Goal: Transaction & Acquisition: Purchase product/service

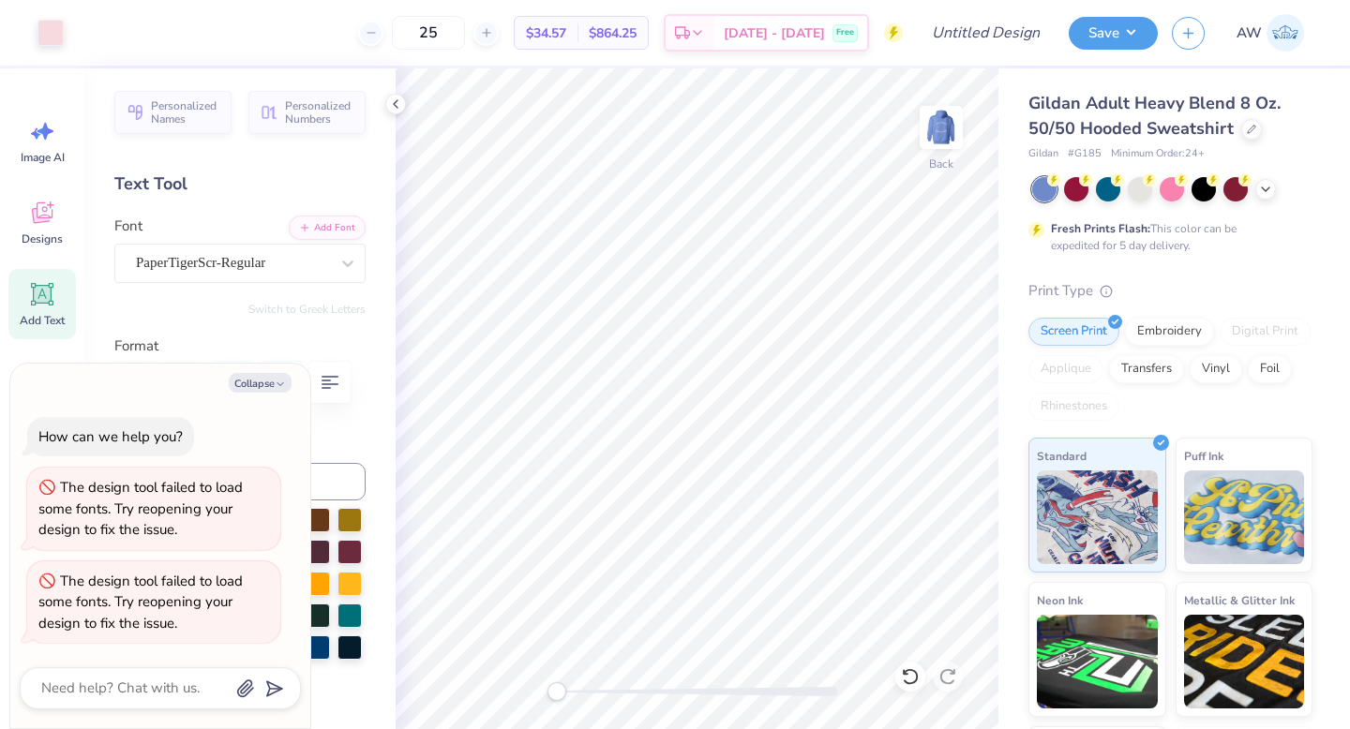
scroll to position [42, 0]
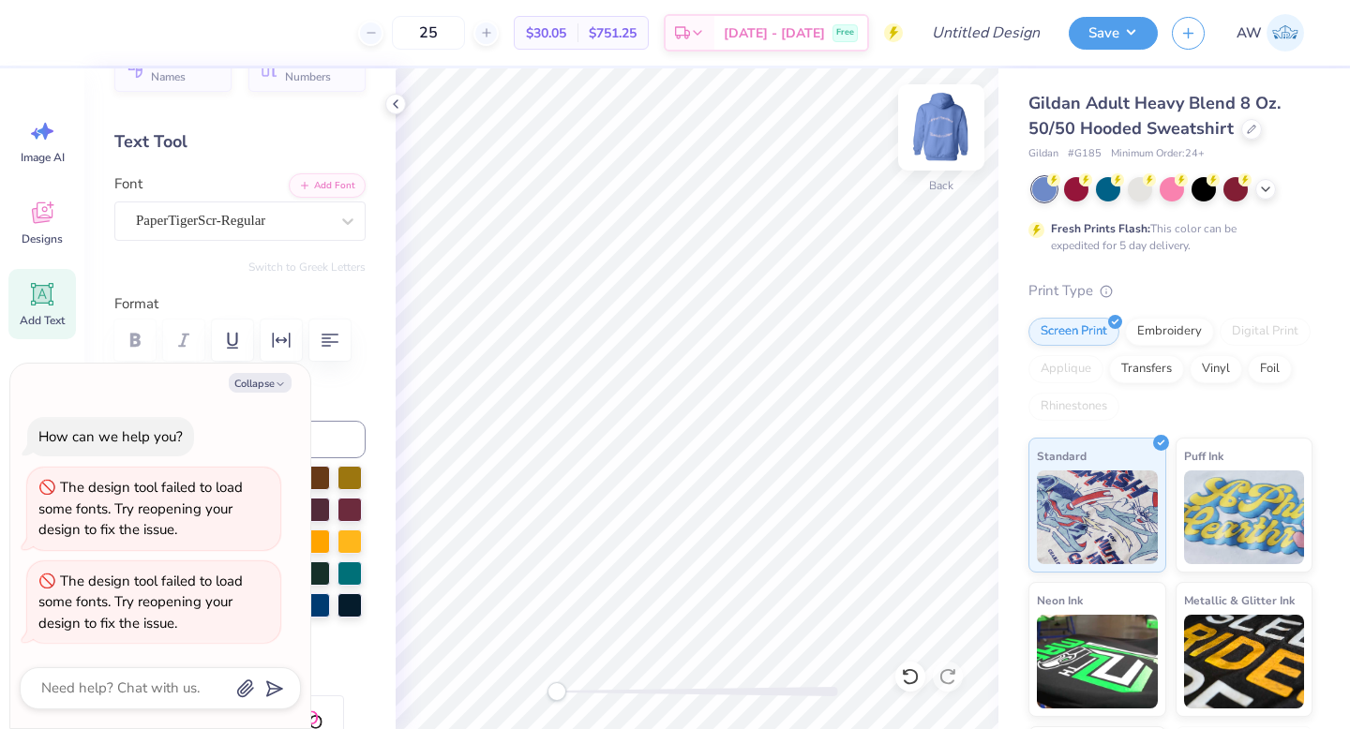
click at [933, 123] on img at bounding box center [941, 127] width 75 height 75
click at [1242, 124] on div at bounding box center [1251, 127] width 21 height 21
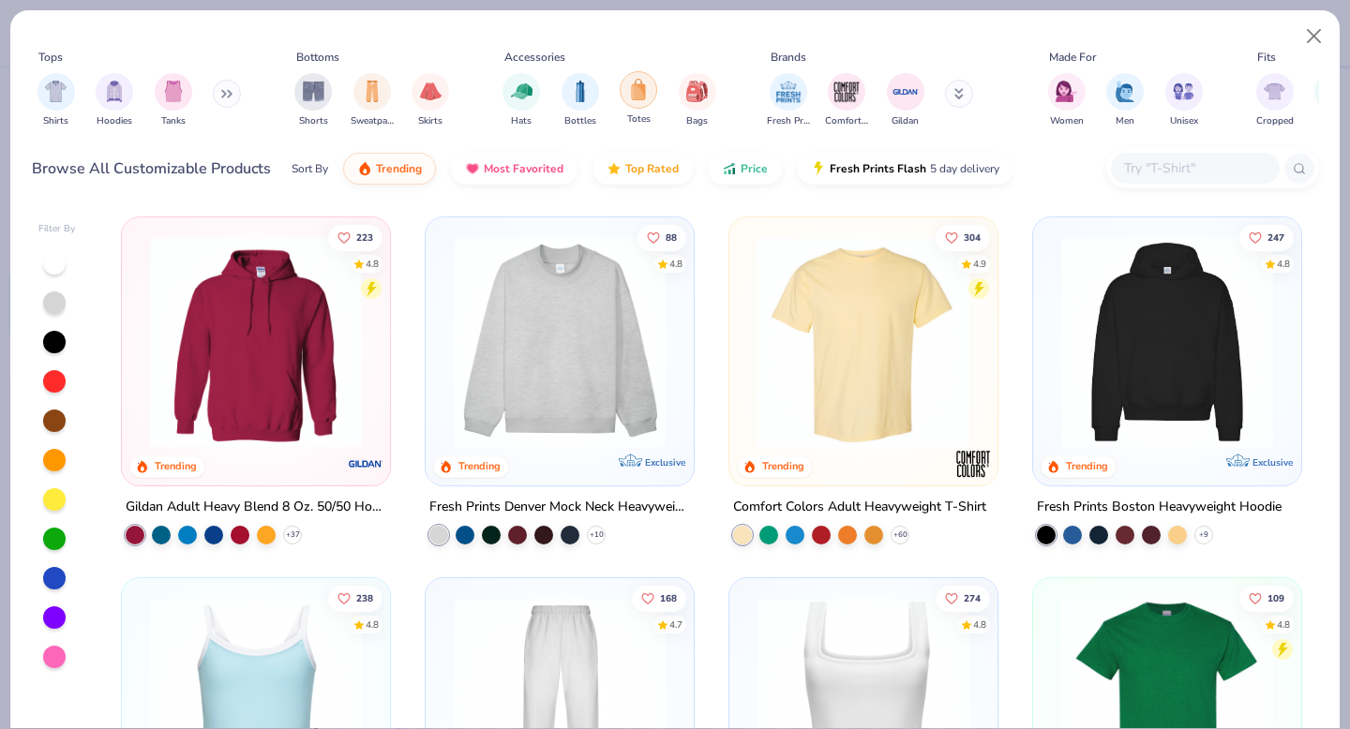
click at [646, 99] on img "filter for Totes" at bounding box center [638, 90] width 21 height 22
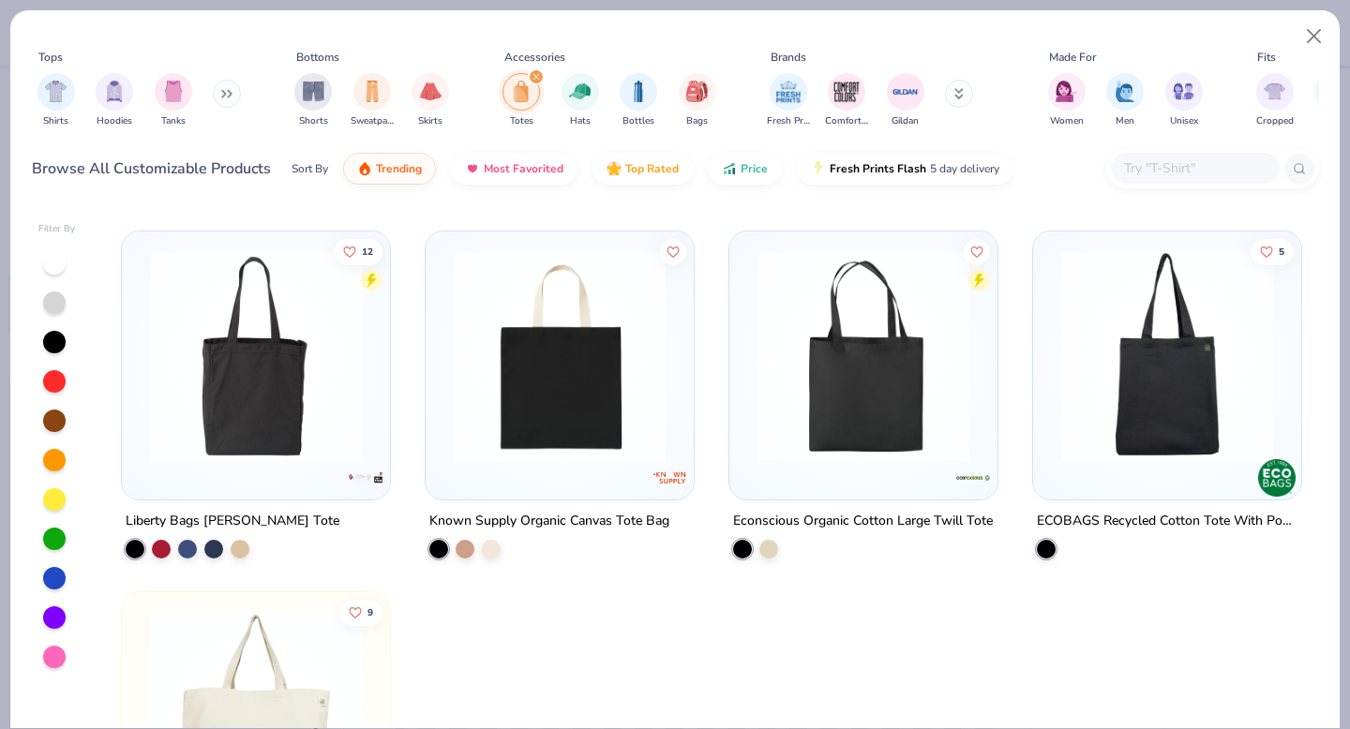
scroll to position [2012, 0]
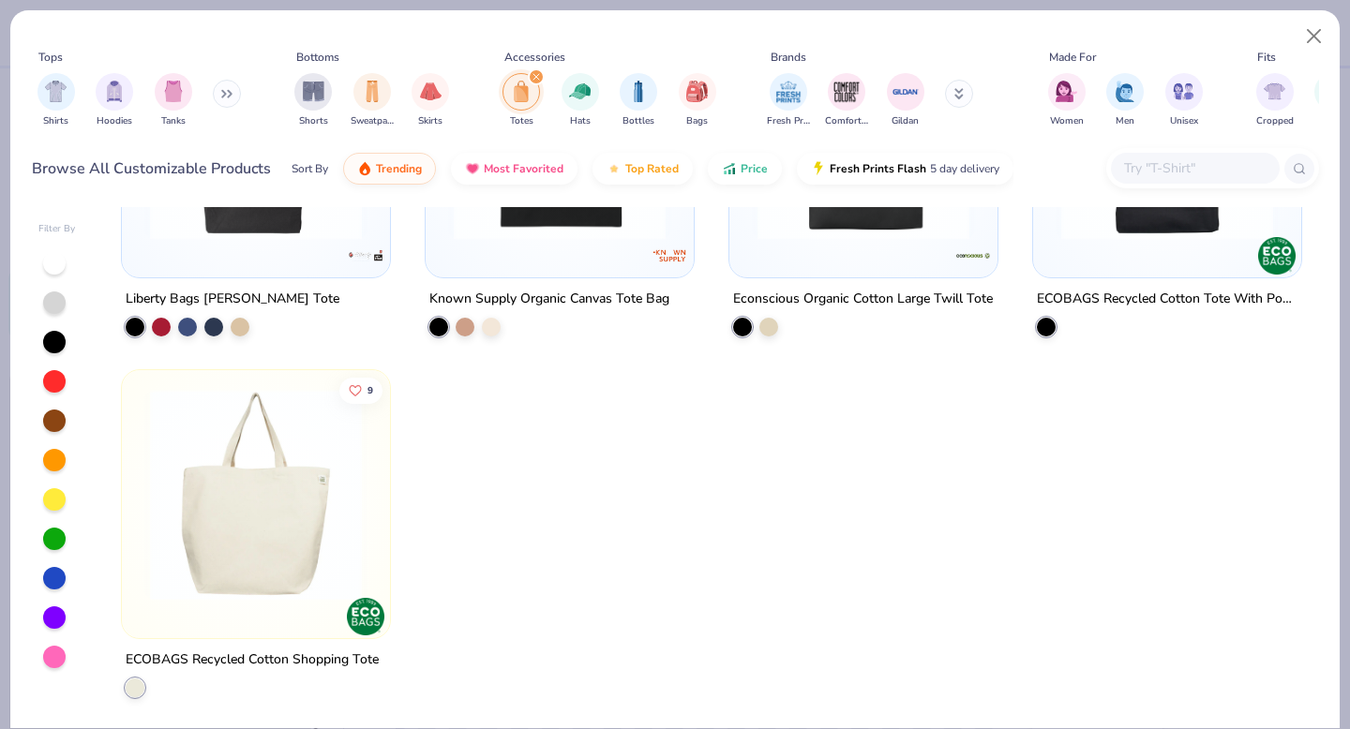
click at [295, 557] on img at bounding box center [256, 494] width 231 height 212
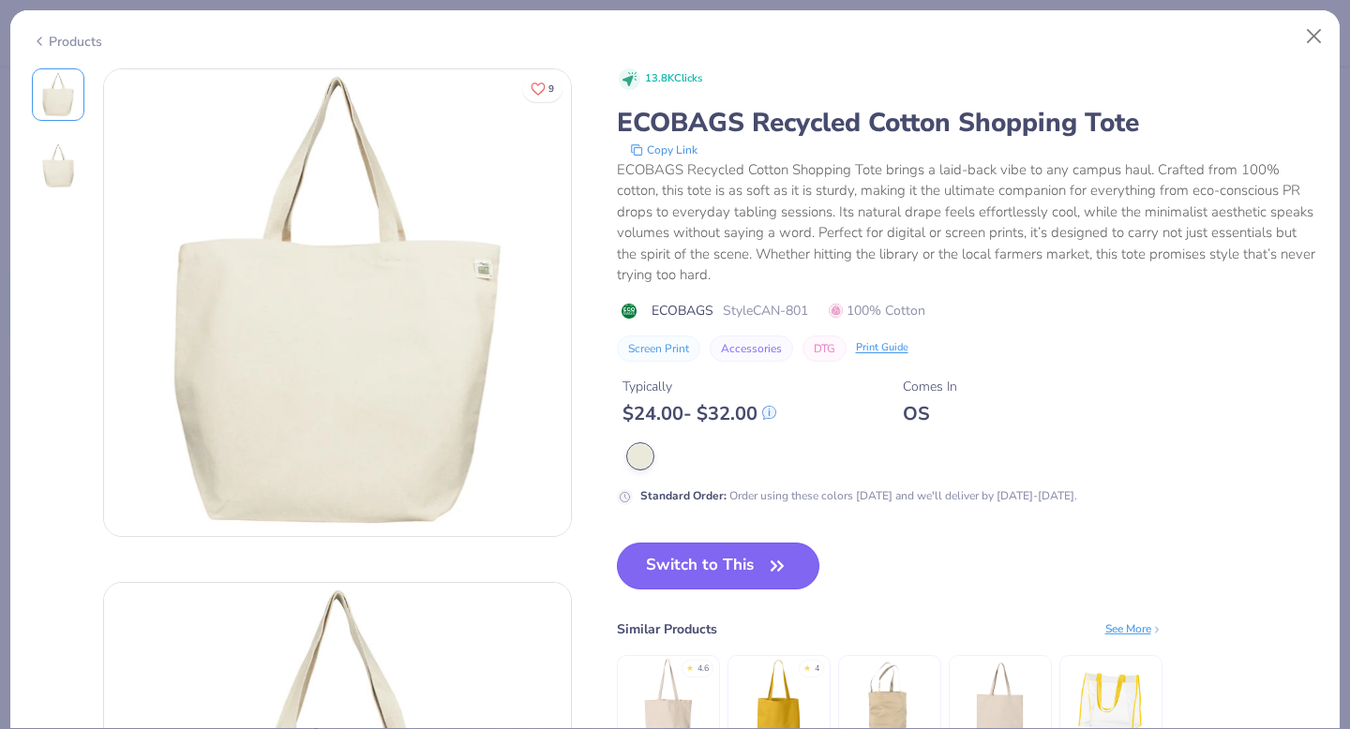
click at [702, 588] on button "Switch to This" at bounding box center [718, 566] width 203 height 47
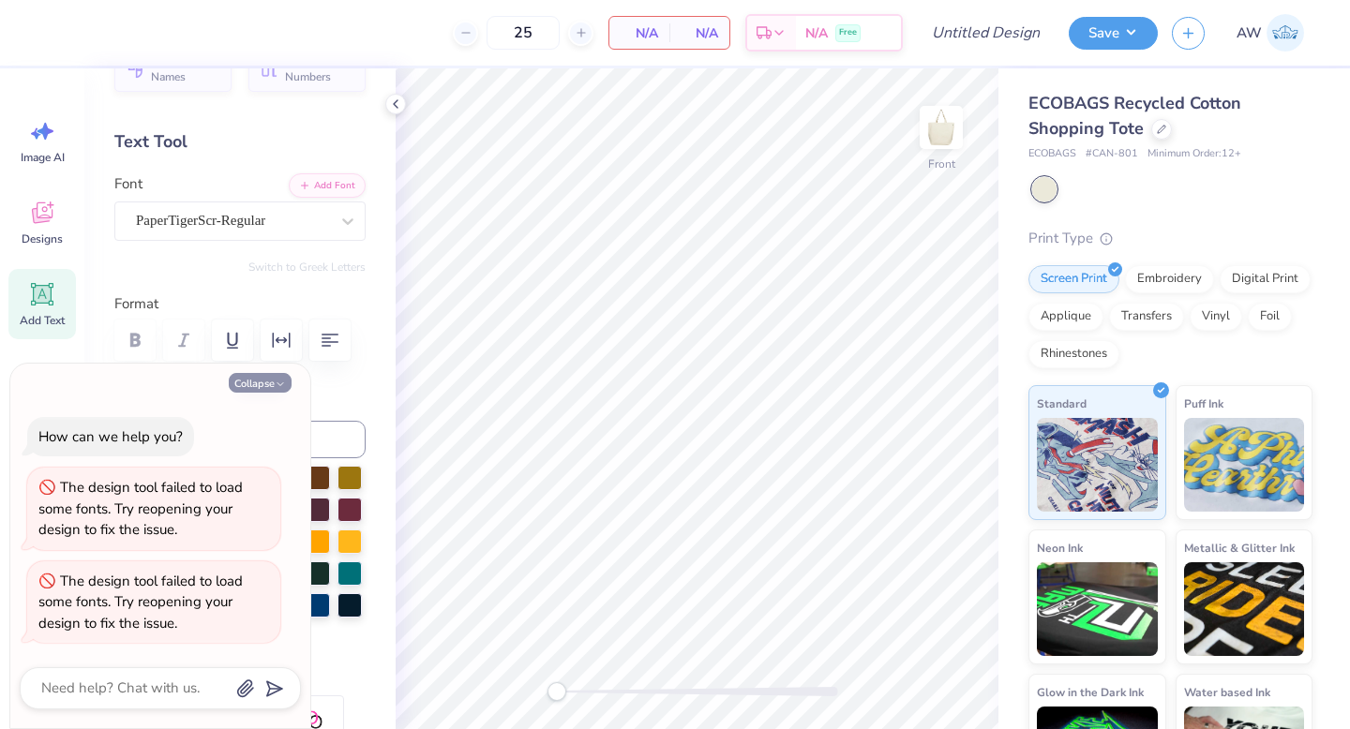
click at [264, 387] on button "Collapse" at bounding box center [260, 383] width 63 height 20
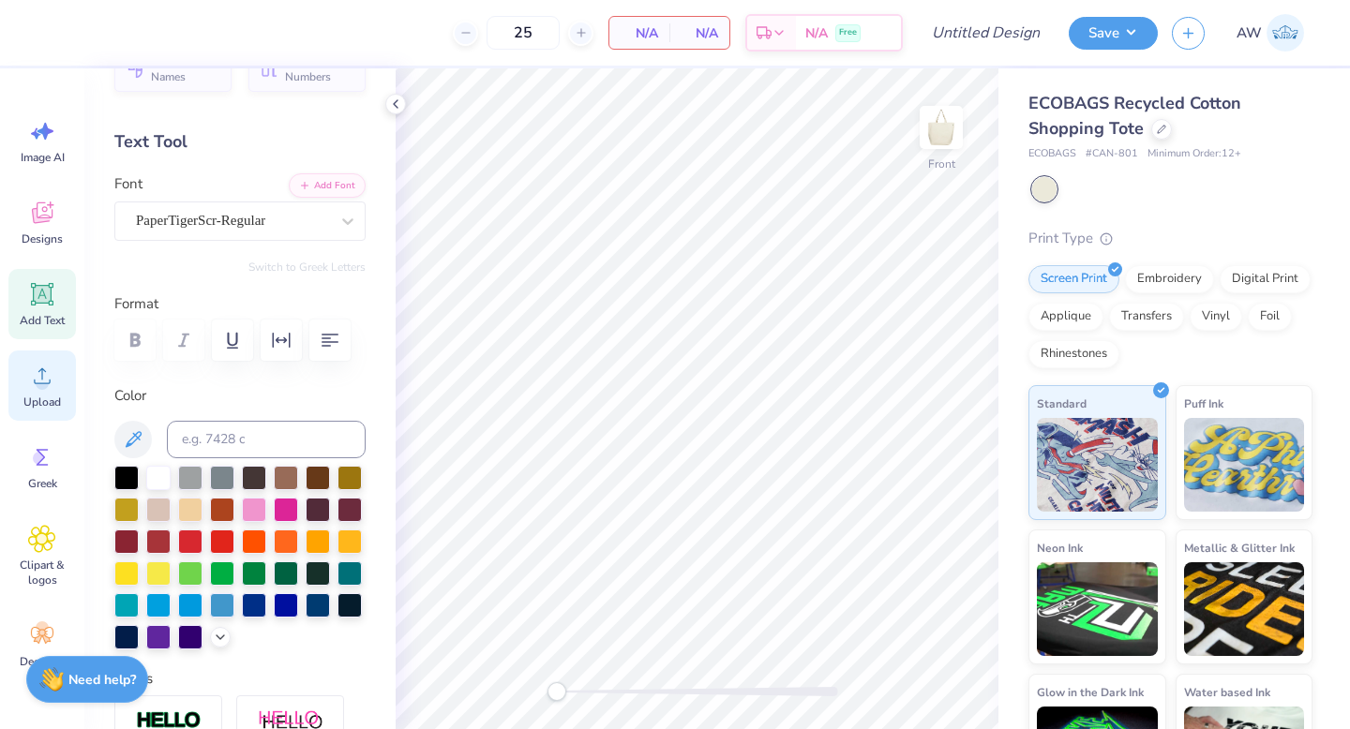
click at [53, 384] on icon at bounding box center [42, 376] width 28 height 28
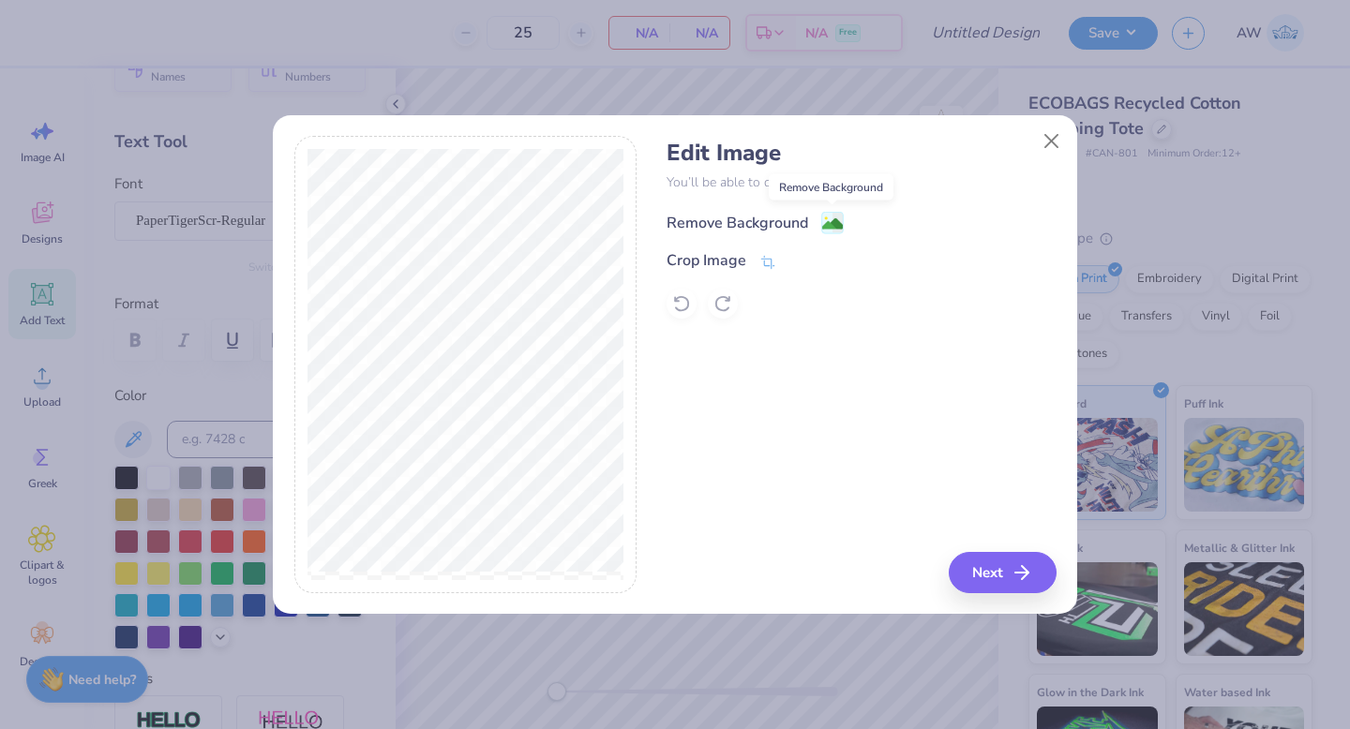
click at [827, 227] on image at bounding box center [832, 224] width 21 height 21
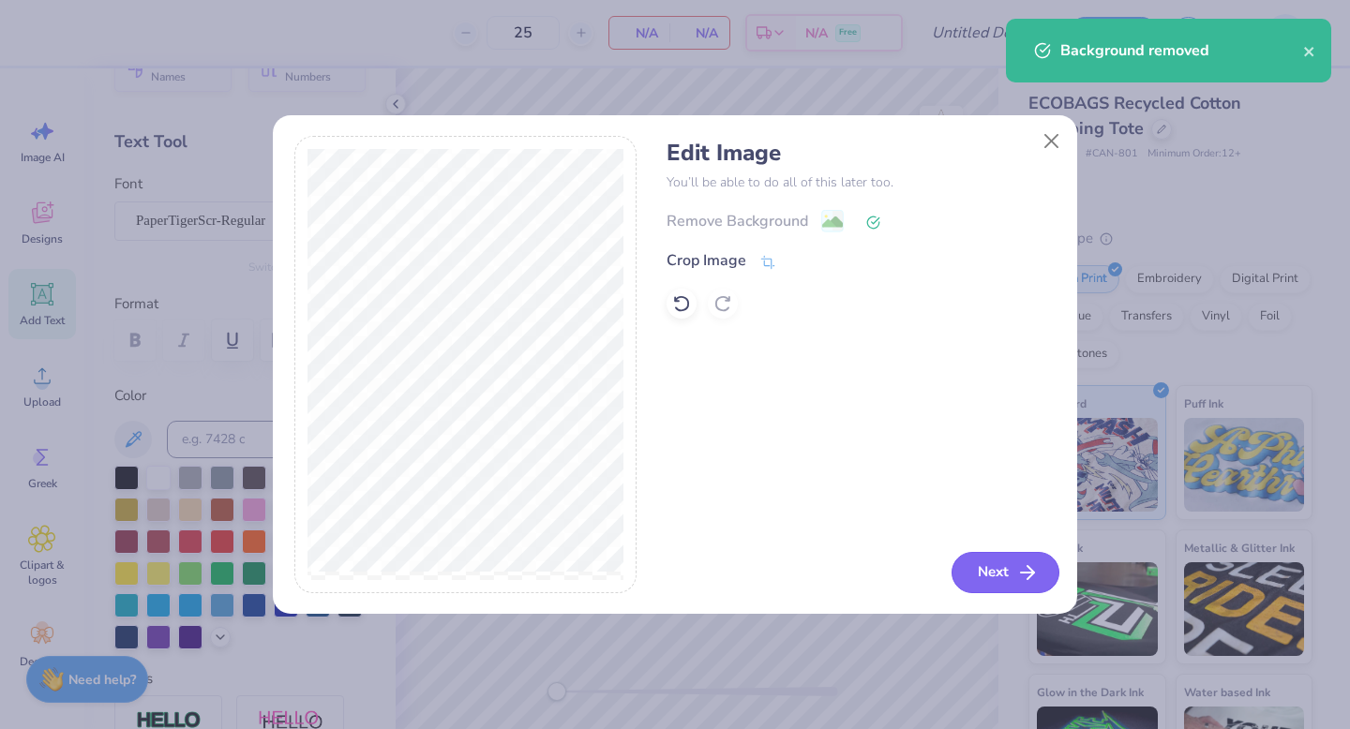
click at [1001, 566] on button "Next" at bounding box center [1006, 572] width 108 height 41
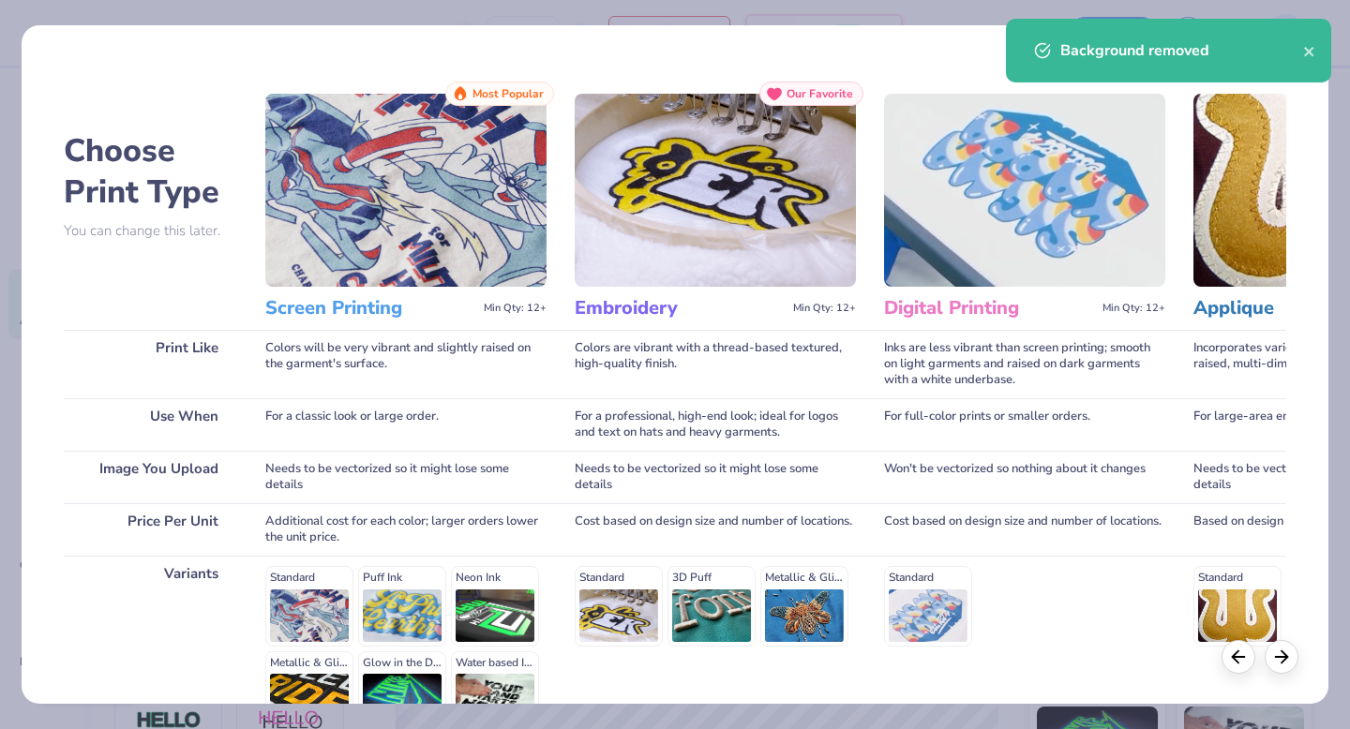
scroll to position [205, 0]
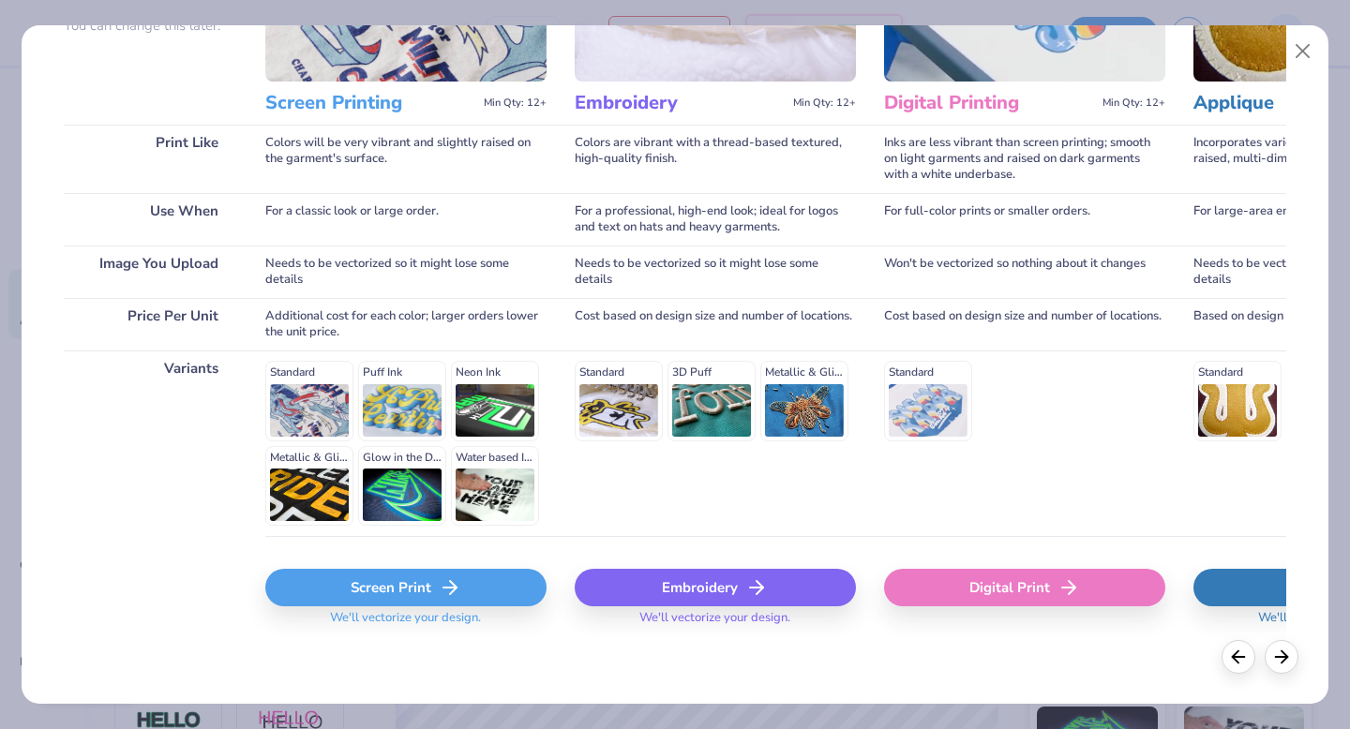
click at [403, 590] on div "Screen Print" at bounding box center [405, 588] width 281 height 38
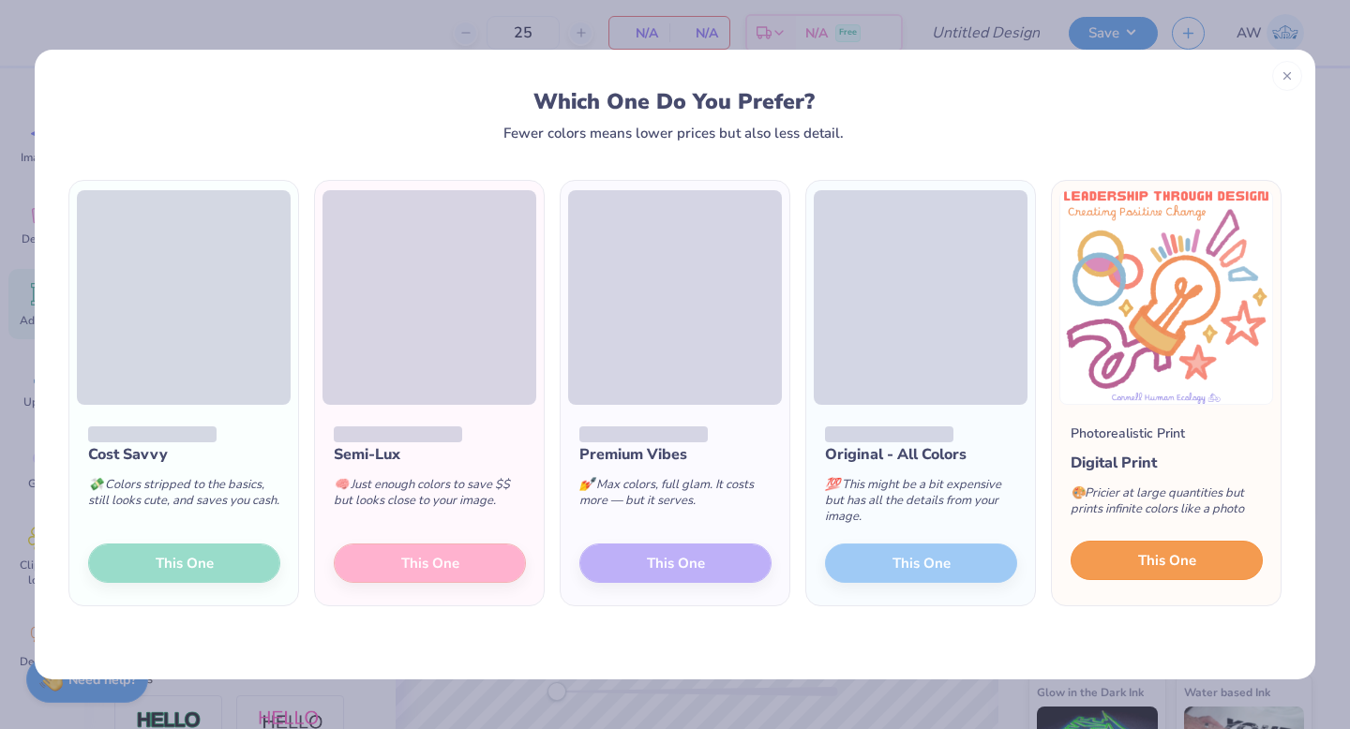
click at [1159, 568] on span "This One" at bounding box center [1167, 561] width 58 height 22
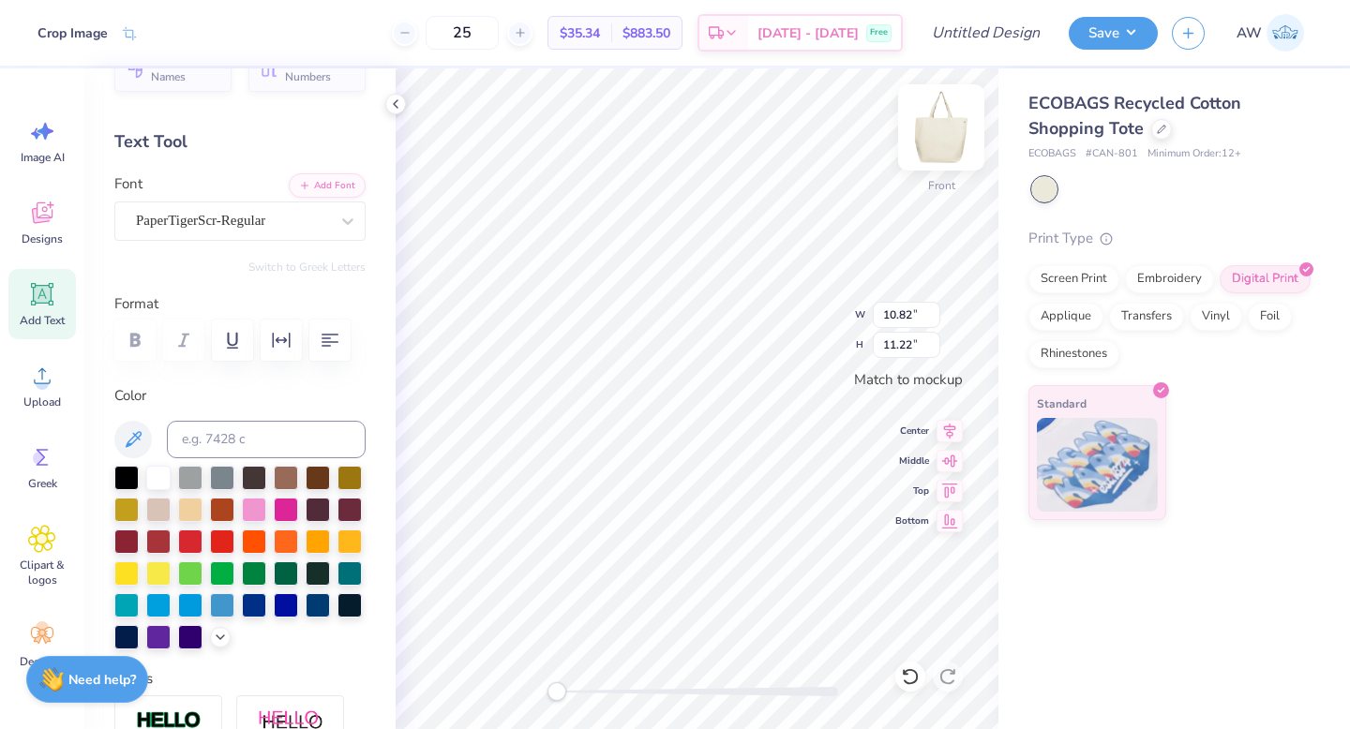
click at [936, 141] on img at bounding box center [941, 127] width 75 height 75
click at [950, 156] on img at bounding box center [941, 127] width 75 height 75
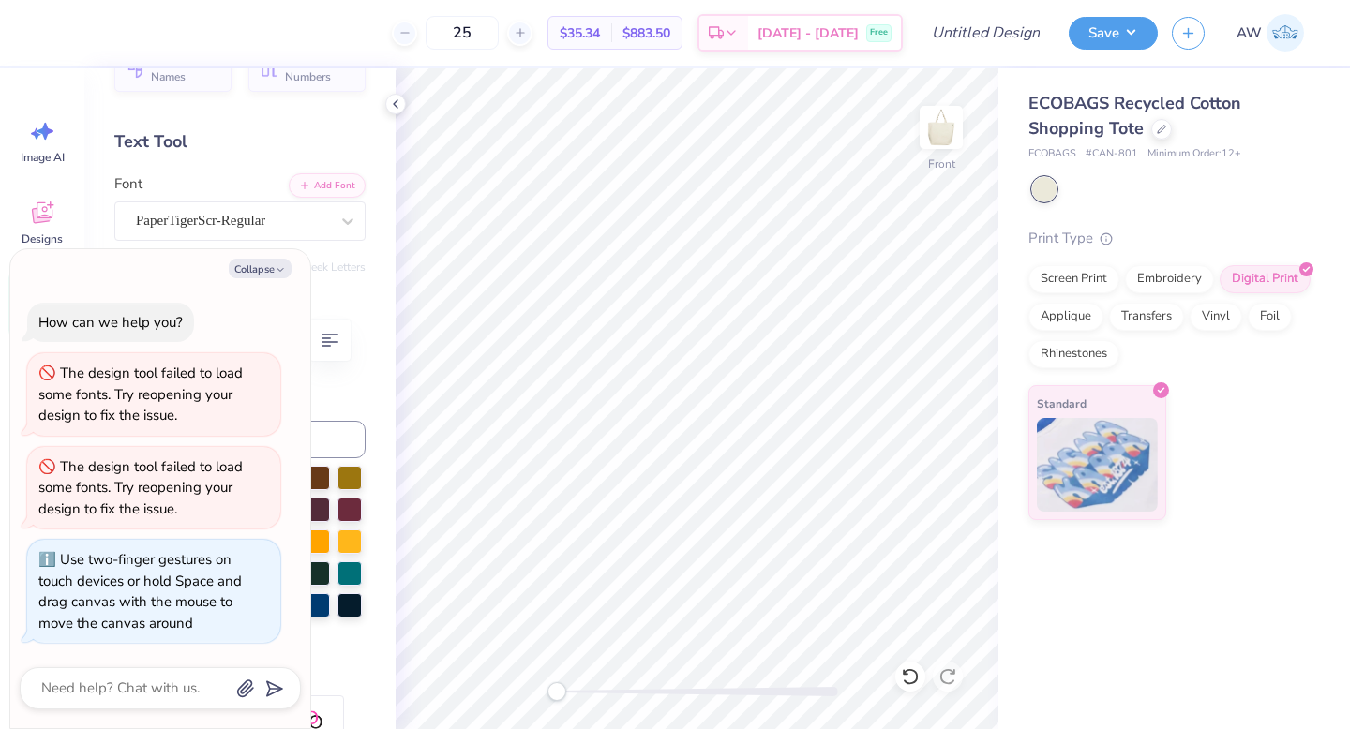
drag, startPoint x: 564, startPoint y: 692, endPoint x: 373, endPoint y: 615, distance: 206.2
click at [372, 614] on div "25 $35.34 Per Item $883.50 Total Est. Delivery Sep 22 - 25 Free Design Title Sa…" at bounding box center [675, 364] width 1350 height 729
click at [394, 106] on icon at bounding box center [395, 104] width 15 height 15
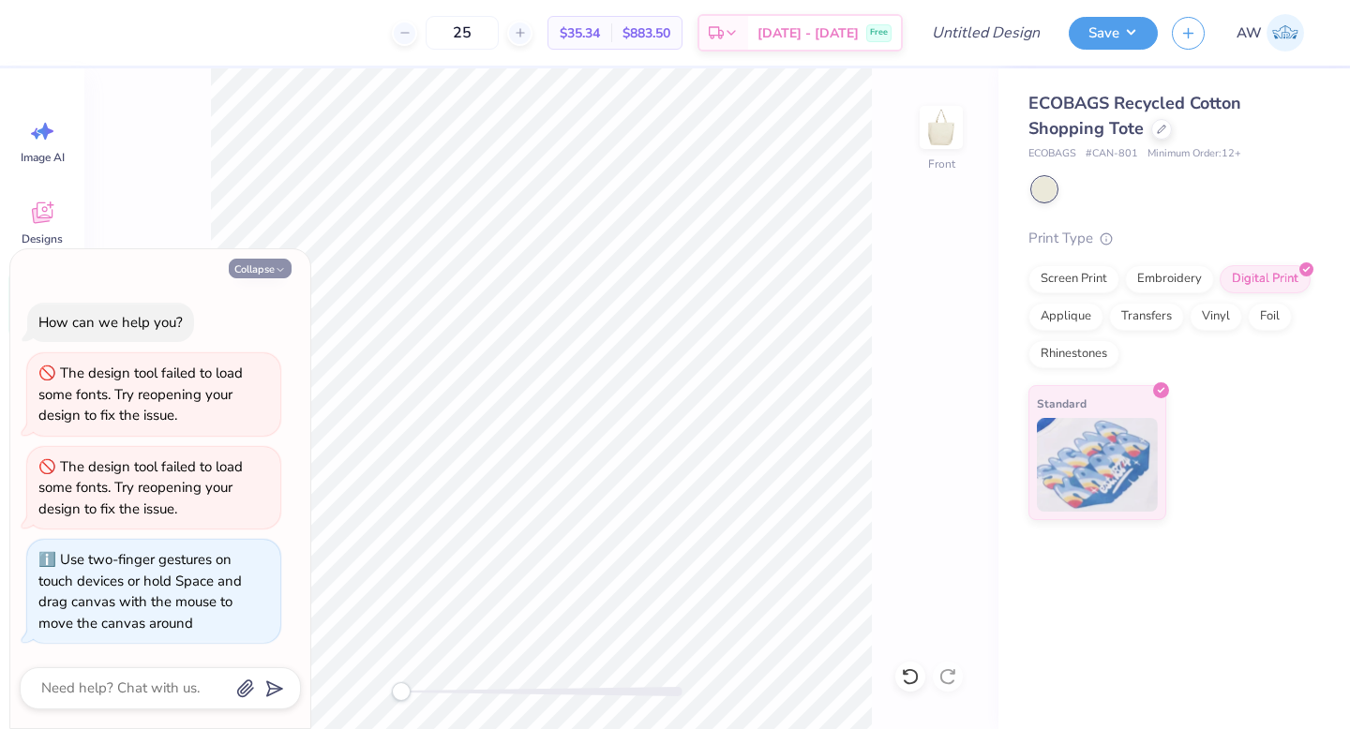
click at [260, 270] on button "Collapse" at bounding box center [260, 269] width 63 height 20
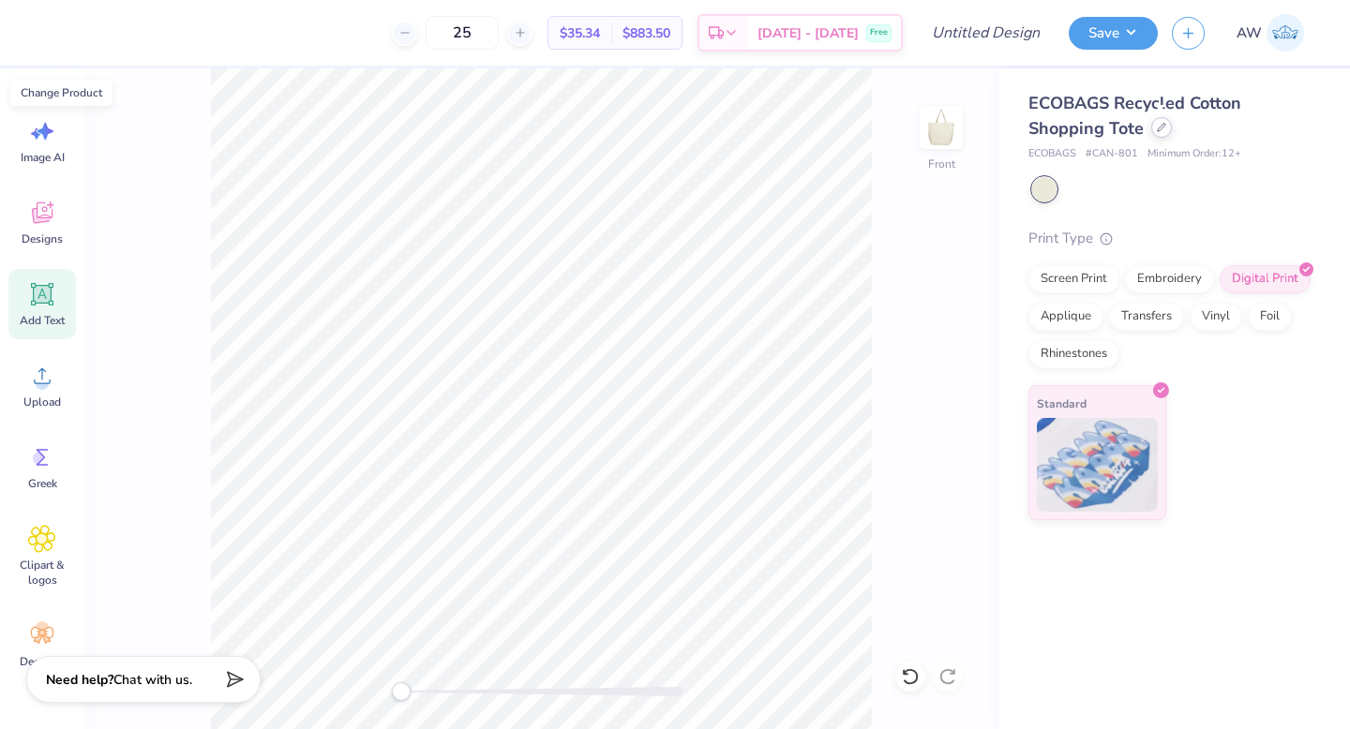
click at [1158, 128] on icon at bounding box center [1162, 128] width 8 height 8
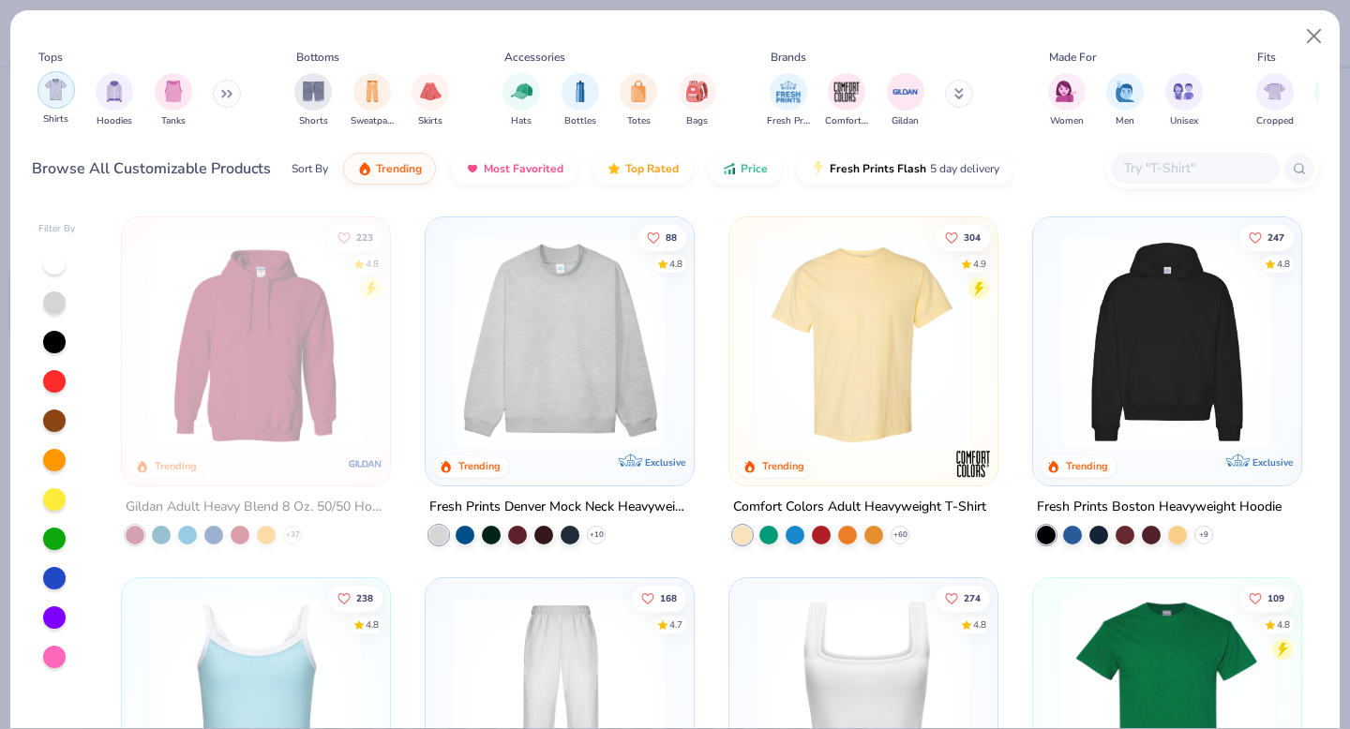
click at [49, 94] on img "filter for Shirts" at bounding box center [56, 90] width 22 height 22
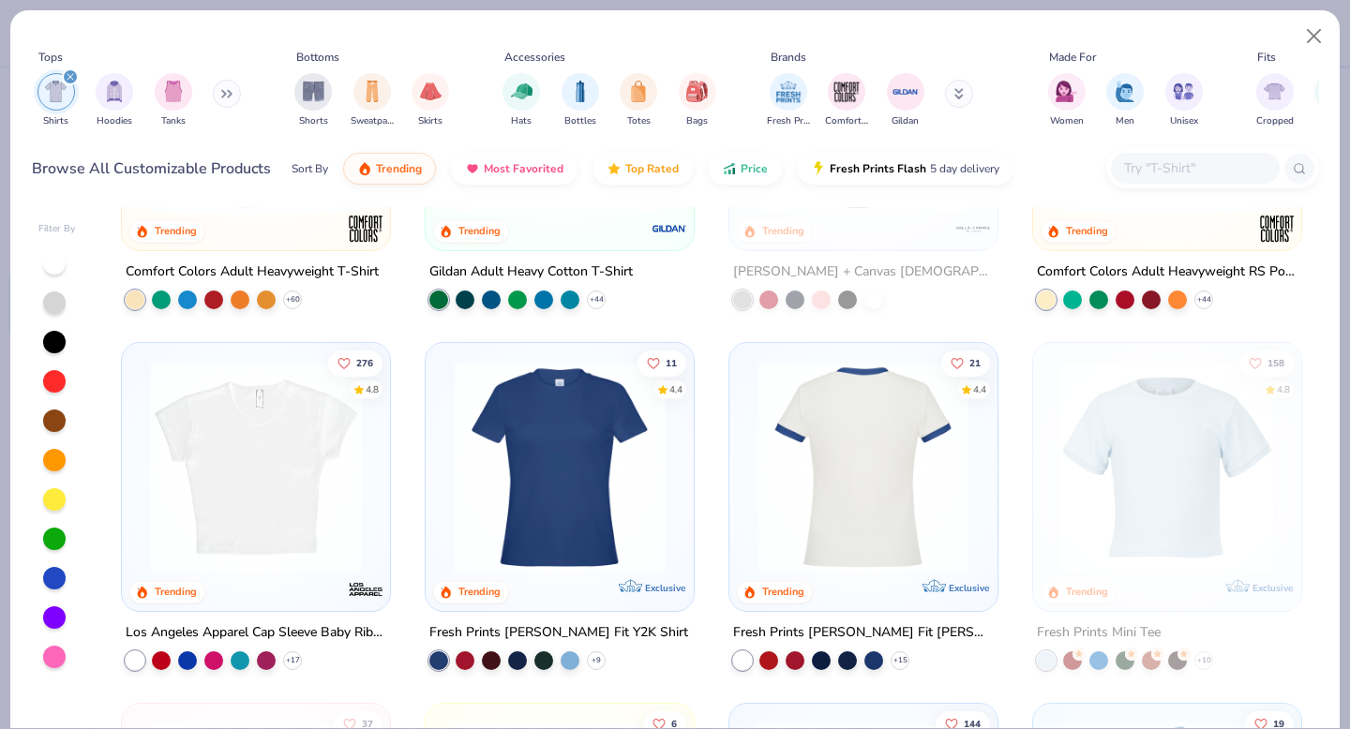
scroll to position [237, 0]
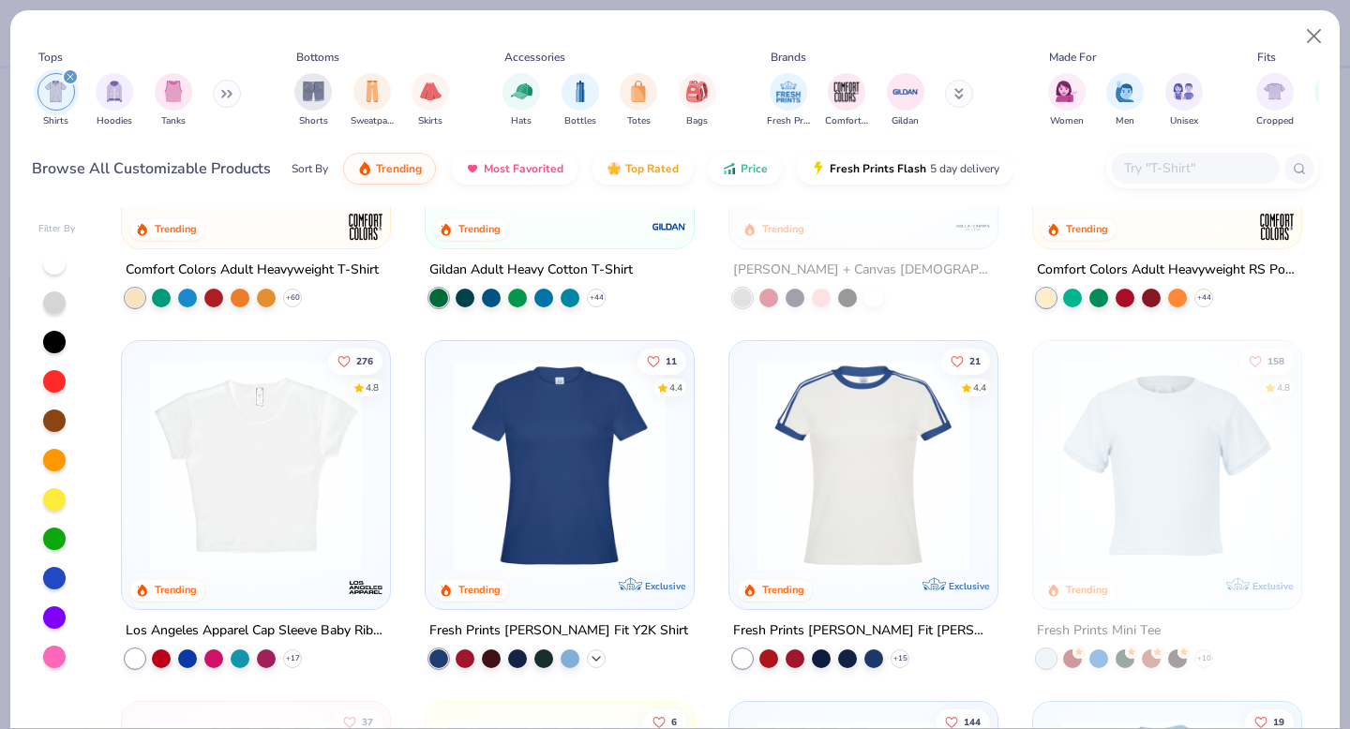
click at [595, 653] on icon at bounding box center [596, 658] width 15 height 15
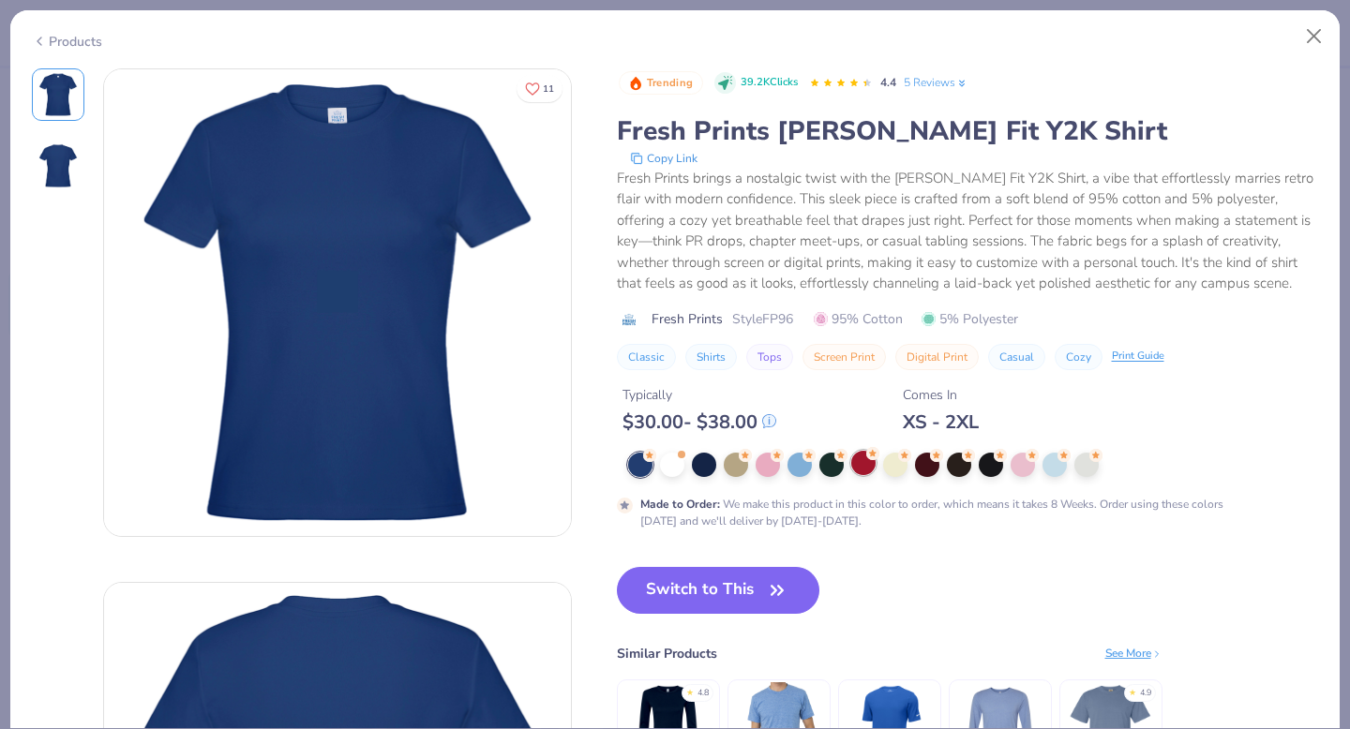
click at [870, 467] on div at bounding box center [863, 463] width 24 height 24
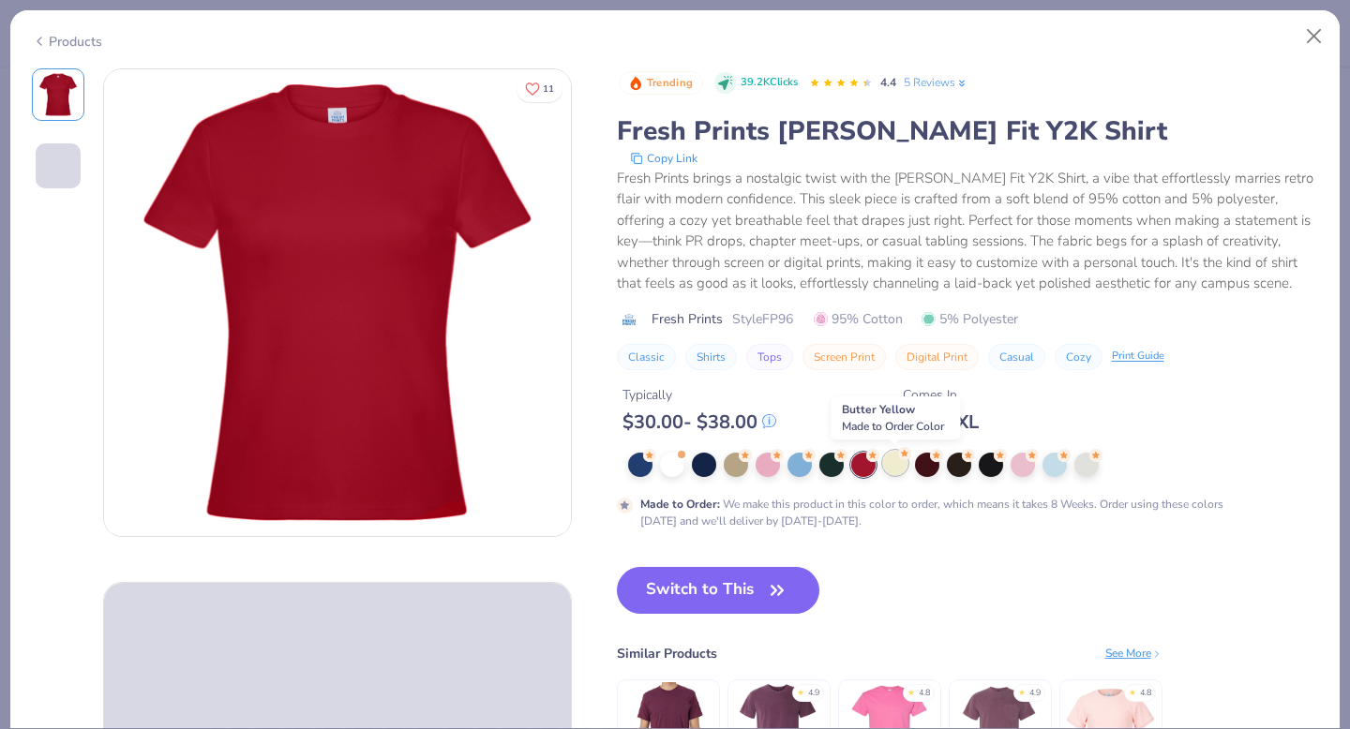
click at [901, 469] on div at bounding box center [895, 463] width 24 height 24
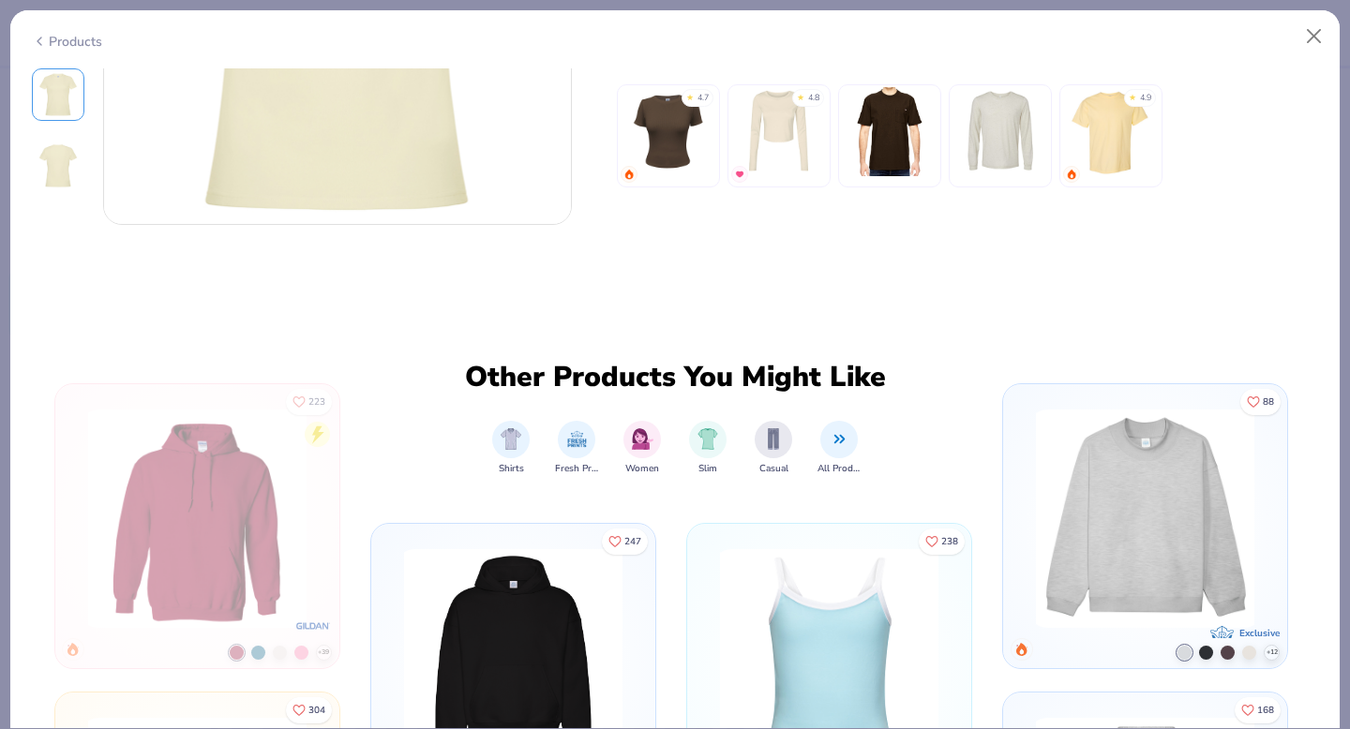
scroll to position [1766, 0]
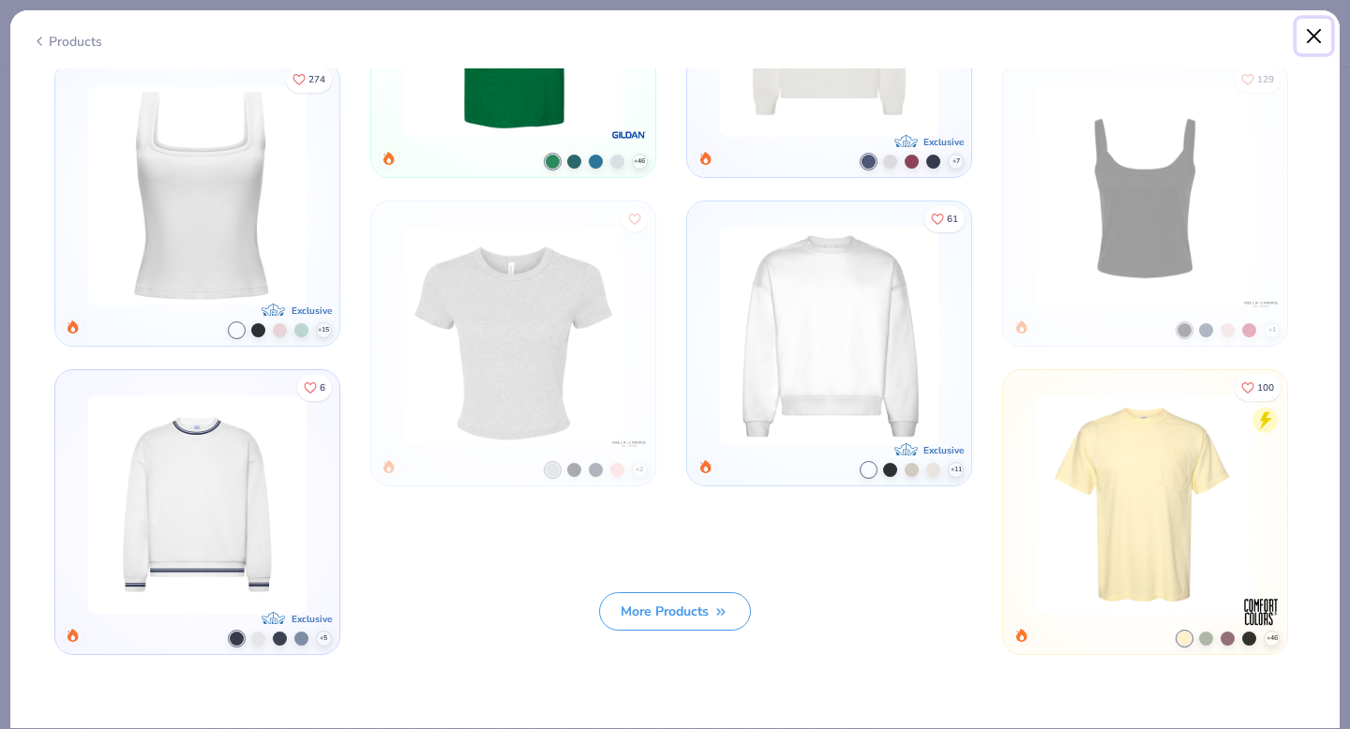
click at [1316, 39] on button "Close" at bounding box center [1315, 37] width 36 height 36
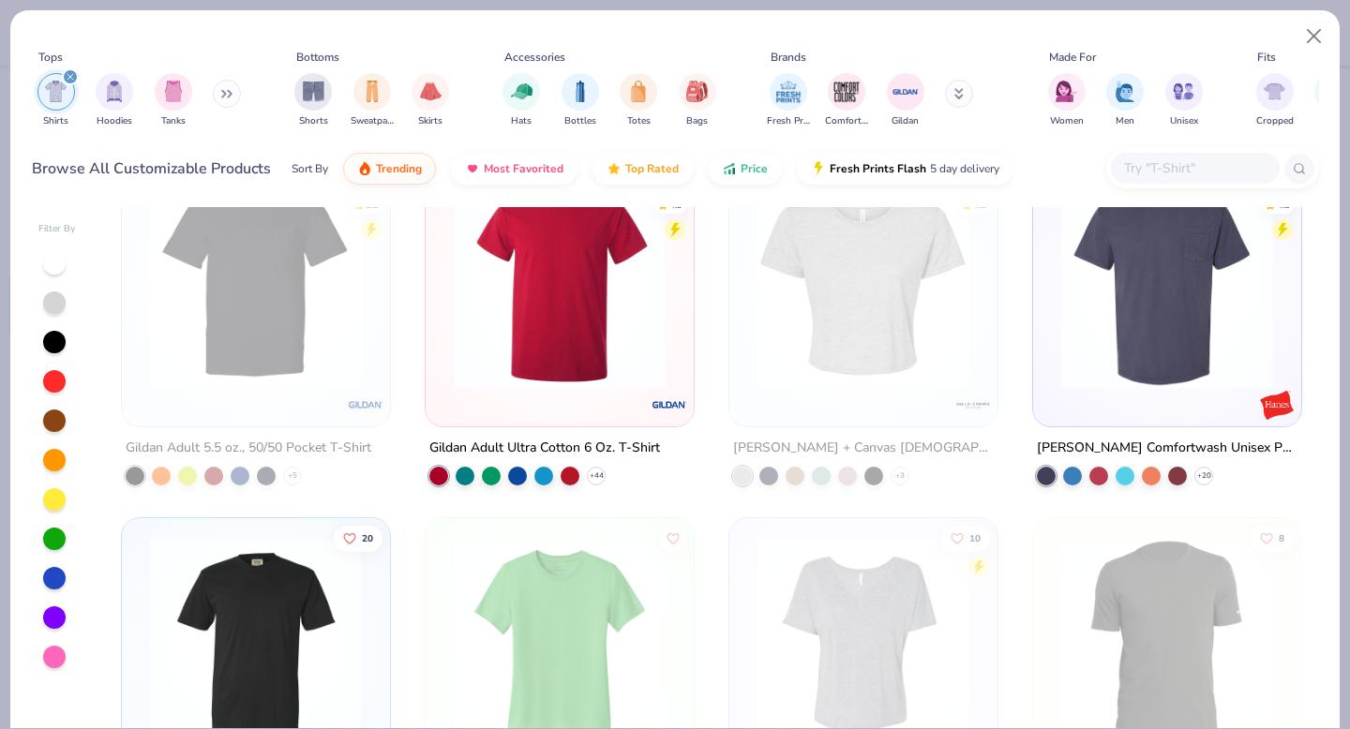
scroll to position [2271, 0]
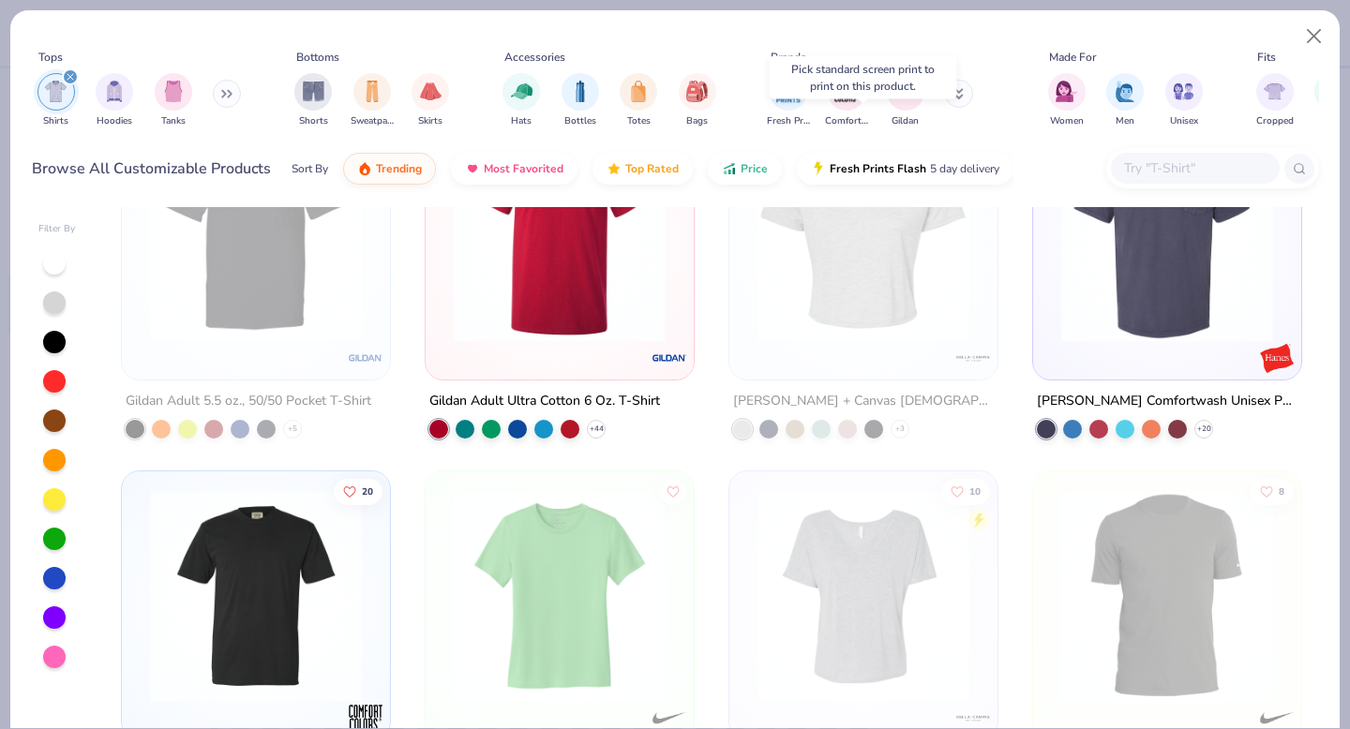
click at [868, 303] on img at bounding box center [863, 235] width 231 height 212
click at [1315, 37] on button "Close" at bounding box center [1315, 37] width 36 height 36
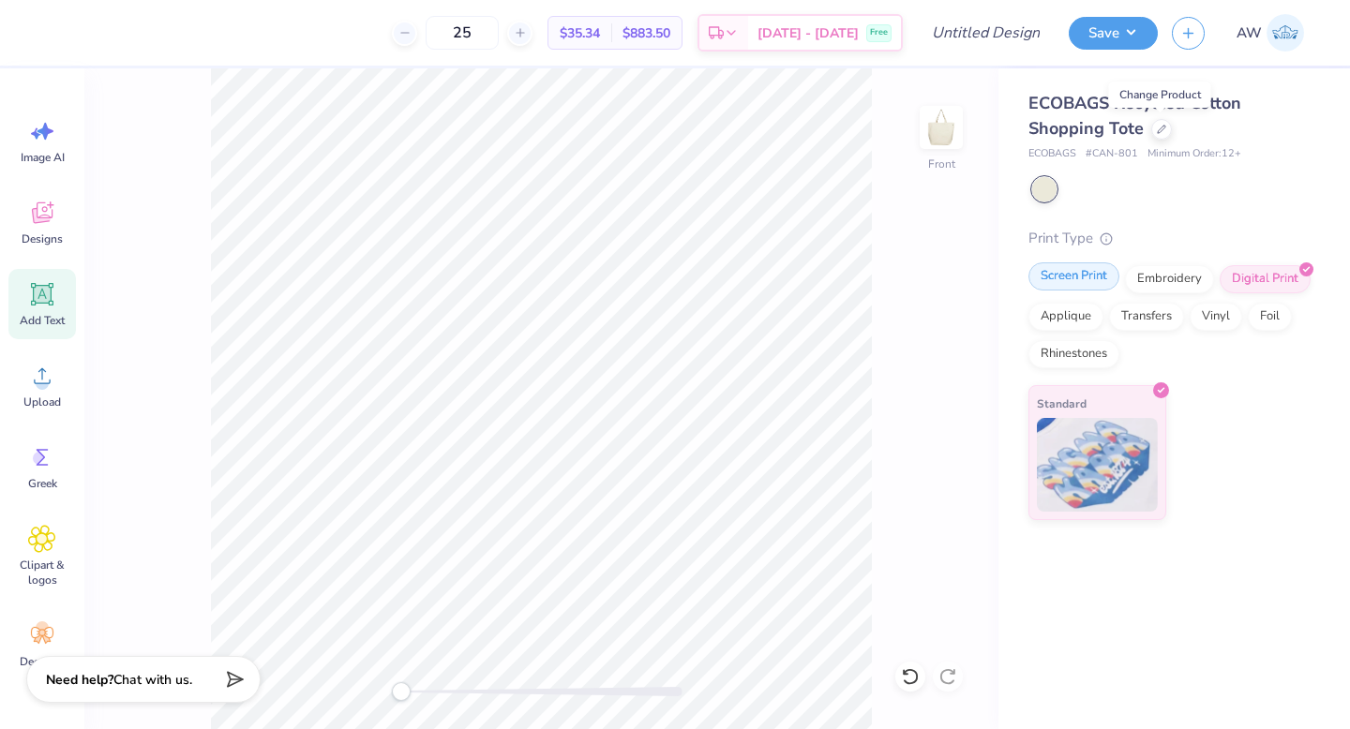
click at [1092, 278] on div "Screen Print" at bounding box center [1074, 277] width 91 height 28
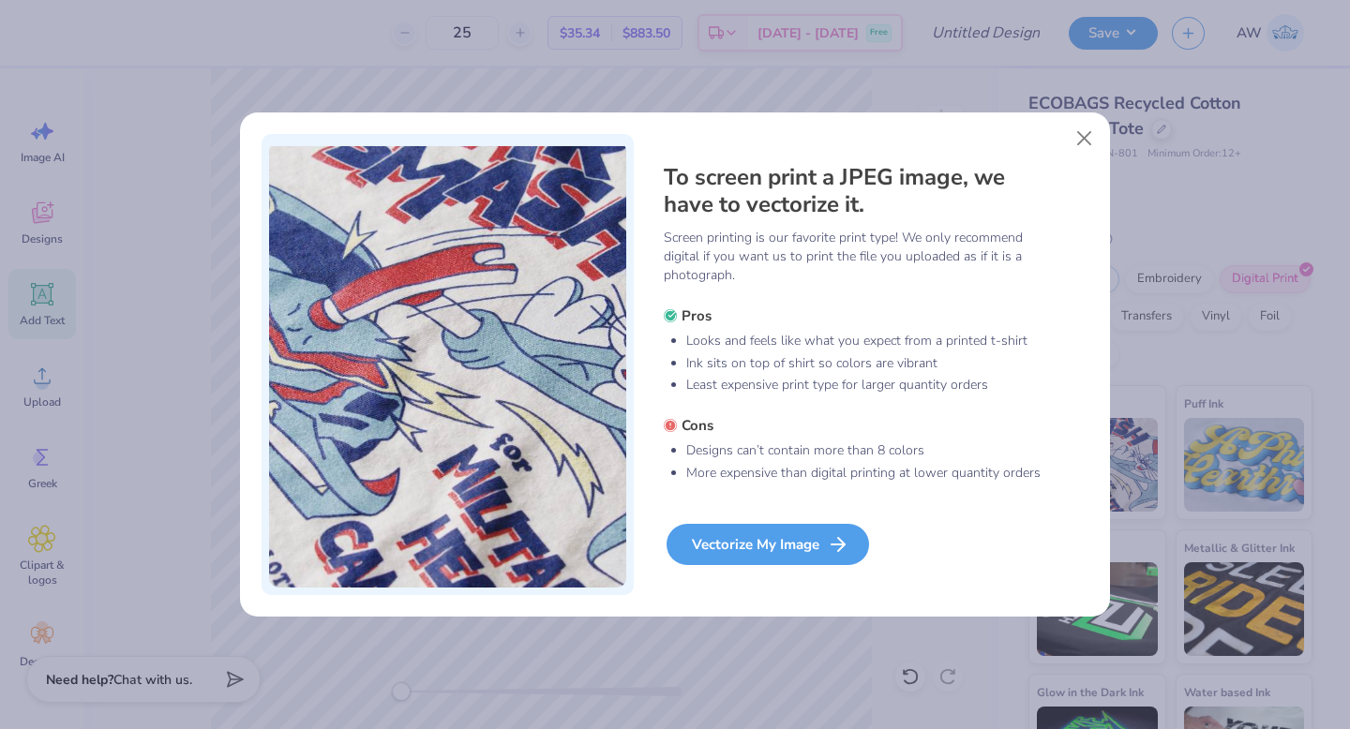
click at [774, 557] on div "Vectorize My Image" at bounding box center [768, 544] width 203 height 41
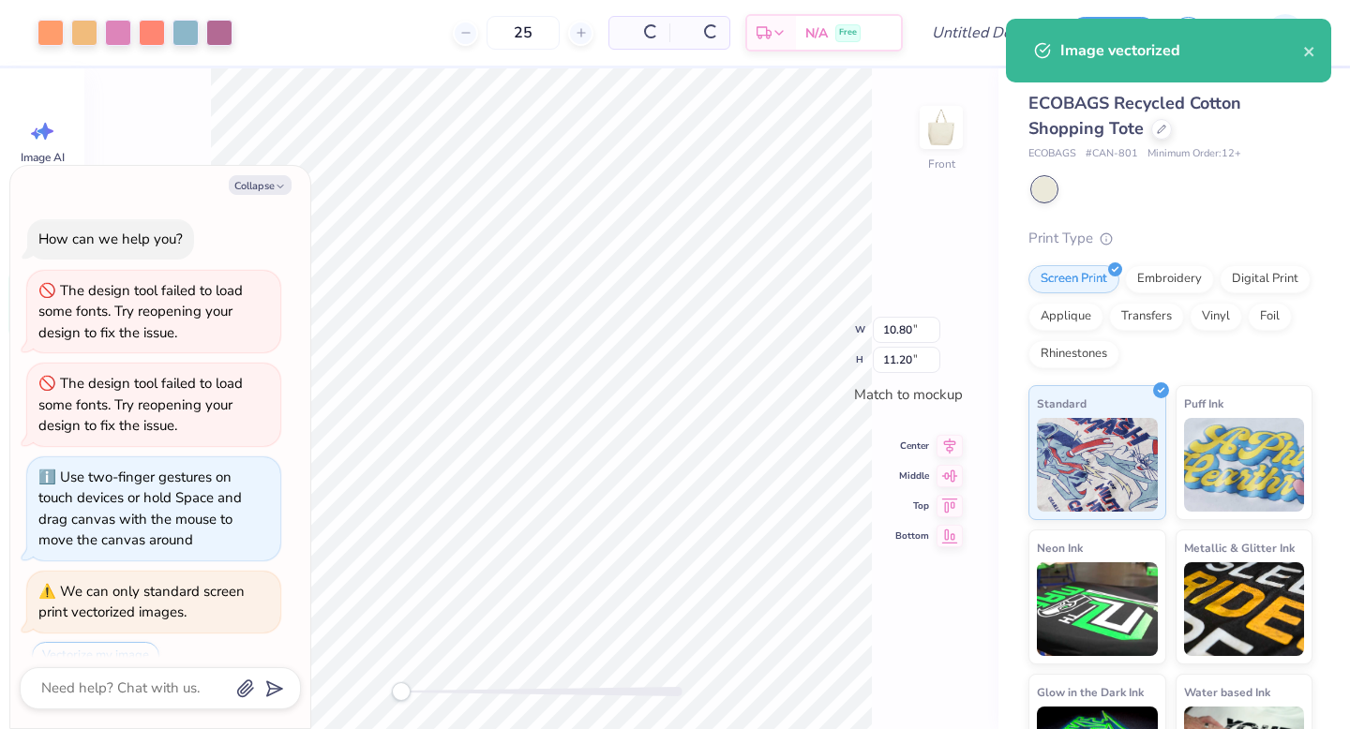
scroll to position [72, 0]
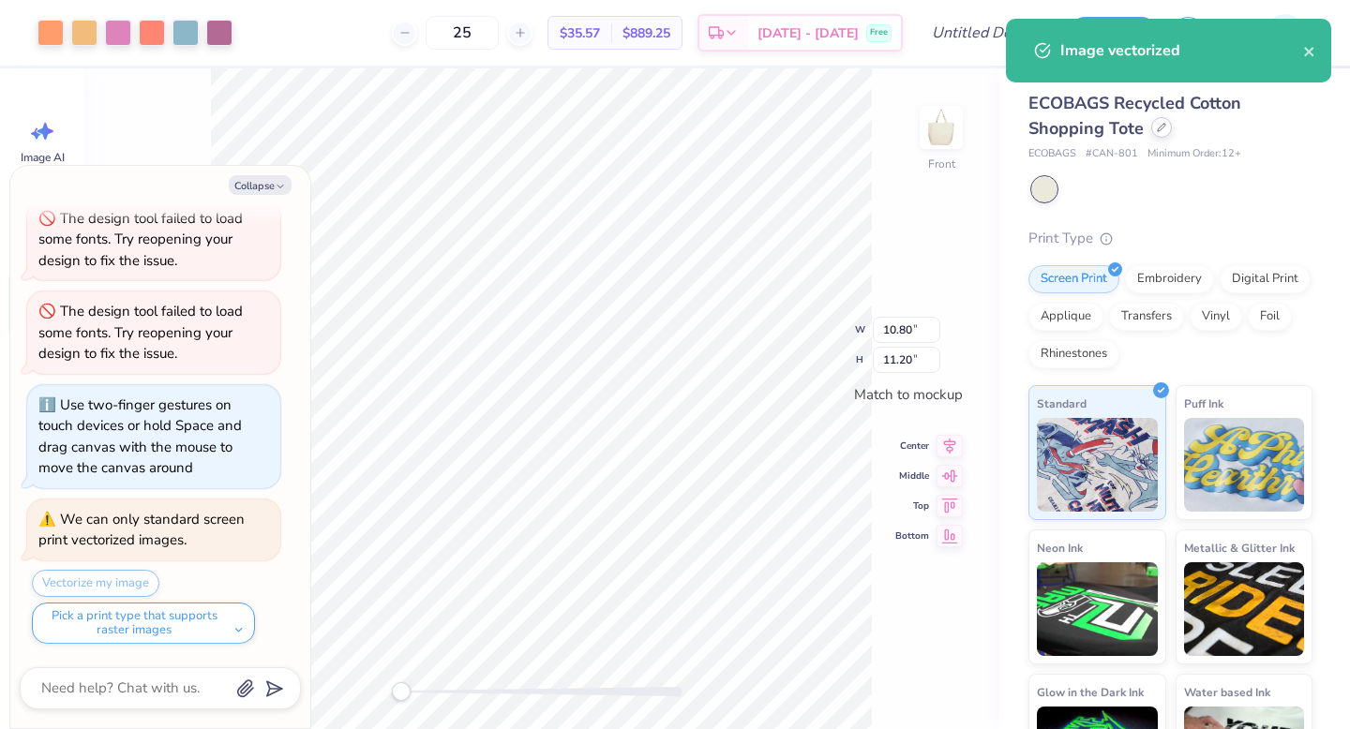
click at [1163, 127] on icon at bounding box center [1162, 128] width 8 height 8
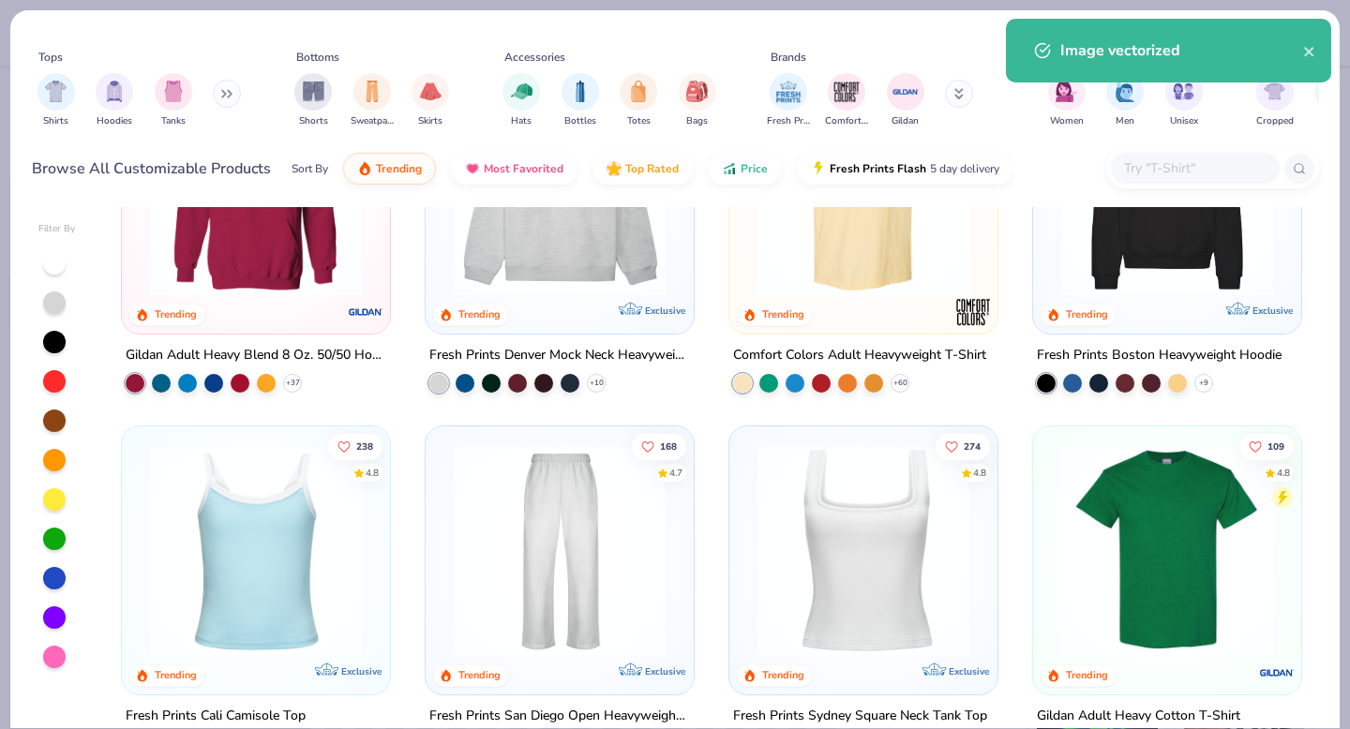
scroll to position [173, 0]
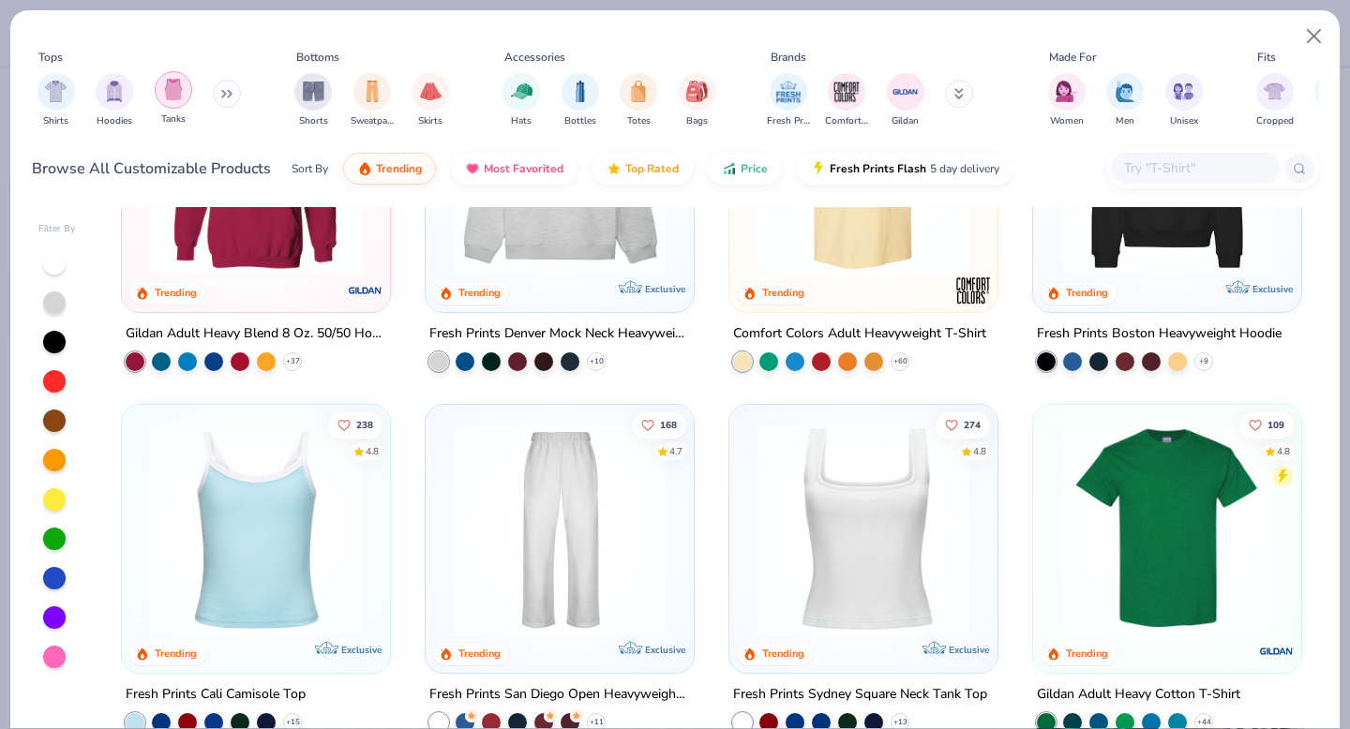
click at [173, 89] on img "filter for Tanks" at bounding box center [173, 90] width 21 height 22
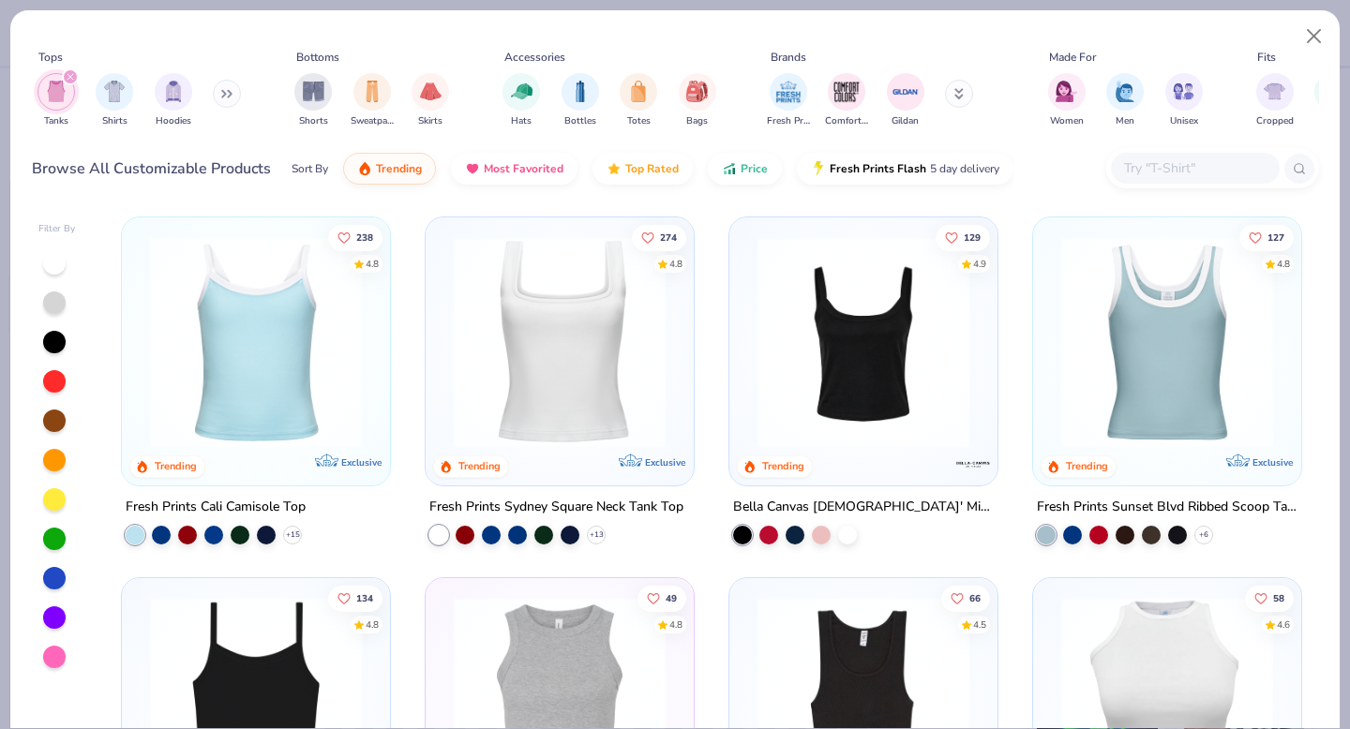
click at [72, 80] on icon "filter for Tanks" at bounding box center [71, 77] width 6 height 6
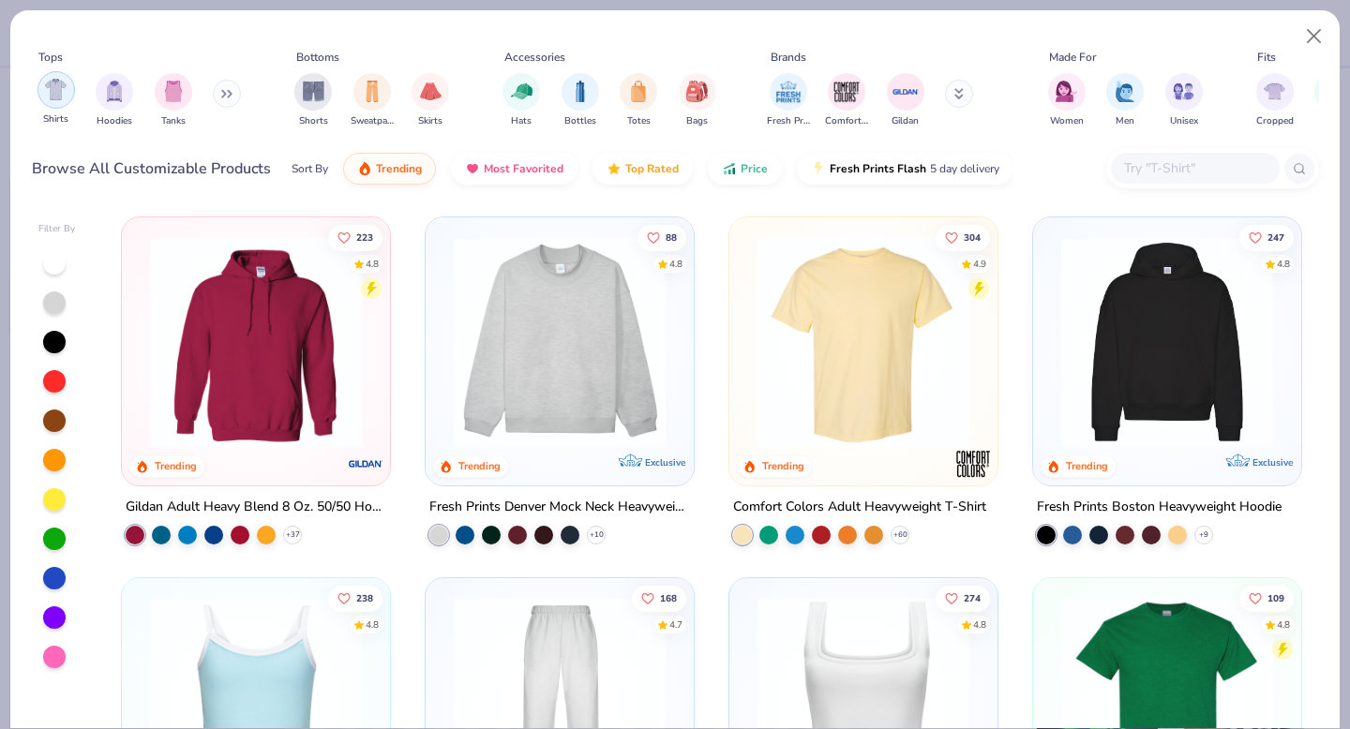
click at [58, 105] on div "filter for Shirts" at bounding box center [57, 90] width 38 height 38
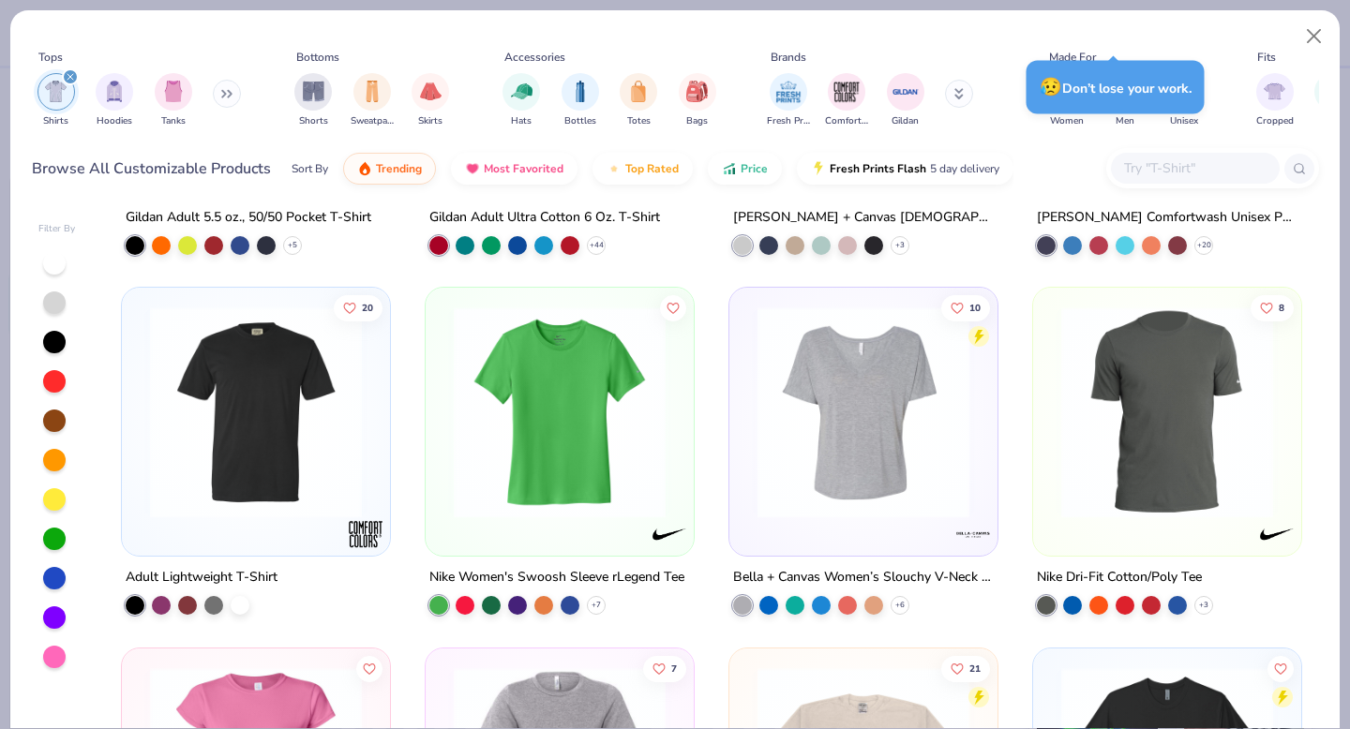
scroll to position [2895, 0]
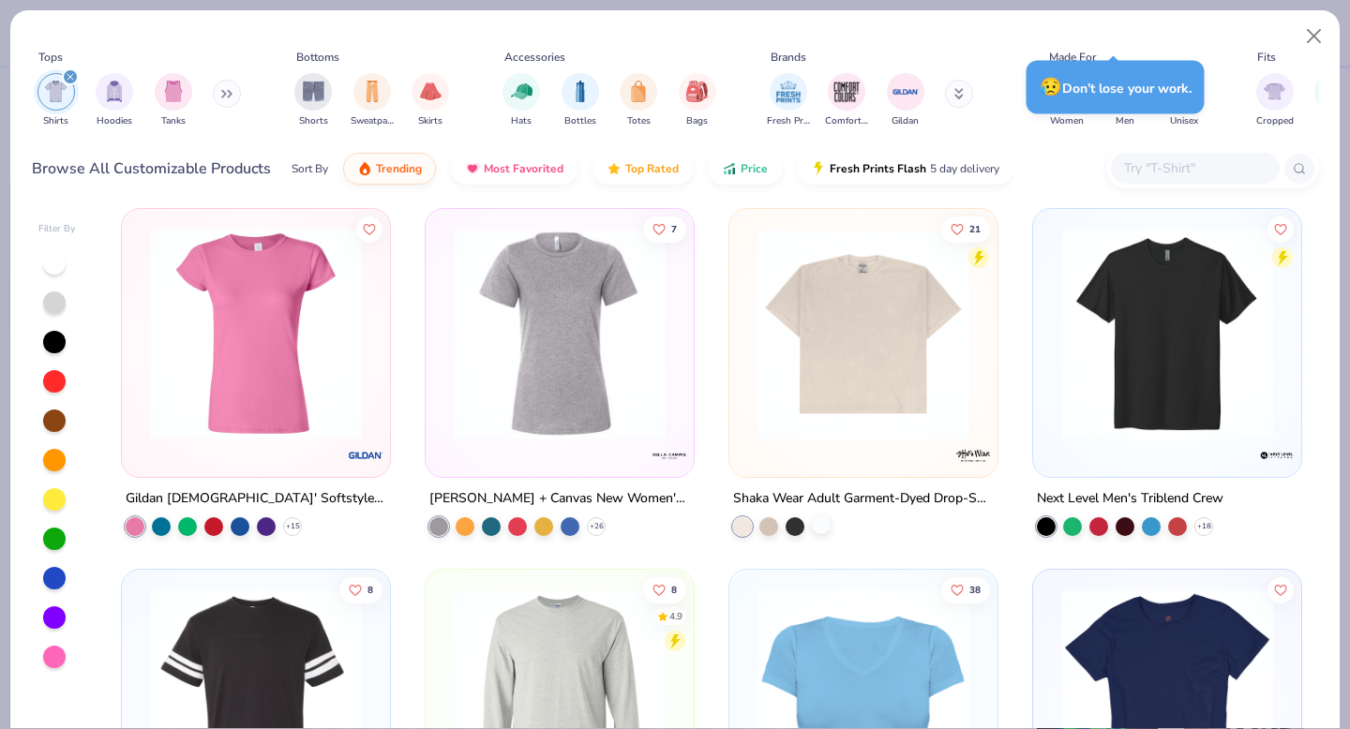
click at [821, 526] on div at bounding box center [821, 525] width 19 height 19
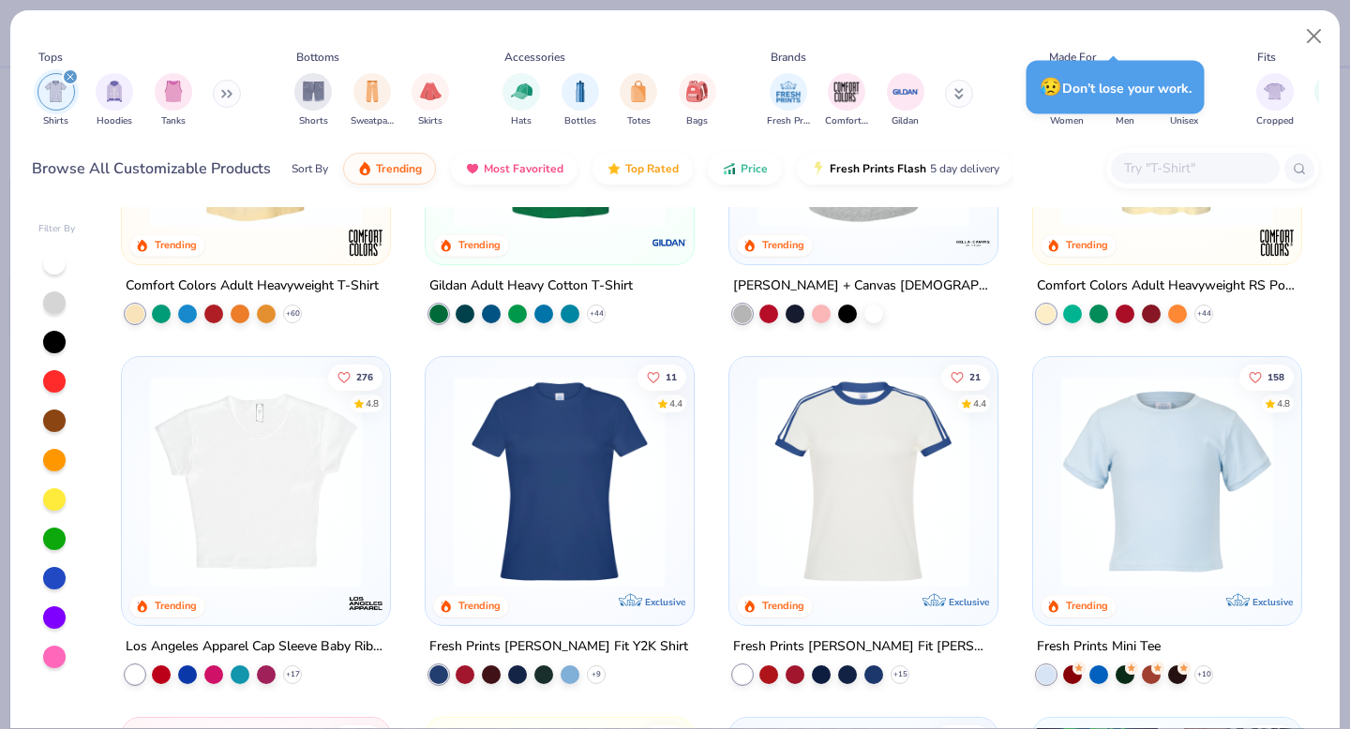
scroll to position [0, 0]
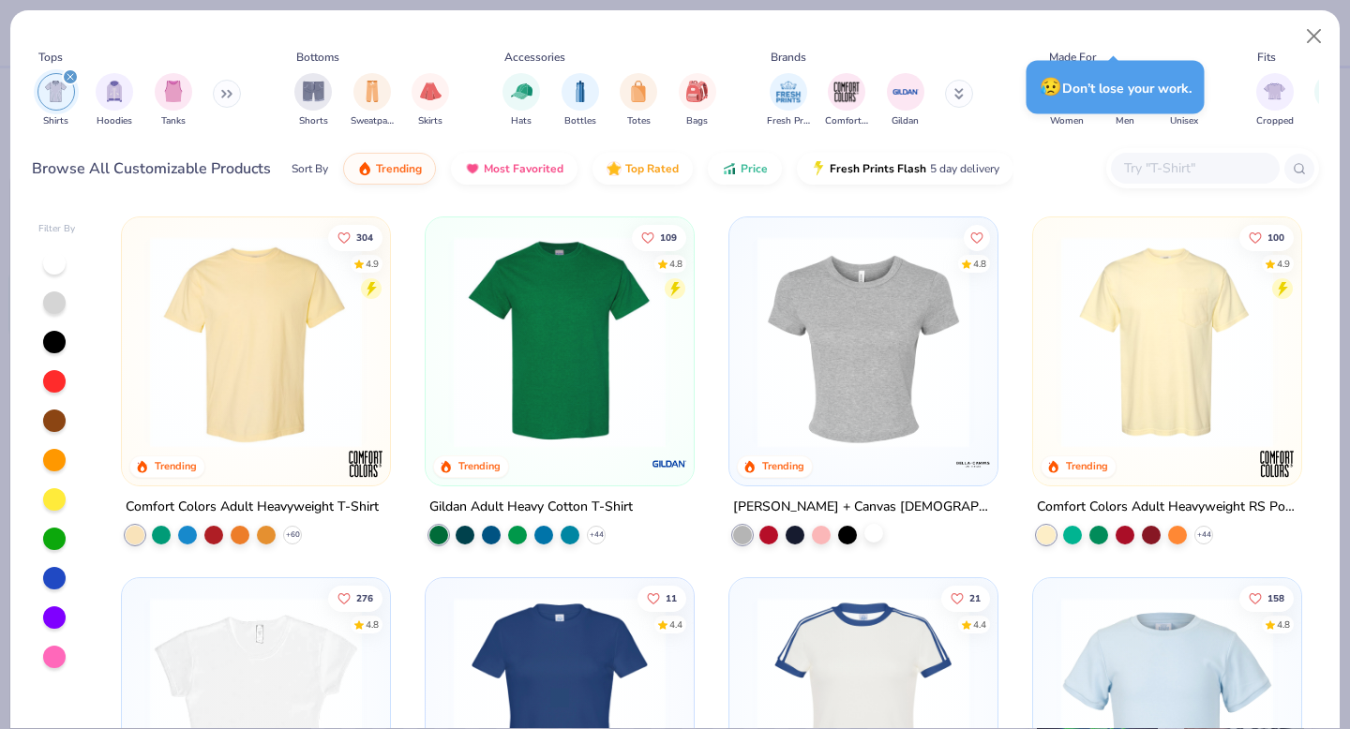
click at [872, 534] on div at bounding box center [874, 533] width 19 height 19
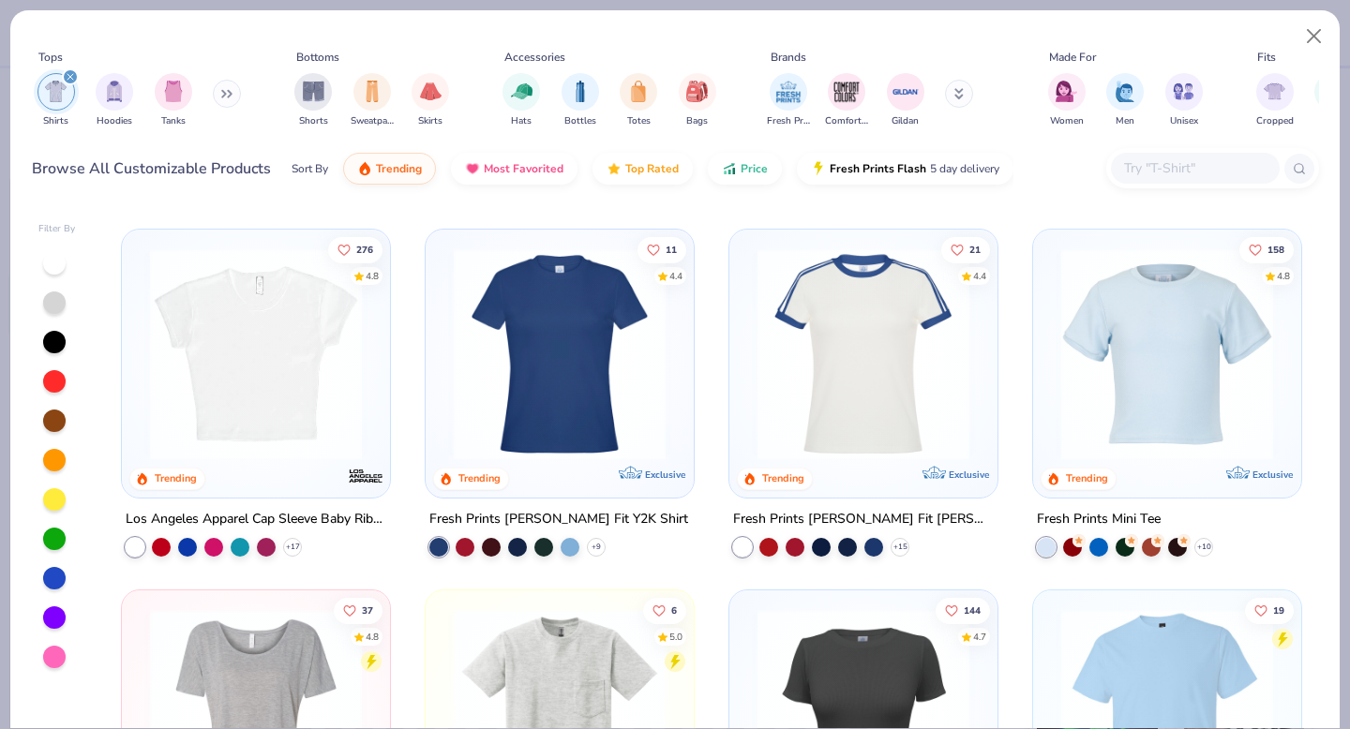
scroll to position [328, 0]
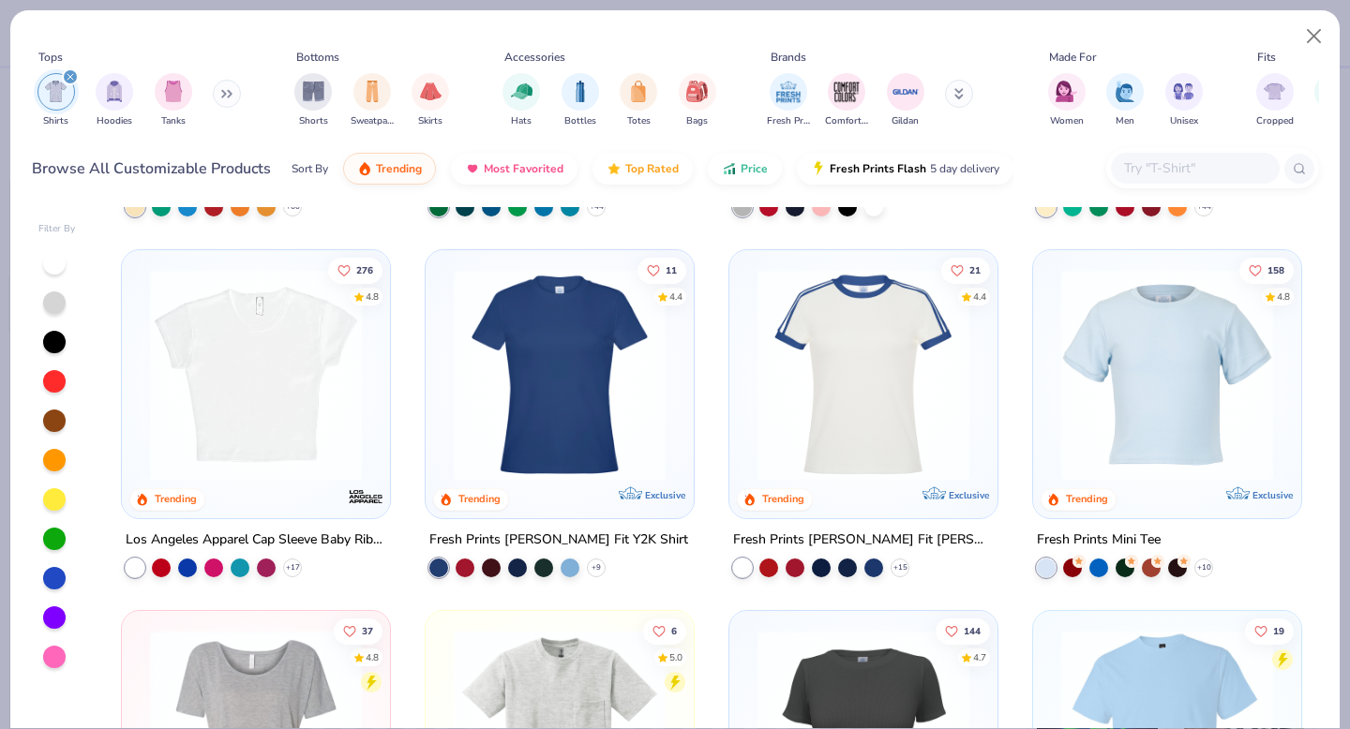
click at [309, 415] on img at bounding box center [256, 375] width 231 height 212
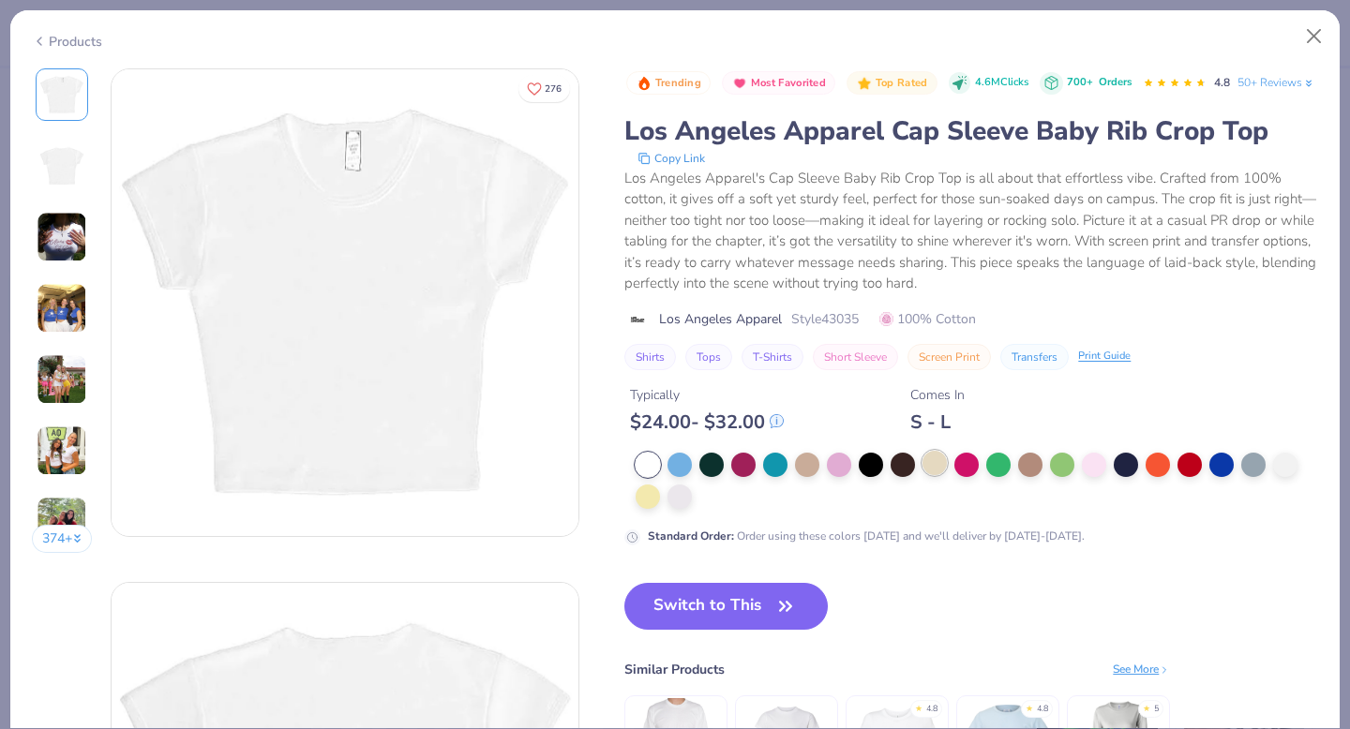
click at [931, 475] on div at bounding box center [935, 463] width 24 height 24
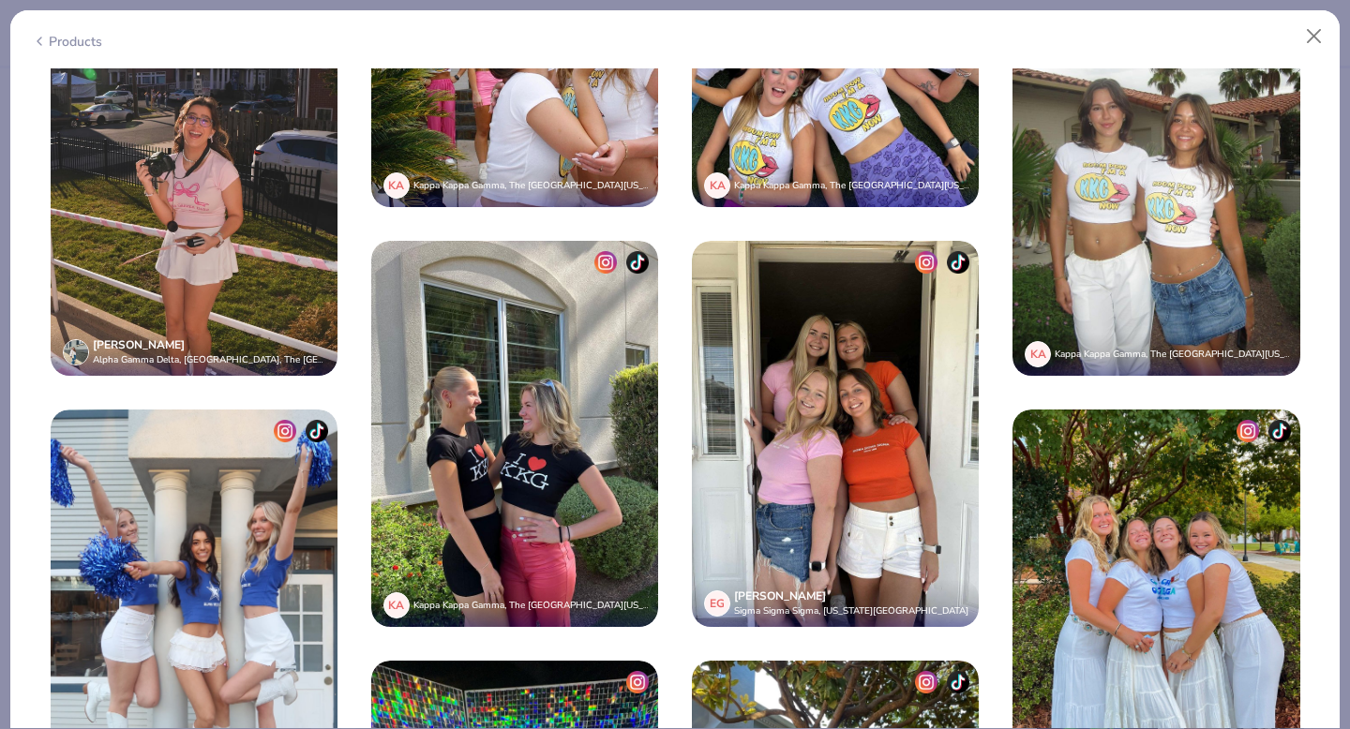
scroll to position [4595, 0]
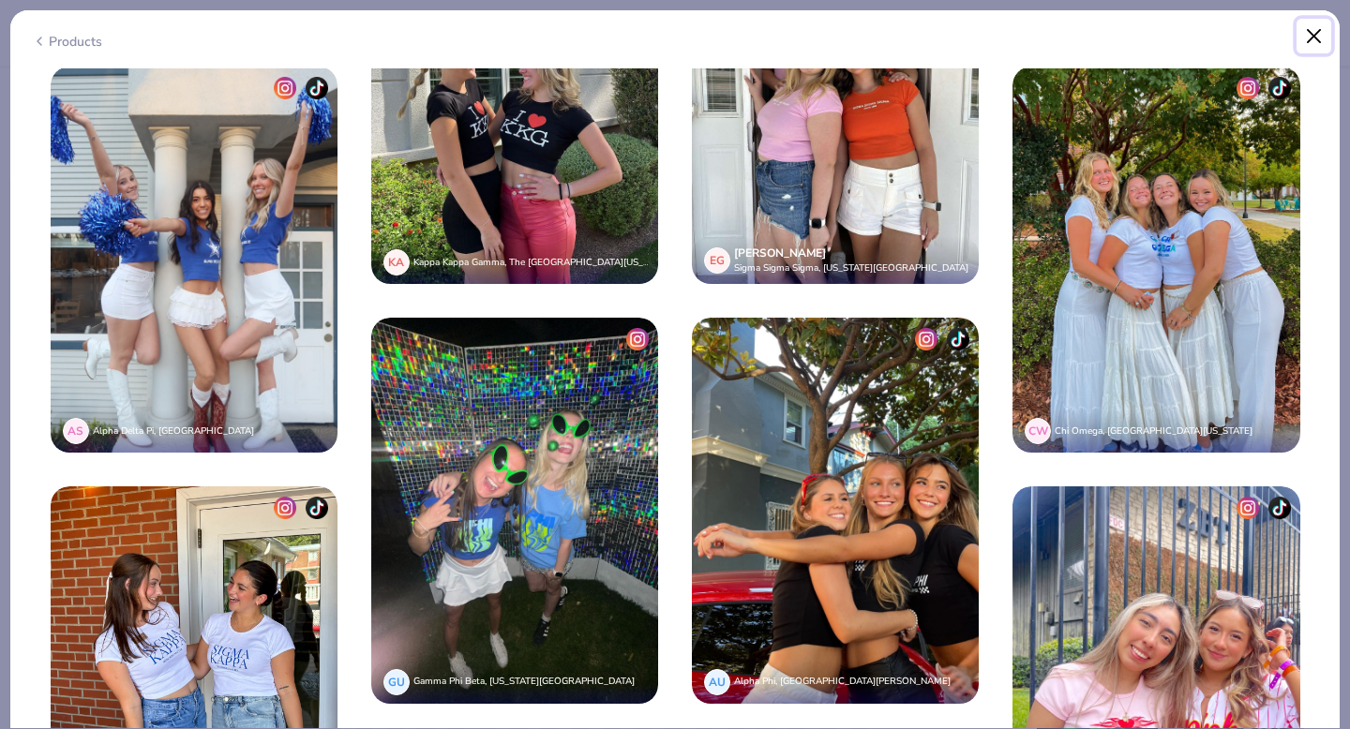
click at [1315, 41] on button "Close" at bounding box center [1315, 37] width 36 height 36
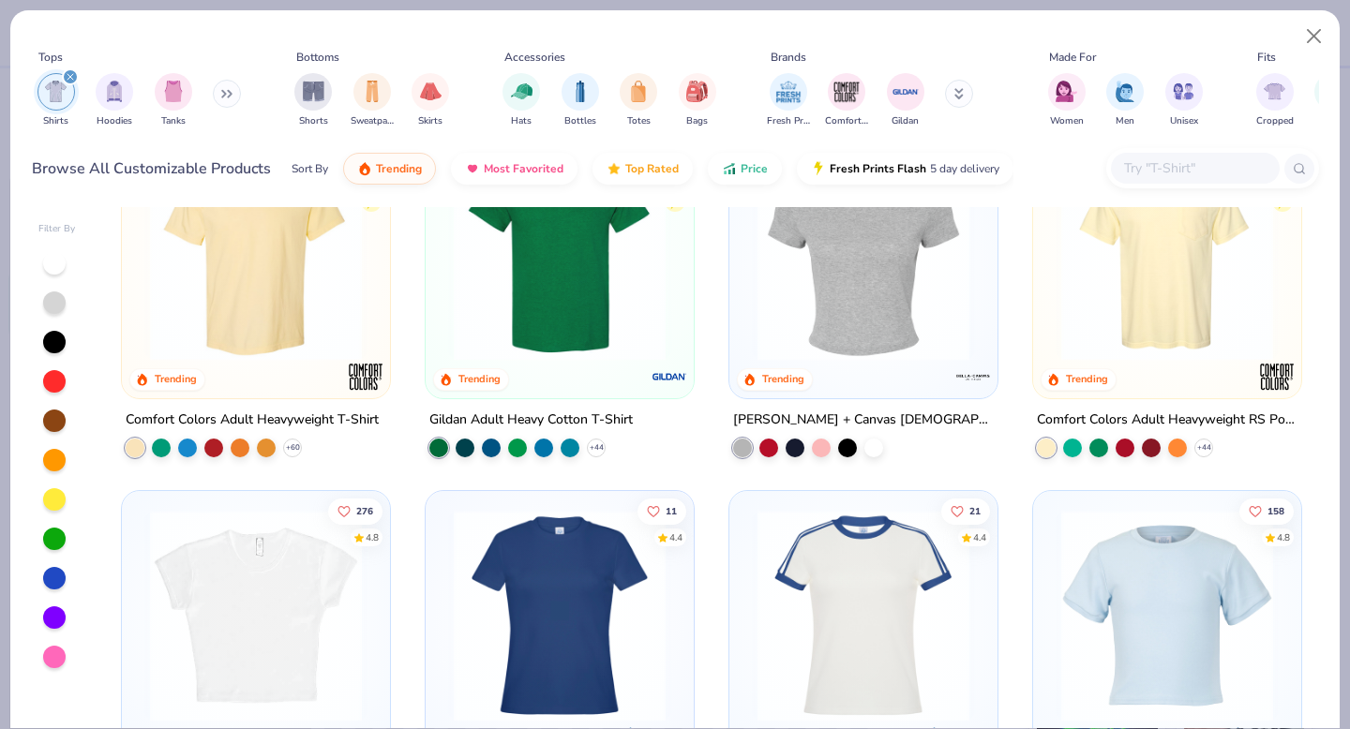
scroll to position [265, 0]
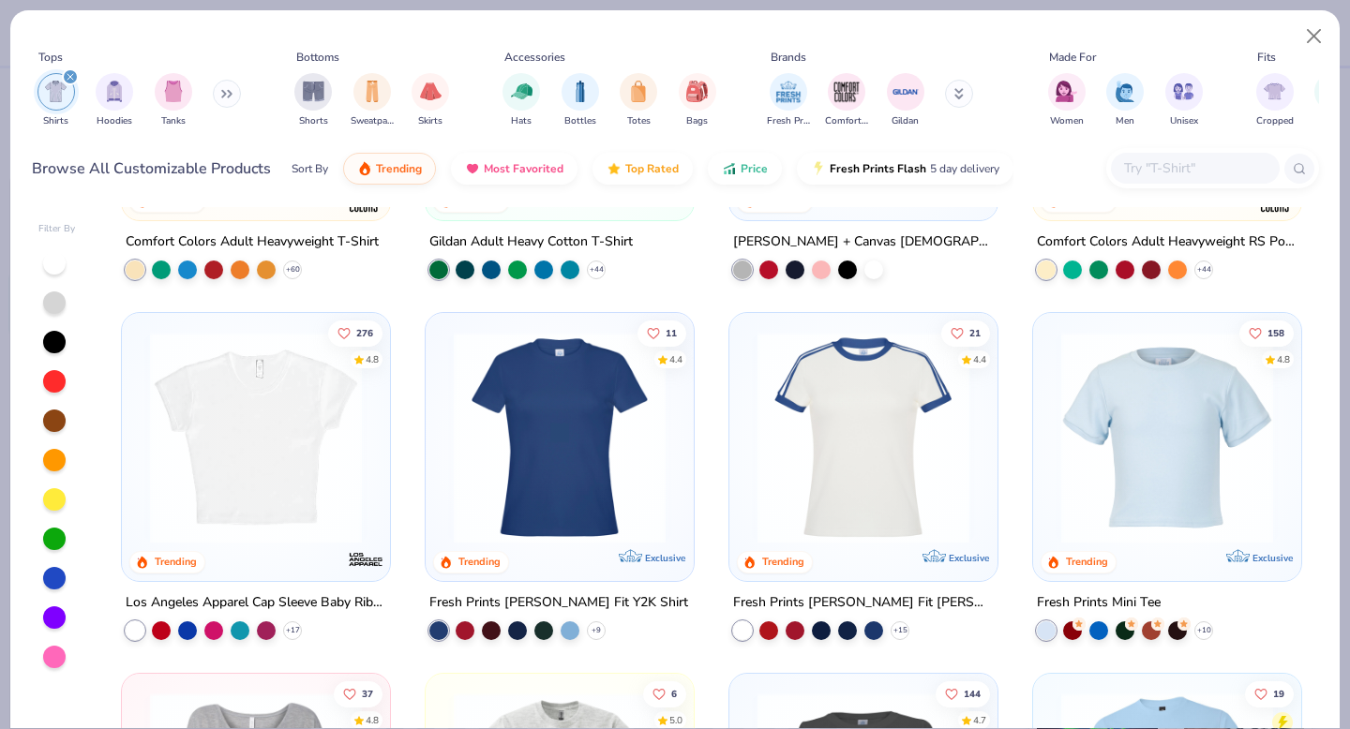
click at [1174, 410] on img at bounding box center [1167, 438] width 231 height 212
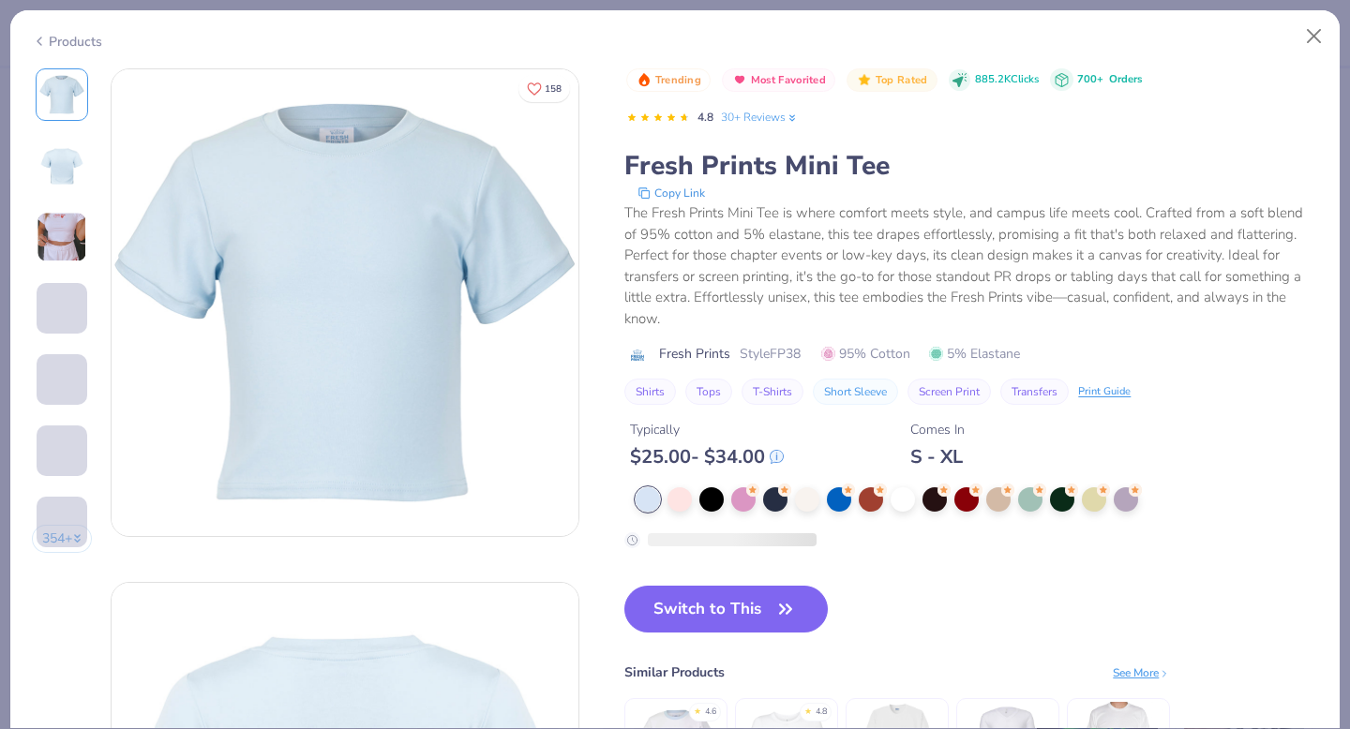
click at [791, 499] on div at bounding box center [977, 500] width 683 height 24
click at [814, 509] on div at bounding box center [807, 498] width 24 height 24
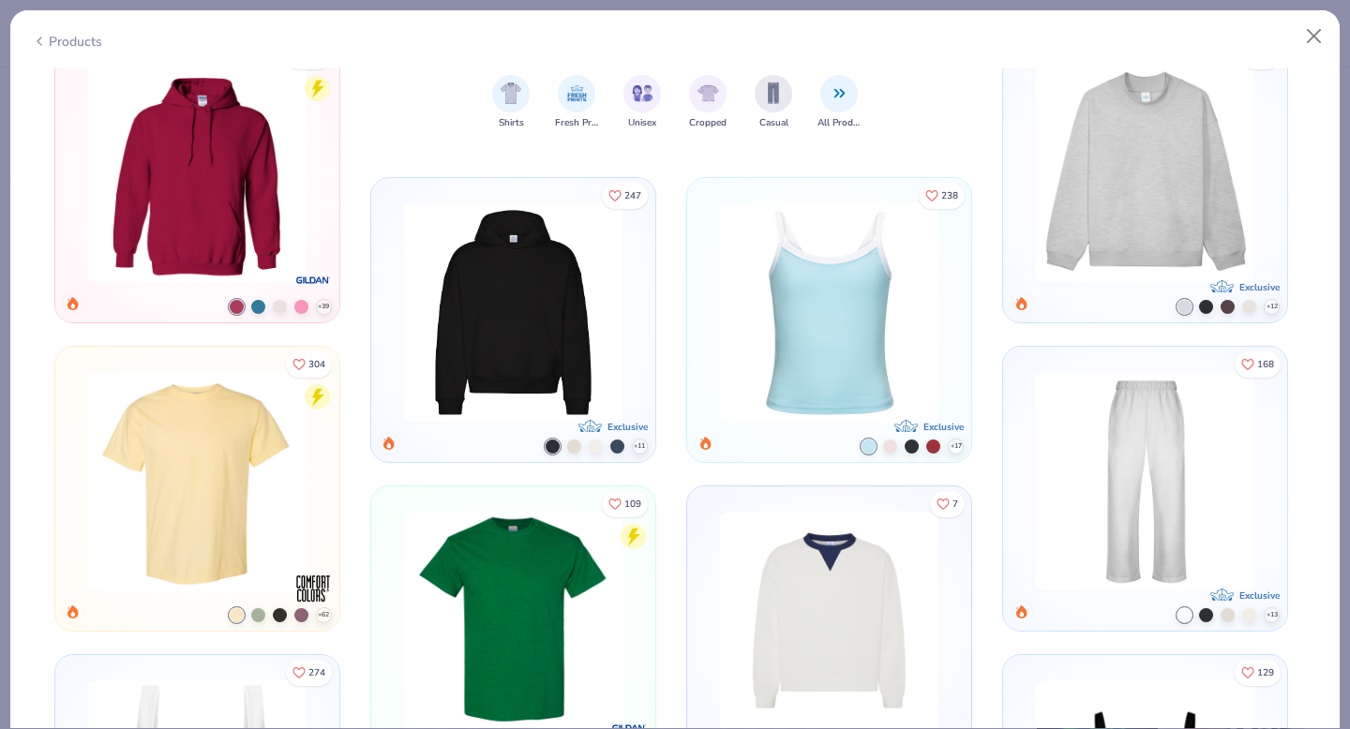
scroll to position [5571, 0]
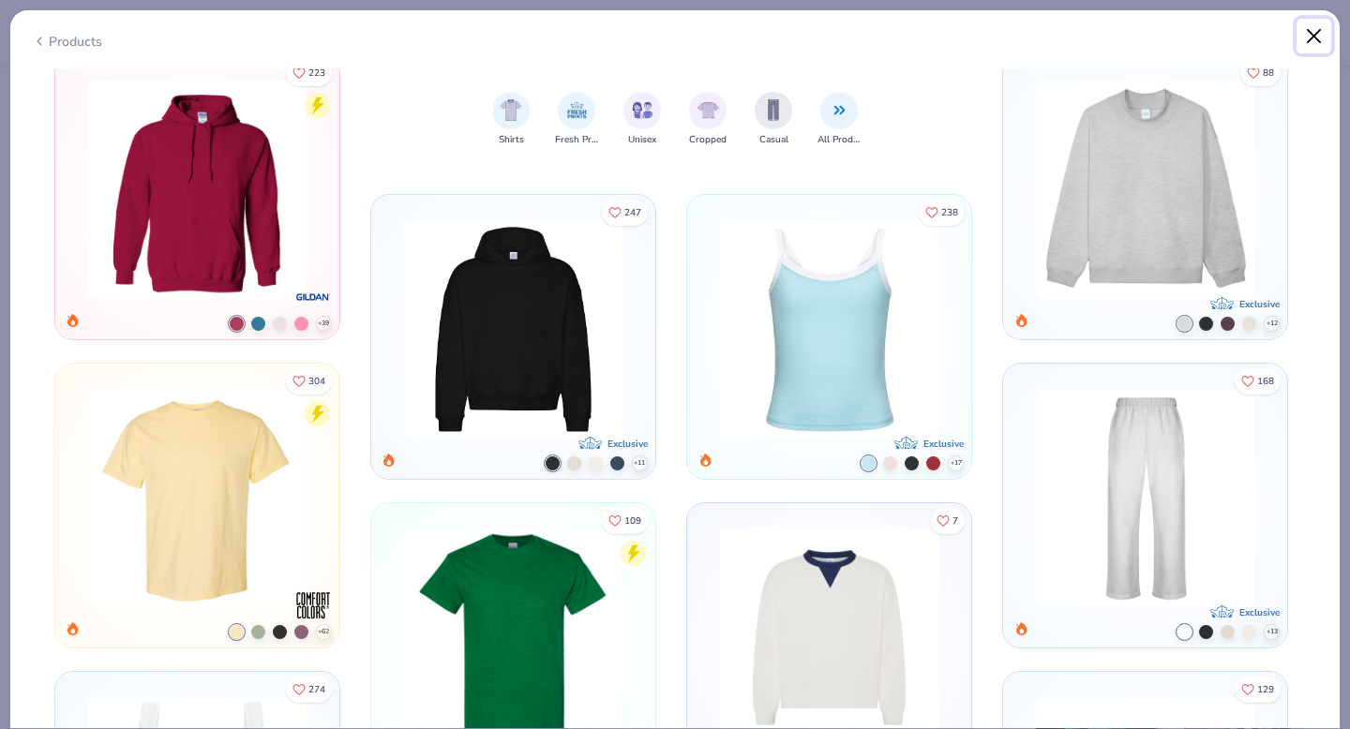
click at [1308, 43] on button "Close" at bounding box center [1315, 37] width 36 height 36
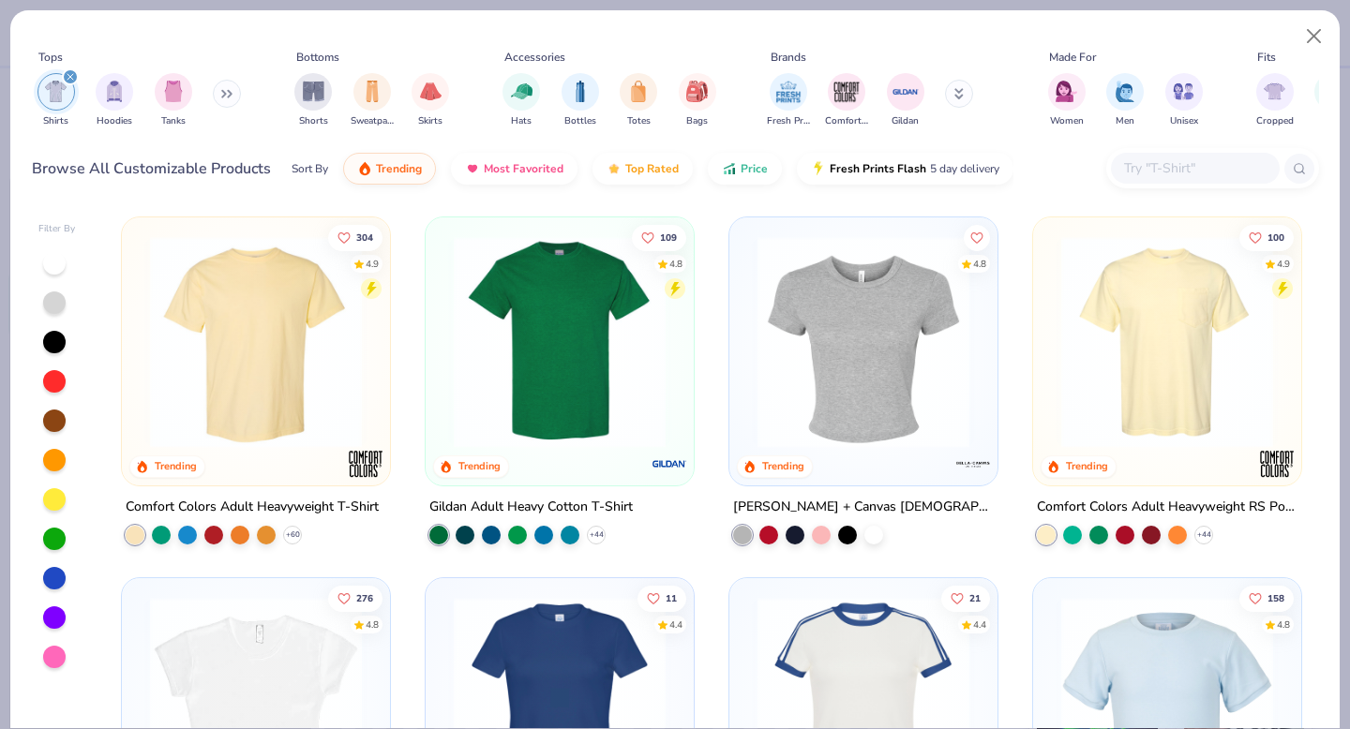
click at [325, 422] on img at bounding box center [256, 342] width 231 height 212
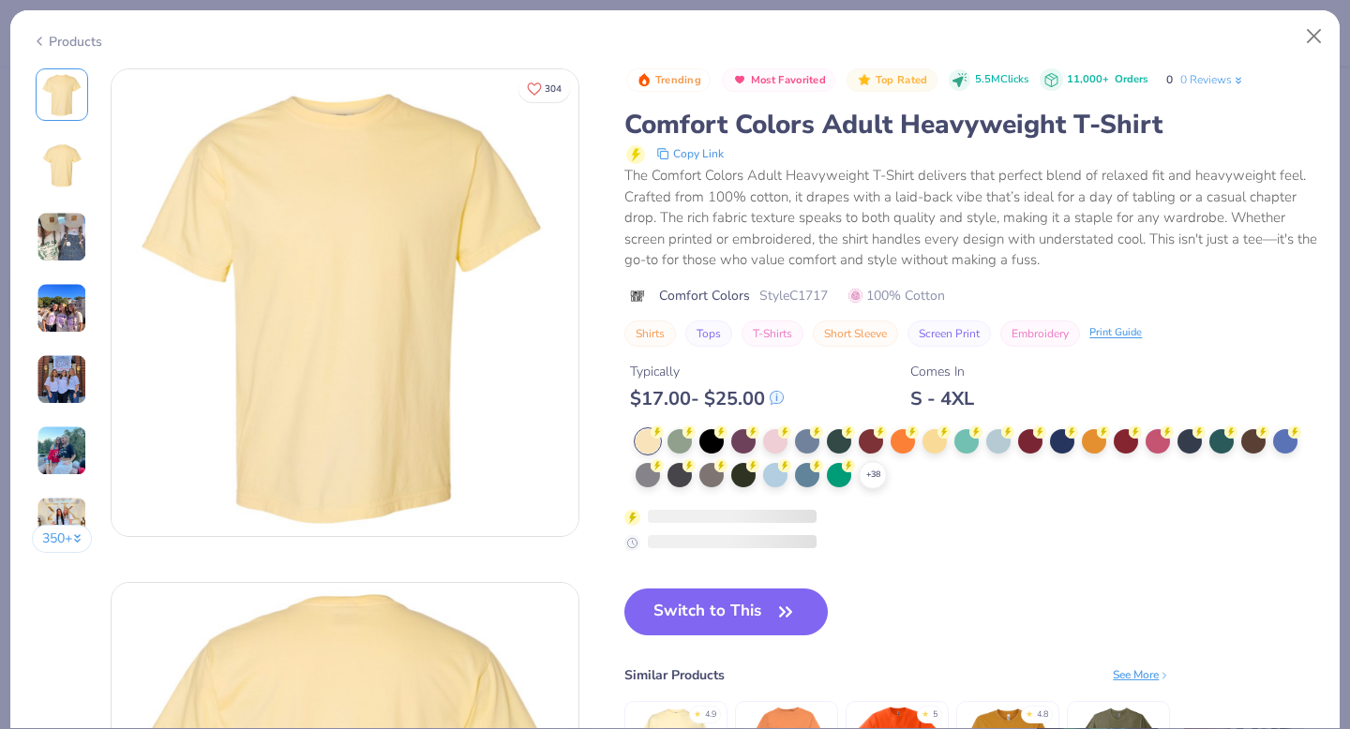
click at [351, 467] on img at bounding box center [345, 302] width 467 height 467
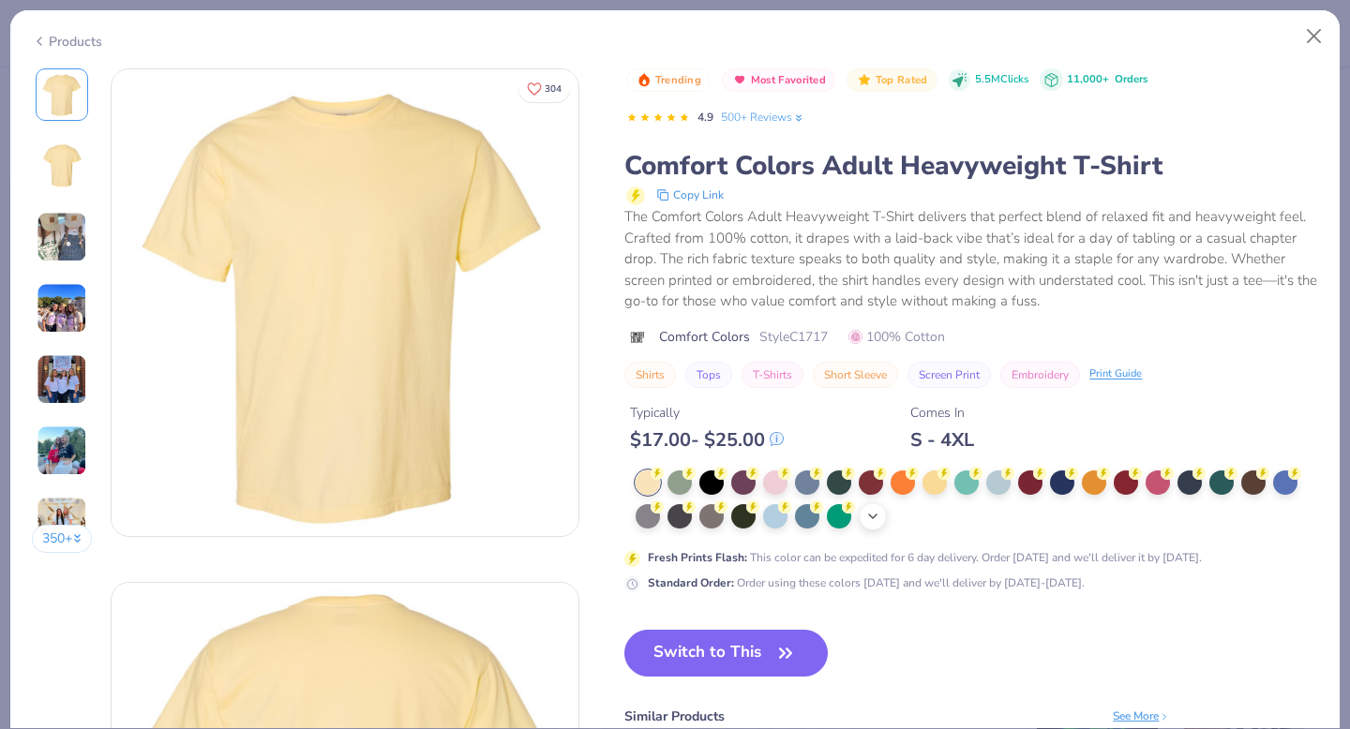
click at [879, 512] on icon at bounding box center [872, 516] width 15 height 15
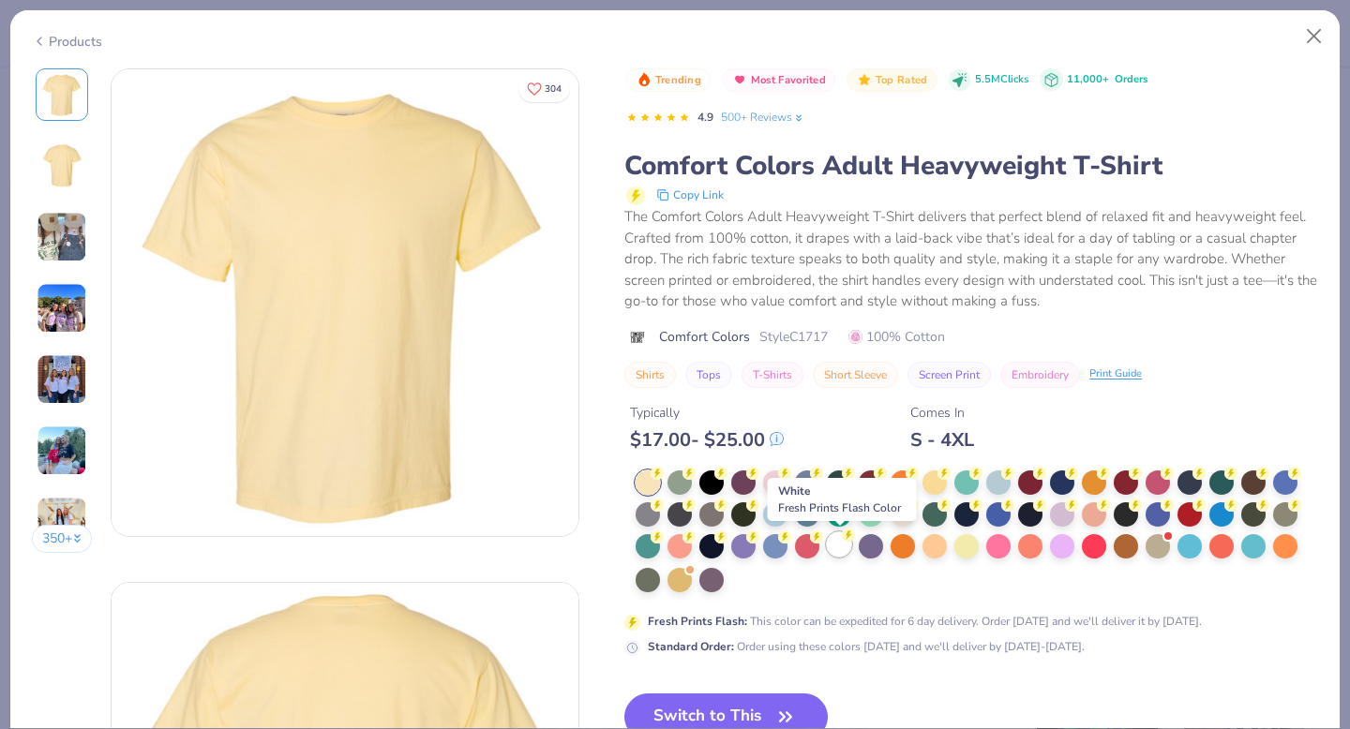
click at [842, 545] on div at bounding box center [839, 545] width 24 height 24
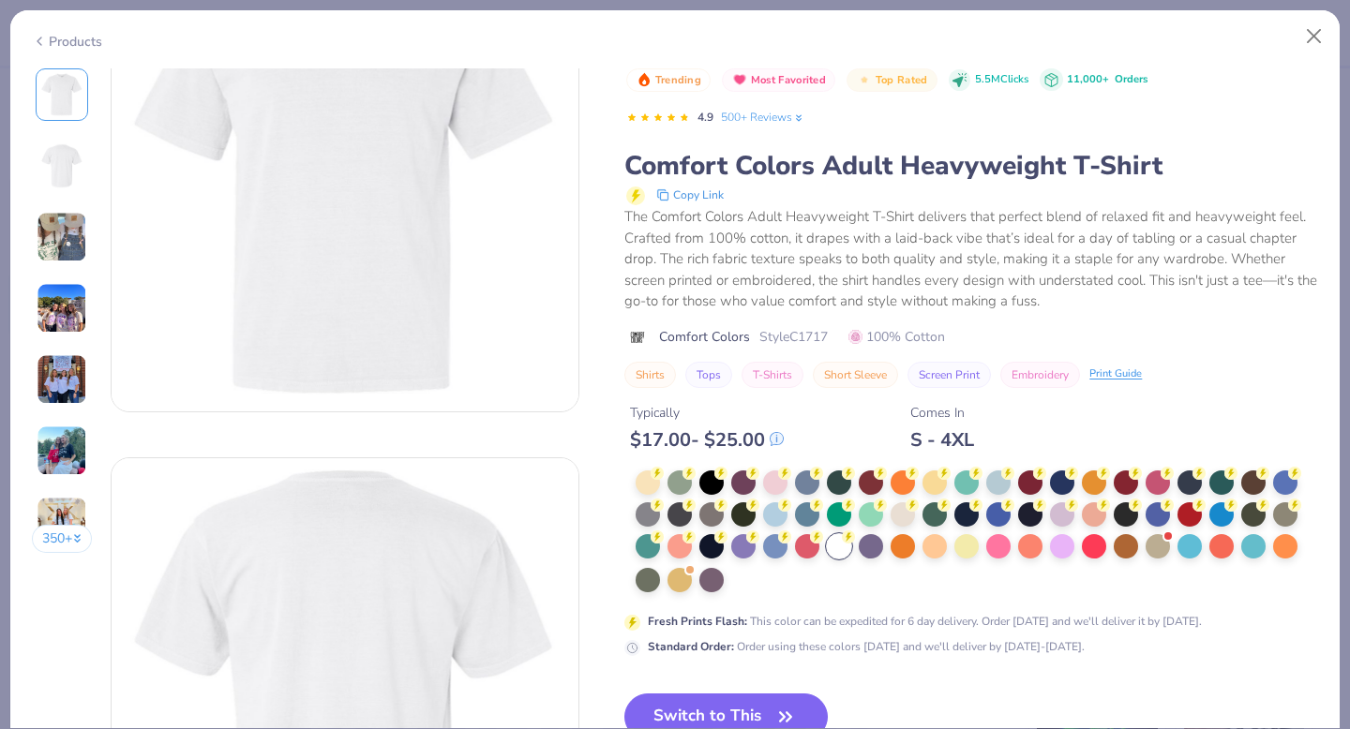
scroll to position [147, 0]
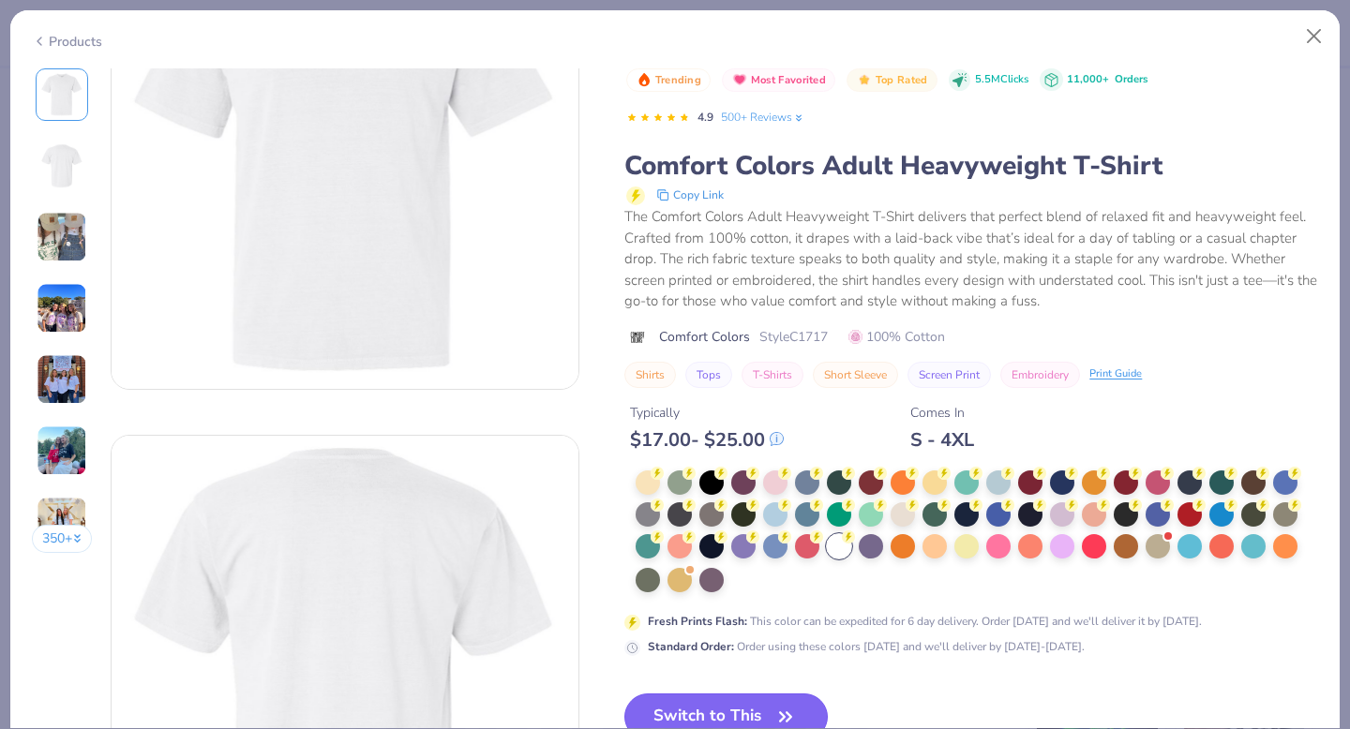
click at [759, 718] on button "Switch to This" at bounding box center [725, 717] width 203 height 47
click at [790, 707] on icon "button" at bounding box center [786, 717] width 26 height 26
click at [773, 717] on icon "button" at bounding box center [786, 717] width 26 height 26
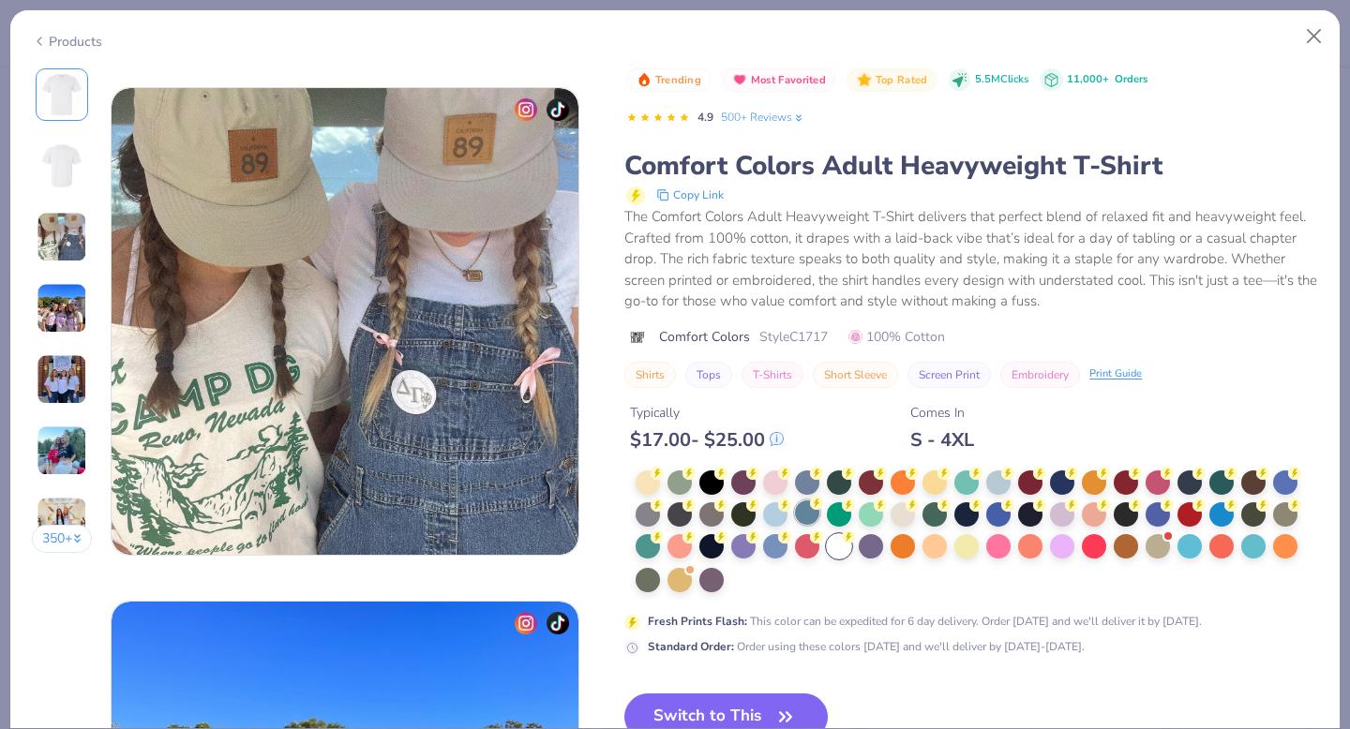
scroll to position [1199, 0]
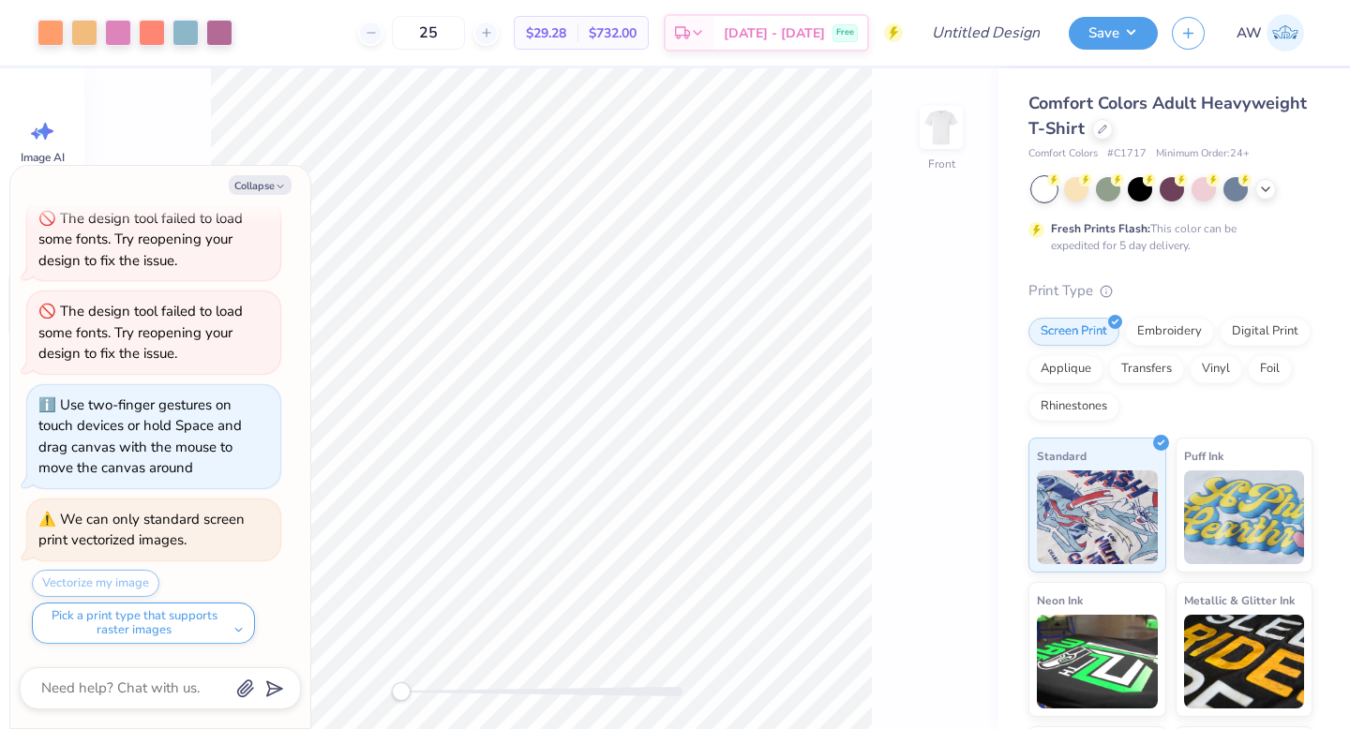
type textarea "x"
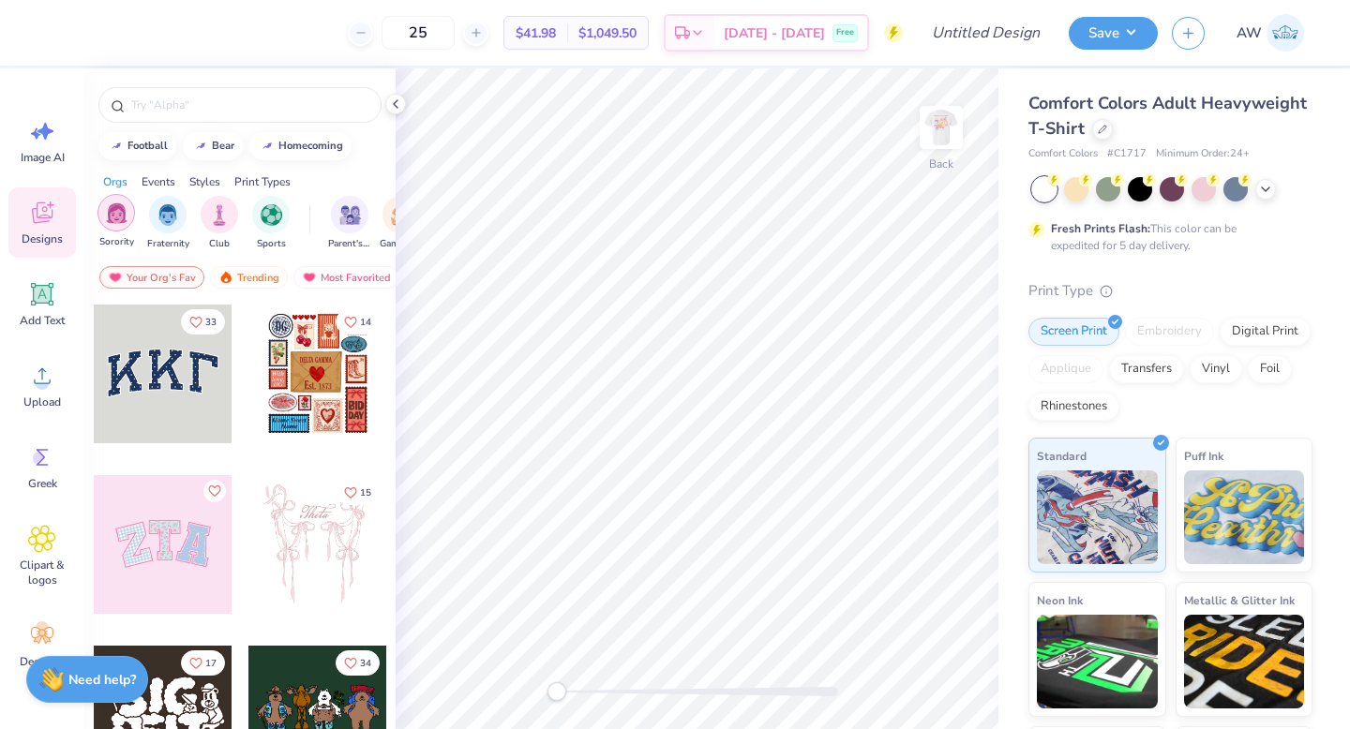
click at [116, 218] on img "filter for Sorority" at bounding box center [117, 214] width 22 height 22
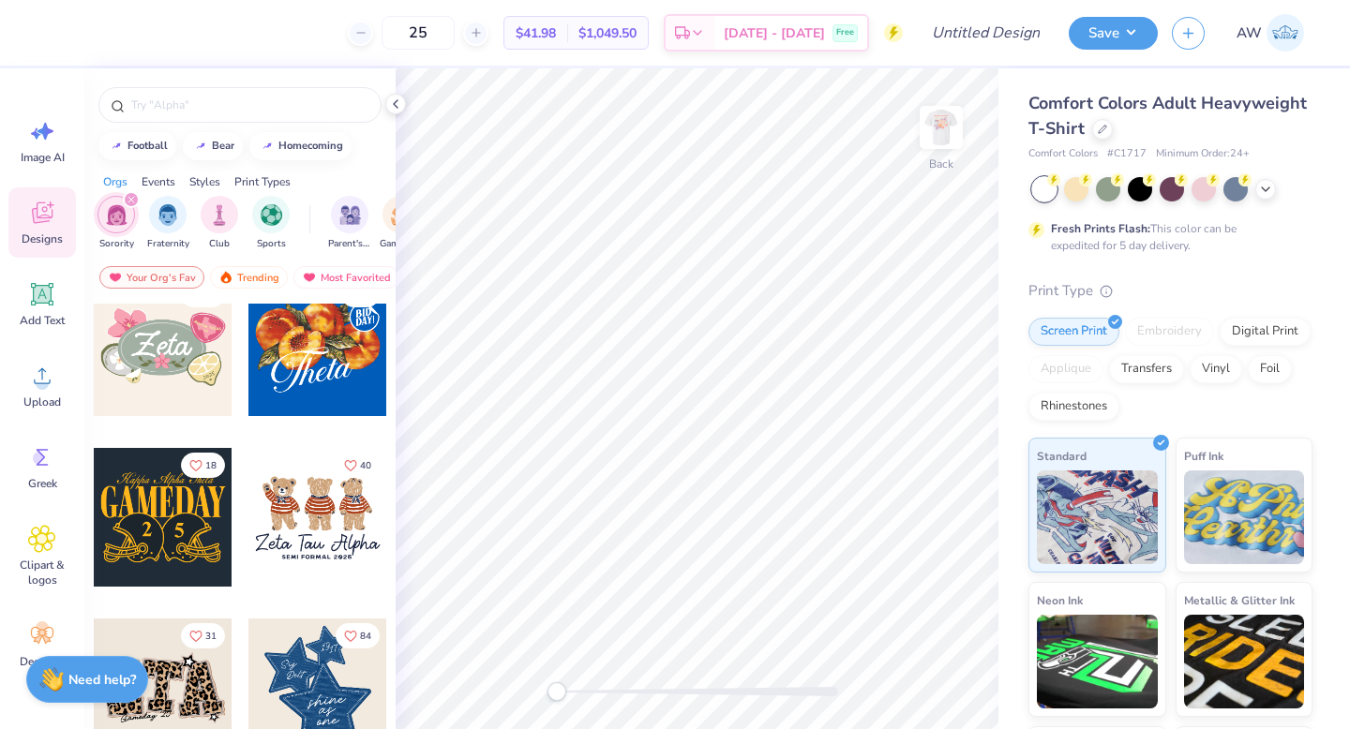
scroll to position [1156, 0]
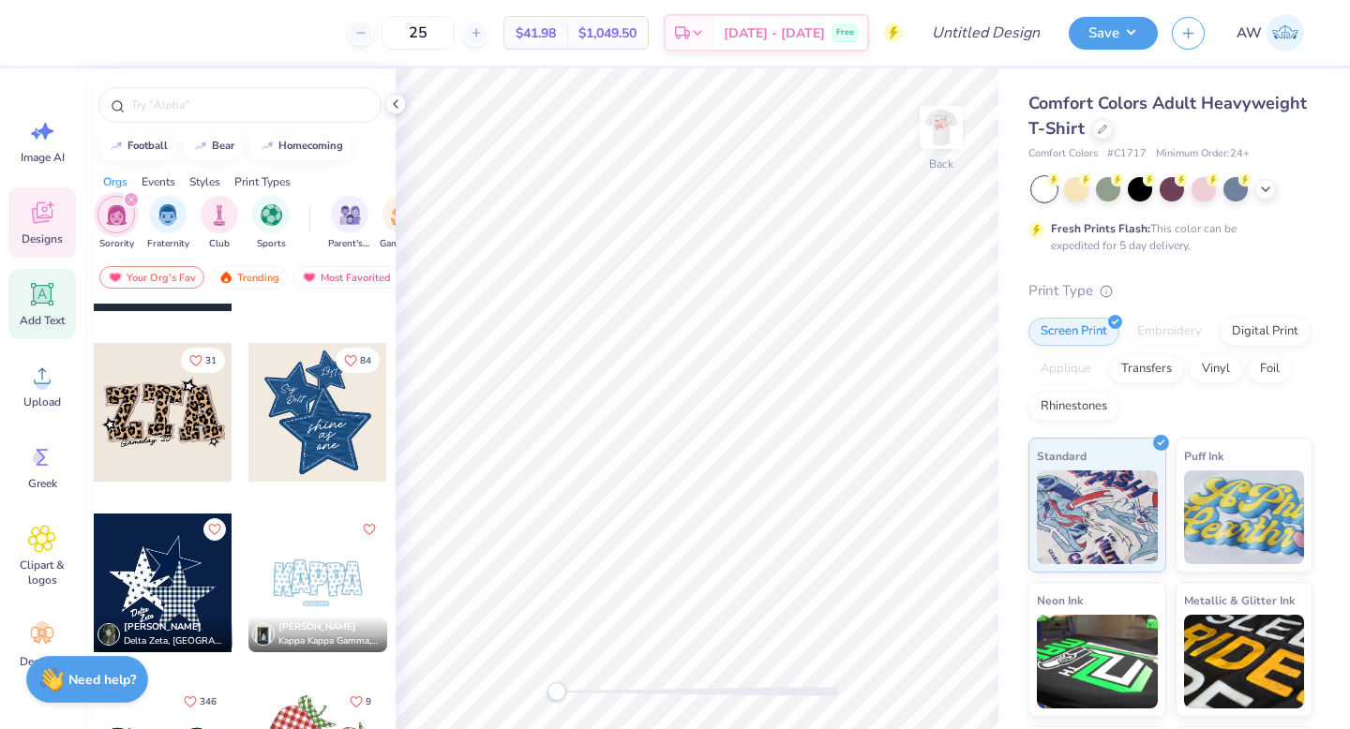
click at [38, 303] on icon at bounding box center [42, 294] width 23 height 23
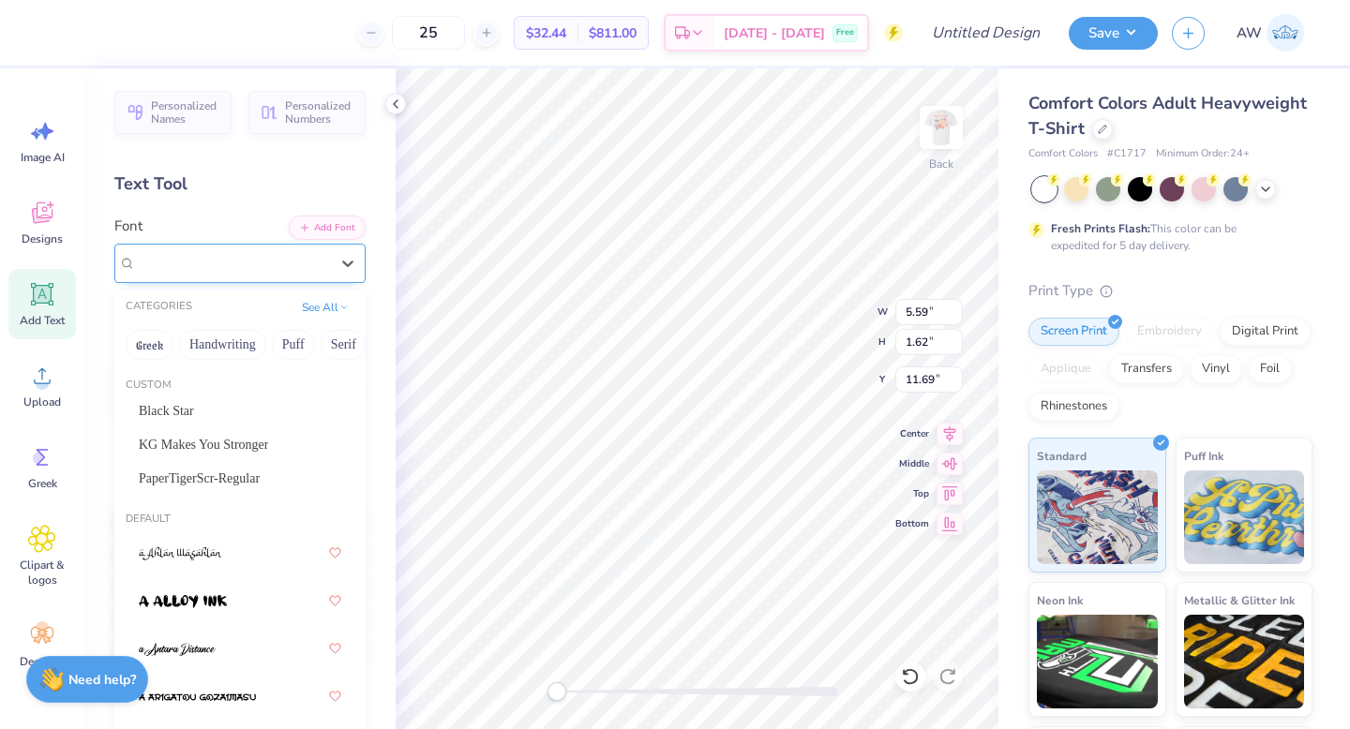
click at [248, 259] on div "Super Dream" at bounding box center [232, 262] width 197 height 29
click at [230, 451] on span "KG Makes You Stronger" at bounding box center [203, 445] width 129 height 20
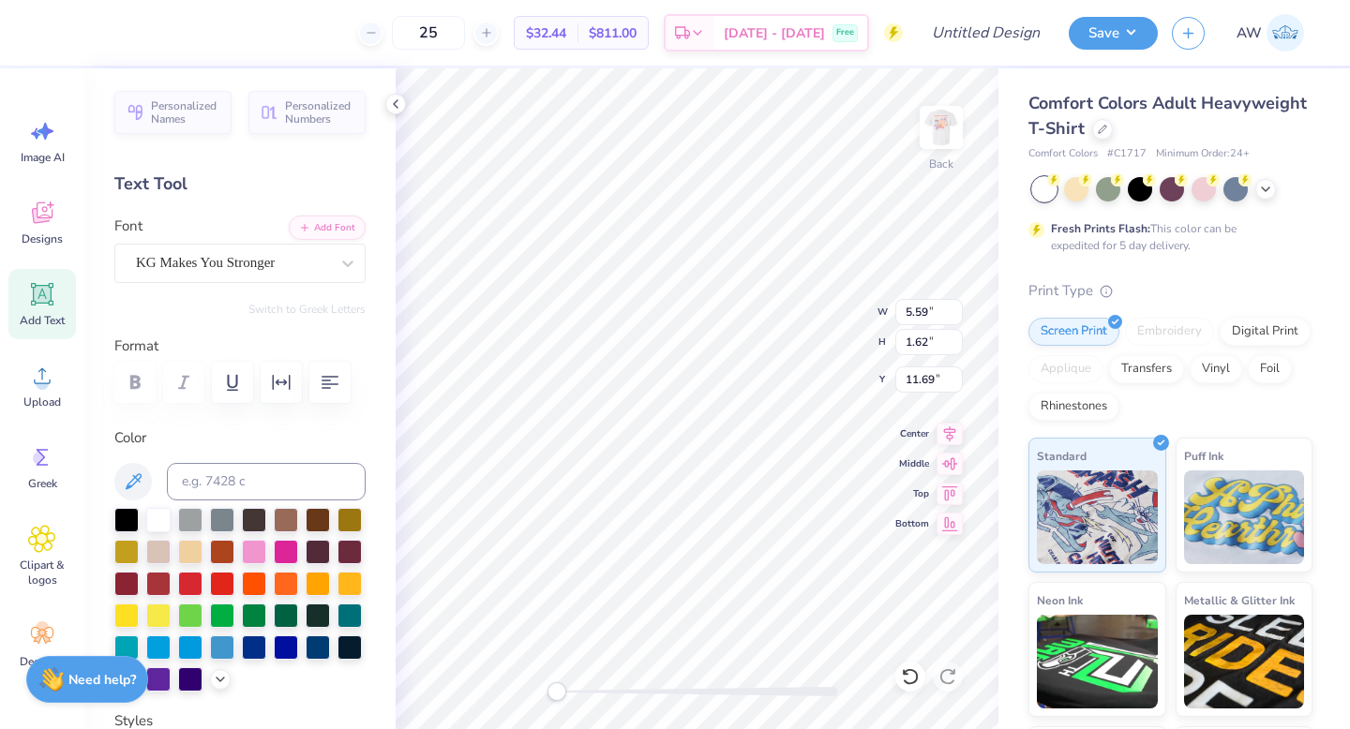
scroll to position [0, 0]
type textarea "T"
type textarea "Making a Difference by Design"
click at [341, 582] on div at bounding box center [350, 582] width 24 height 24
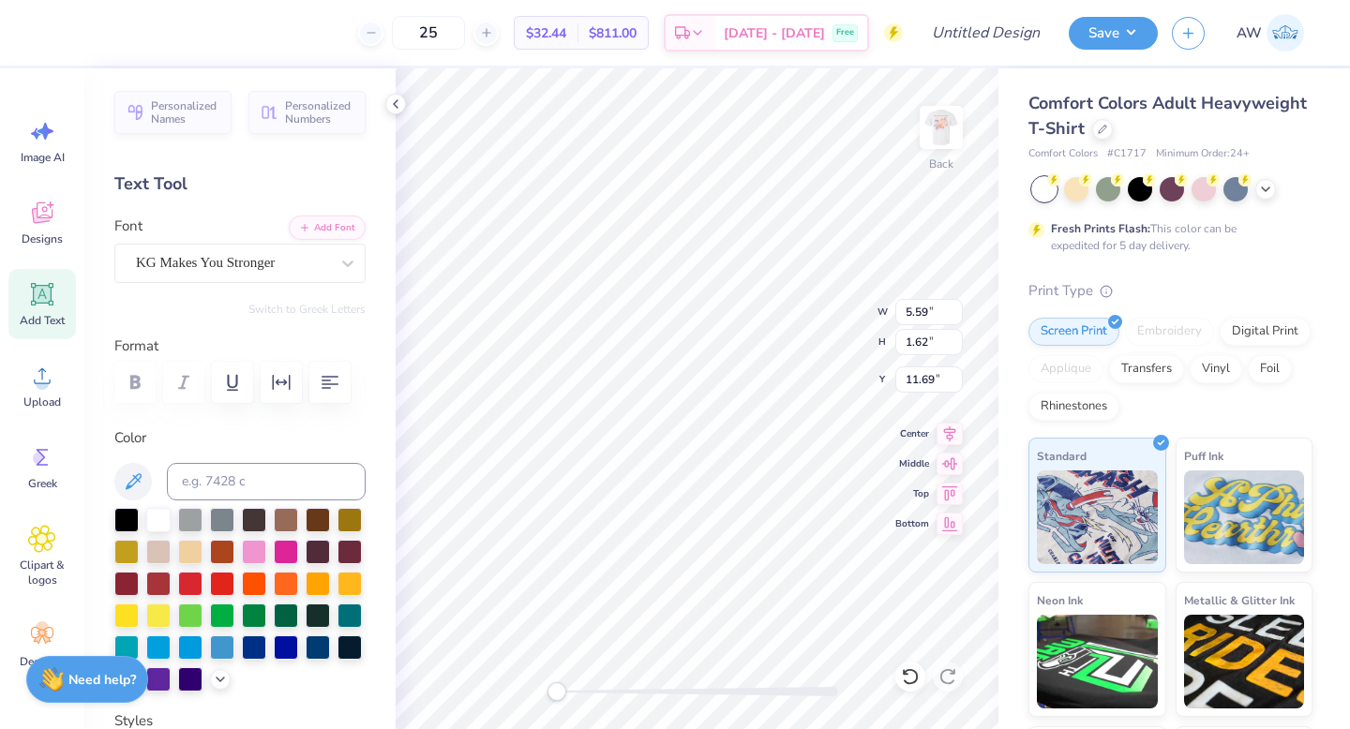
scroll to position [0, 5]
click at [397, 108] on polyline at bounding box center [396, 104] width 4 height 8
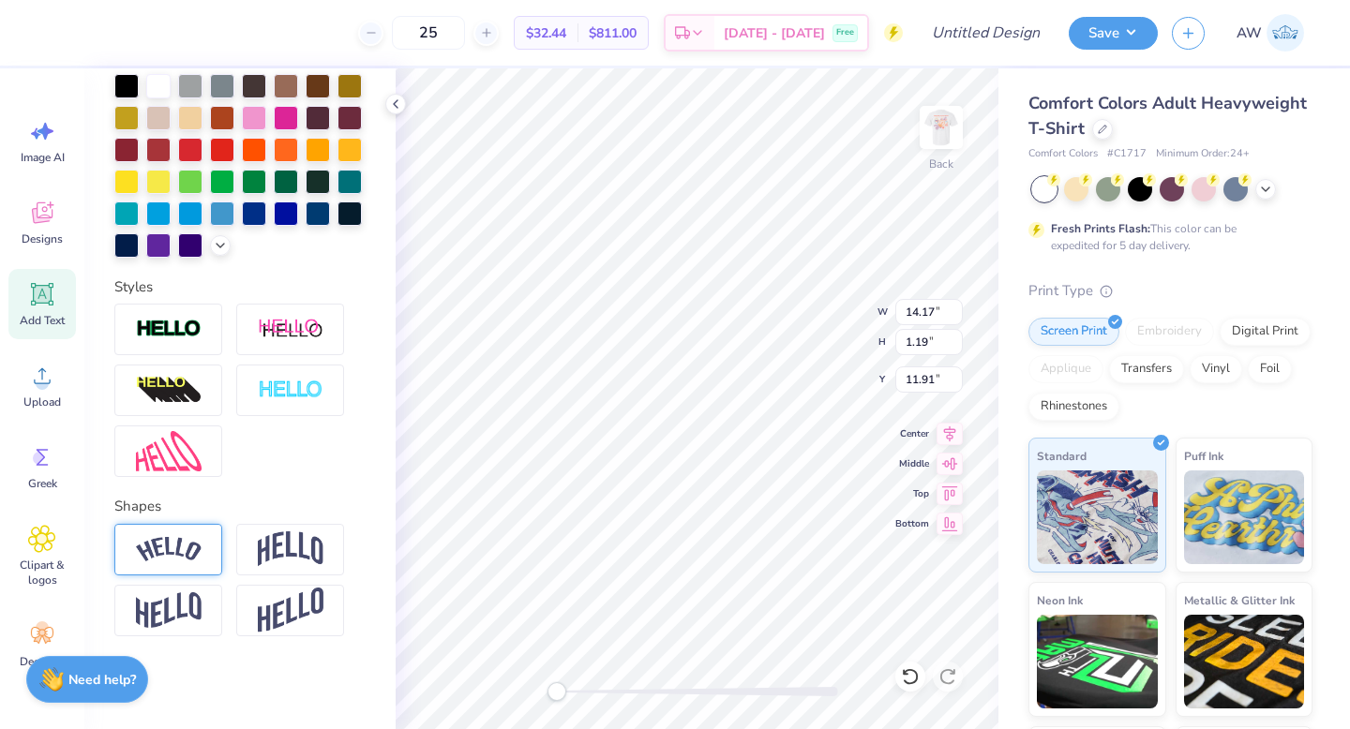
click at [207, 544] on div at bounding box center [168, 550] width 108 height 52
type textarea "by Design"
type input "2.26"
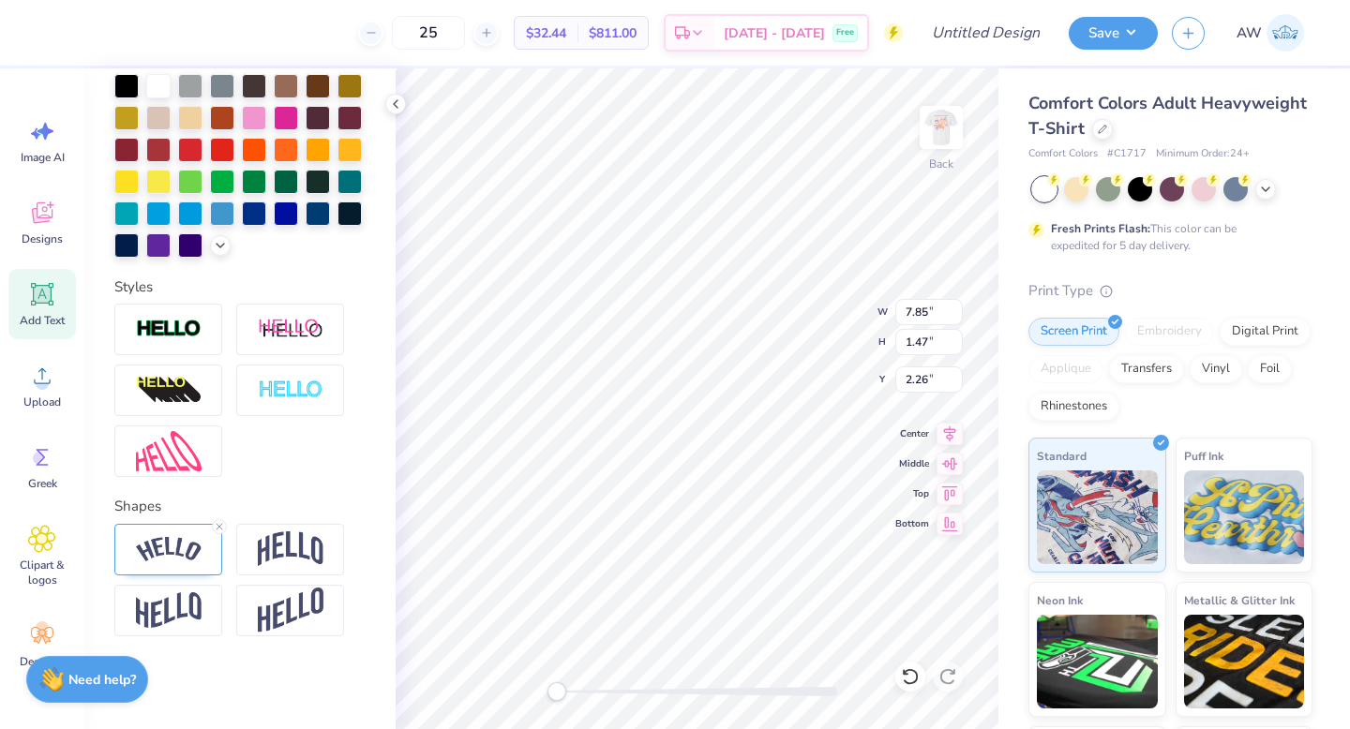
scroll to position [0, 10]
type textarea "Making a Difference"
type input "2.92"
type input "0.75"
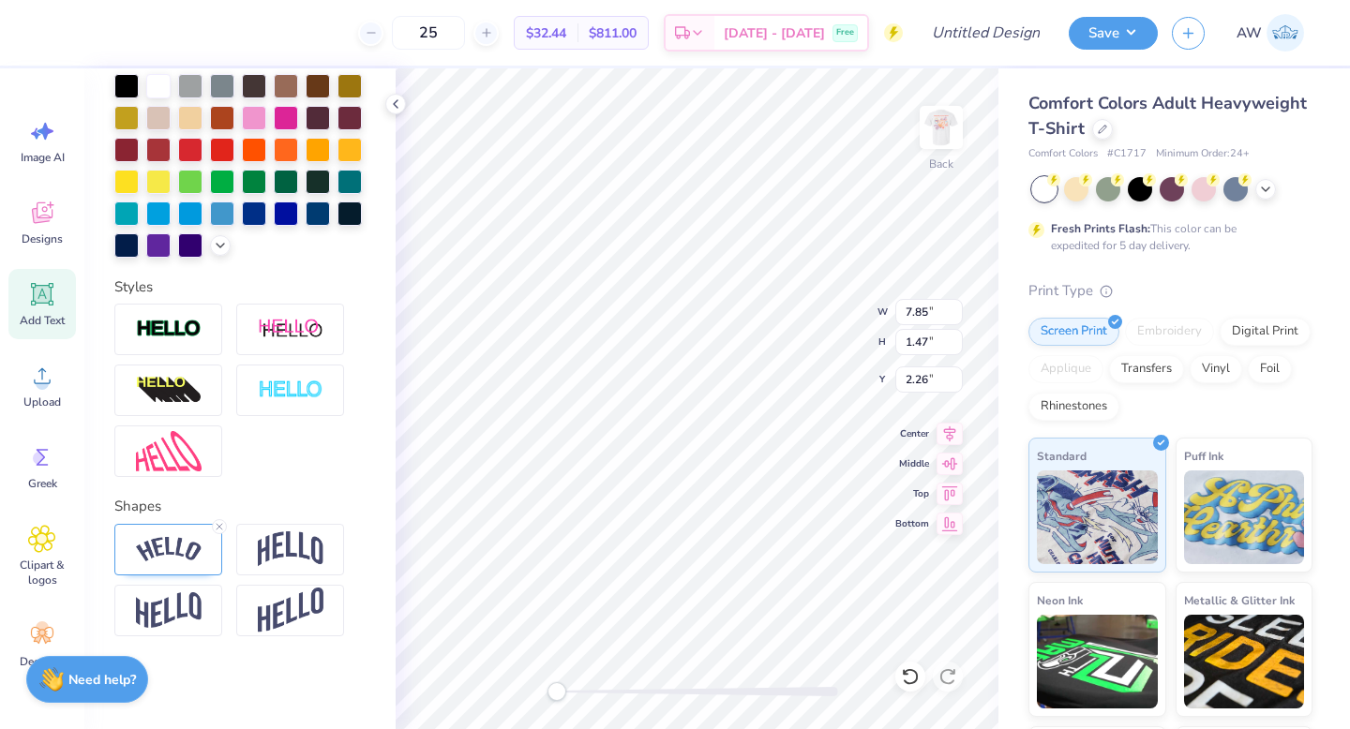
type input "5.72"
click at [280, 549] on img at bounding box center [291, 550] width 66 height 36
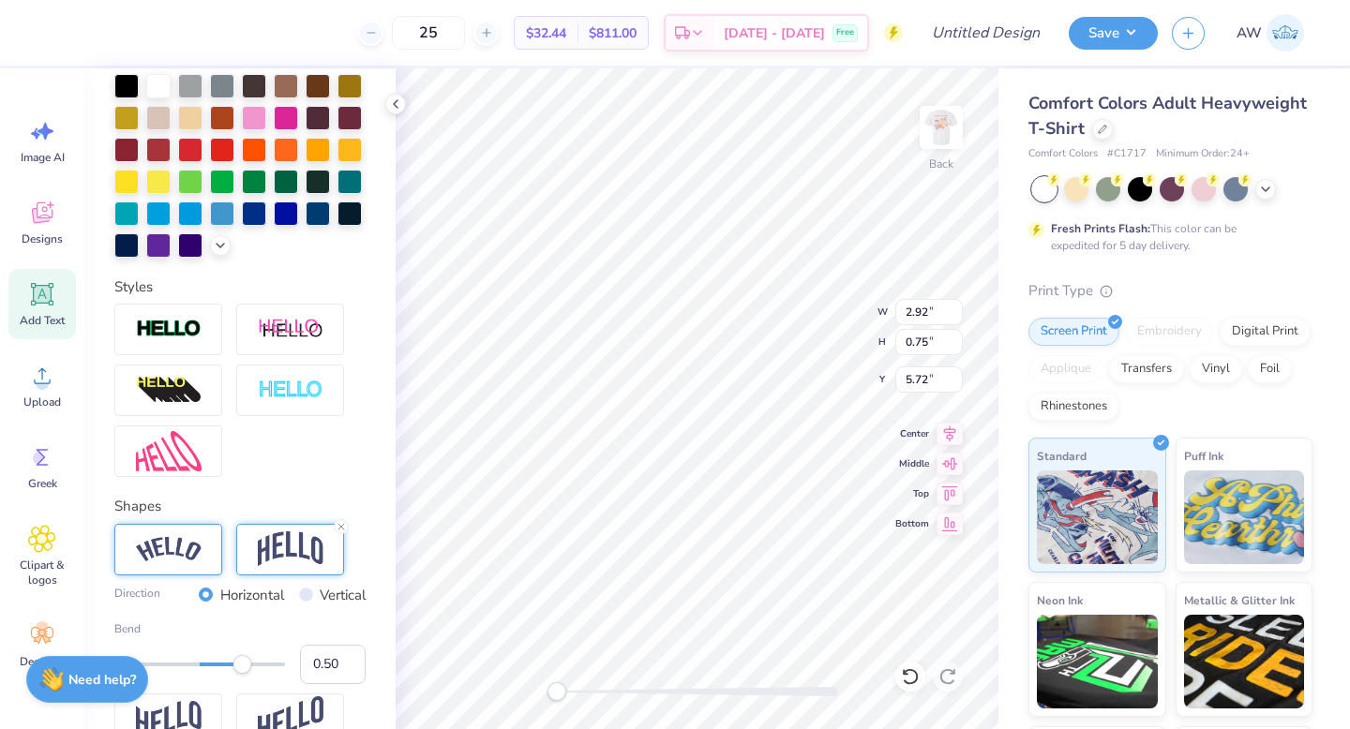
click at [198, 544] on img at bounding box center [169, 549] width 66 height 25
type input "-0.36"
drag, startPoint x: 244, startPoint y: 663, endPoint x: 169, endPoint y: 655, distance: 75.4
click at [169, 655] on div "Accessibility label" at bounding box center [168, 664] width 19 height 19
type input "-0.44"
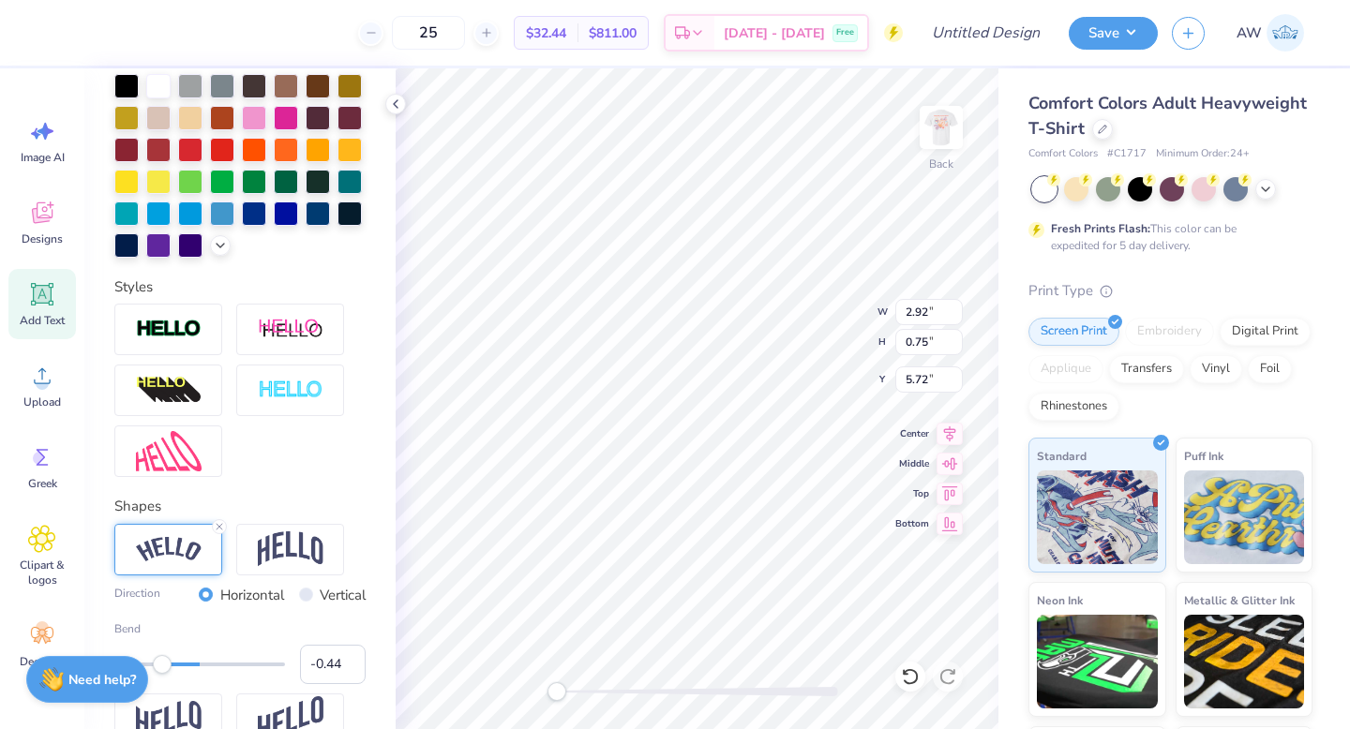
click at [162, 668] on div "Accessibility label" at bounding box center [162, 664] width 19 height 19
type input "5.46"
type input "1.14"
type input "2.43"
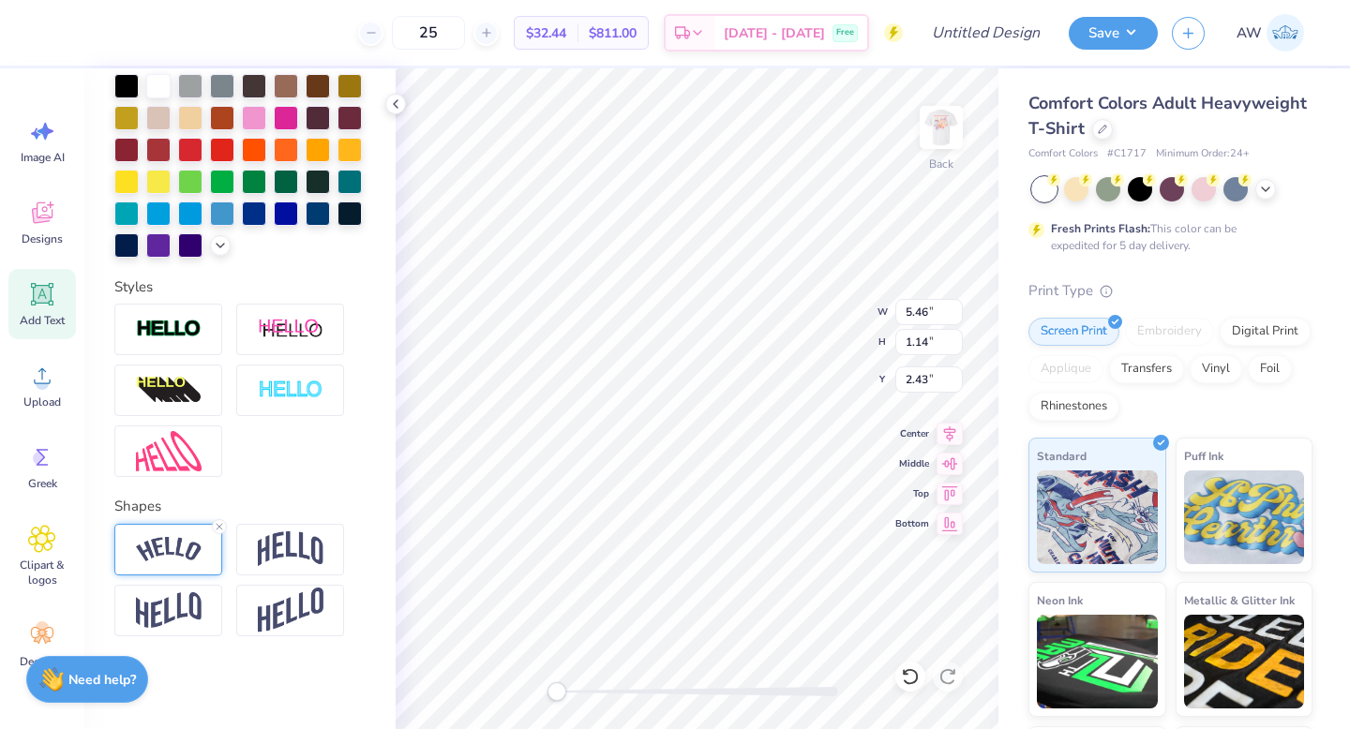
click at [173, 548] on img at bounding box center [169, 549] width 66 height 25
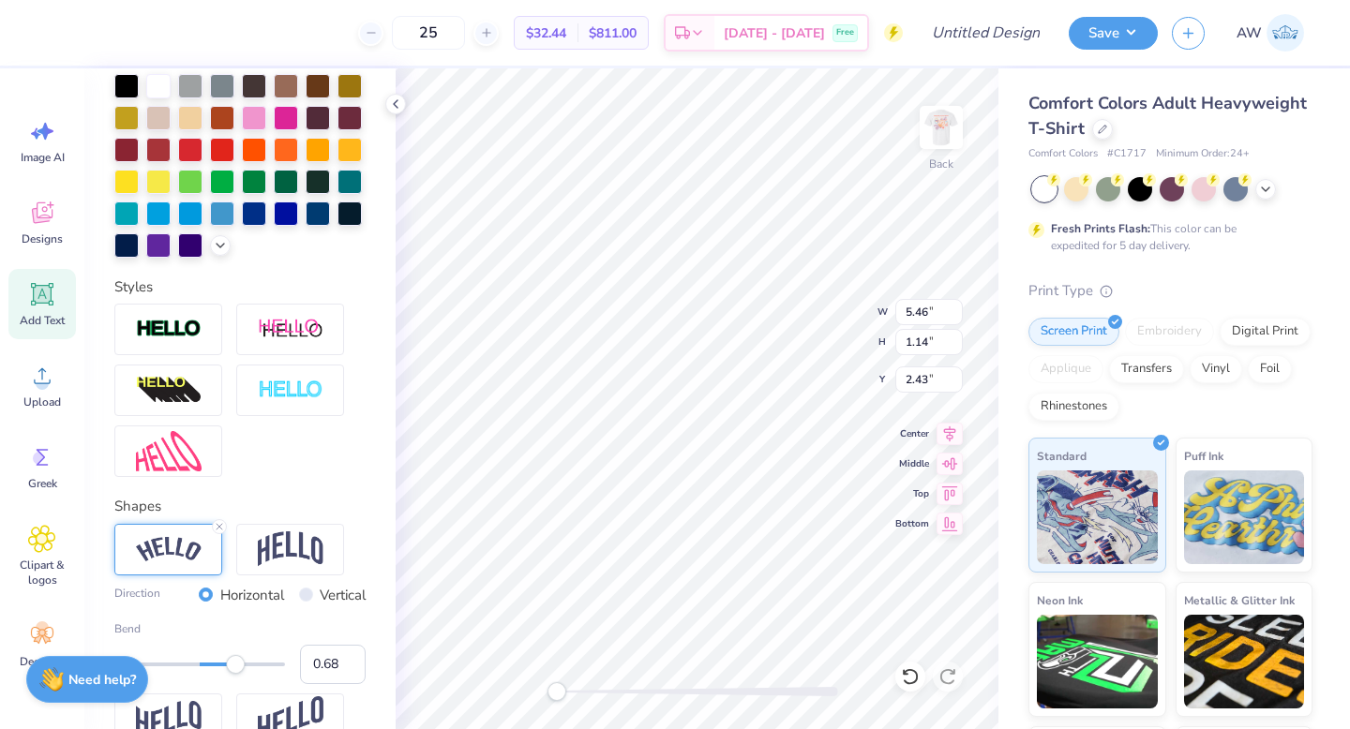
type input "0.69"
drag, startPoint x: 244, startPoint y: 664, endPoint x: 259, endPoint y: 669, distance: 15.7
click at [259, 669] on div "Accessibility label" at bounding box center [258, 664] width 19 height 19
type input "0.34"
drag, startPoint x: 258, startPoint y: 669, endPoint x: 229, endPoint y: 666, distance: 29.2
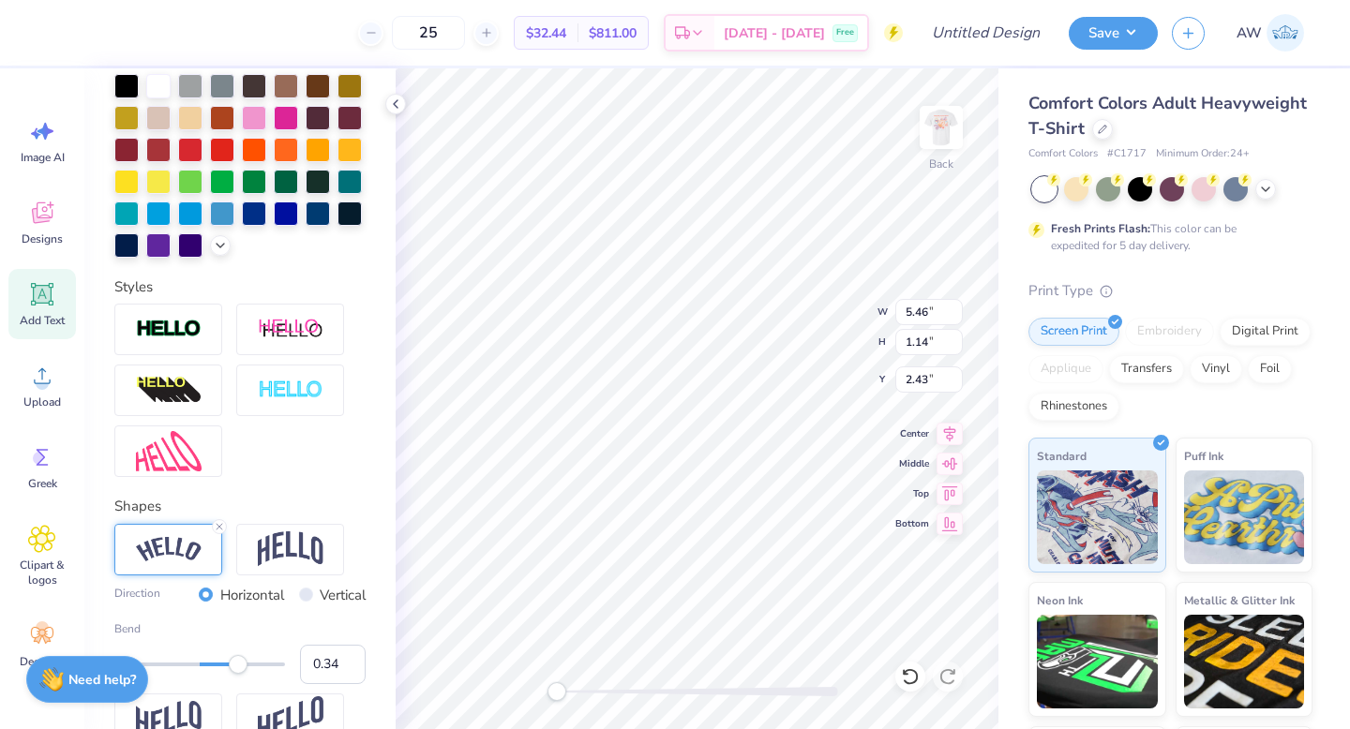
click at [229, 666] on div "Accessibility label" at bounding box center [238, 664] width 19 height 19
type input "0.60"
drag, startPoint x: 229, startPoint y: 666, endPoint x: 252, endPoint y: 666, distance: 23.4
click at [239, 666] on div "Accessibility label" at bounding box center [229, 664] width 19 height 19
type input "0.11"
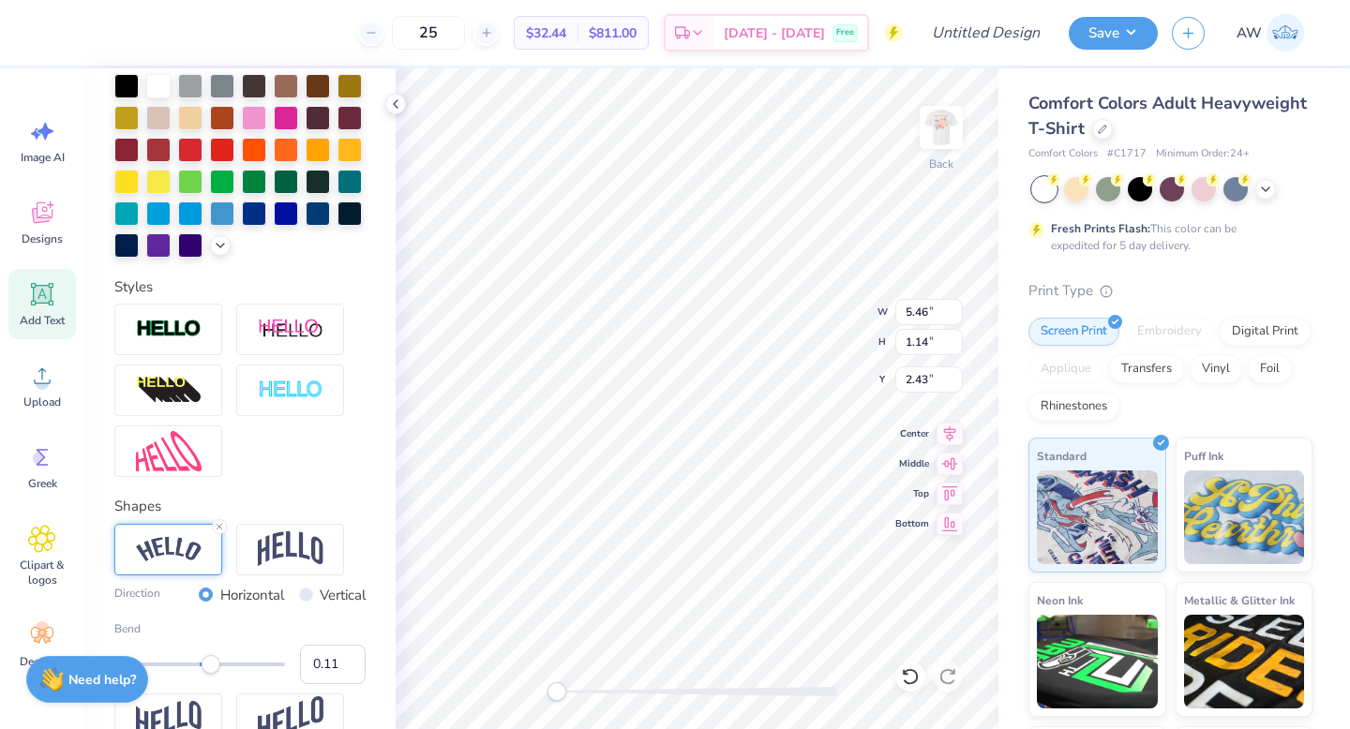
drag, startPoint x: 252, startPoint y: 666, endPoint x: 209, endPoint y: 667, distance: 43.1
click at [209, 667] on div "Accessibility label" at bounding box center [211, 664] width 19 height 19
type input "0.35"
drag, startPoint x: 212, startPoint y: 669, endPoint x: 230, endPoint y: 670, distance: 17.8
click at [230, 670] on div "Accessibility label" at bounding box center [229, 664] width 19 height 19
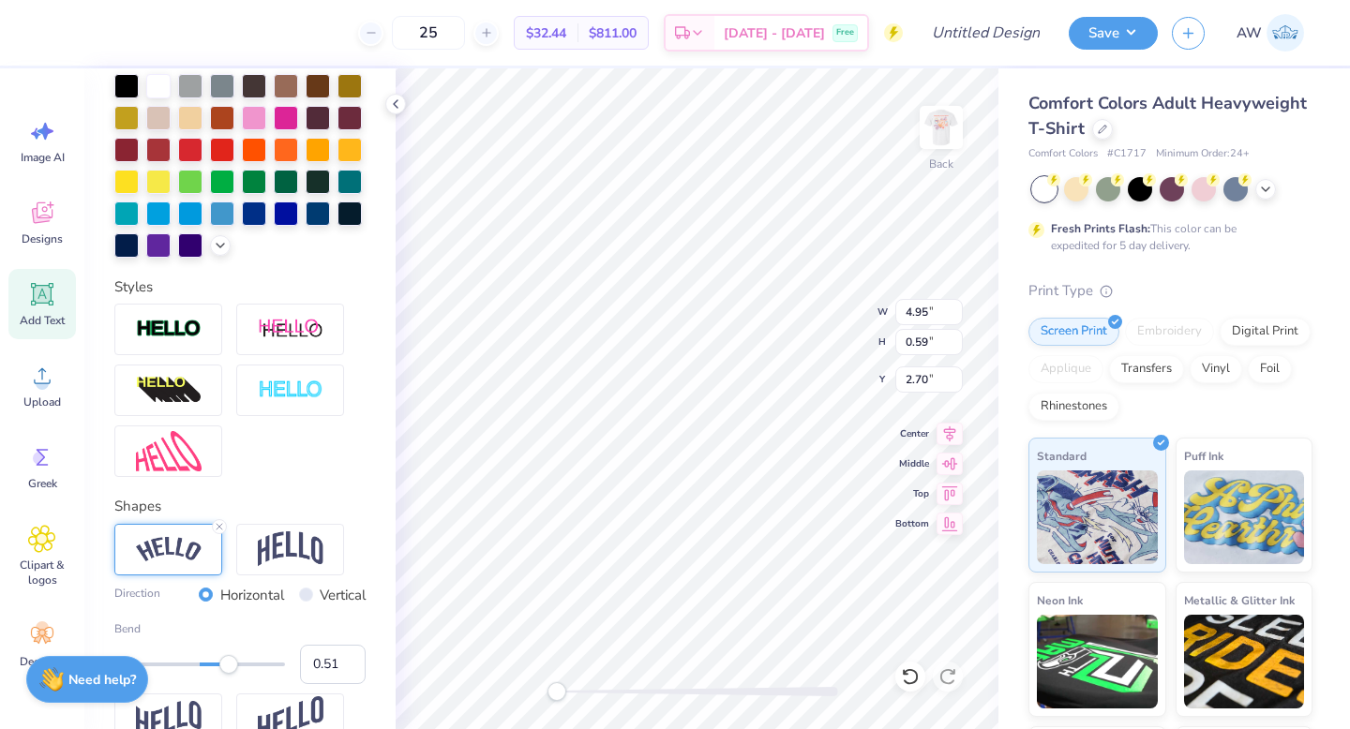
type input "0.52"
drag, startPoint x: 229, startPoint y: 670, endPoint x: 244, endPoint y: 670, distance: 15.0
click at [238, 670] on div "Accessibility label" at bounding box center [228, 664] width 19 height 19
type input "2.70"
type input "0.70"
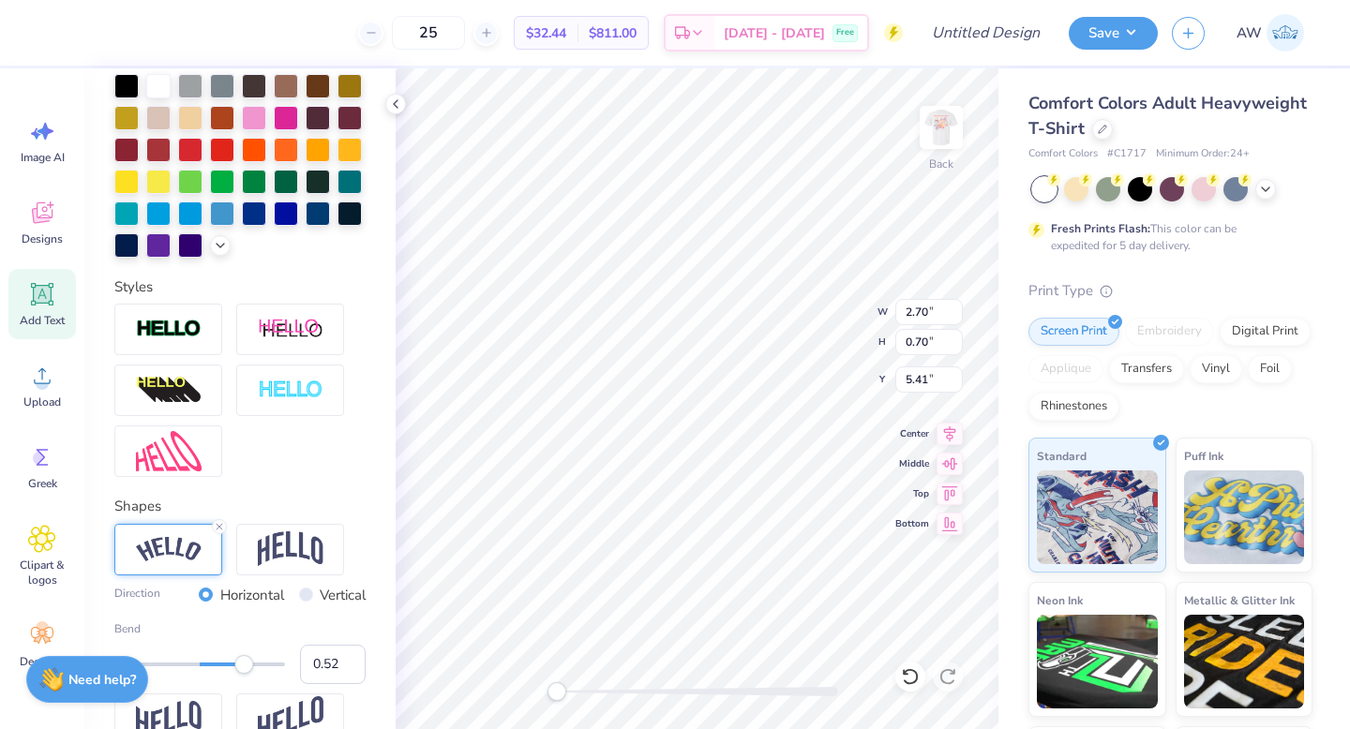
type input "5.41"
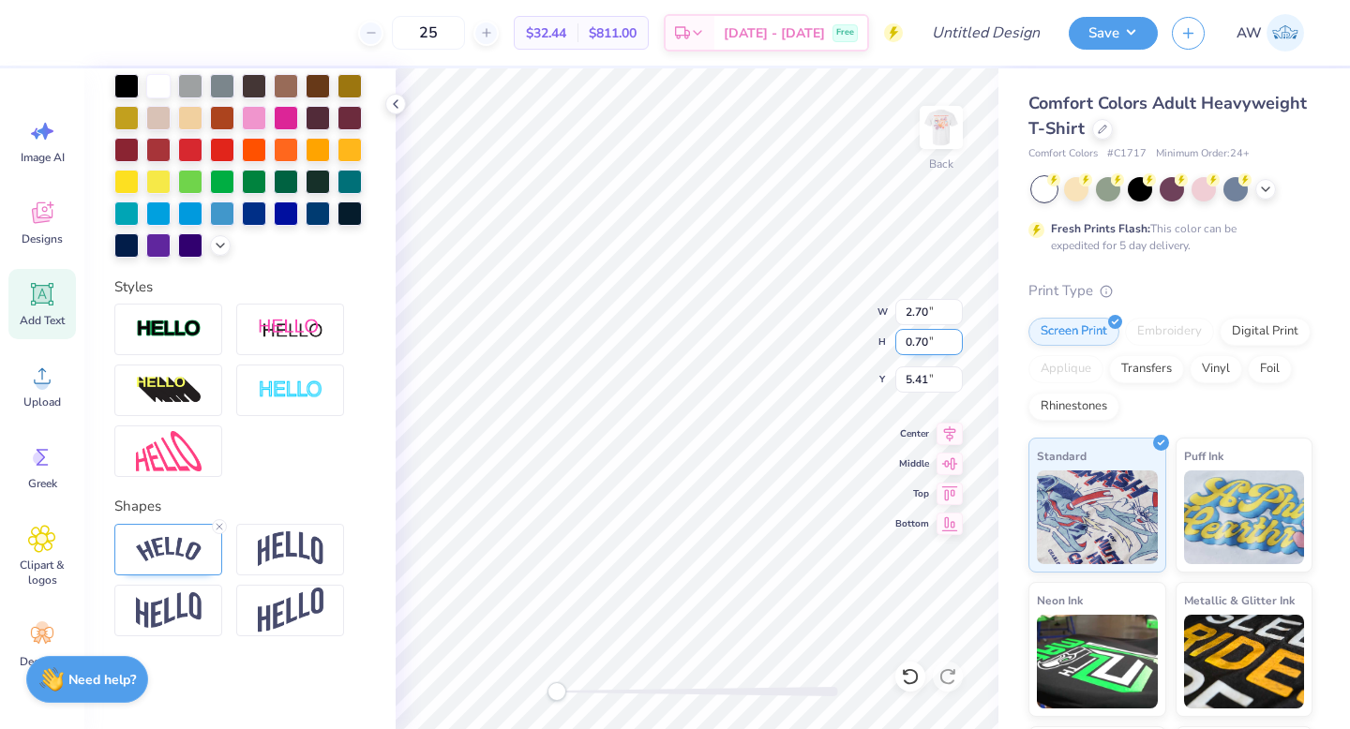
click at [791, 336] on div "Back W 2.70 2.70 " H 0.70 0.70 " Y 5.41 5.41 " Center Middle Top Bottom" at bounding box center [697, 398] width 603 height 661
click at [47, 384] on icon at bounding box center [42, 376] width 17 height 16
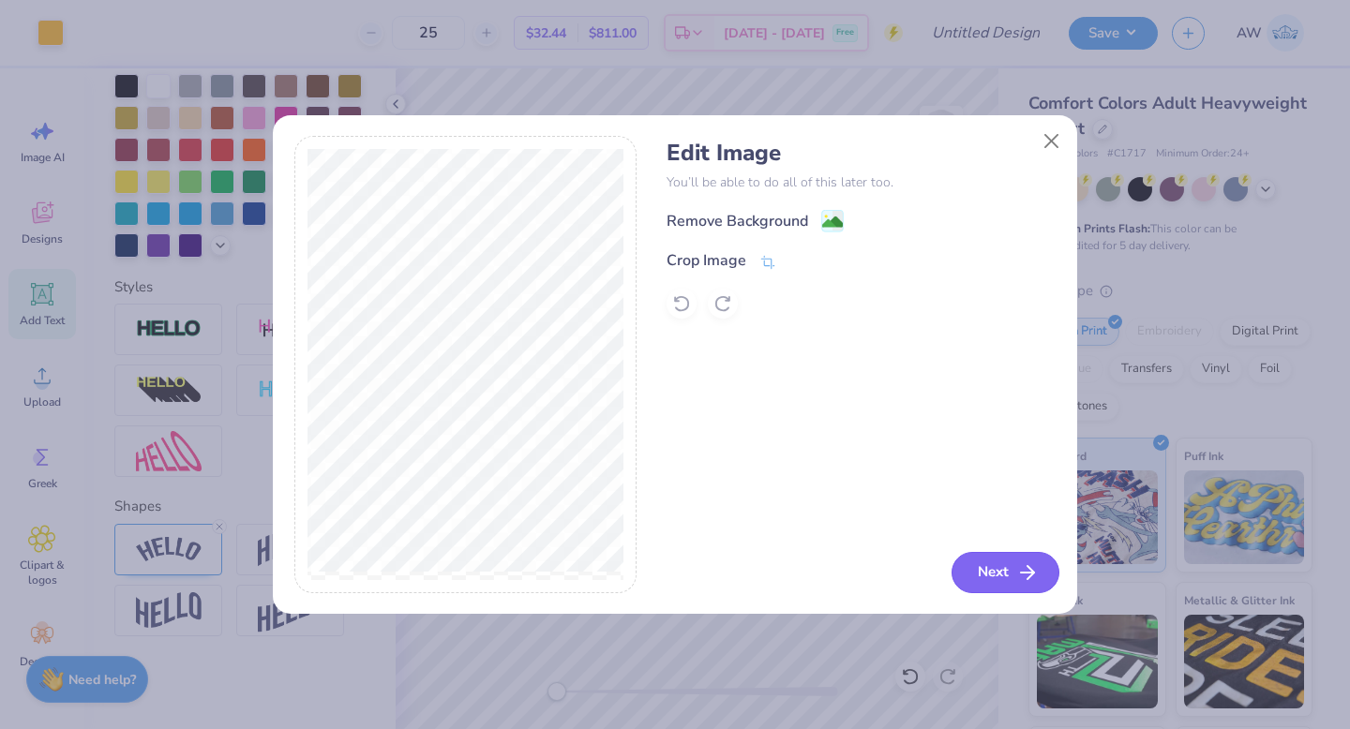
click at [987, 585] on button "Next" at bounding box center [1006, 572] width 108 height 41
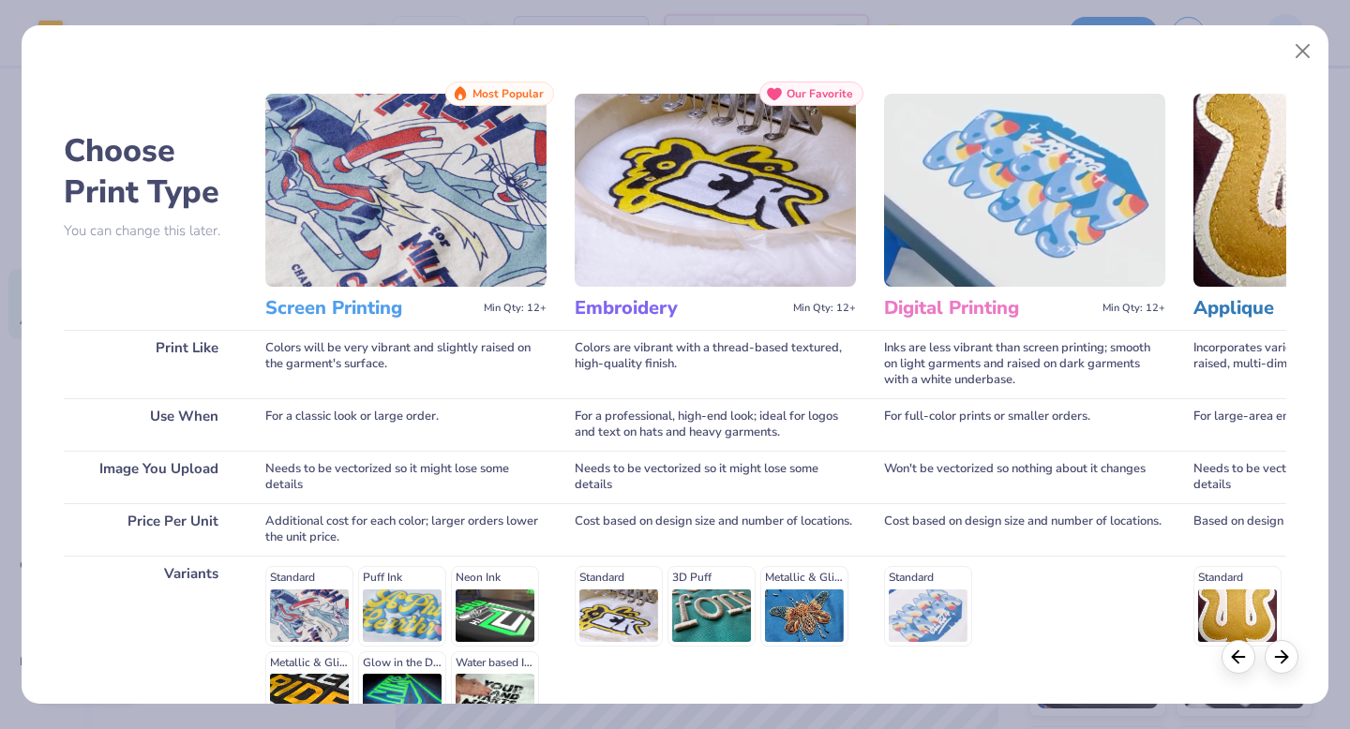
scroll to position [205, 0]
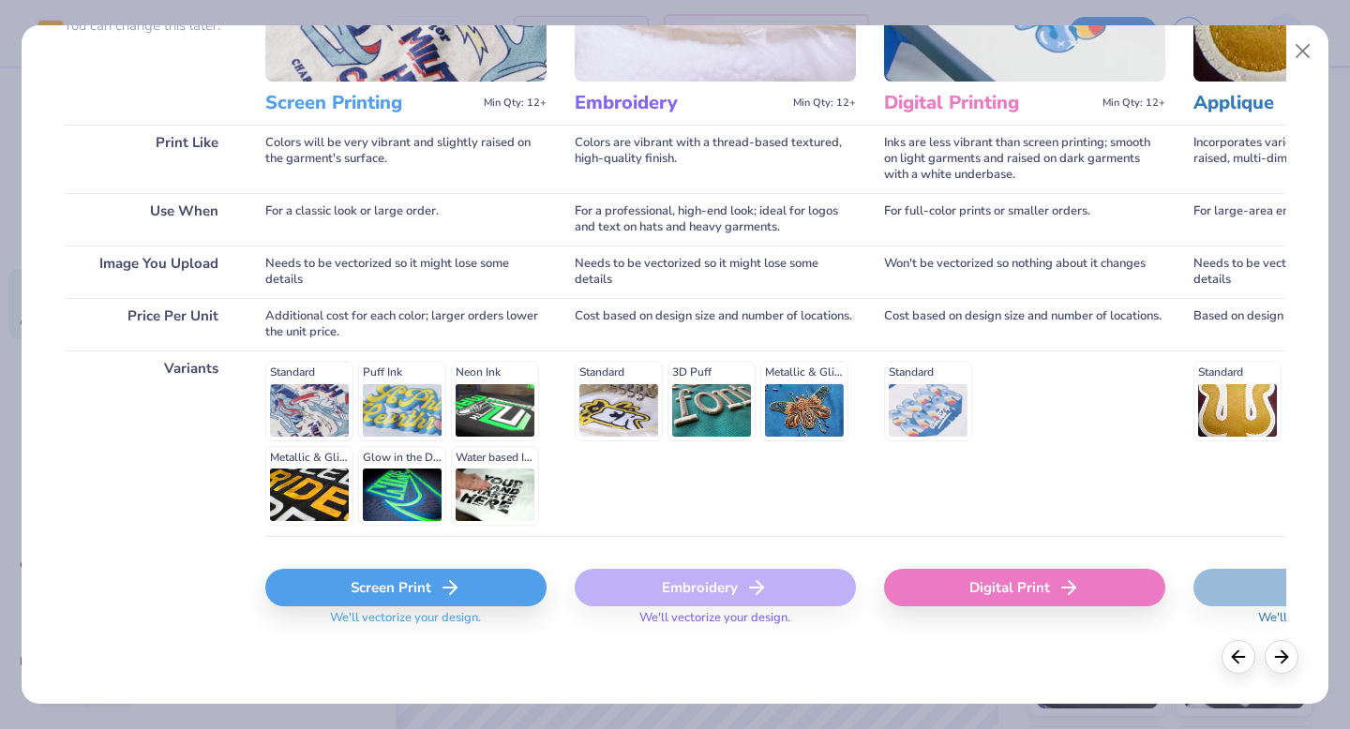
click at [447, 587] on icon at bounding box center [450, 588] width 23 height 23
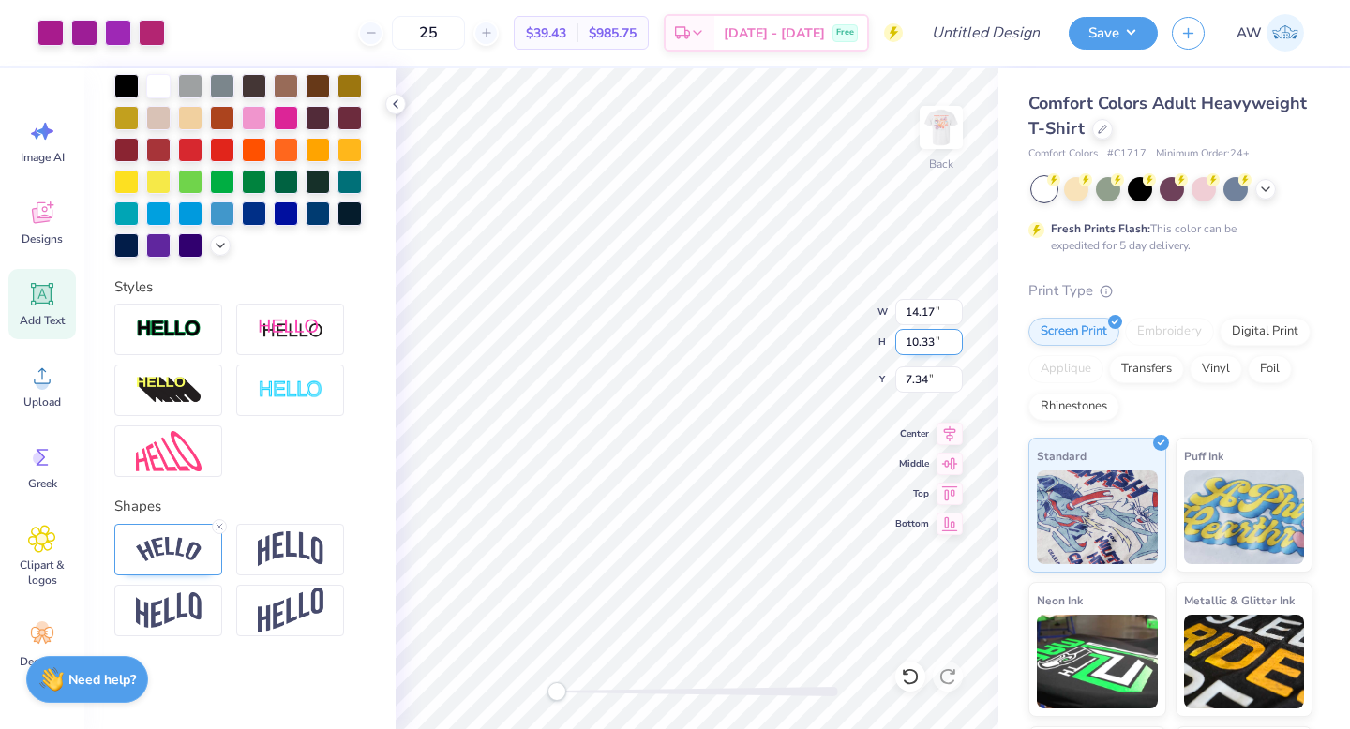
click at [787, 323] on div "Back W 14.17 14.17 " H 10.33 10.33 " Y 7.34 7.34 " Center Middle Top Bottom" at bounding box center [697, 398] width 603 height 661
click at [176, 558] on img at bounding box center [169, 549] width 66 height 25
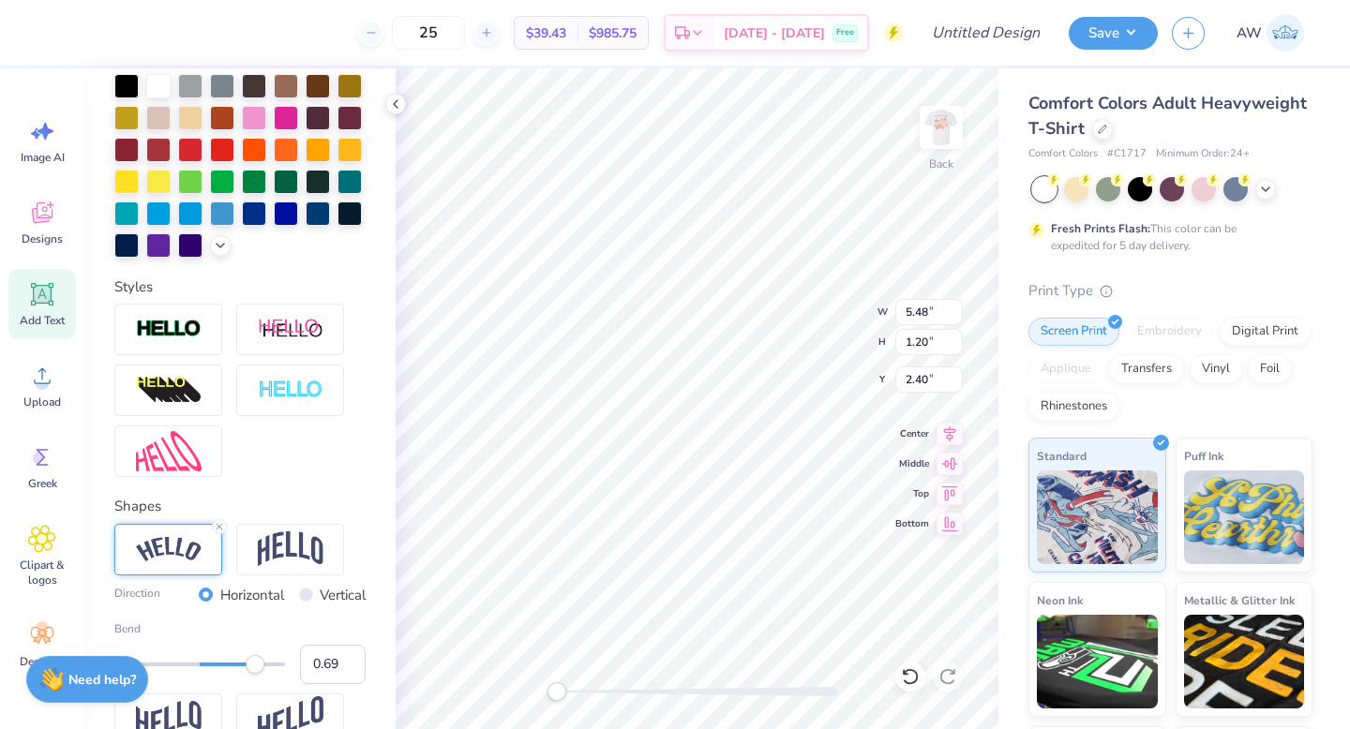
type input "0.70"
drag, startPoint x: 249, startPoint y: 669, endPoint x: 260, endPoint y: 669, distance: 10.4
click at [260, 669] on div "Accessibility label" at bounding box center [259, 664] width 19 height 19
type input "0.59"
click at [250, 669] on div "Accessibility label" at bounding box center [250, 664] width 19 height 19
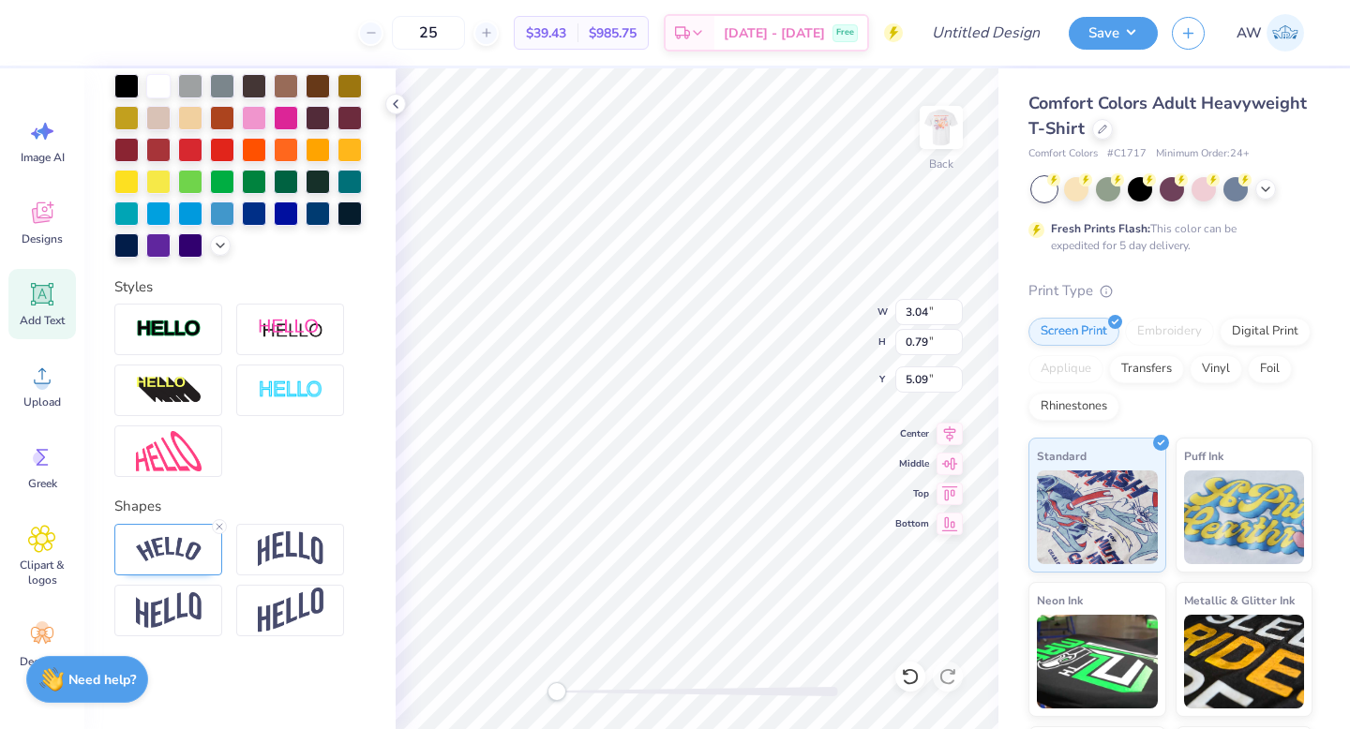
scroll to position [0, 0]
type textarea "b"
type textarea "m"
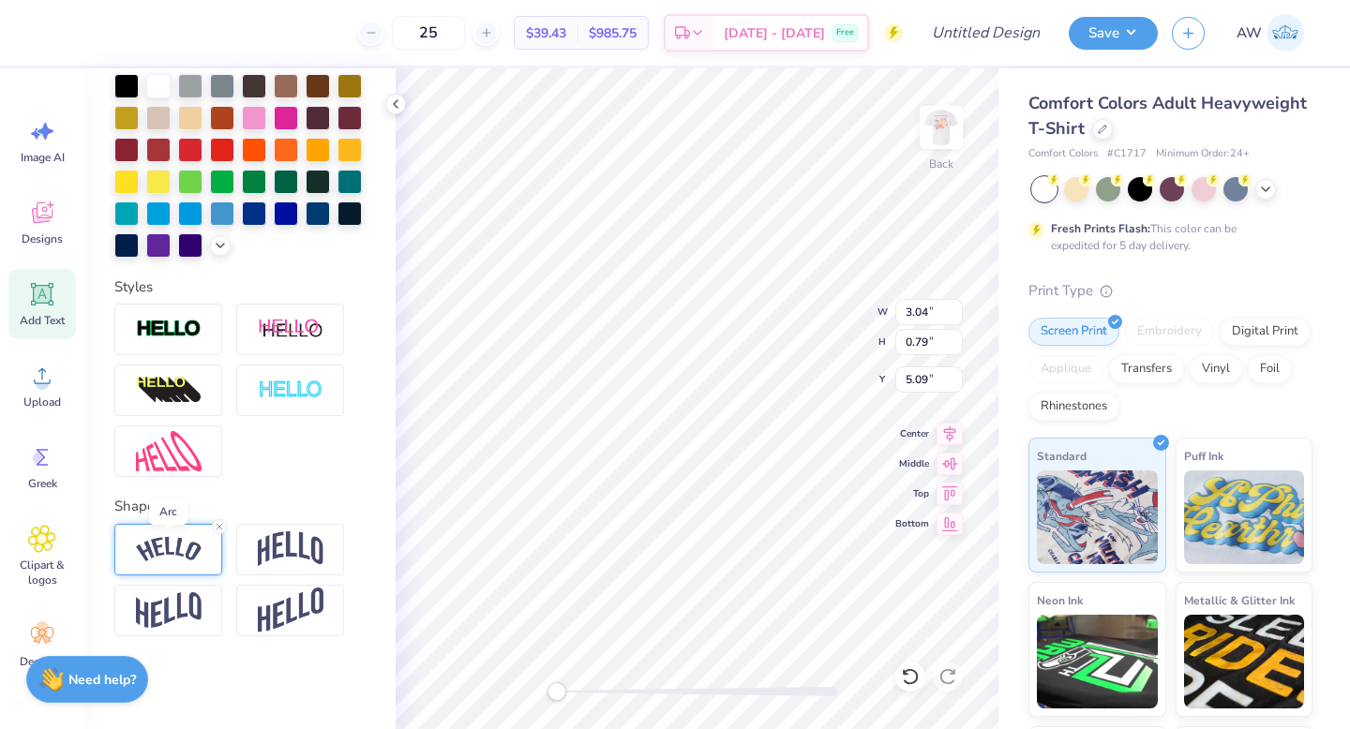
type textarea "Making a Difference"
click at [173, 540] on img at bounding box center [169, 549] width 66 height 25
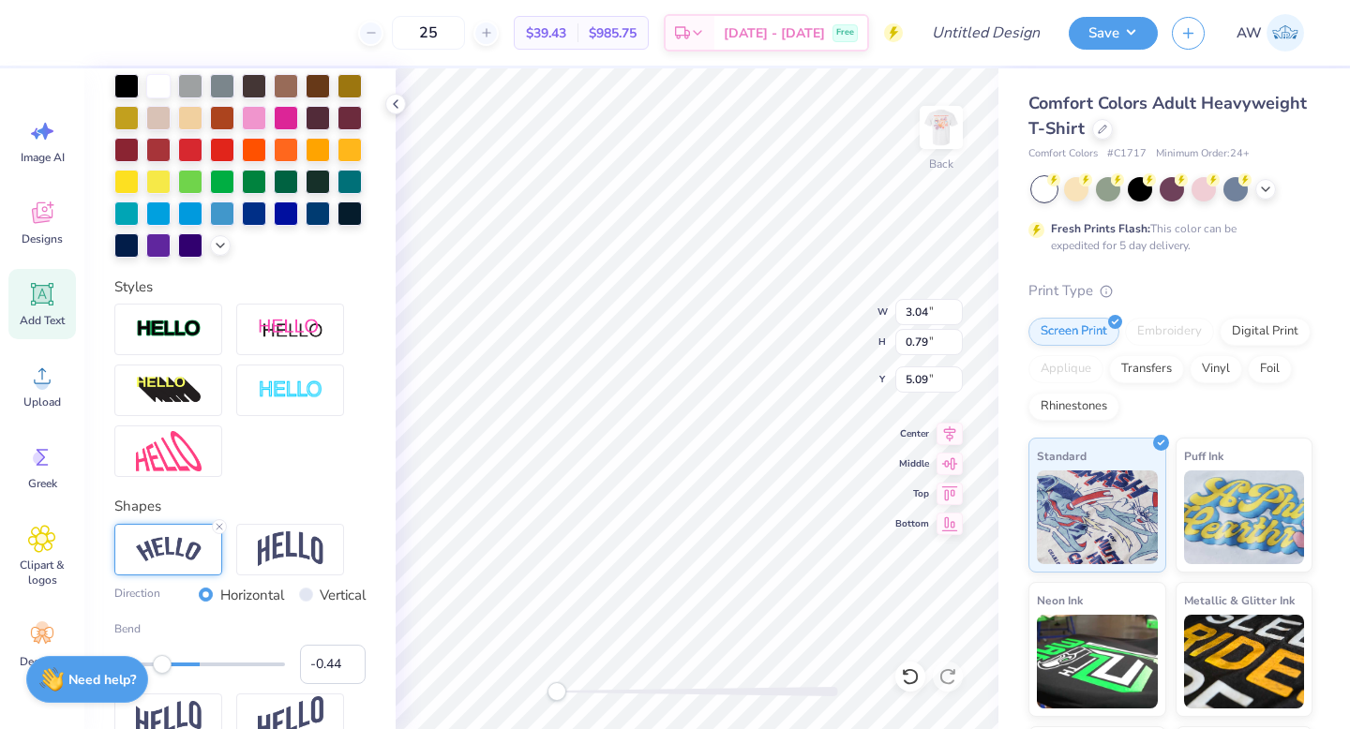
type input "0.32"
click at [227, 664] on div at bounding box center [199, 665] width 171 height 4
click at [331, 669] on input "0.32" at bounding box center [333, 664] width 66 height 39
type input "4"
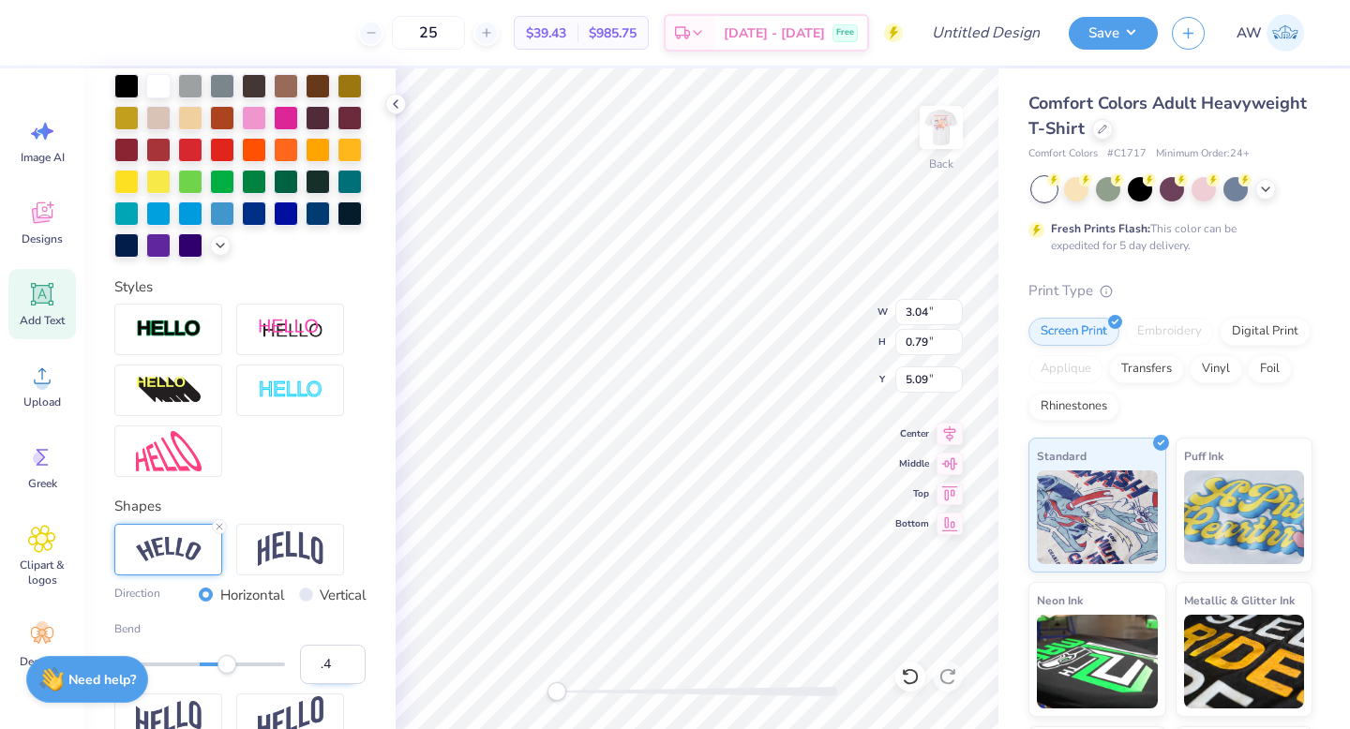
type input ".44"
type textarea "Making a Difference"
click at [820, 346] on div "Back W 6.04 6.04 " H 1.10 1.10 " Y 2.45 2.45 " Center Middle Top Bottom" at bounding box center [697, 398] width 603 height 661
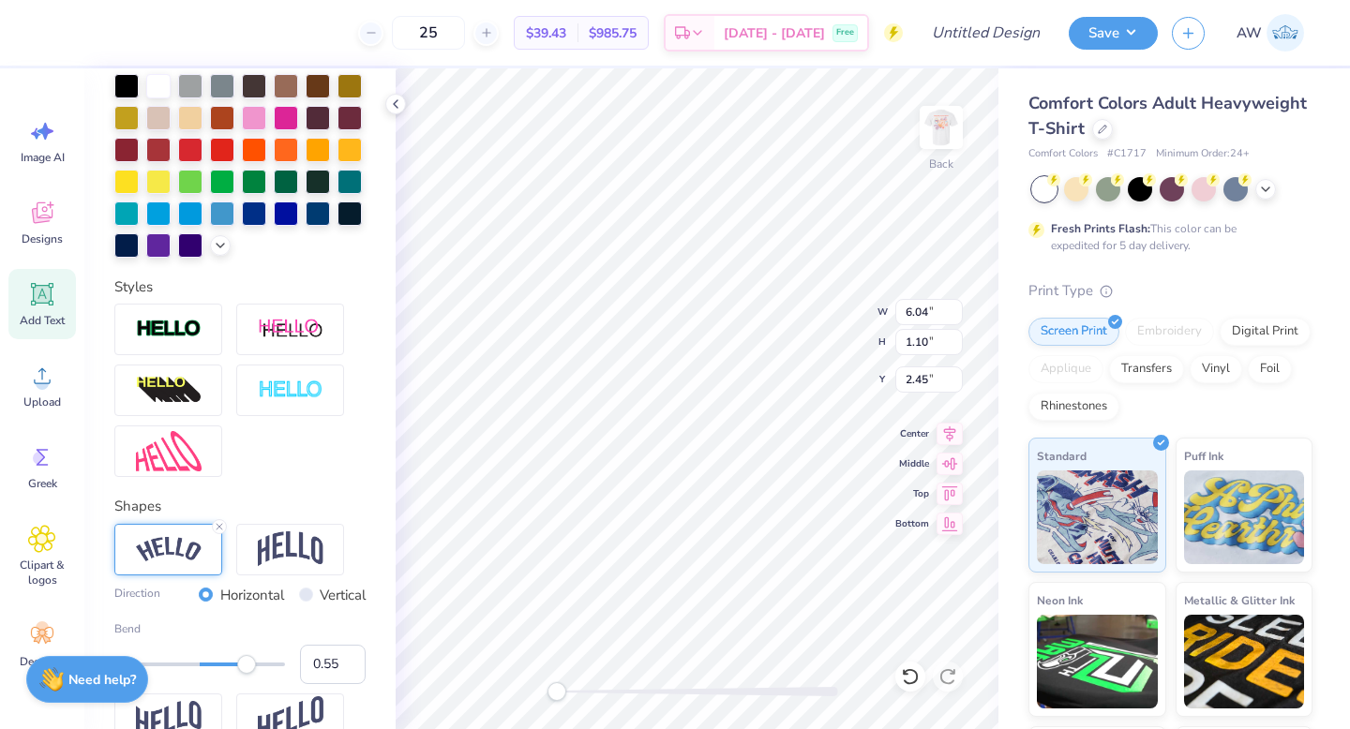
type input "0.56"
drag, startPoint x: 241, startPoint y: 668, endPoint x: 254, endPoint y: 664, distance: 13.7
click at [247, 668] on div "Accessibility label" at bounding box center [247, 664] width 19 height 19
click at [351, 660] on input "0.56" at bounding box center [333, 664] width 66 height 39
click at [351, 660] on input "0.57" at bounding box center [333, 664] width 66 height 39
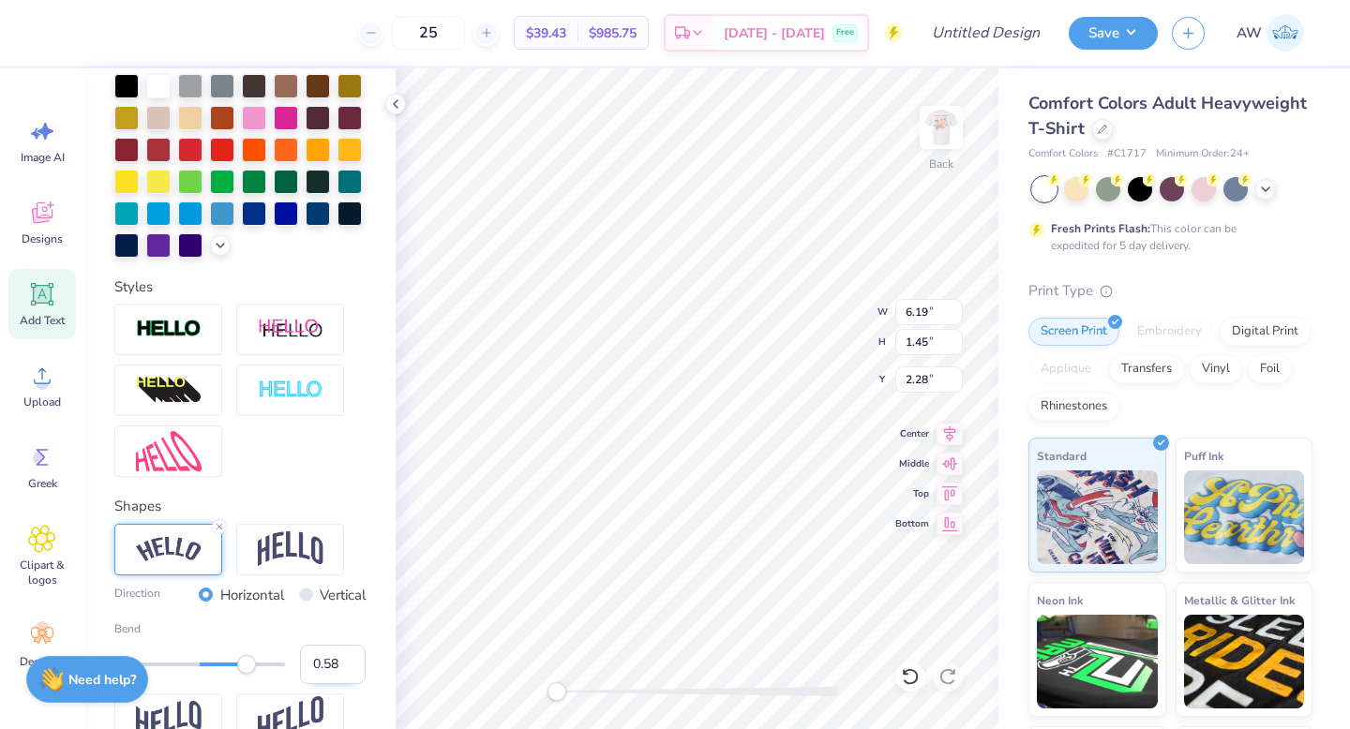
click at [351, 660] on input "0.58" at bounding box center [333, 664] width 66 height 39
click at [351, 660] on input "0.59" at bounding box center [333, 664] width 66 height 39
click at [351, 660] on input "0.6" at bounding box center [333, 664] width 66 height 39
click at [351, 660] on input "0.61" at bounding box center [333, 664] width 66 height 39
click at [351, 660] on input "0.62" at bounding box center [333, 664] width 66 height 39
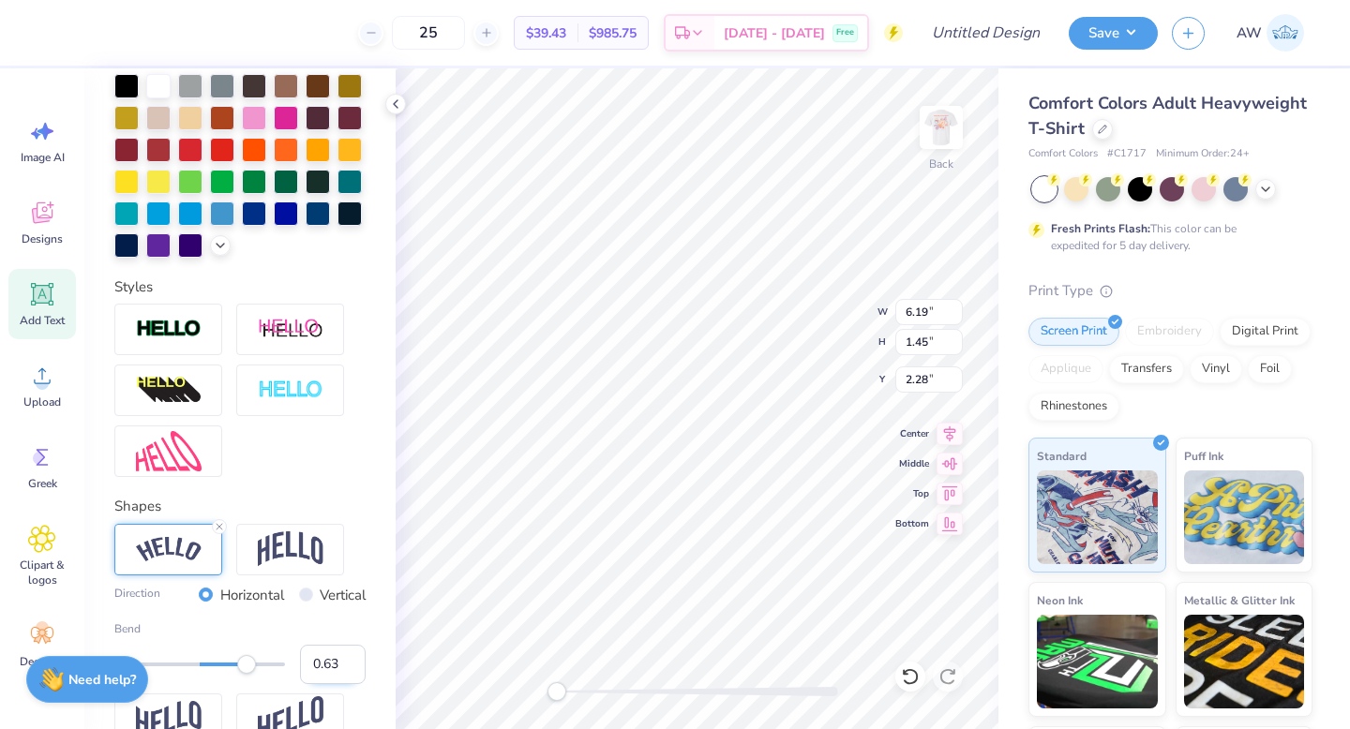
click at [351, 660] on input "0.63" at bounding box center [333, 664] width 66 height 39
click at [351, 660] on input "0.64" at bounding box center [333, 664] width 66 height 39
click at [351, 660] on input "0.65" at bounding box center [333, 664] width 66 height 39
click at [351, 660] on input "0.66" at bounding box center [333, 664] width 66 height 39
click at [351, 660] on input "0.67" at bounding box center [333, 664] width 66 height 39
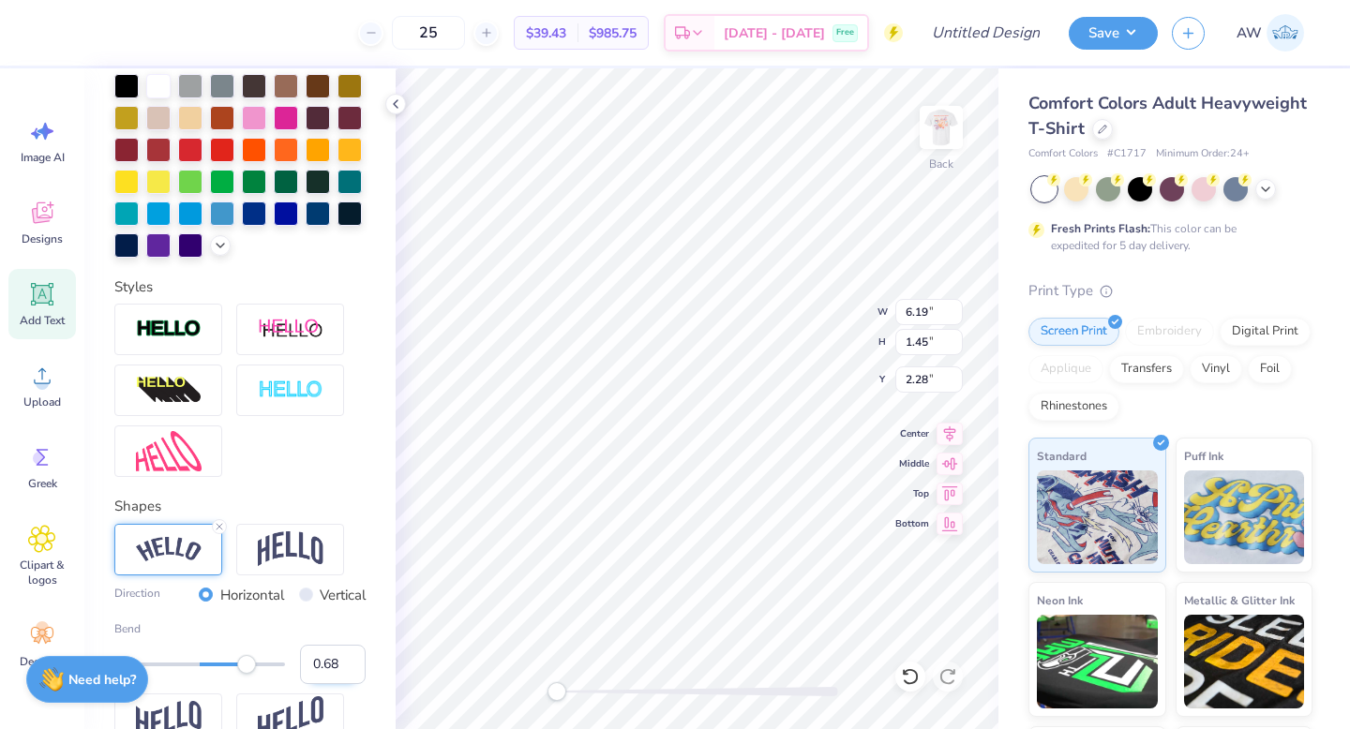
type input "0.68"
click at [351, 660] on input "0.68" at bounding box center [333, 664] width 66 height 39
type input "6.35"
type input "1.93"
type input "2.04"
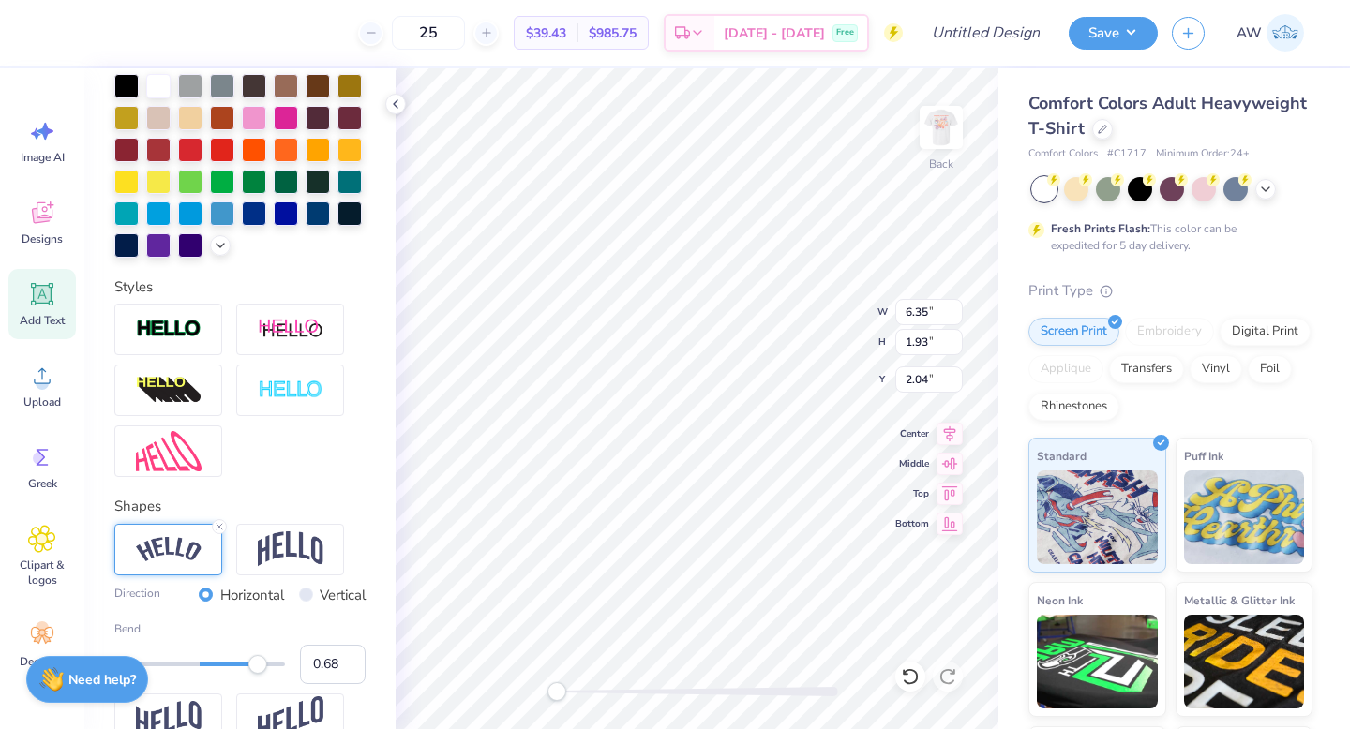
type input "3.04"
type input "0.79"
type input "5.09"
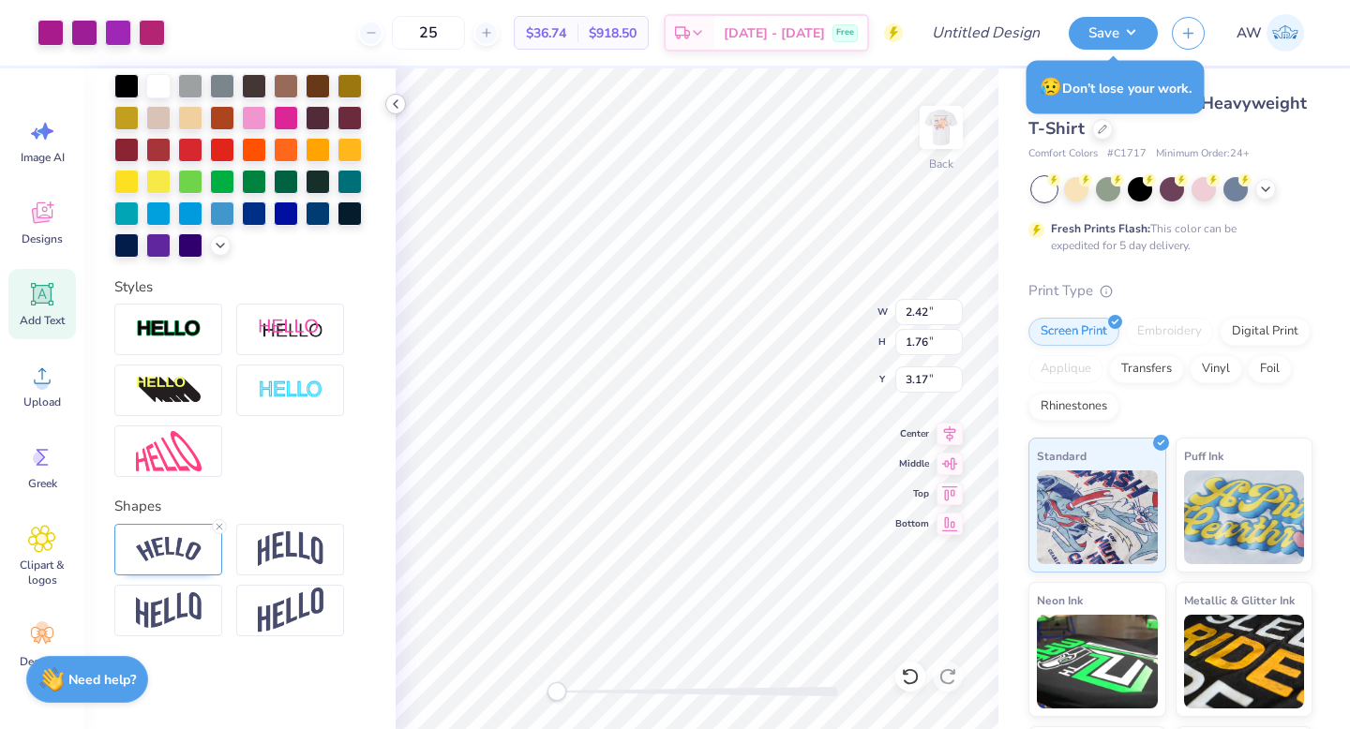
click at [395, 106] on polyline at bounding box center [396, 104] width 4 height 8
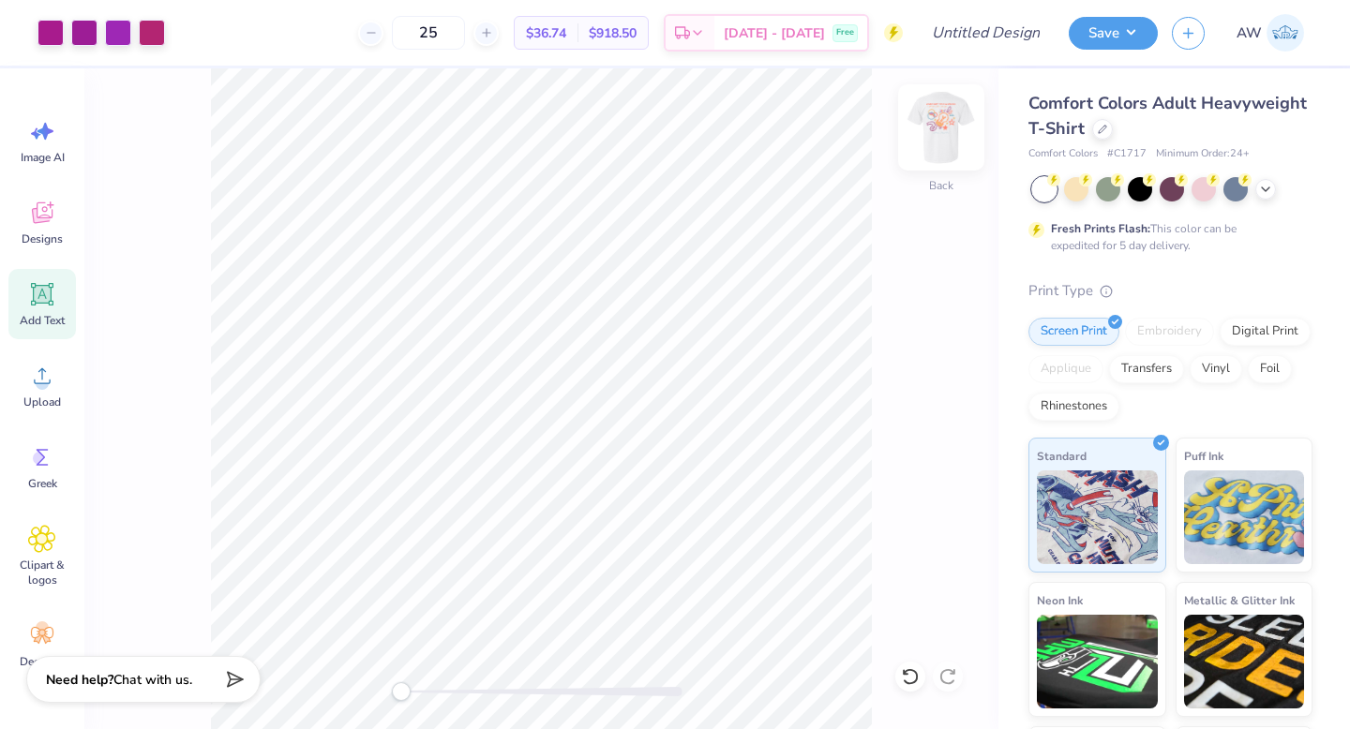
click at [934, 139] on img at bounding box center [941, 127] width 75 height 75
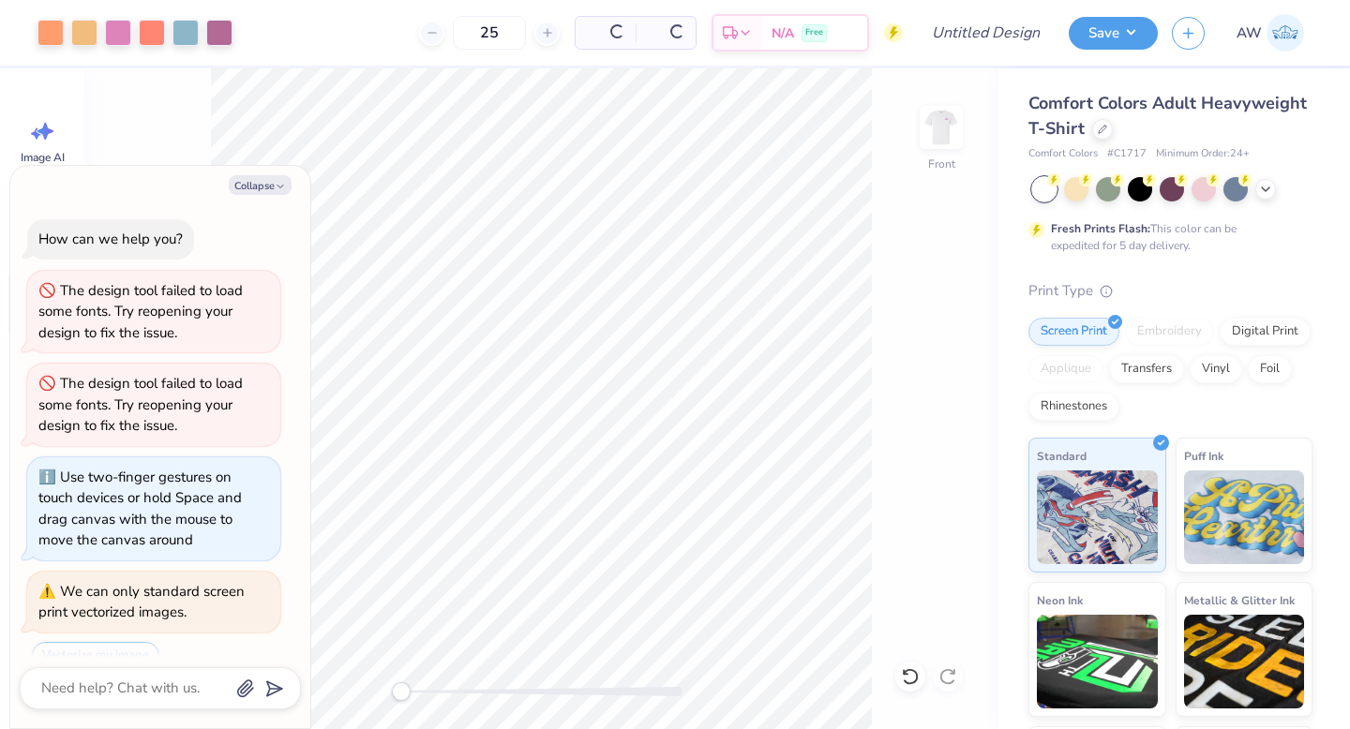
scroll to position [259, 0]
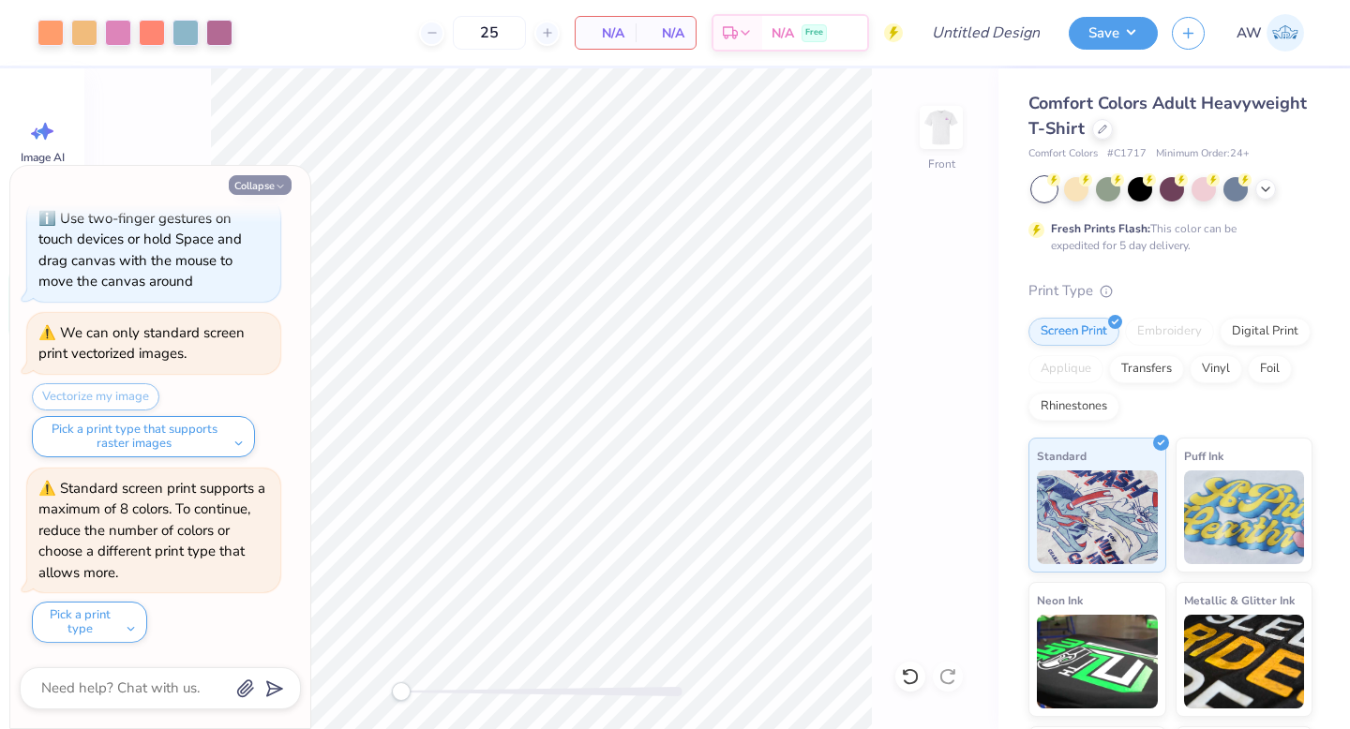
click at [269, 184] on button "Collapse" at bounding box center [260, 185] width 63 height 20
type textarea "x"
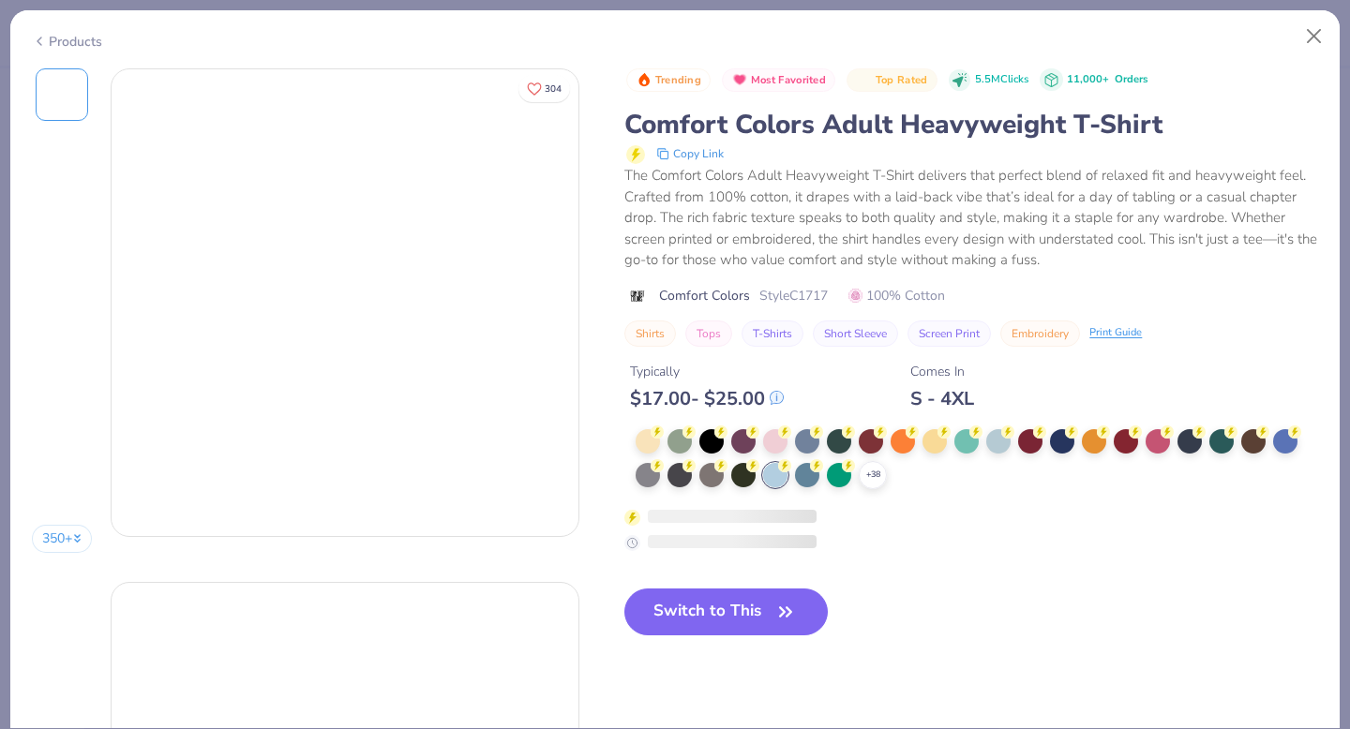
type input "20"
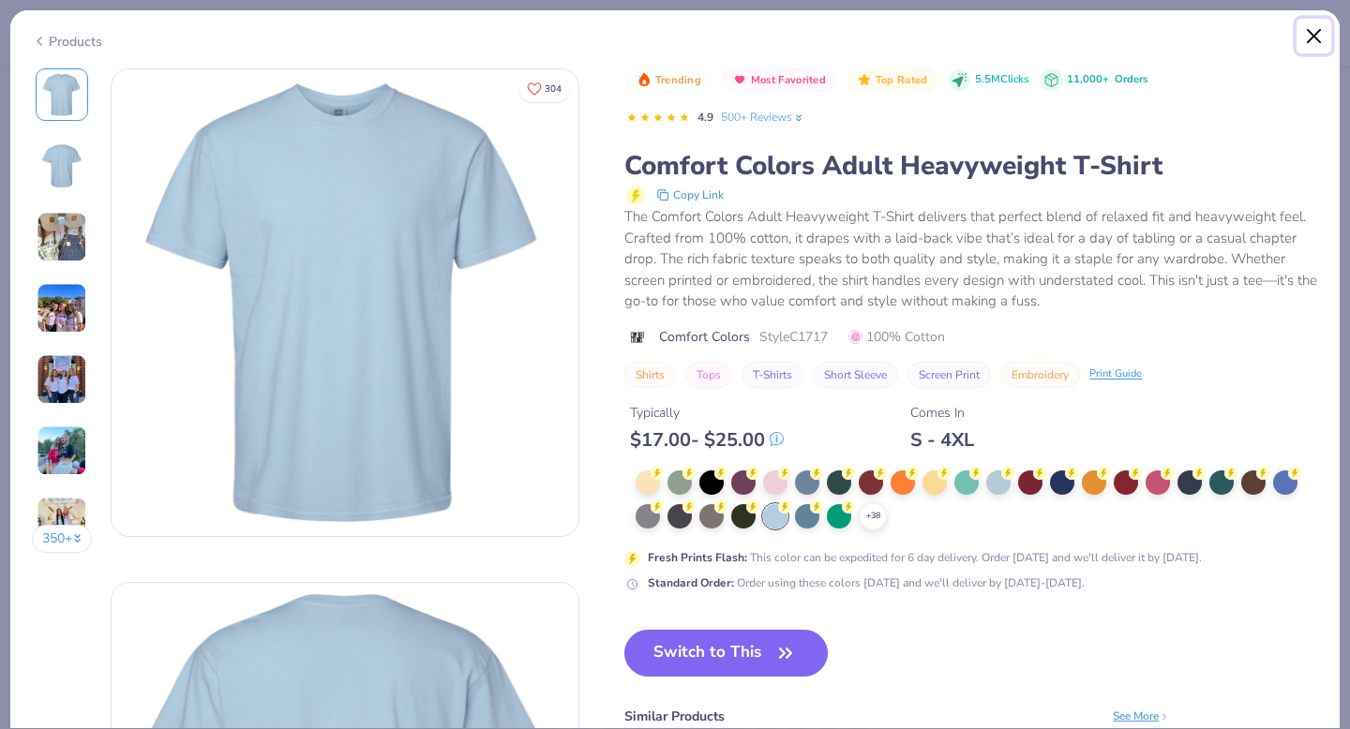
click at [1314, 33] on button "Close" at bounding box center [1315, 37] width 36 height 36
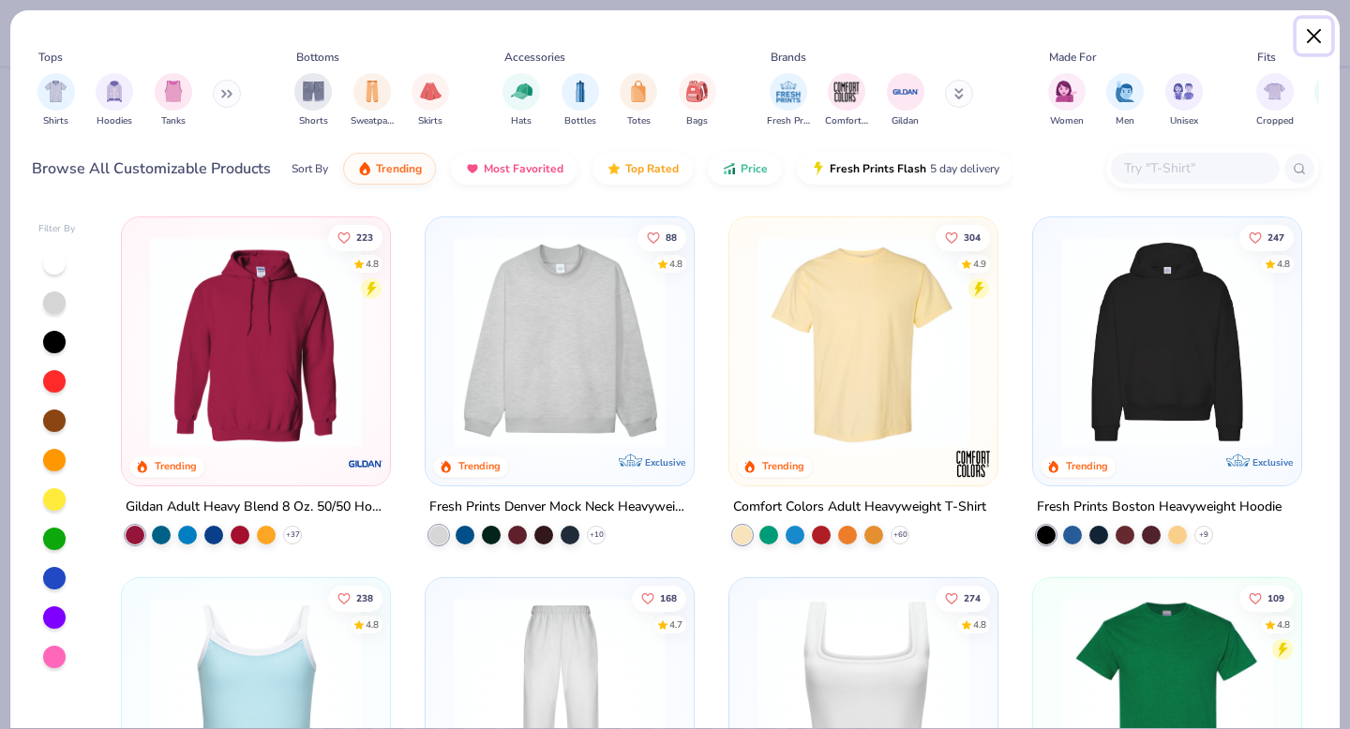
click at [1311, 38] on button "Close" at bounding box center [1315, 37] width 36 height 36
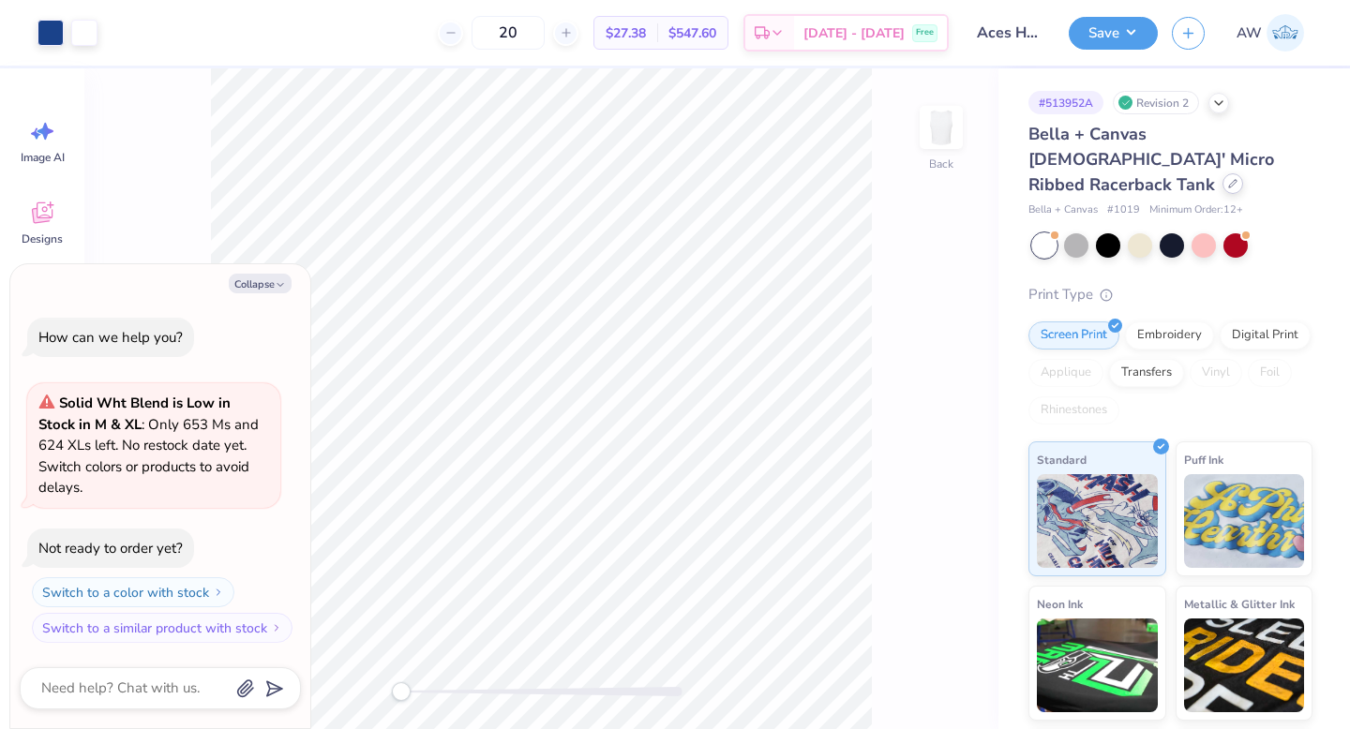
click at [1228, 179] on icon at bounding box center [1232, 183] width 9 height 9
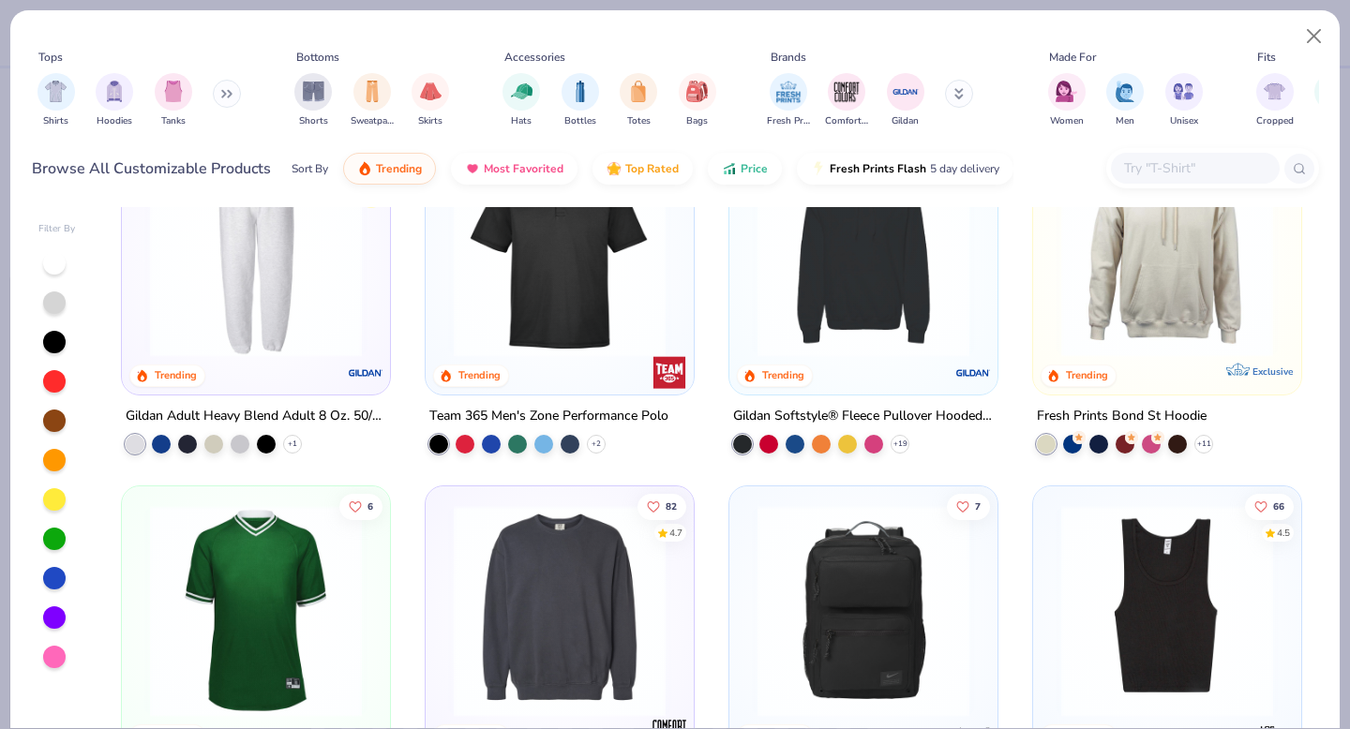
scroll to position [4082, 0]
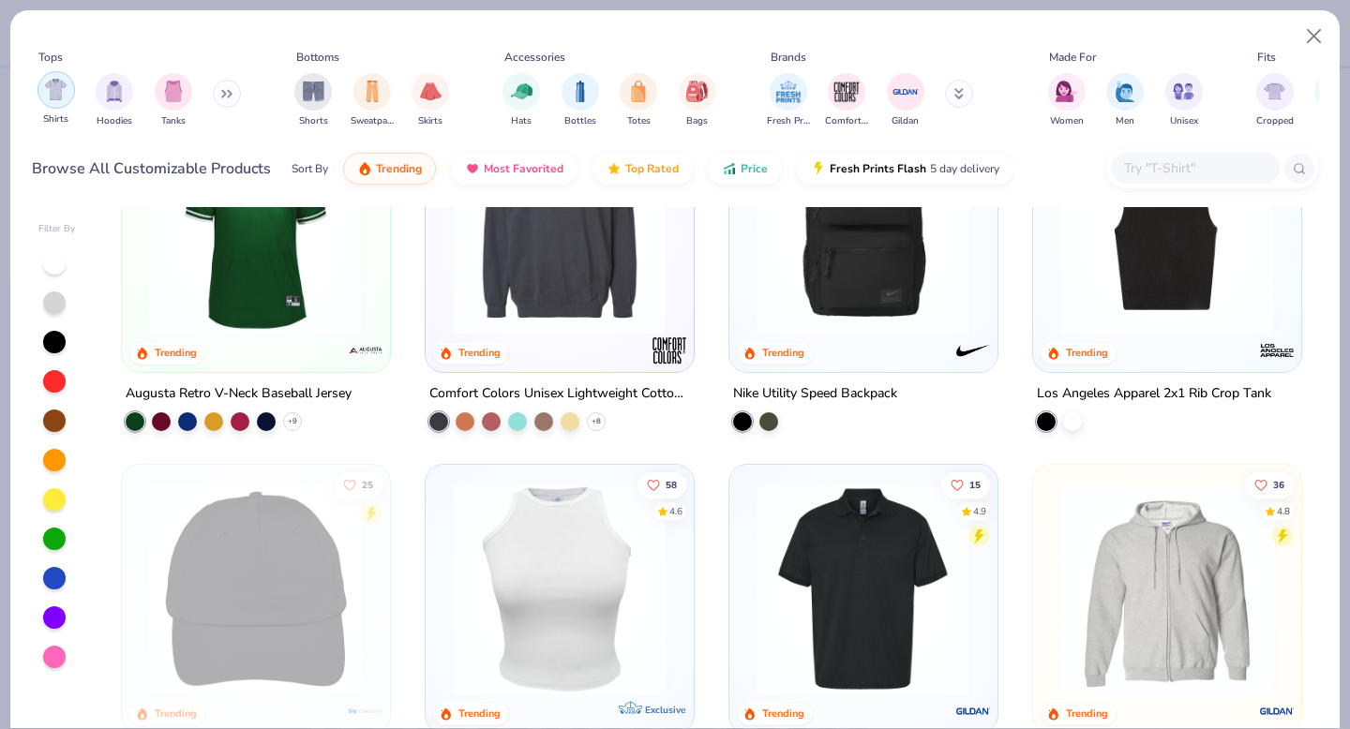
click at [48, 105] on div "filter for Shirts" at bounding box center [57, 90] width 38 height 38
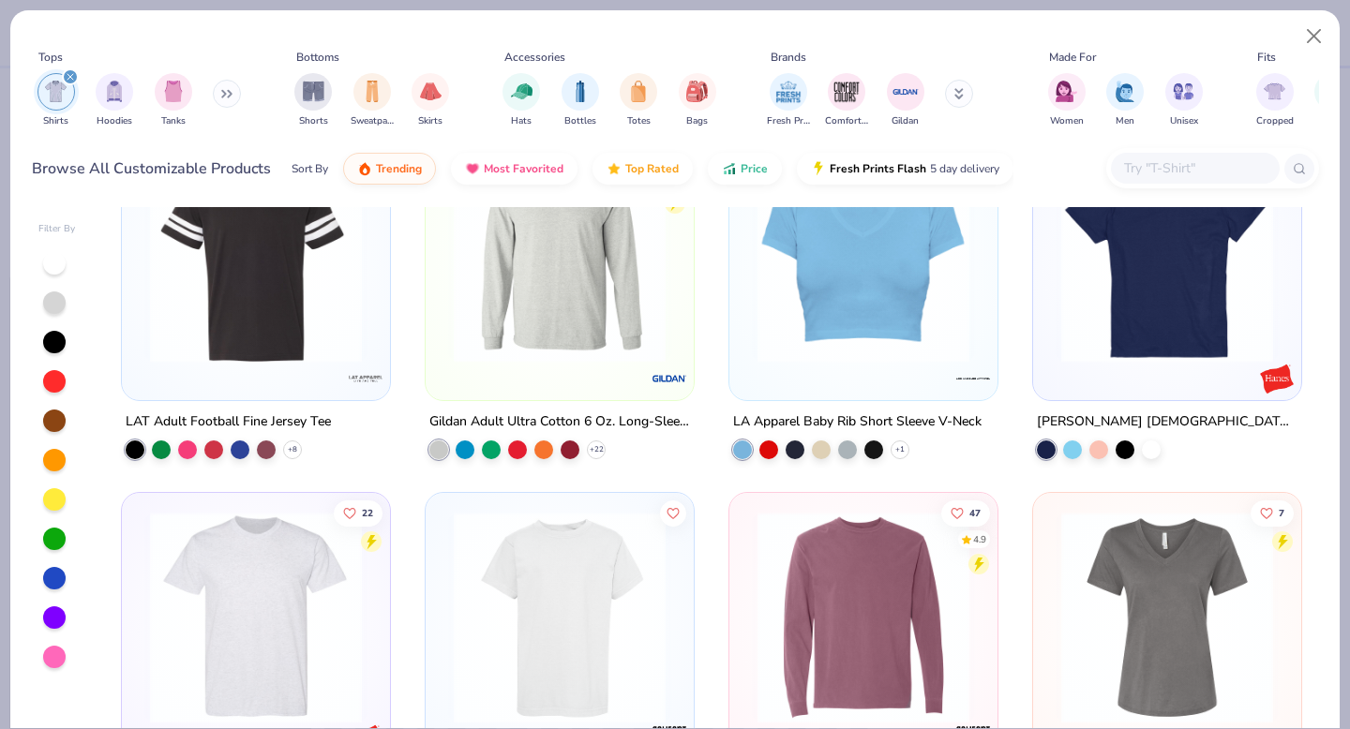
scroll to position [3250, 0]
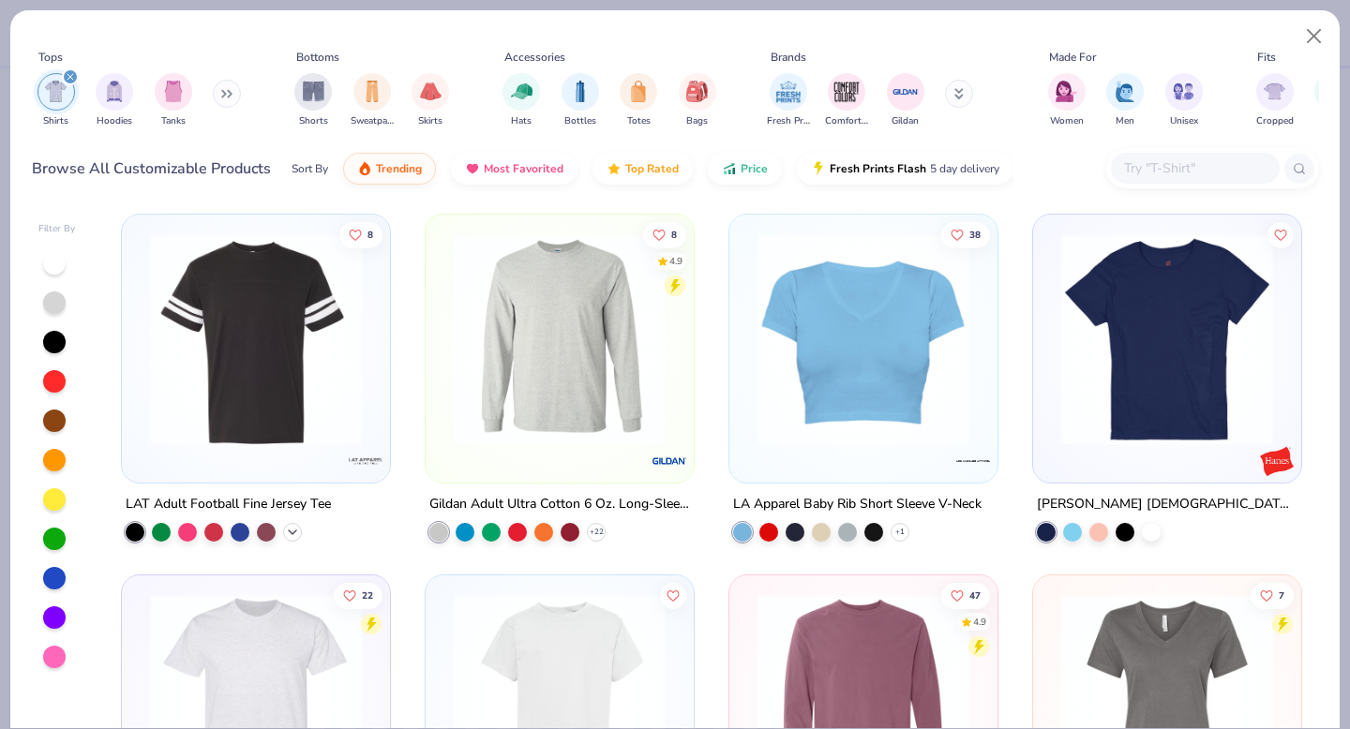
click at [296, 529] on icon at bounding box center [292, 531] width 15 height 15
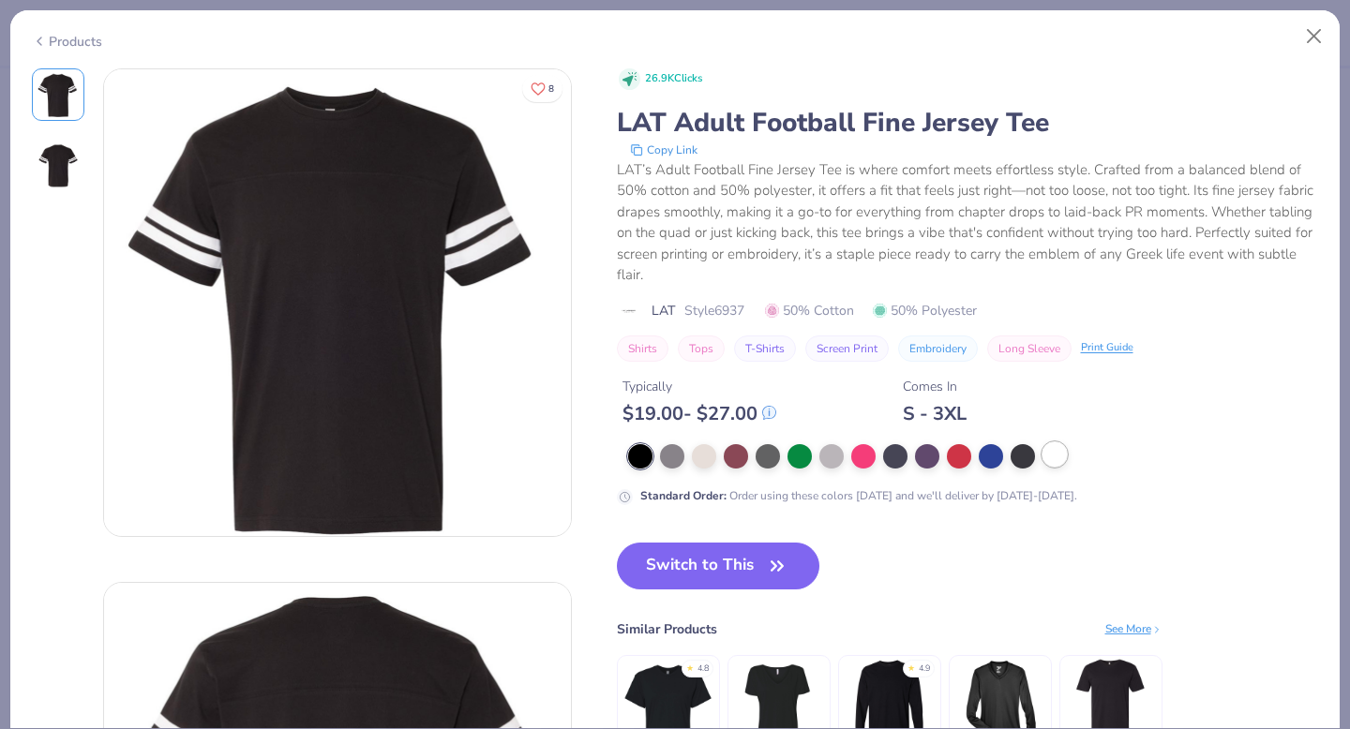
click at [1048, 457] on div at bounding box center [1055, 455] width 24 height 24
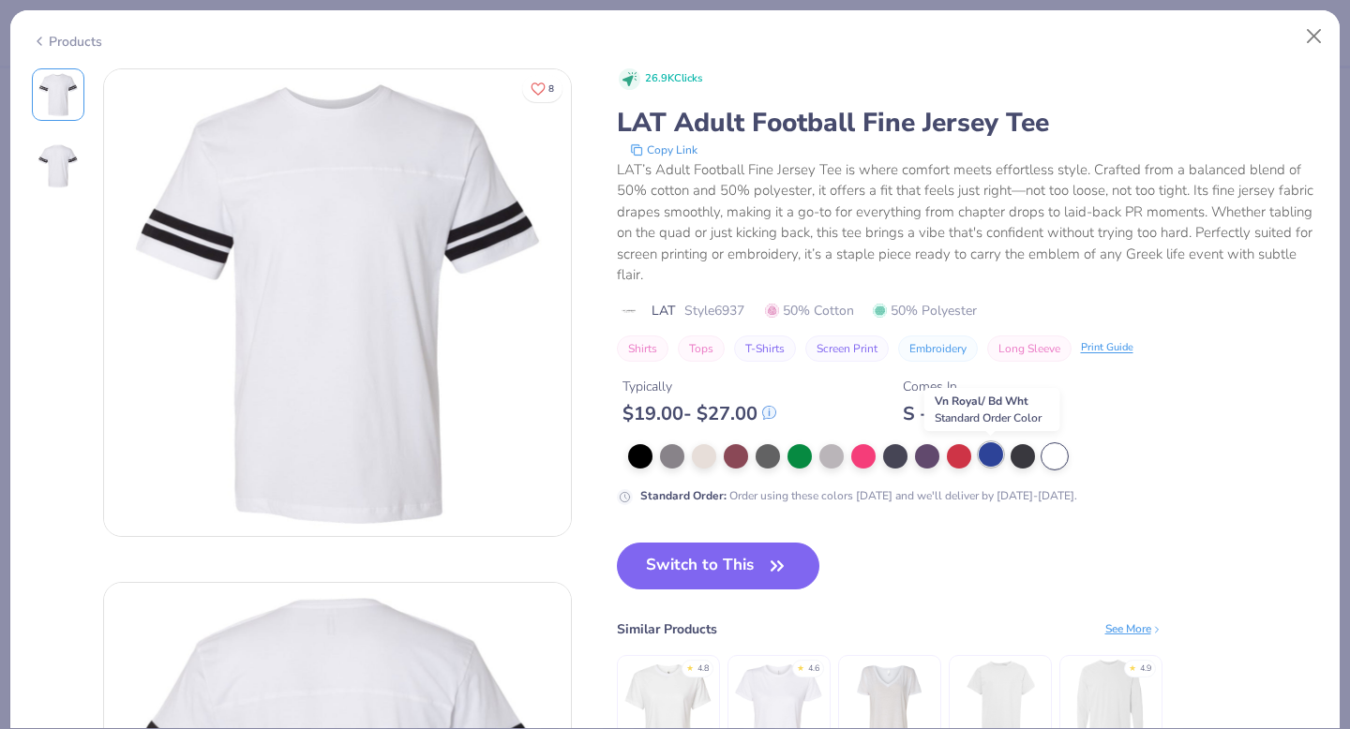
click at [994, 460] on div at bounding box center [991, 455] width 24 height 24
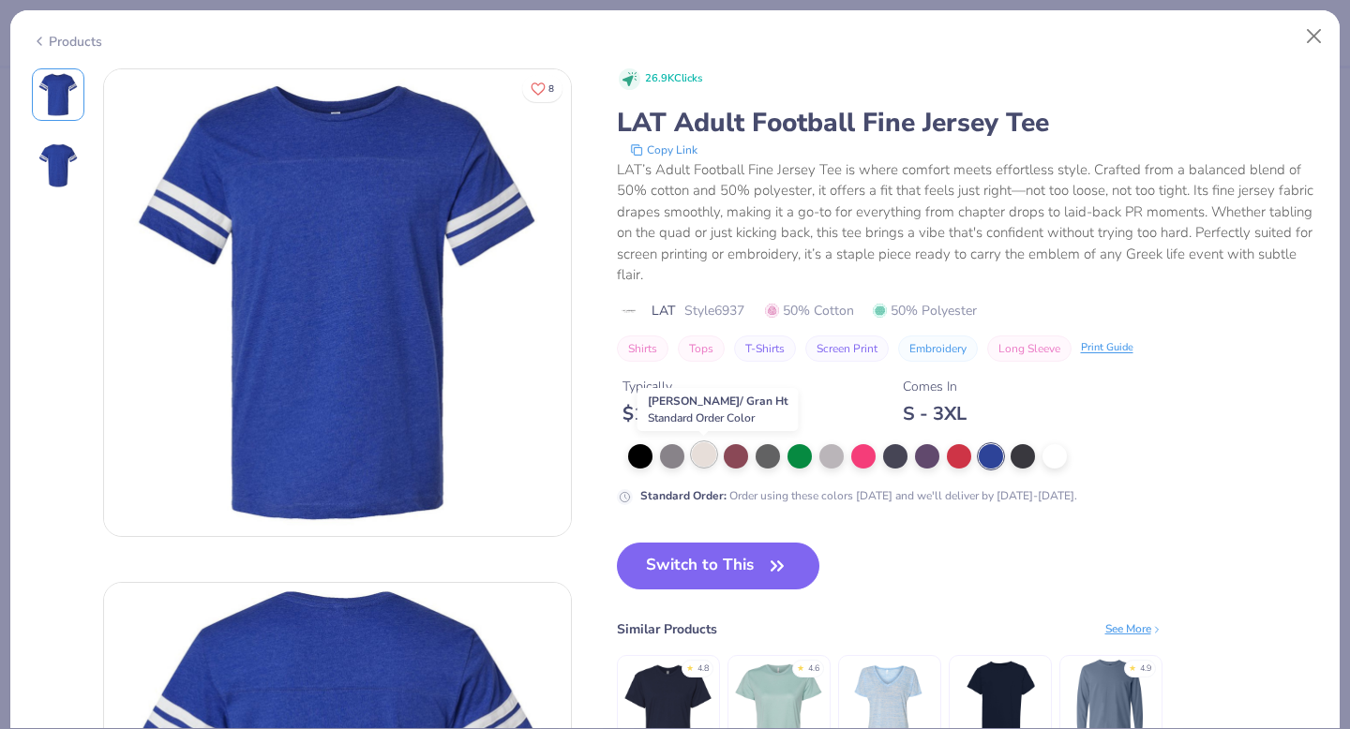
click at [699, 459] on div at bounding box center [704, 455] width 24 height 24
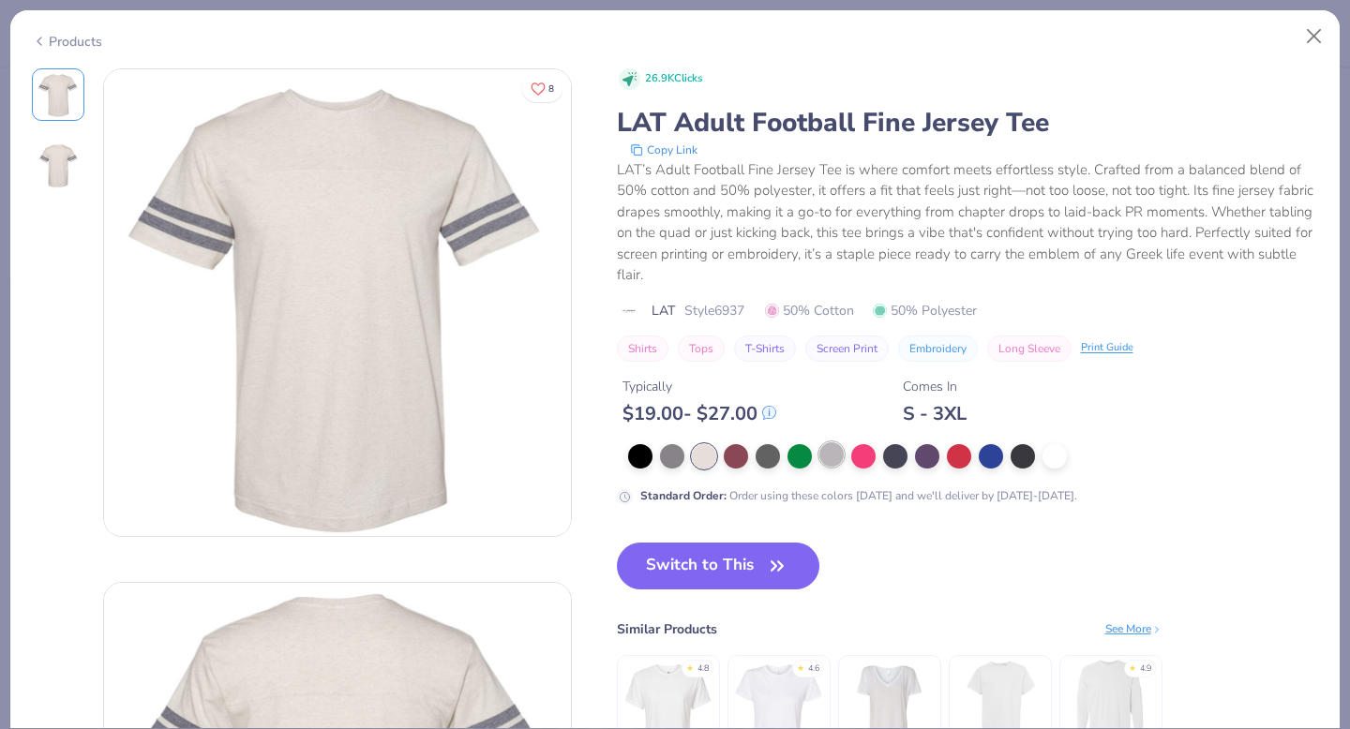
click at [834, 459] on div at bounding box center [832, 455] width 24 height 24
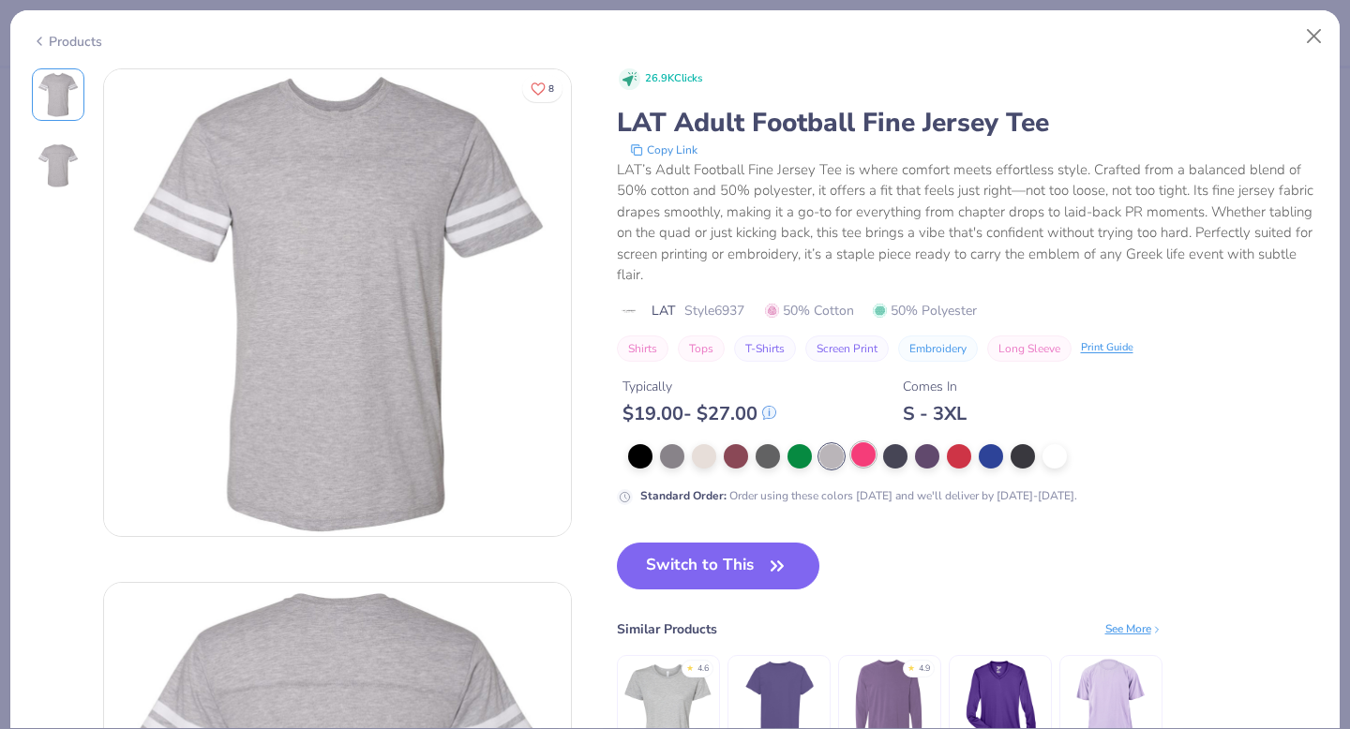
click at [873, 461] on div at bounding box center [863, 455] width 24 height 24
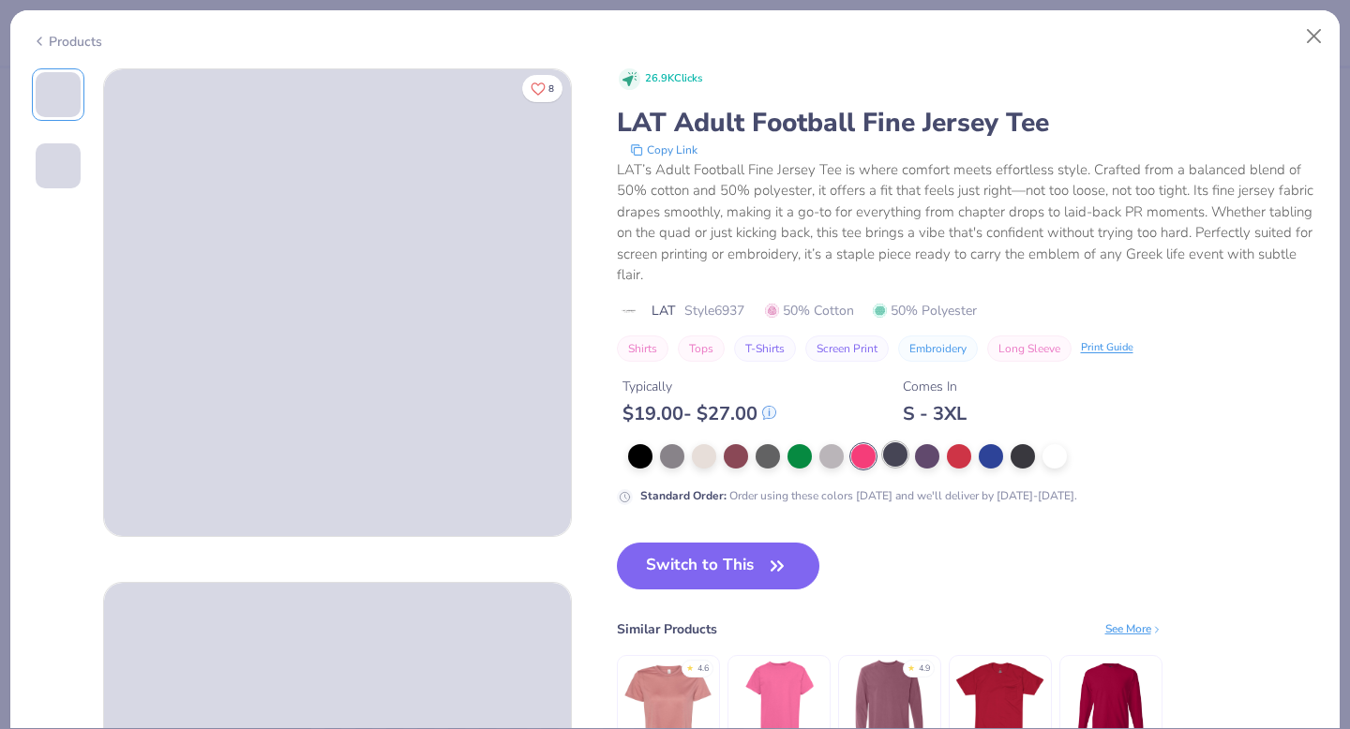
click at [892, 461] on div at bounding box center [895, 455] width 24 height 24
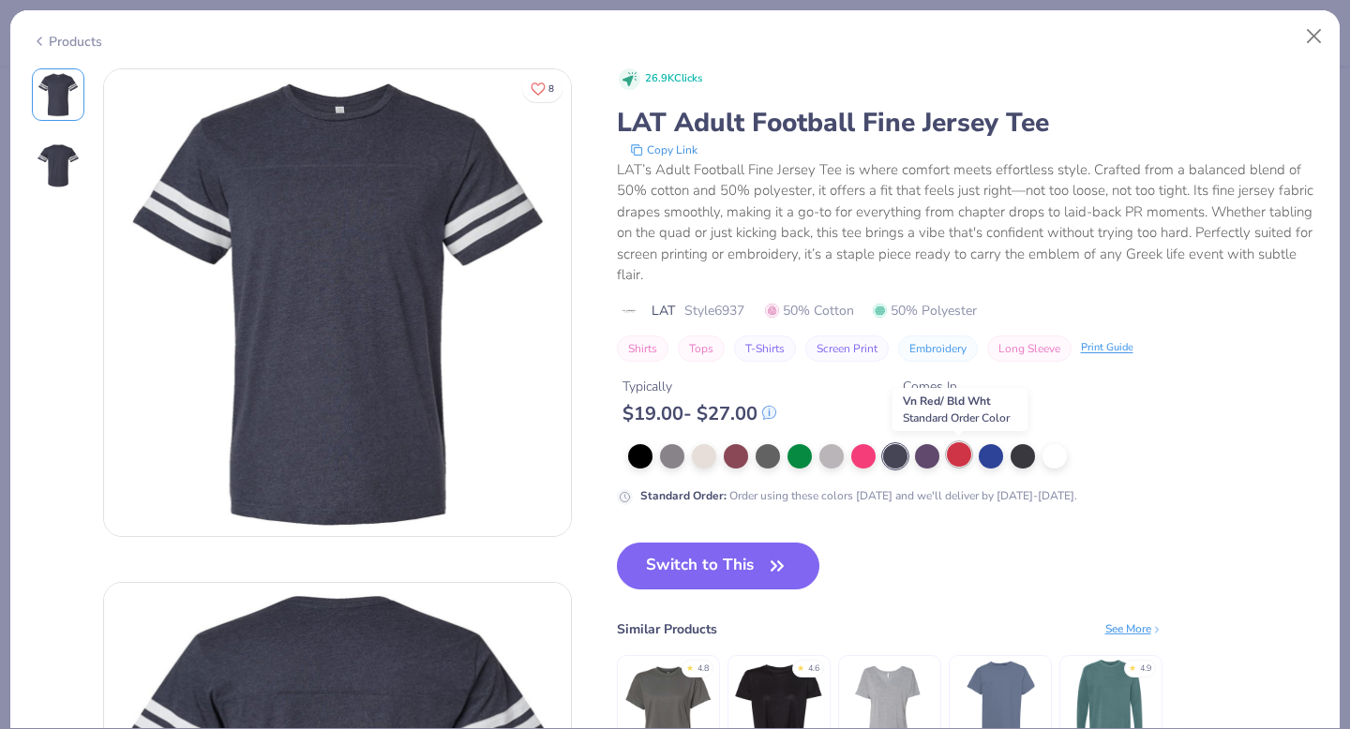
click at [957, 461] on div at bounding box center [959, 455] width 24 height 24
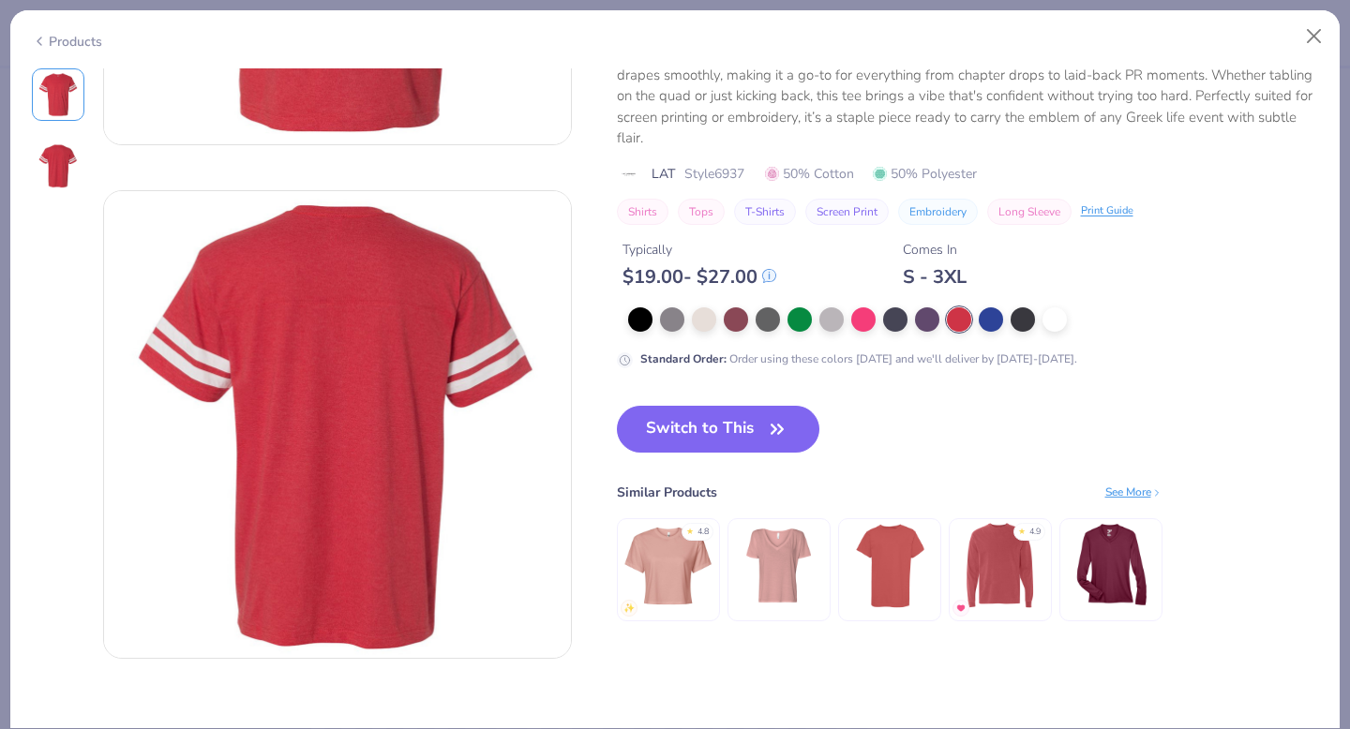
scroll to position [200, 0]
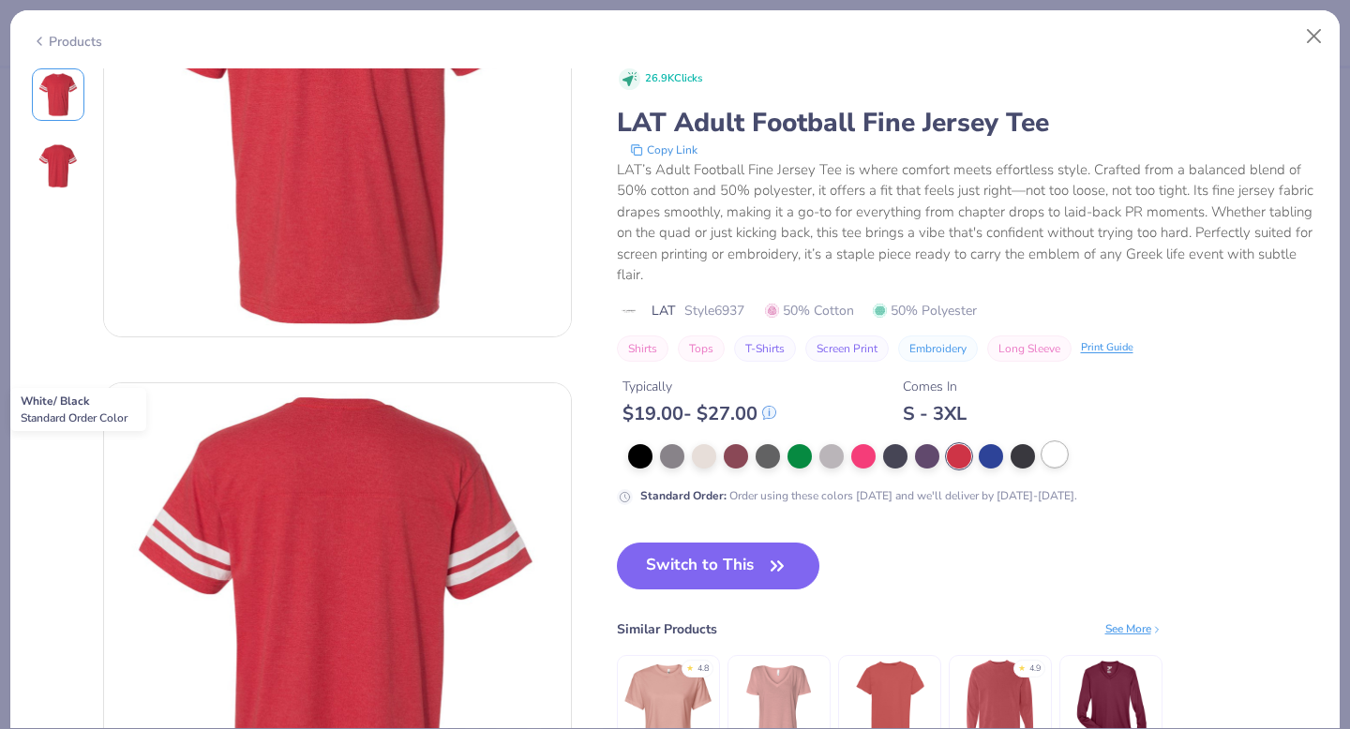
click at [1056, 456] on div at bounding box center [1055, 455] width 24 height 24
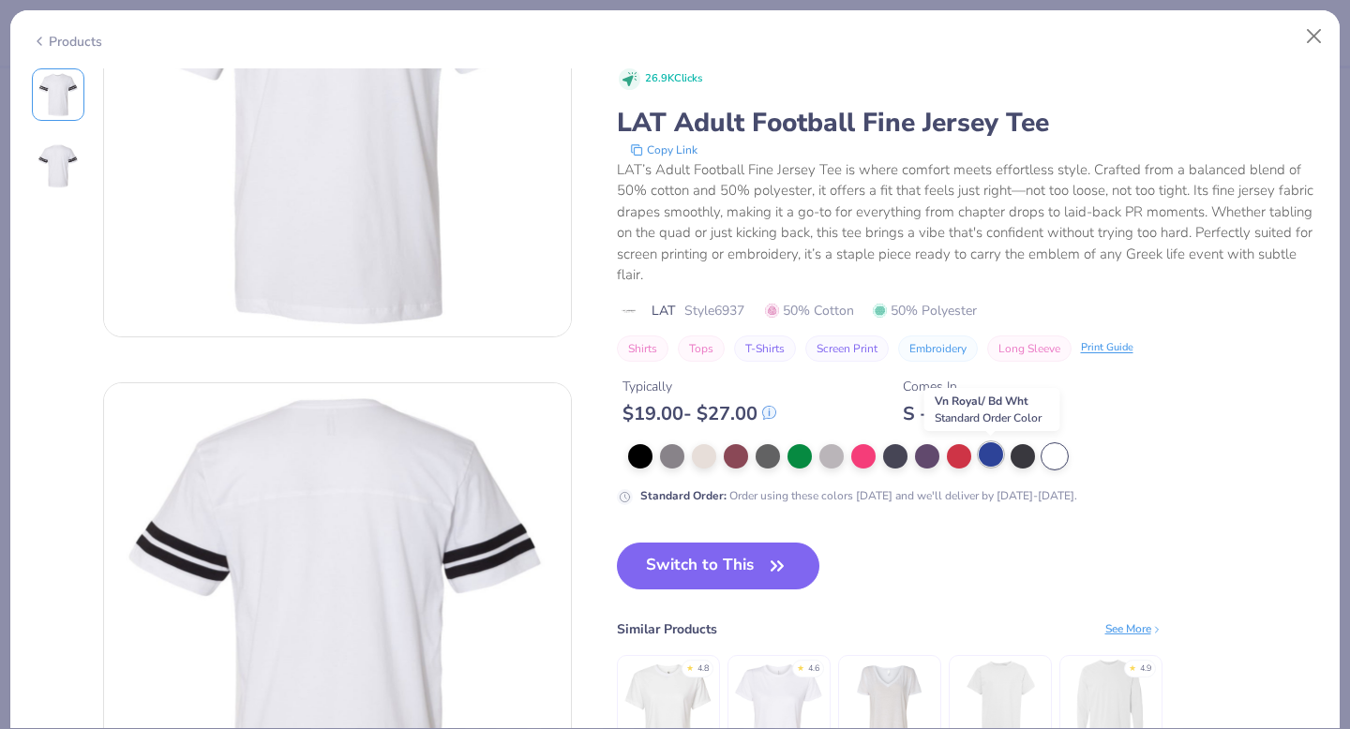
click at [1001, 453] on div at bounding box center [991, 455] width 24 height 24
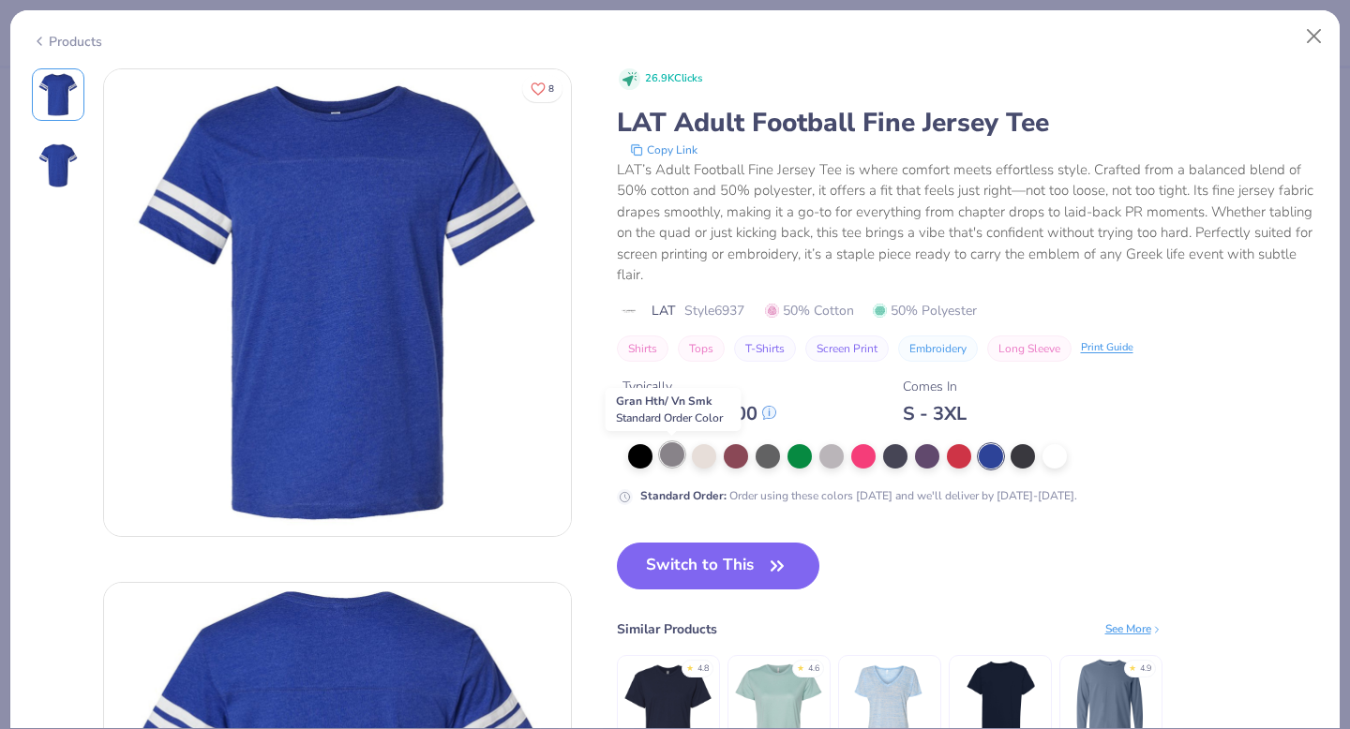
click at [680, 456] on div at bounding box center [672, 455] width 24 height 24
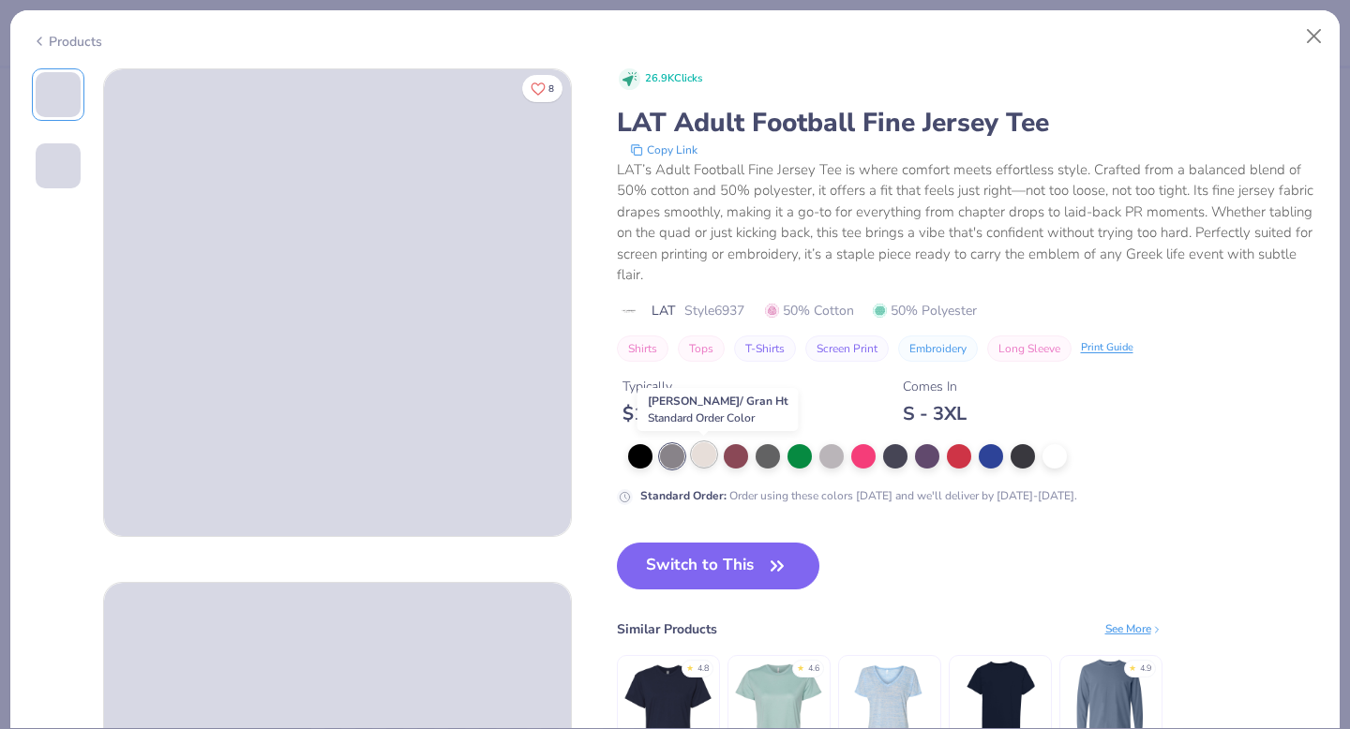
click at [710, 456] on div at bounding box center [704, 455] width 24 height 24
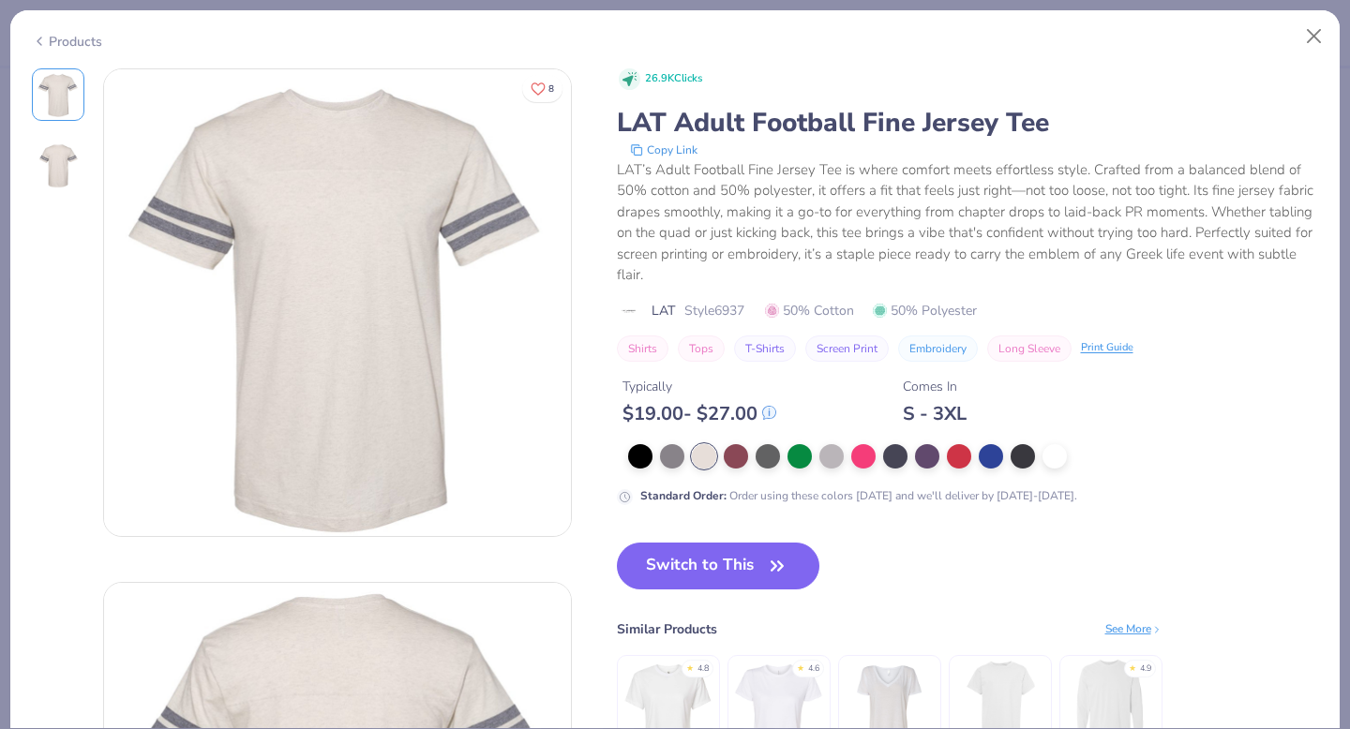
click at [619, 449] on div at bounding box center [968, 456] width 702 height 24
click at [637, 449] on div at bounding box center [640, 455] width 24 height 24
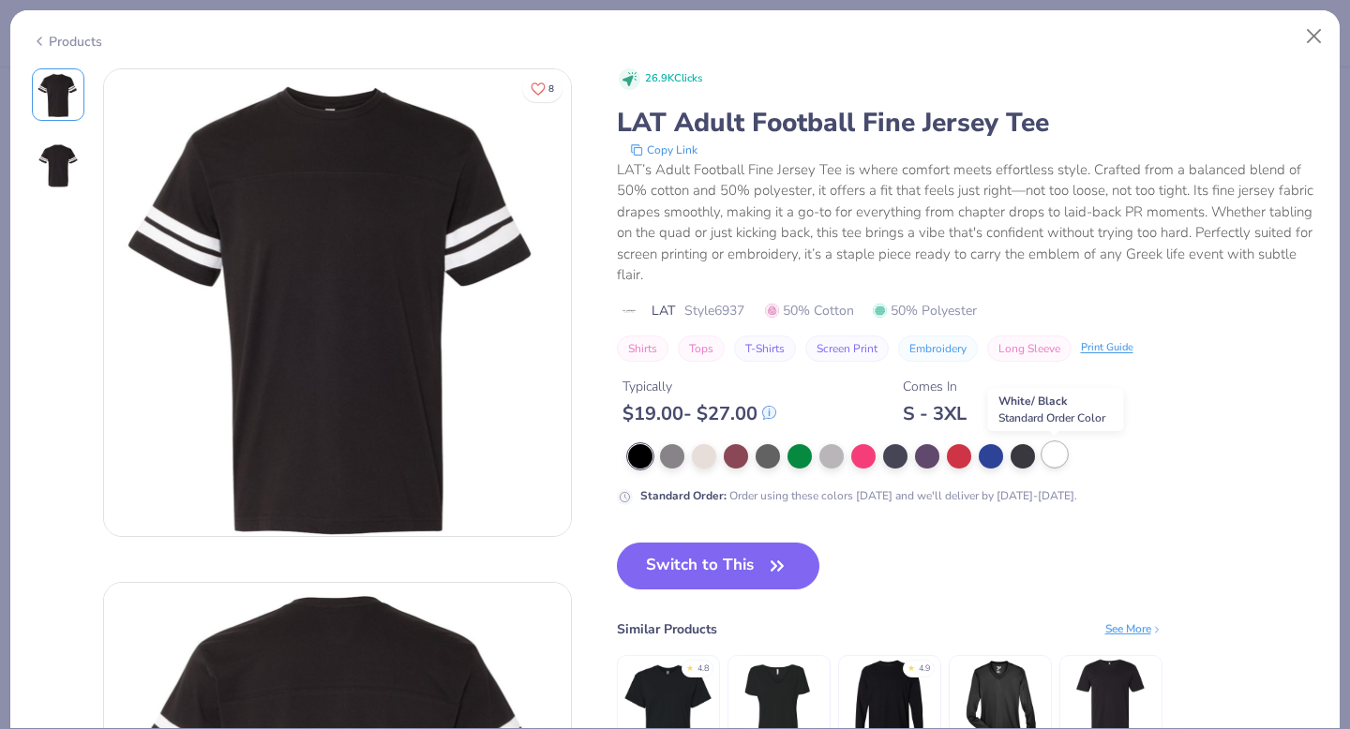
click at [1052, 467] on div at bounding box center [1055, 455] width 24 height 24
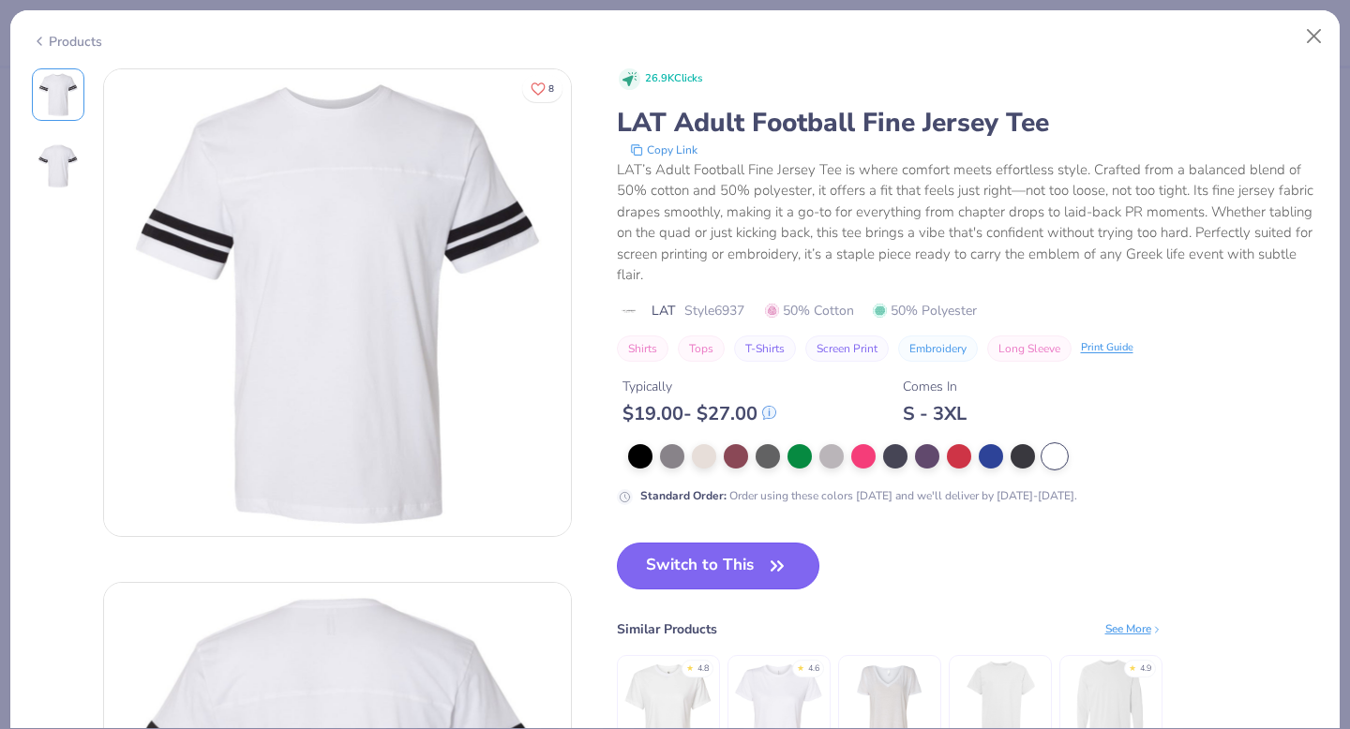
click at [705, 553] on button "Switch to This" at bounding box center [718, 566] width 203 height 47
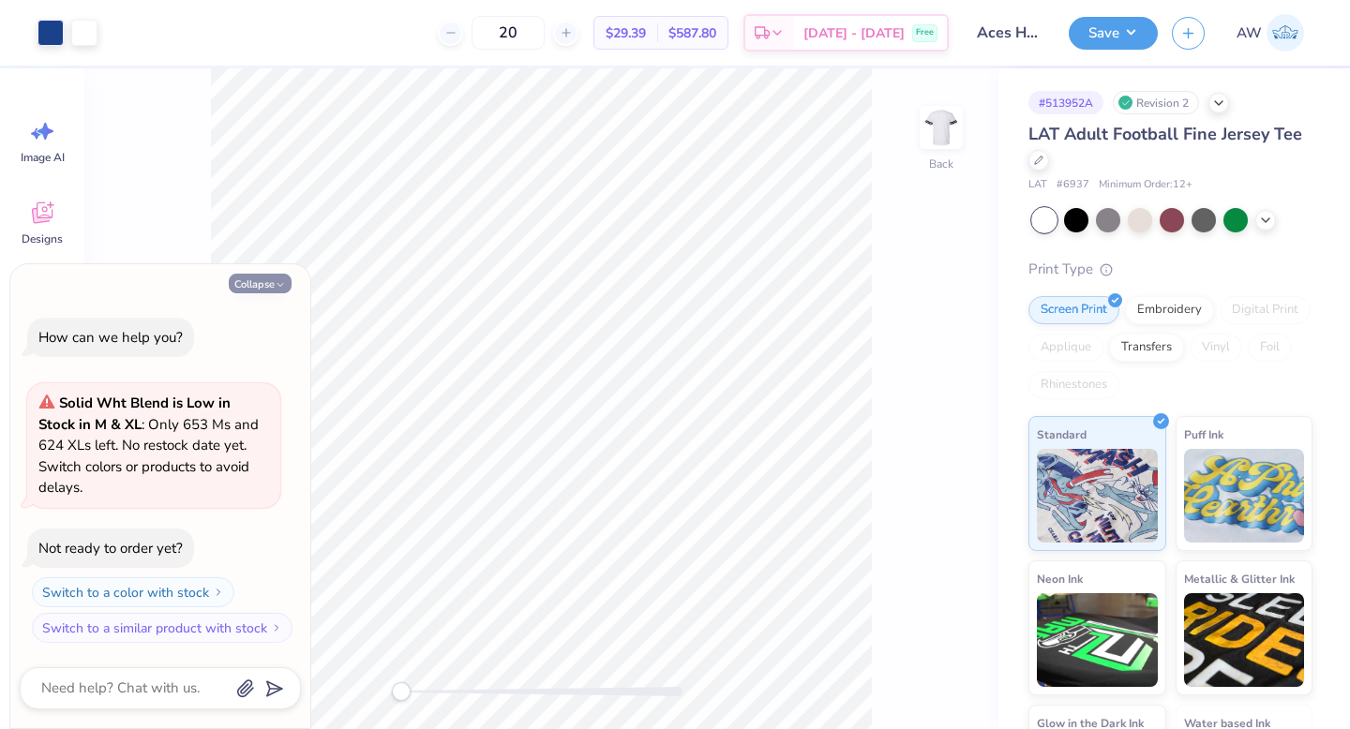
click at [281, 281] on icon "button" at bounding box center [280, 284] width 11 height 11
type textarea "x"
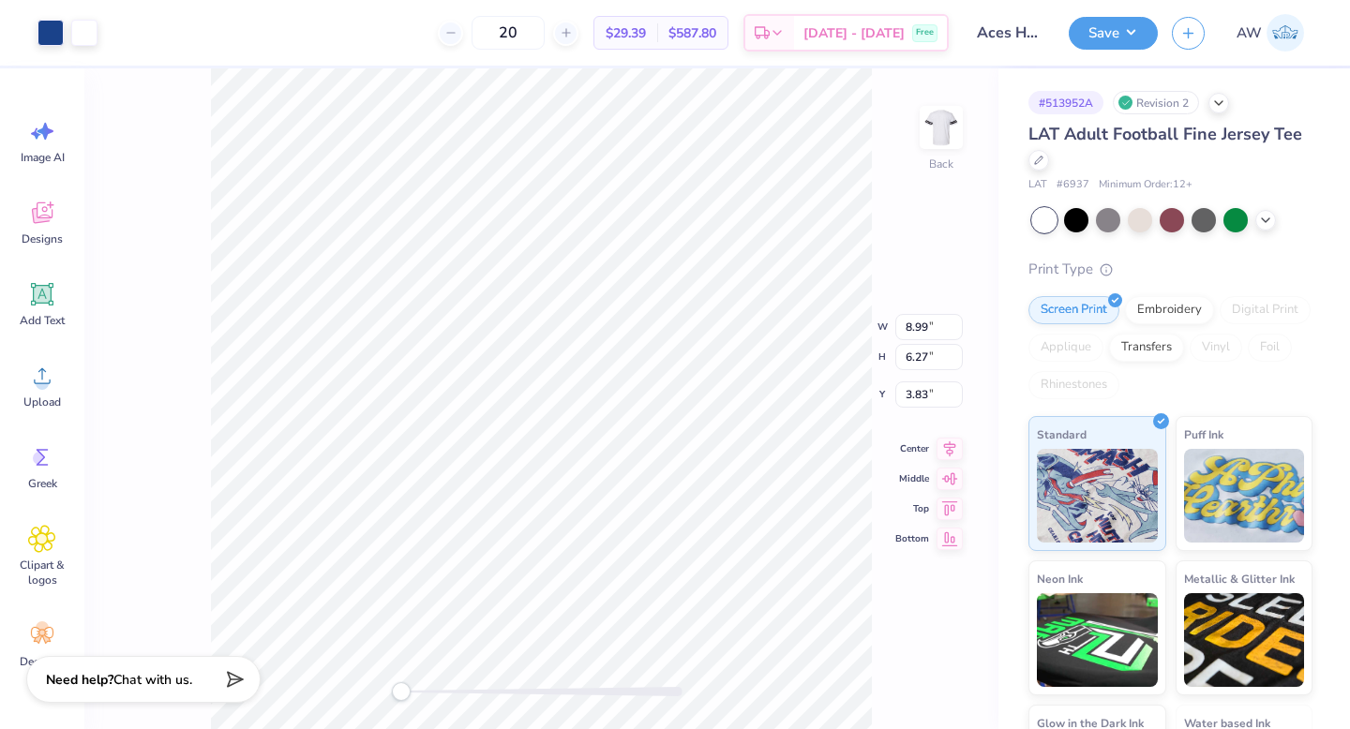
type input "2.23"
type input "2.26"
type input "1.86"
type input "10.24"
type input "7.08"
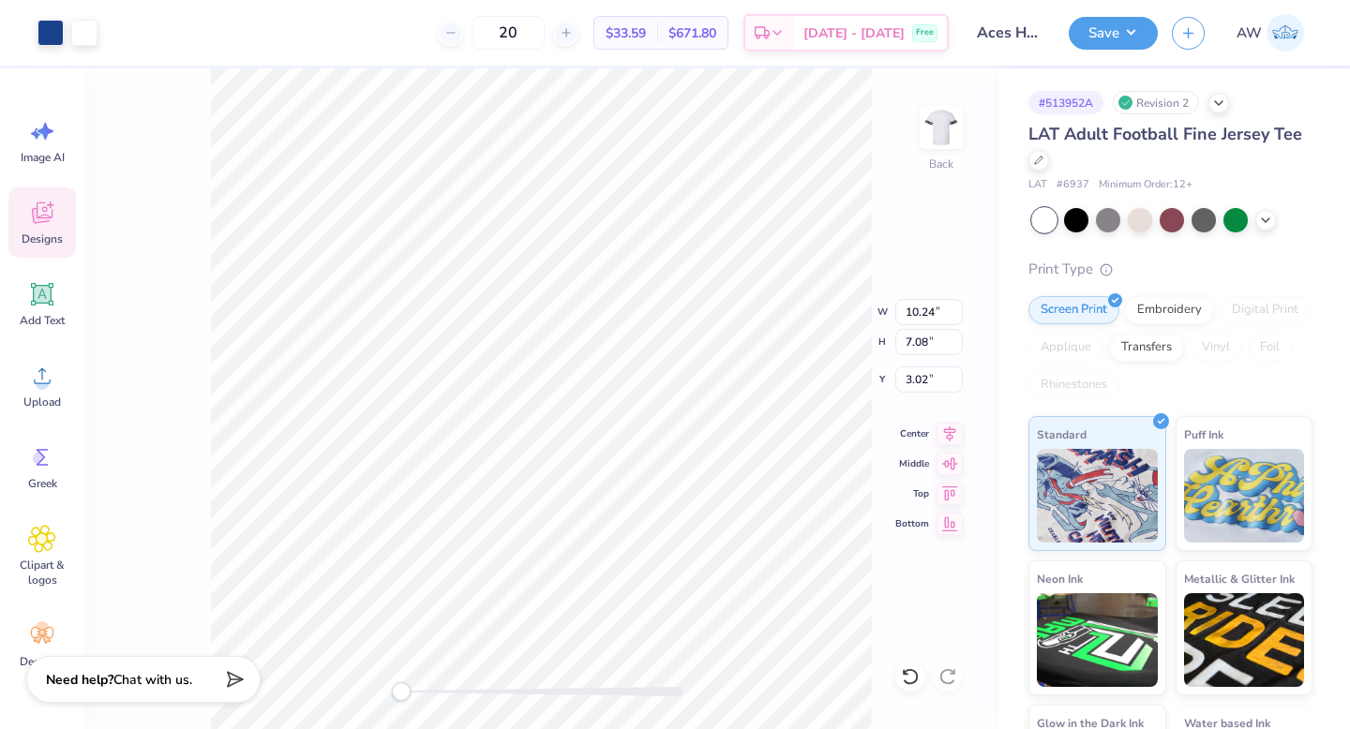
type input "0.82"
type input "2.47"
type input "0.78"
type input "0.83"
type input "2.54"
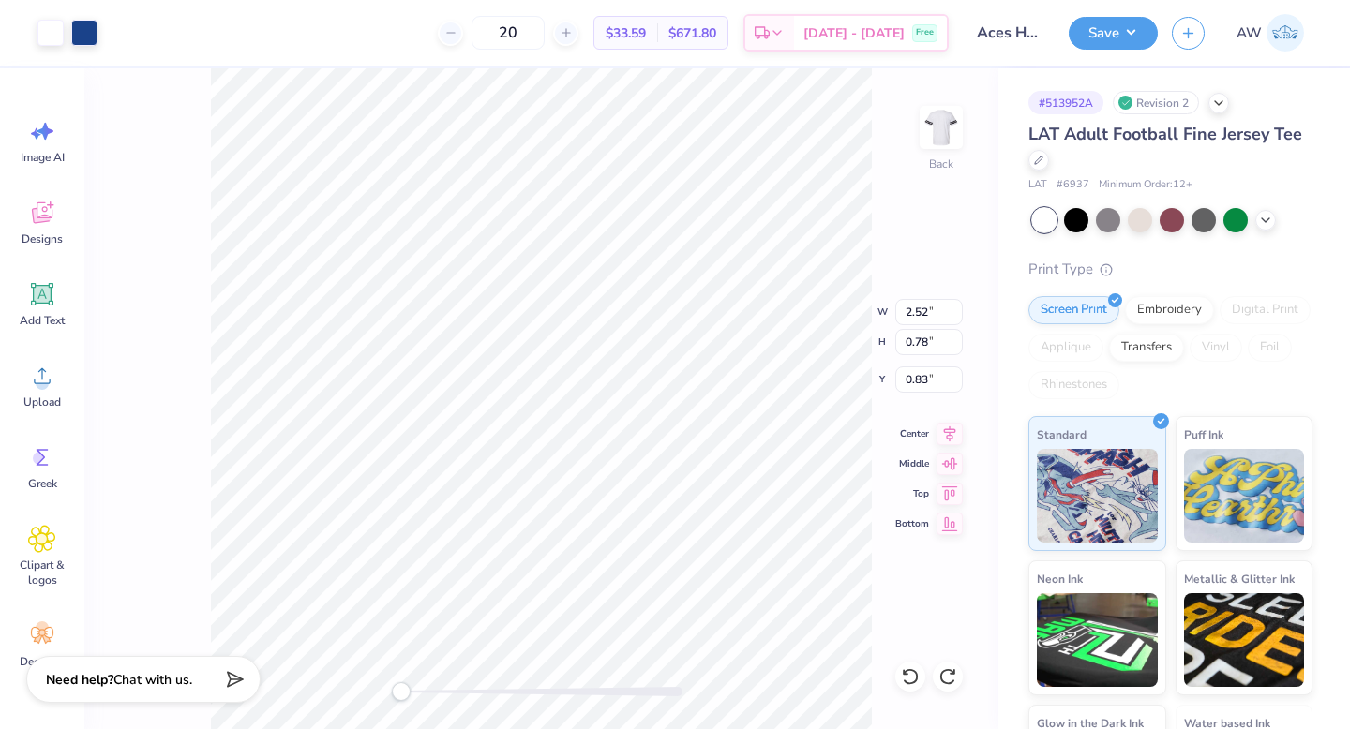
type input "0.79"
type input "2.21"
type input "1.75"
type input "1.36"
click at [46, 39] on div at bounding box center [51, 31] width 26 height 26
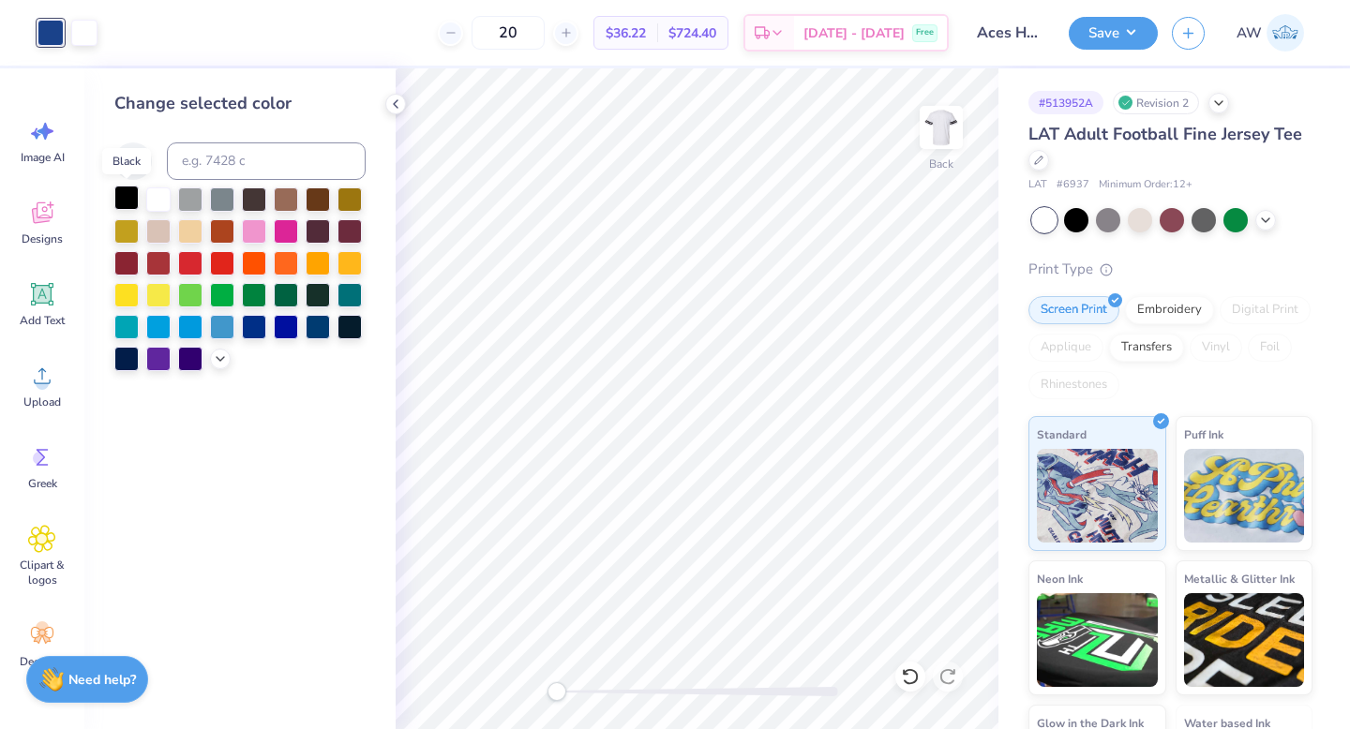
click at [128, 203] on div at bounding box center [126, 198] width 24 height 24
click at [392, 109] on icon at bounding box center [395, 104] width 15 height 15
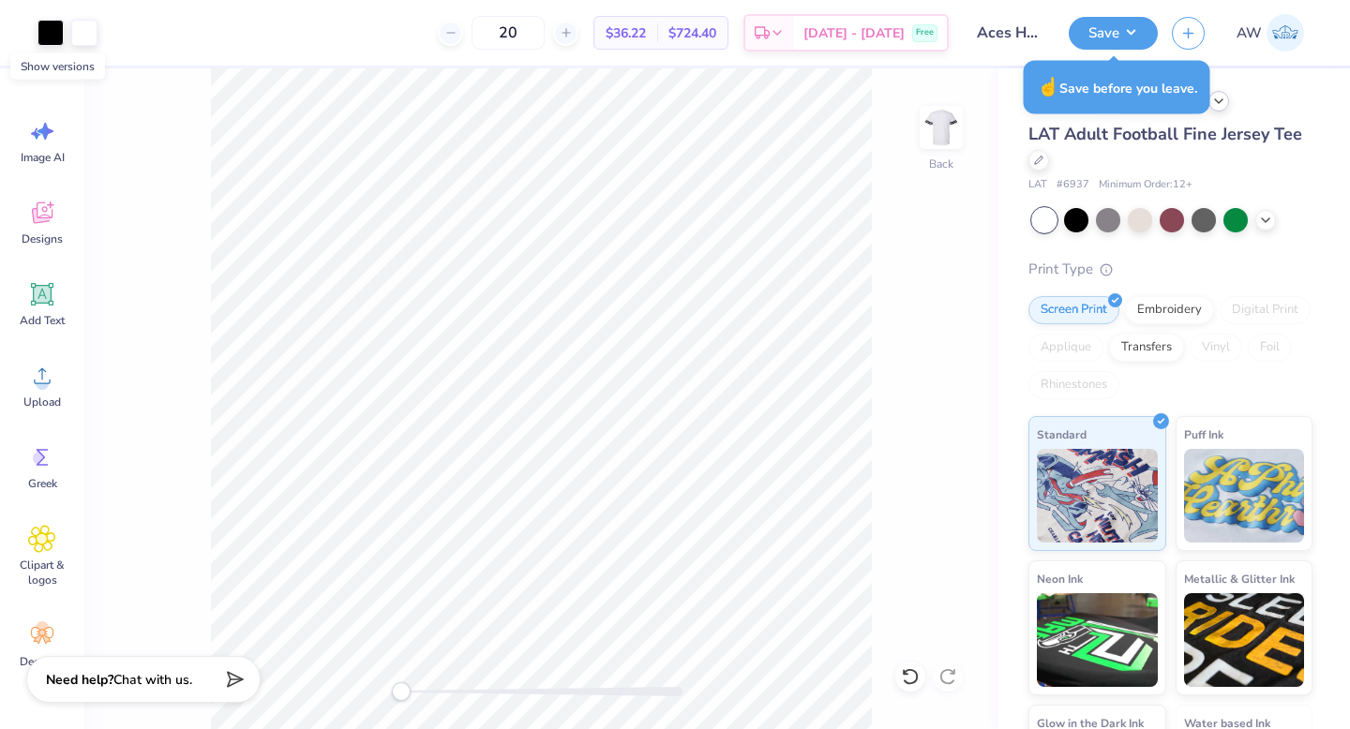
click at [1224, 104] on icon at bounding box center [1218, 101] width 15 height 15
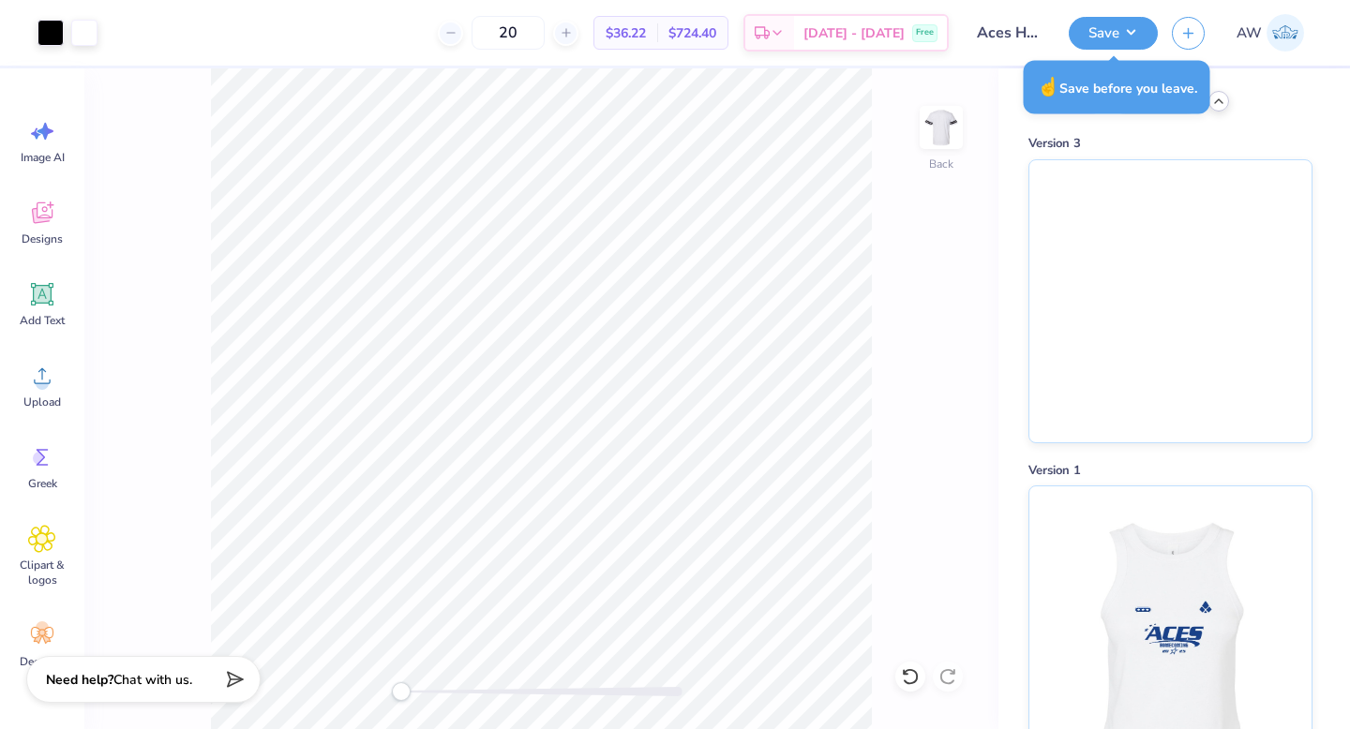
click at [1224, 104] on icon at bounding box center [1218, 101] width 15 height 15
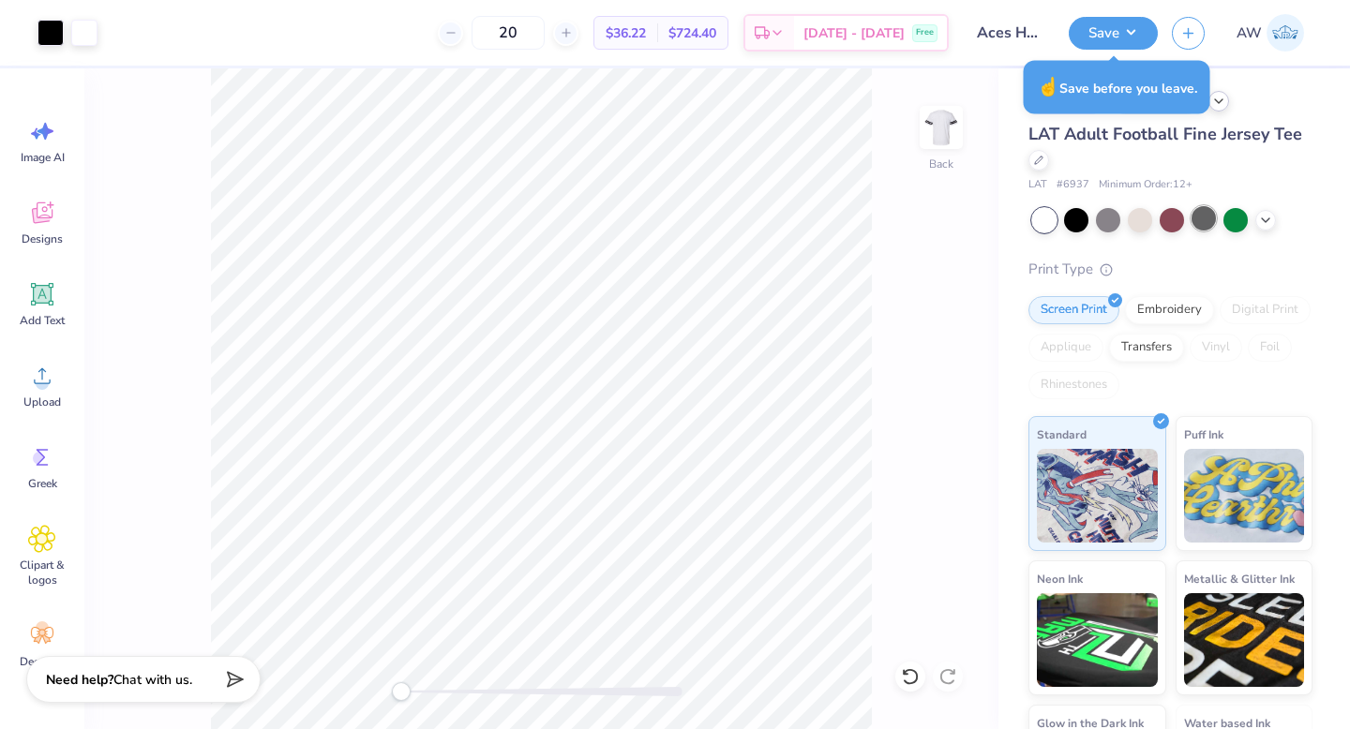
click at [1197, 229] on div at bounding box center [1204, 218] width 24 height 24
click at [1208, 221] on div at bounding box center [1204, 218] width 24 height 24
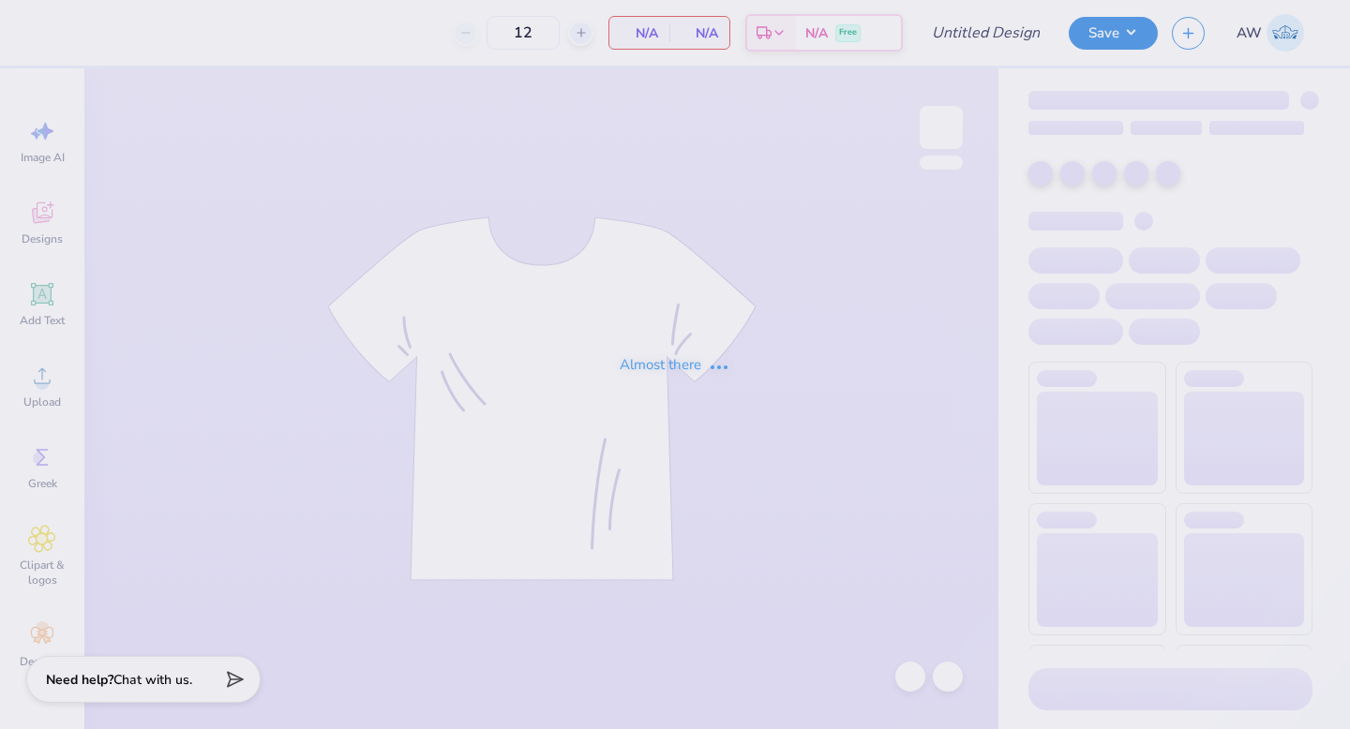
type input "Aces Homecoming Tank"
type input "20"
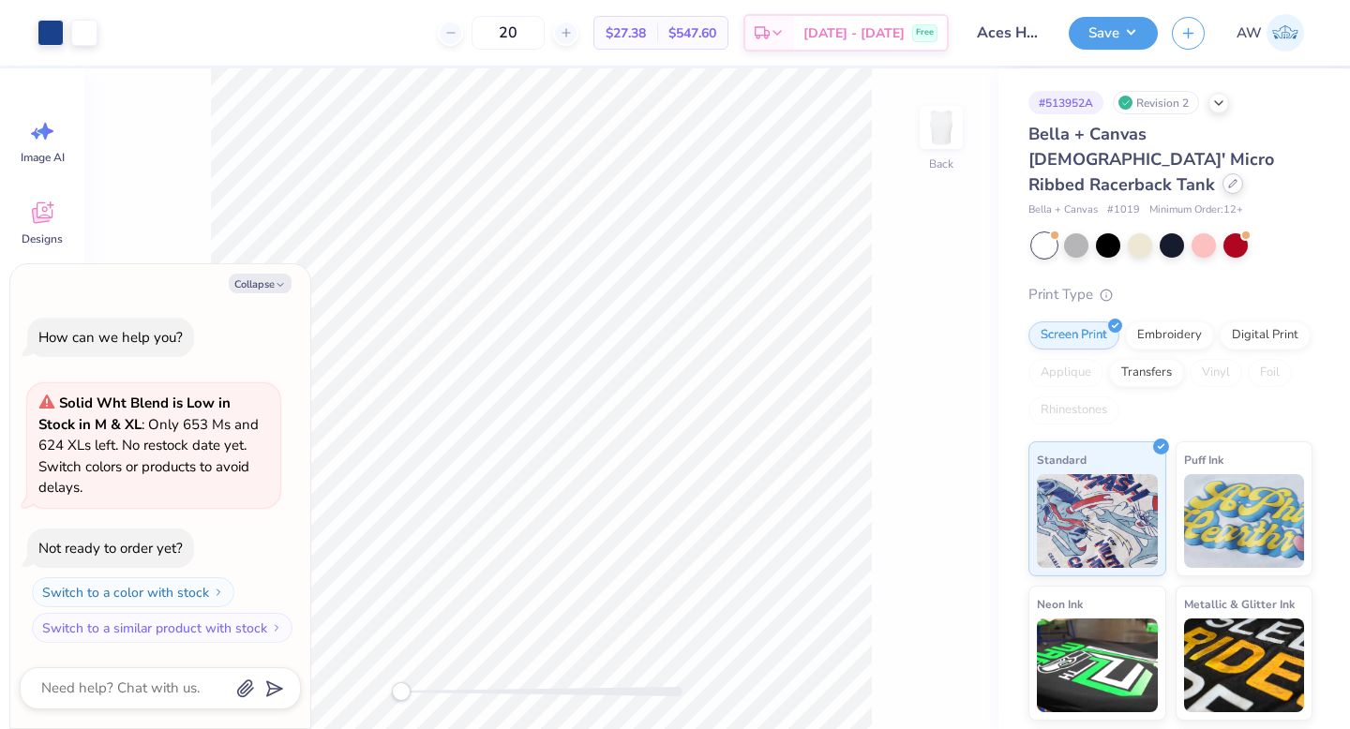
click at [1228, 179] on icon at bounding box center [1232, 183] width 9 height 9
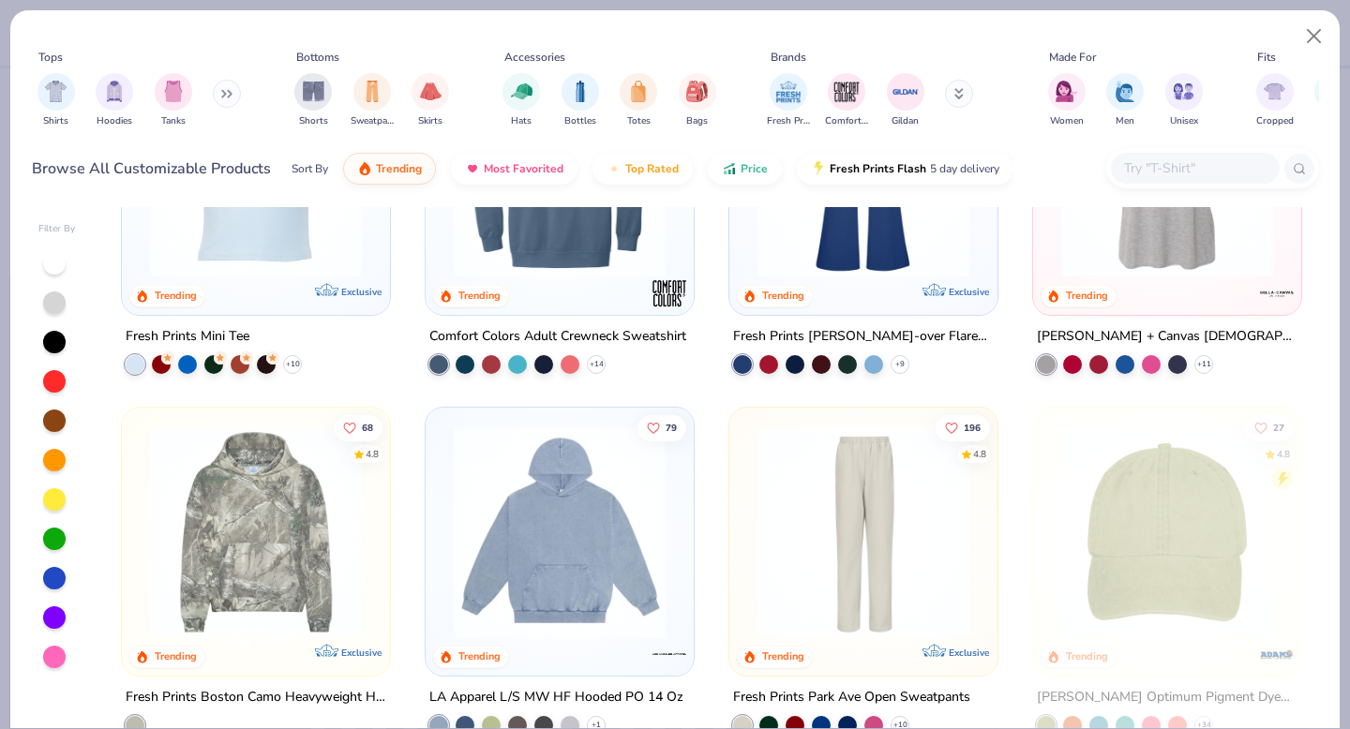
scroll to position [3139, 0]
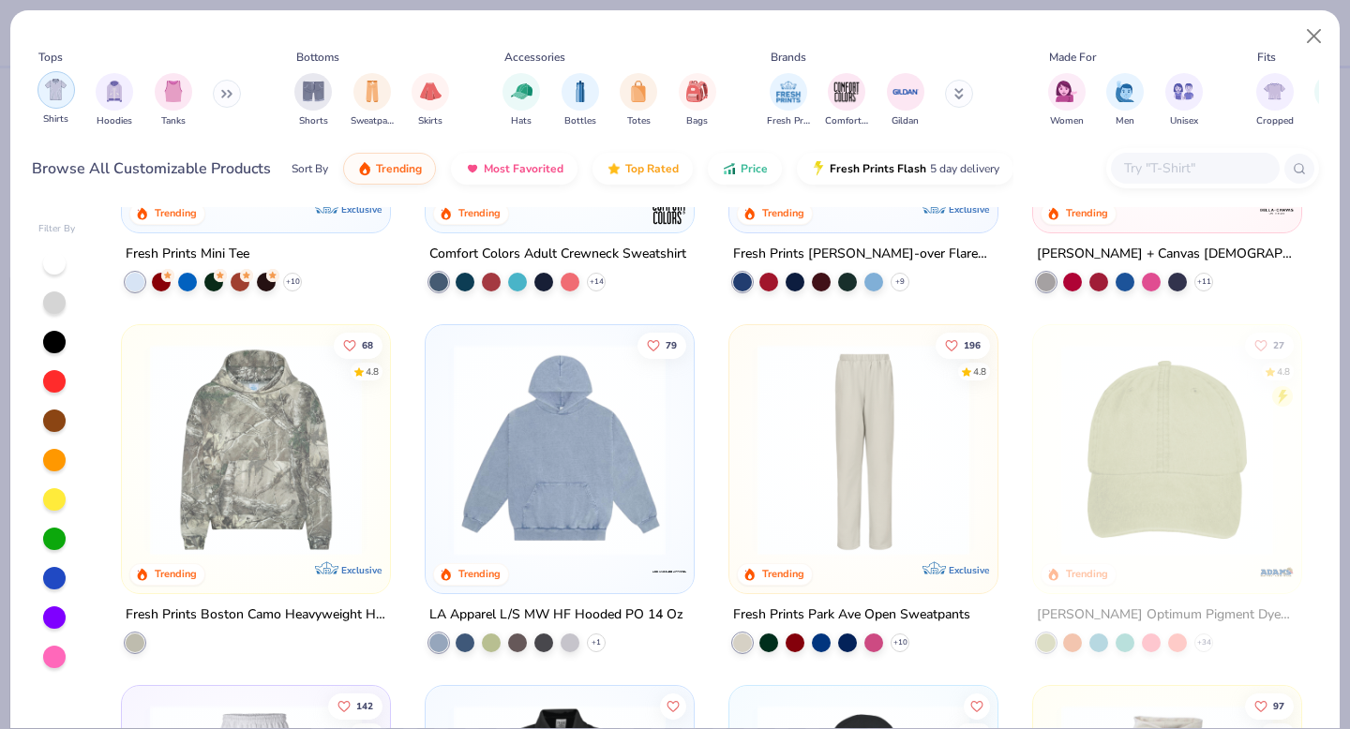
click at [51, 91] on img "filter for Shirts" at bounding box center [56, 90] width 22 height 22
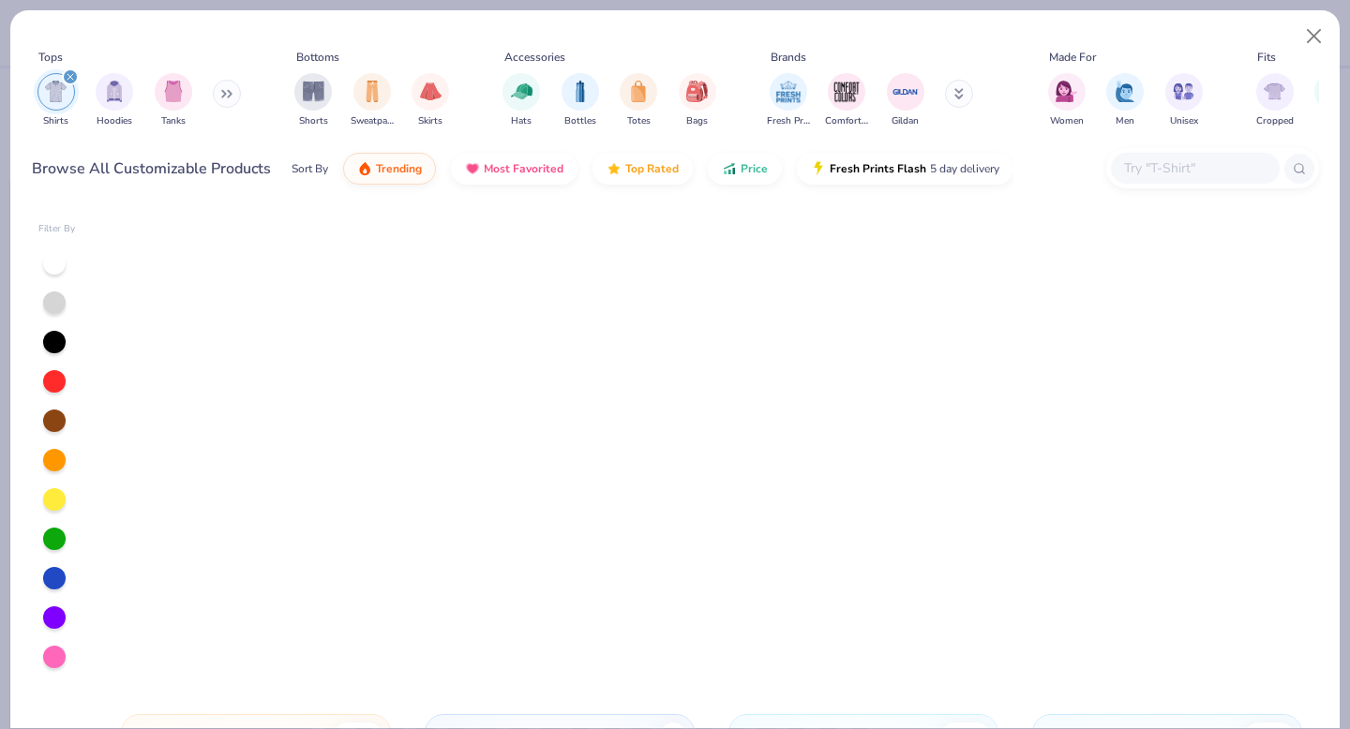
scroll to position [1594, 0]
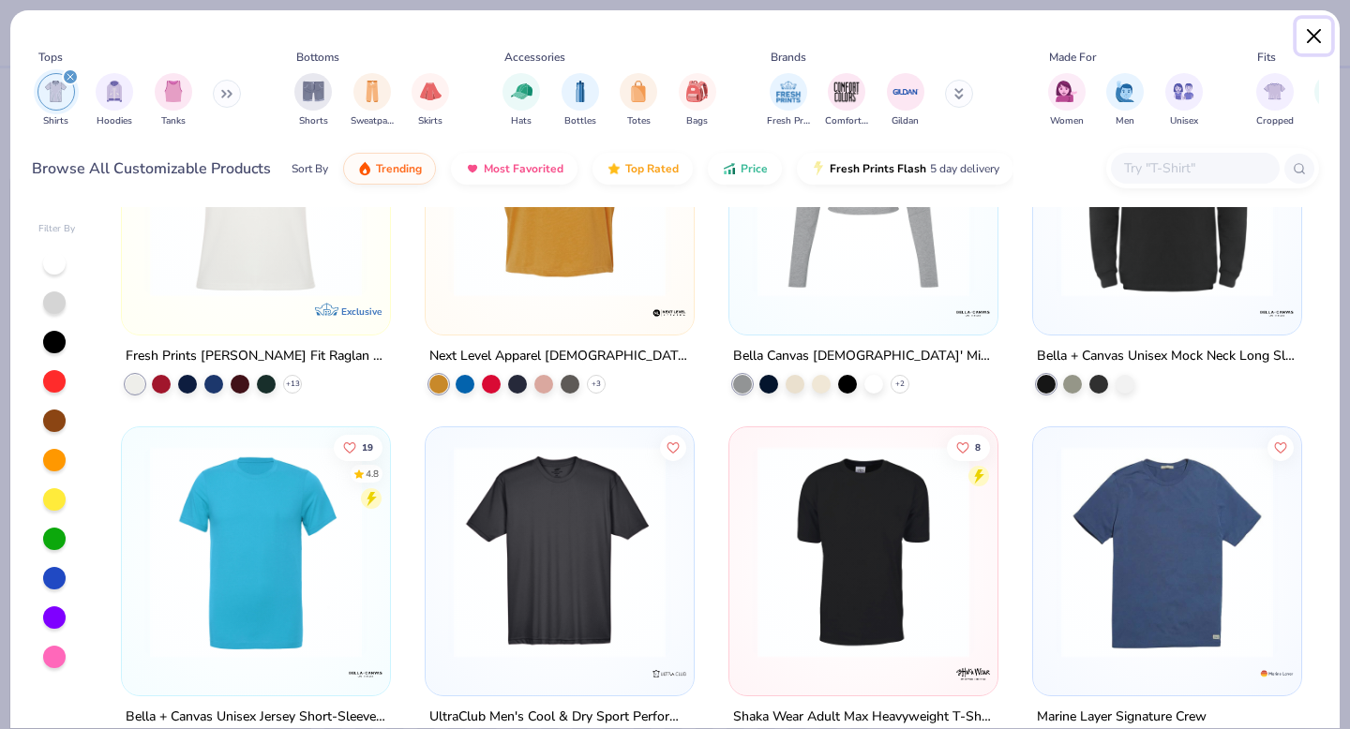
click at [1312, 37] on button "Close" at bounding box center [1315, 37] width 36 height 36
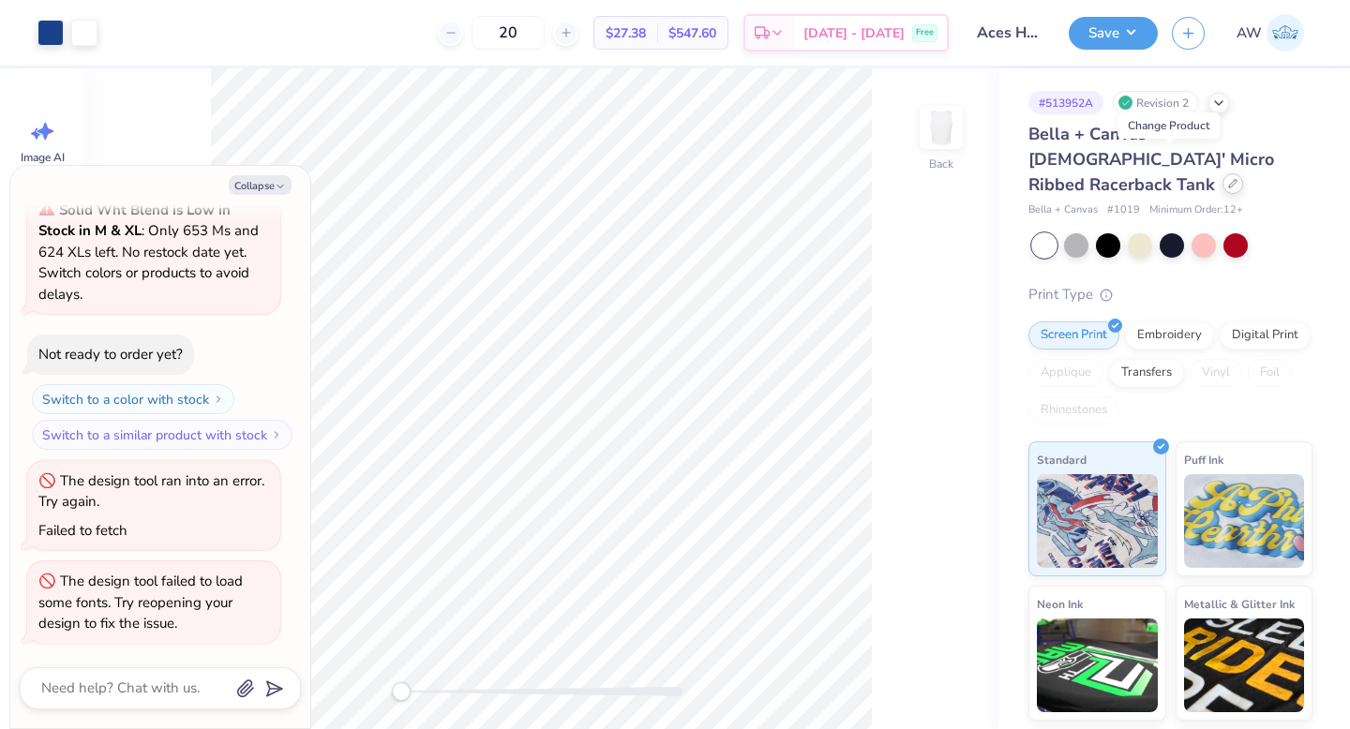
click at [1228, 179] on icon at bounding box center [1232, 183] width 9 height 9
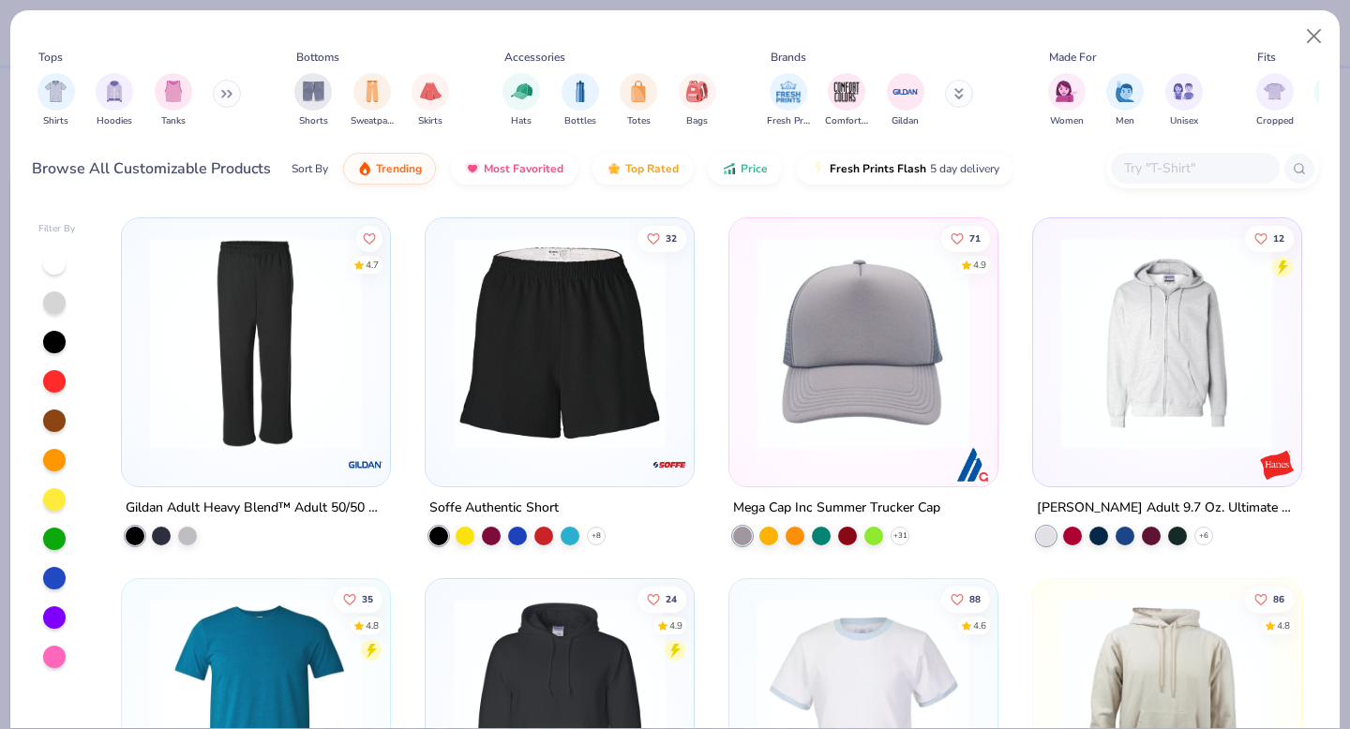
scroll to position [6882, 0]
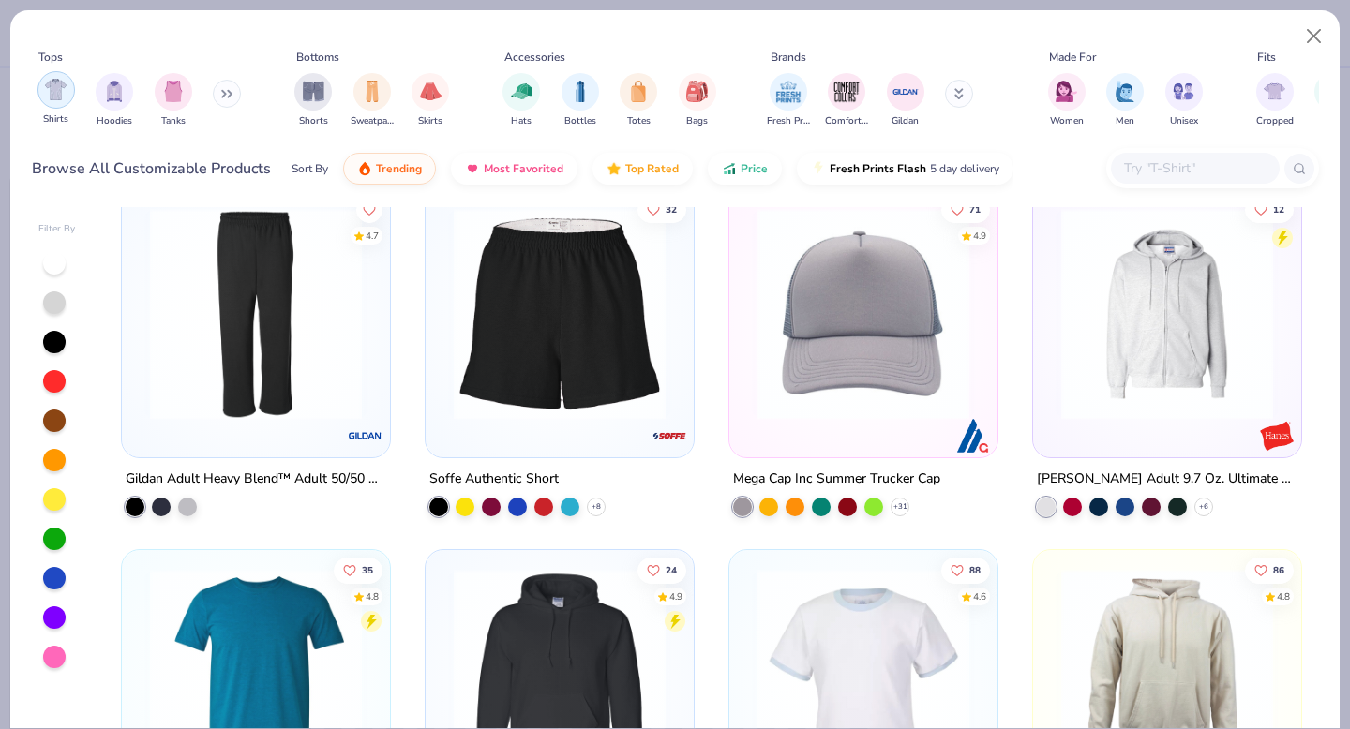
click at [68, 103] on div "filter for Shirts" at bounding box center [57, 90] width 38 height 38
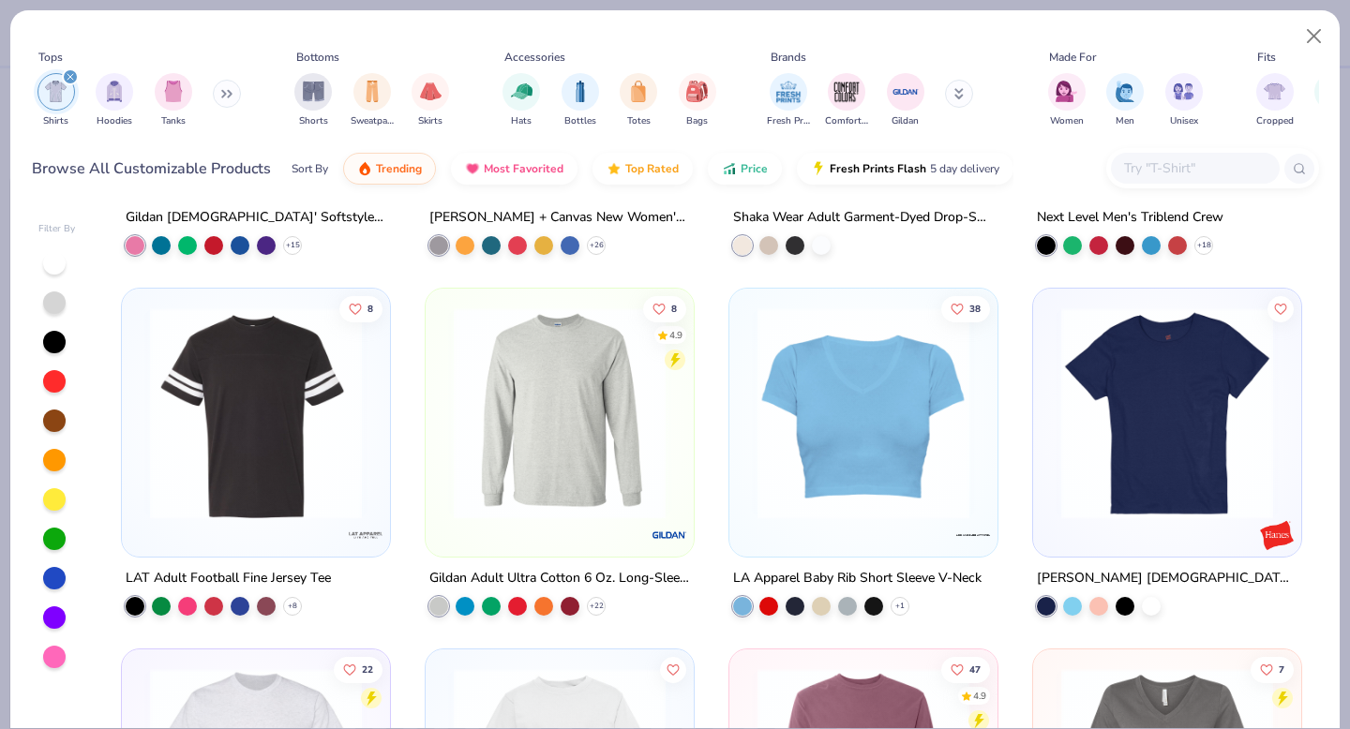
scroll to position [3179, 0]
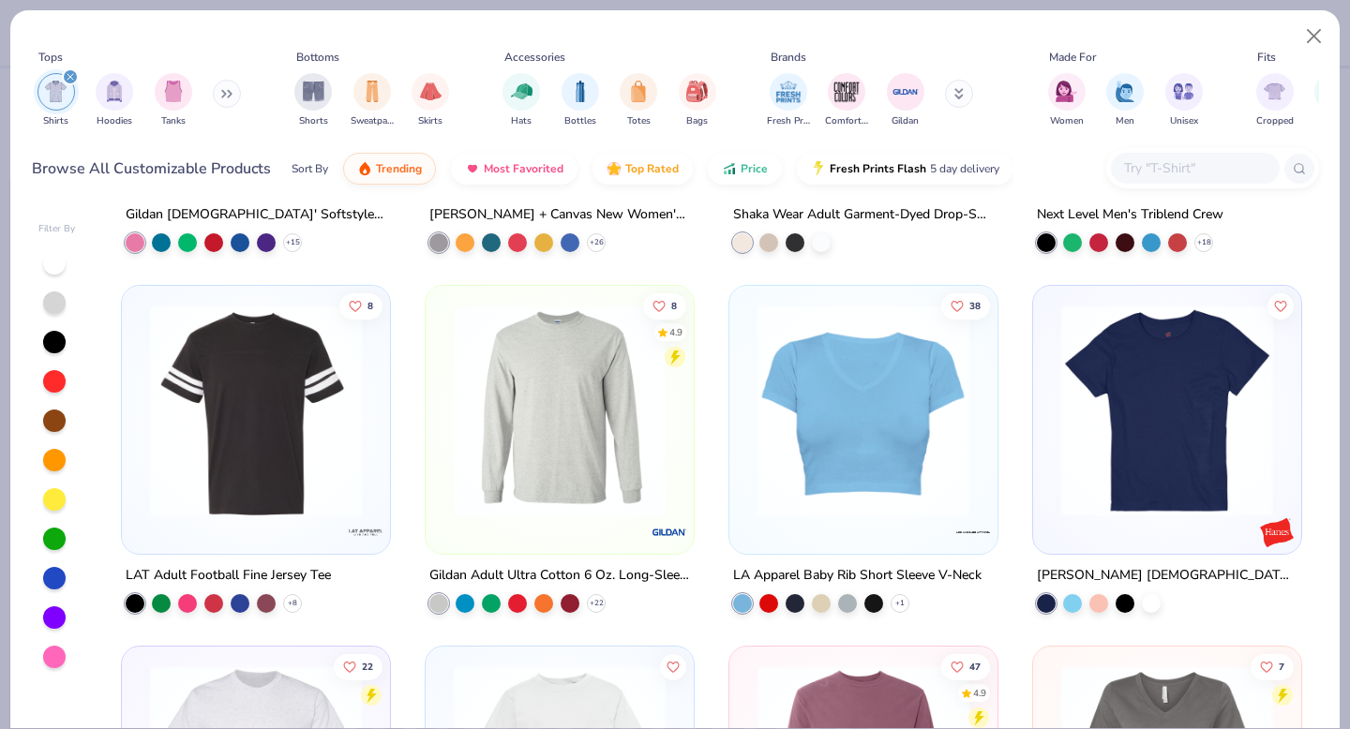
click at [291, 453] on img at bounding box center [256, 411] width 231 height 212
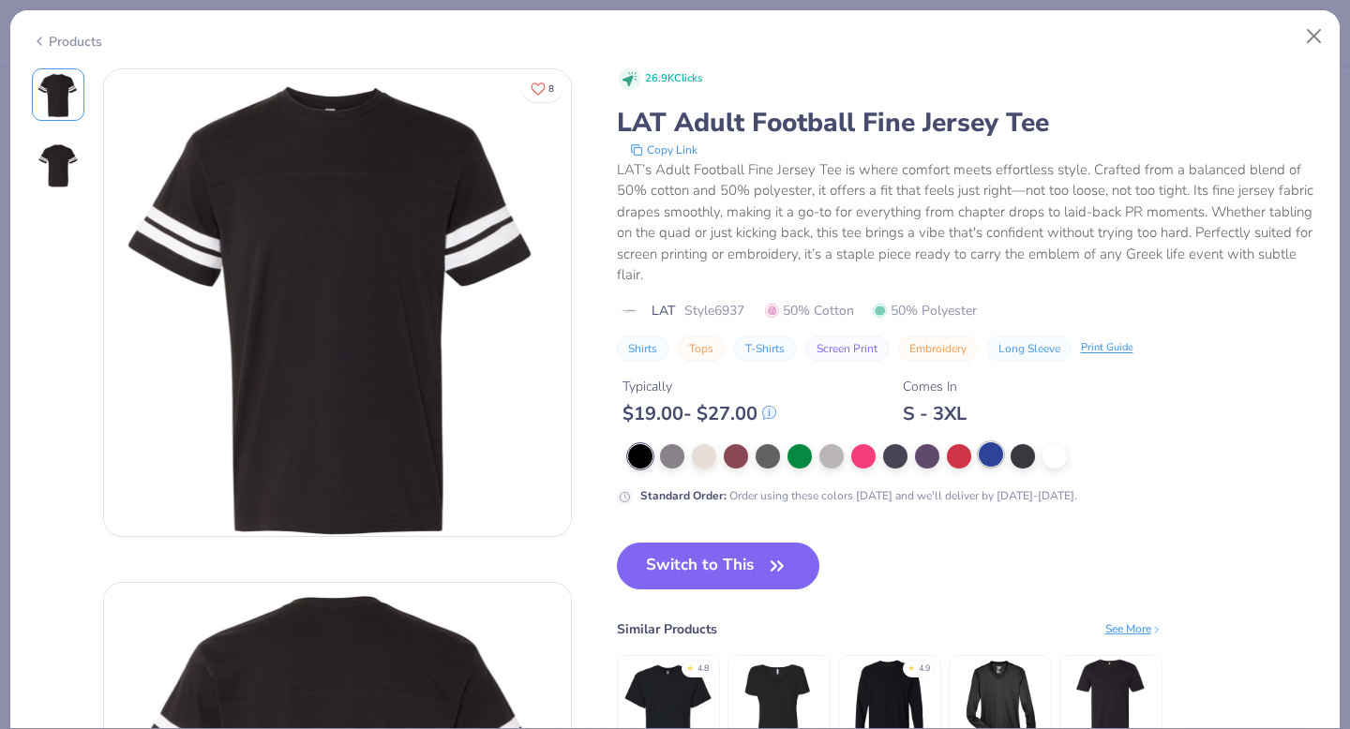
click at [989, 456] on div at bounding box center [991, 455] width 24 height 24
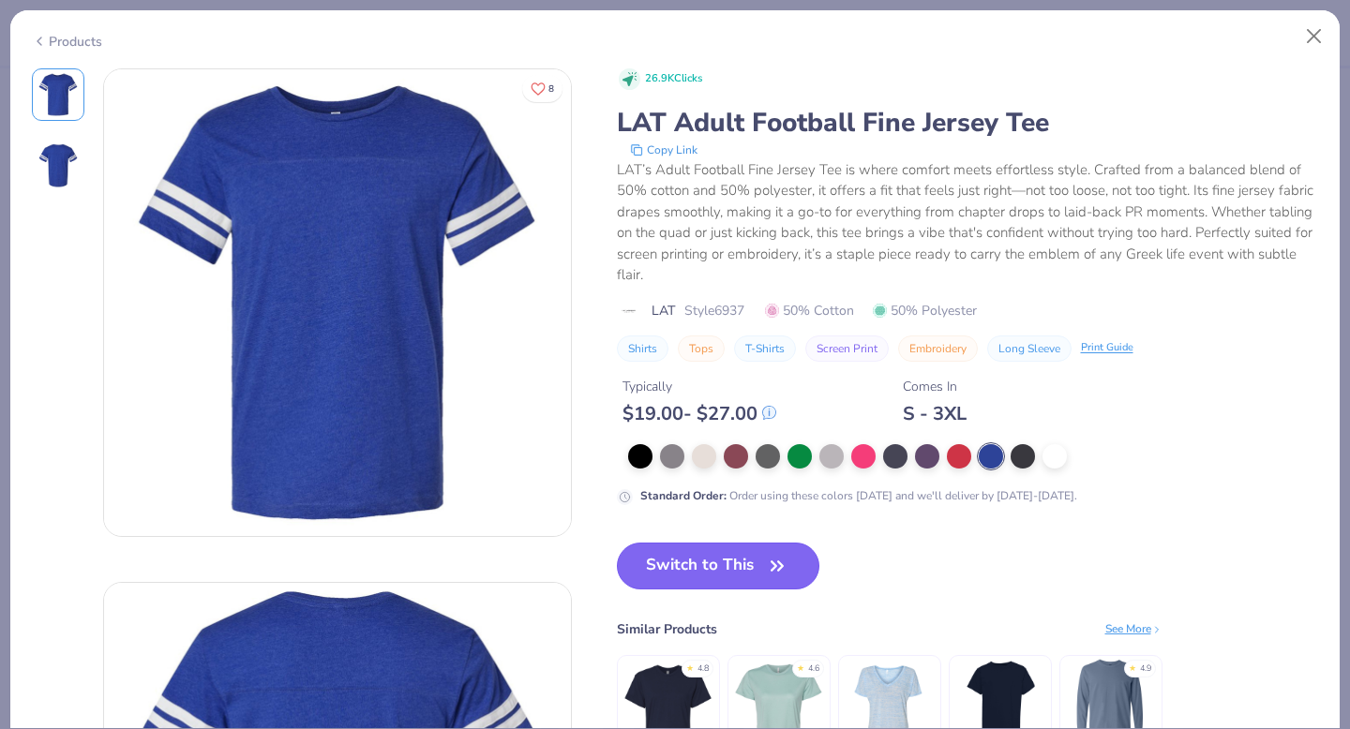
click at [730, 571] on button "Switch to This" at bounding box center [718, 566] width 203 height 47
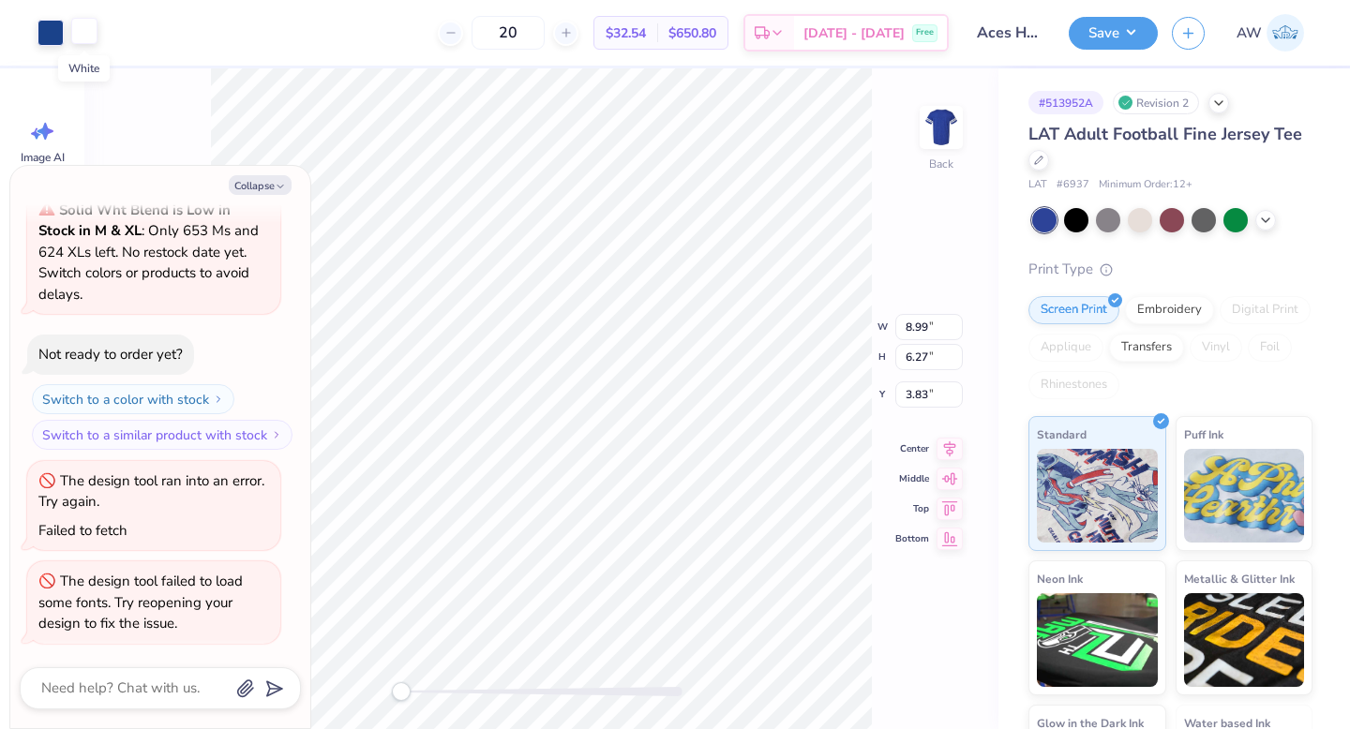
click at [86, 33] on div at bounding box center [84, 31] width 26 height 26
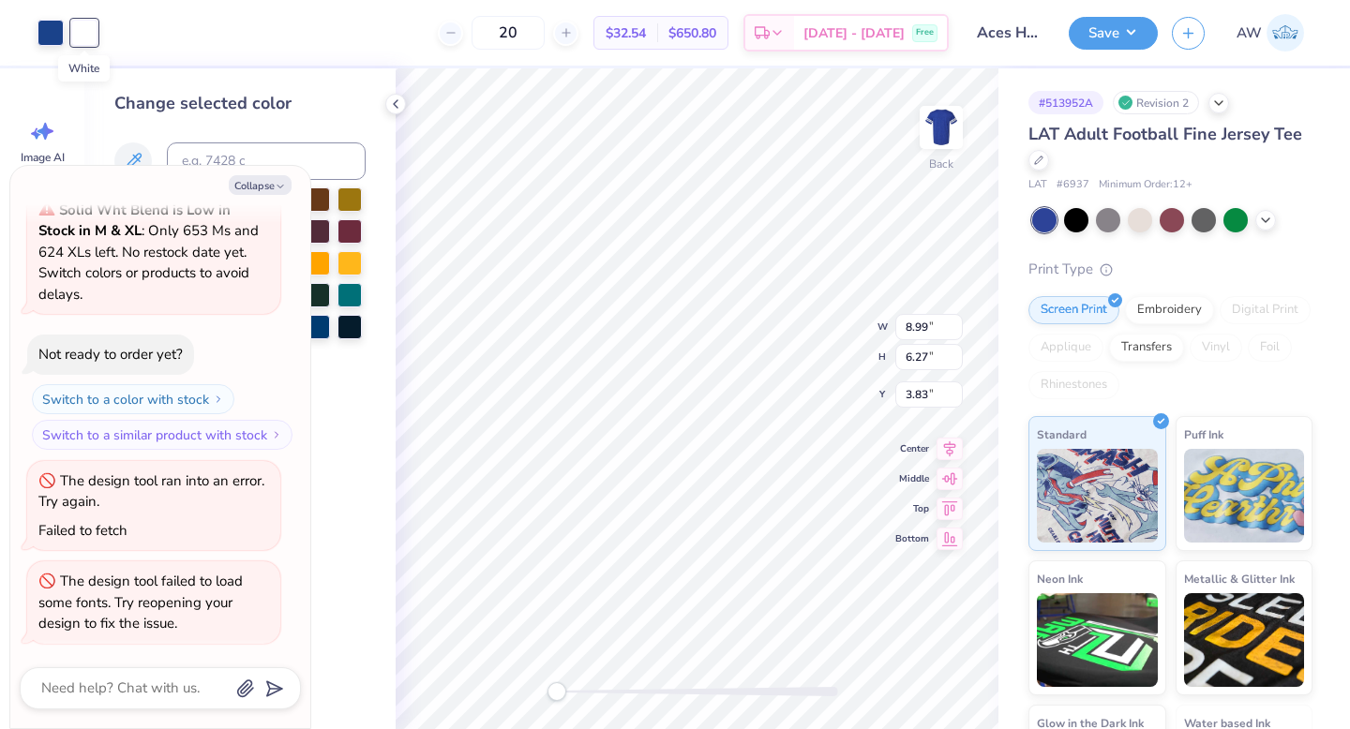
click at [86, 33] on div at bounding box center [84, 33] width 26 height 26
click at [50, 36] on div at bounding box center [51, 31] width 26 height 26
click at [268, 188] on button "Collapse" at bounding box center [260, 185] width 63 height 20
type textarea "x"
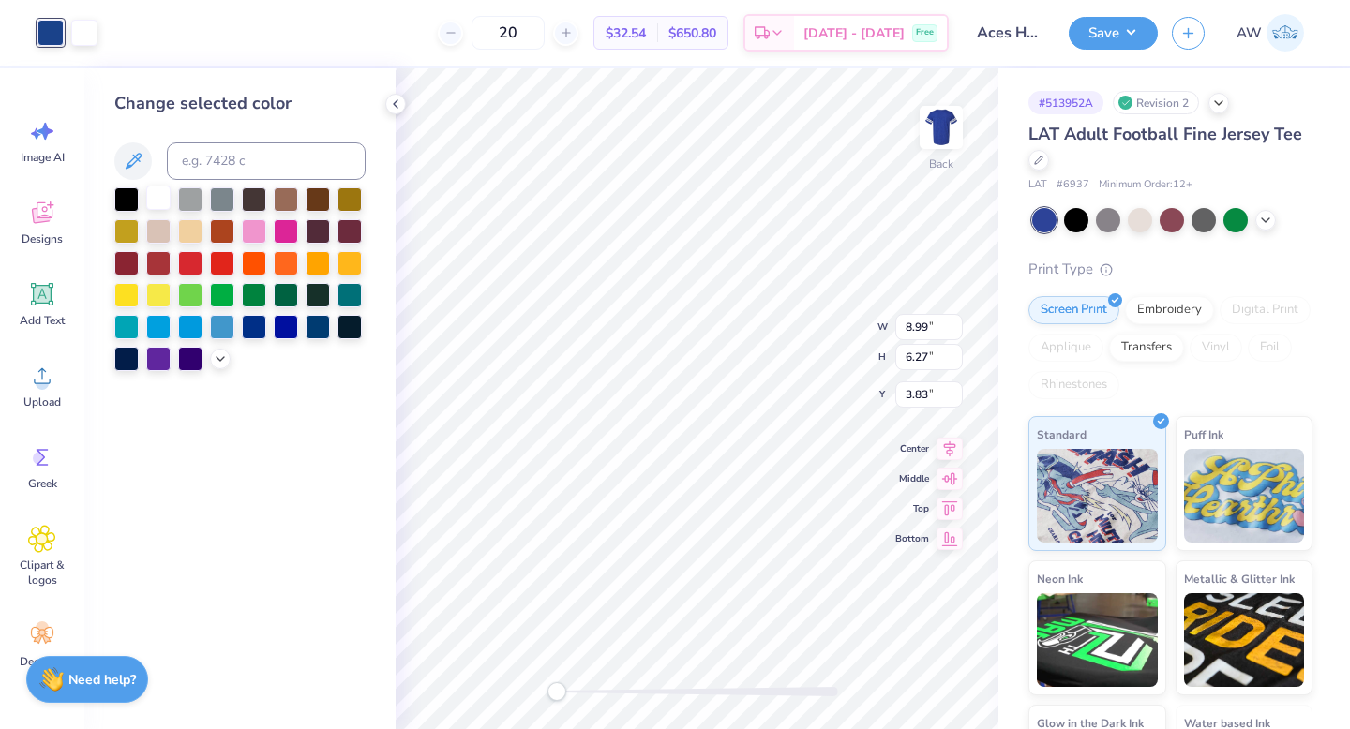
click at [151, 204] on div at bounding box center [158, 198] width 24 height 24
click at [150, 200] on div at bounding box center [158, 198] width 24 height 24
click at [908, 677] on icon at bounding box center [910, 677] width 19 height 19
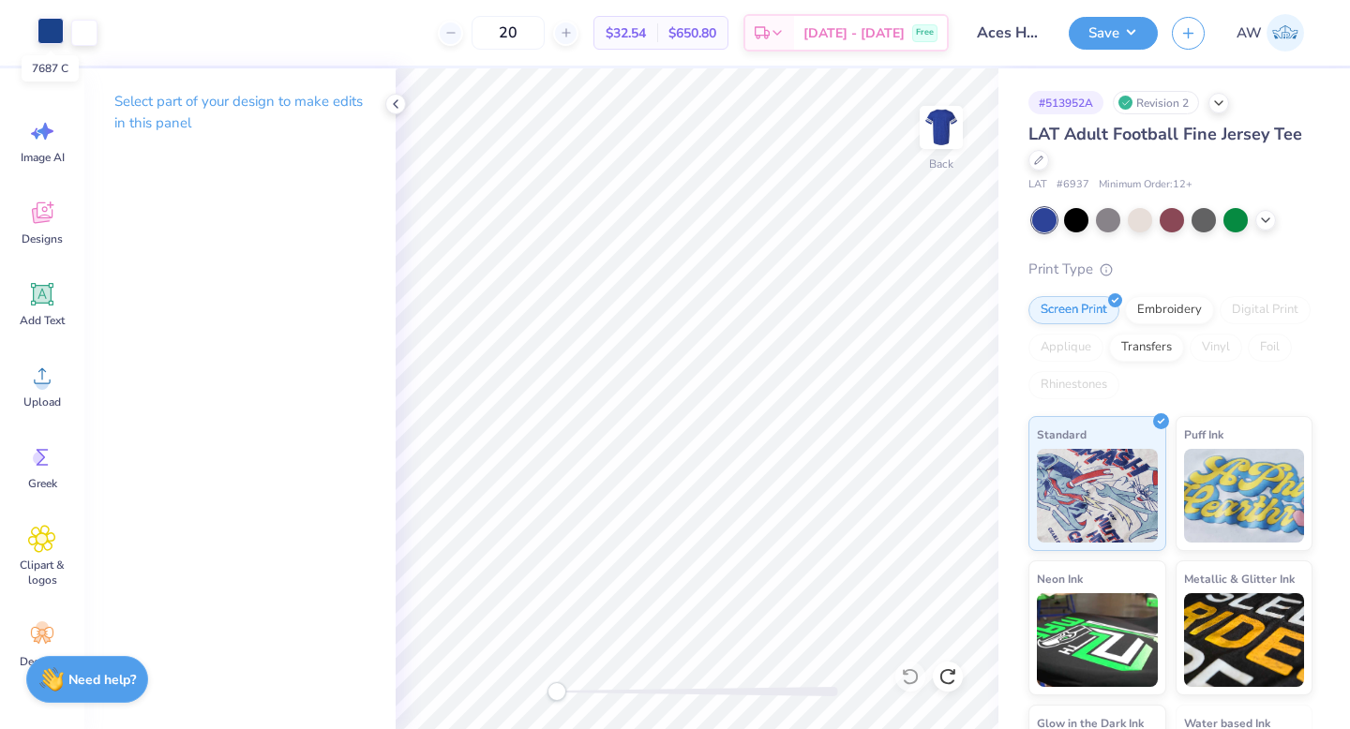
click at [53, 33] on div at bounding box center [51, 31] width 26 height 26
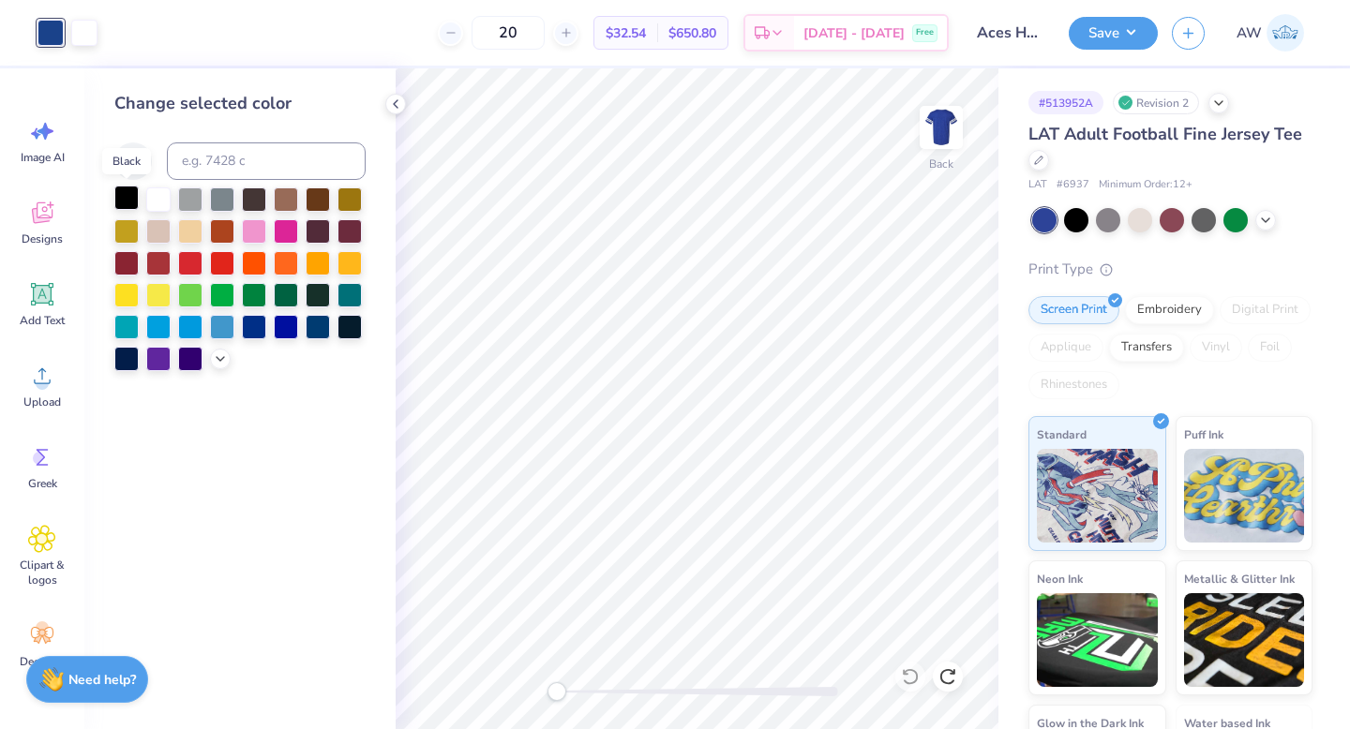
click at [122, 202] on div at bounding box center [126, 198] width 24 height 24
click at [92, 30] on div at bounding box center [84, 31] width 26 height 26
click at [245, 169] on input at bounding box center [266, 162] width 199 height 38
type input "7"
click at [132, 202] on div at bounding box center [126, 198] width 24 height 24
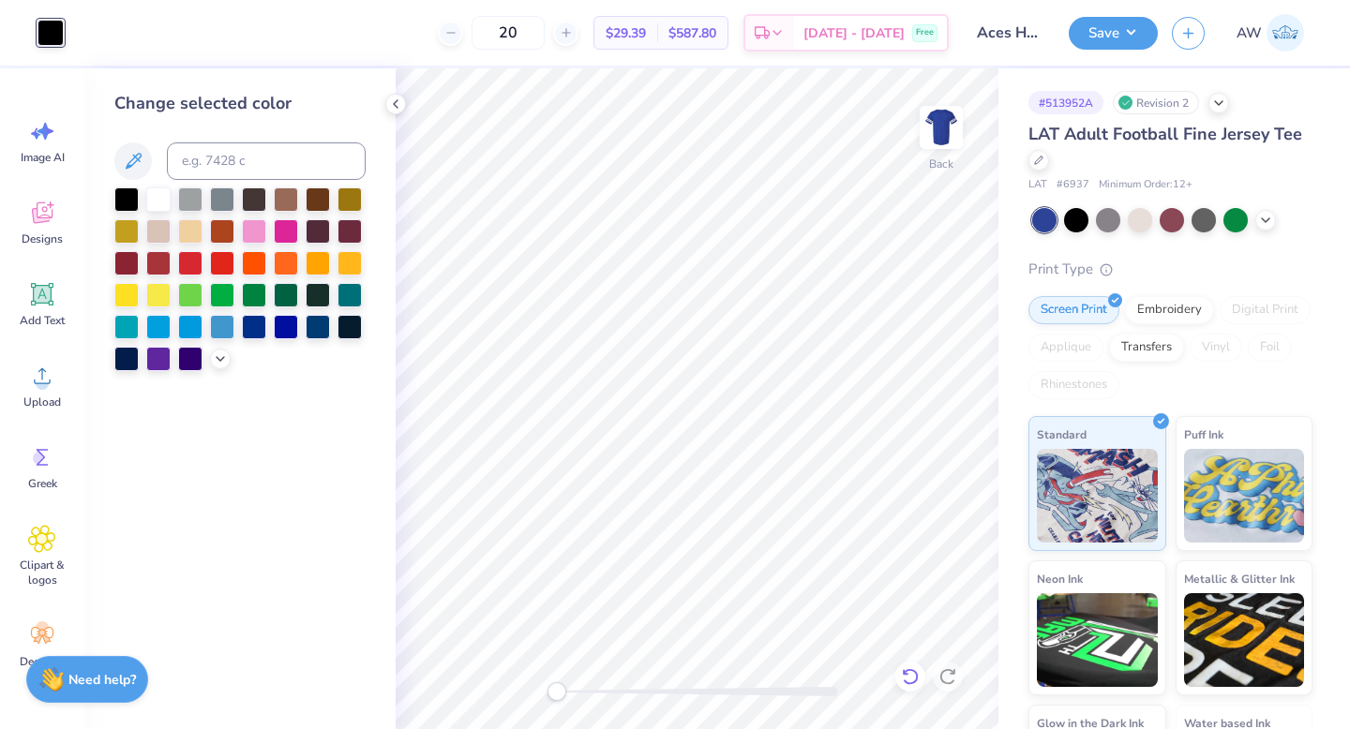
click at [909, 678] on icon at bounding box center [910, 677] width 19 height 19
click at [154, 198] on div at bounding box center [158, 198] width 24 height 24
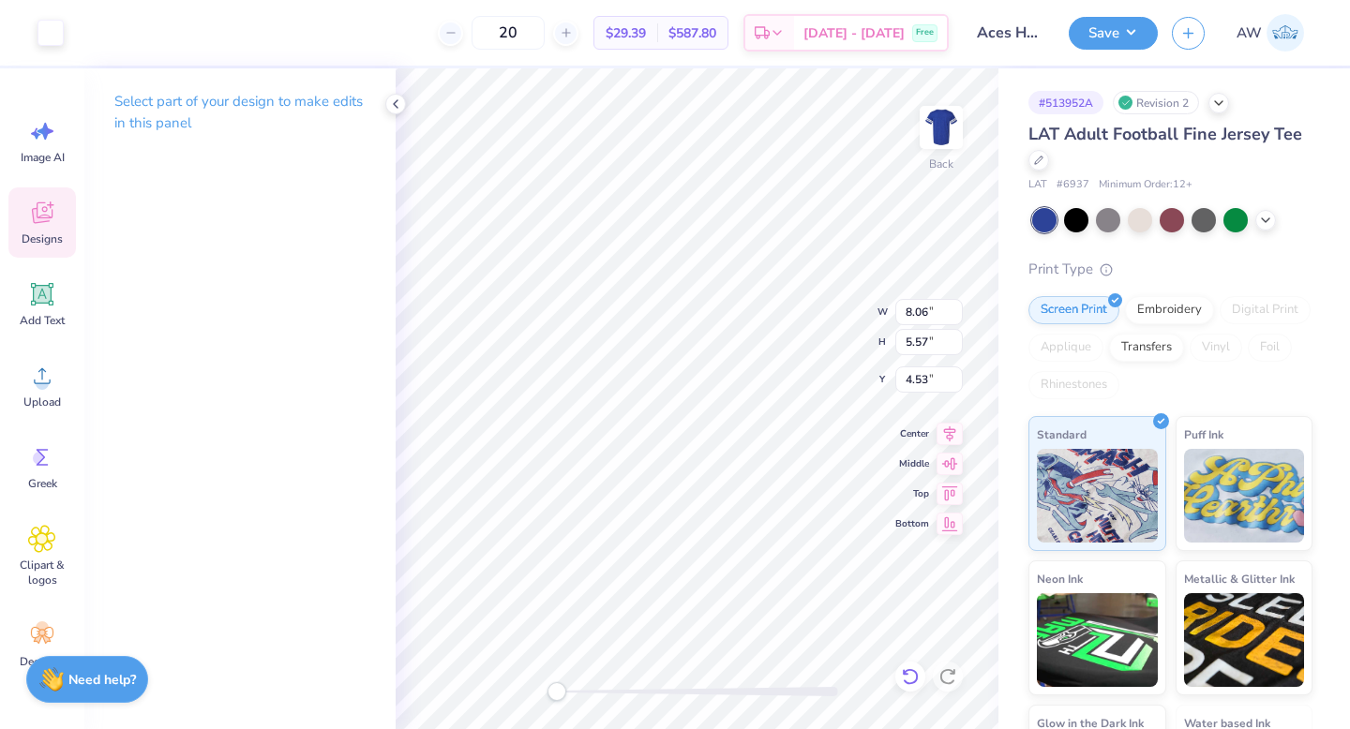
click at [912, 670] on icon at bounding box center [910, 677] width 16 height 17
click at [913, 670] on icon at bounding box center [910, 677] width 16 height 17
click at [85, 38] on div at bounding box center [84, 31] width 26 height 26
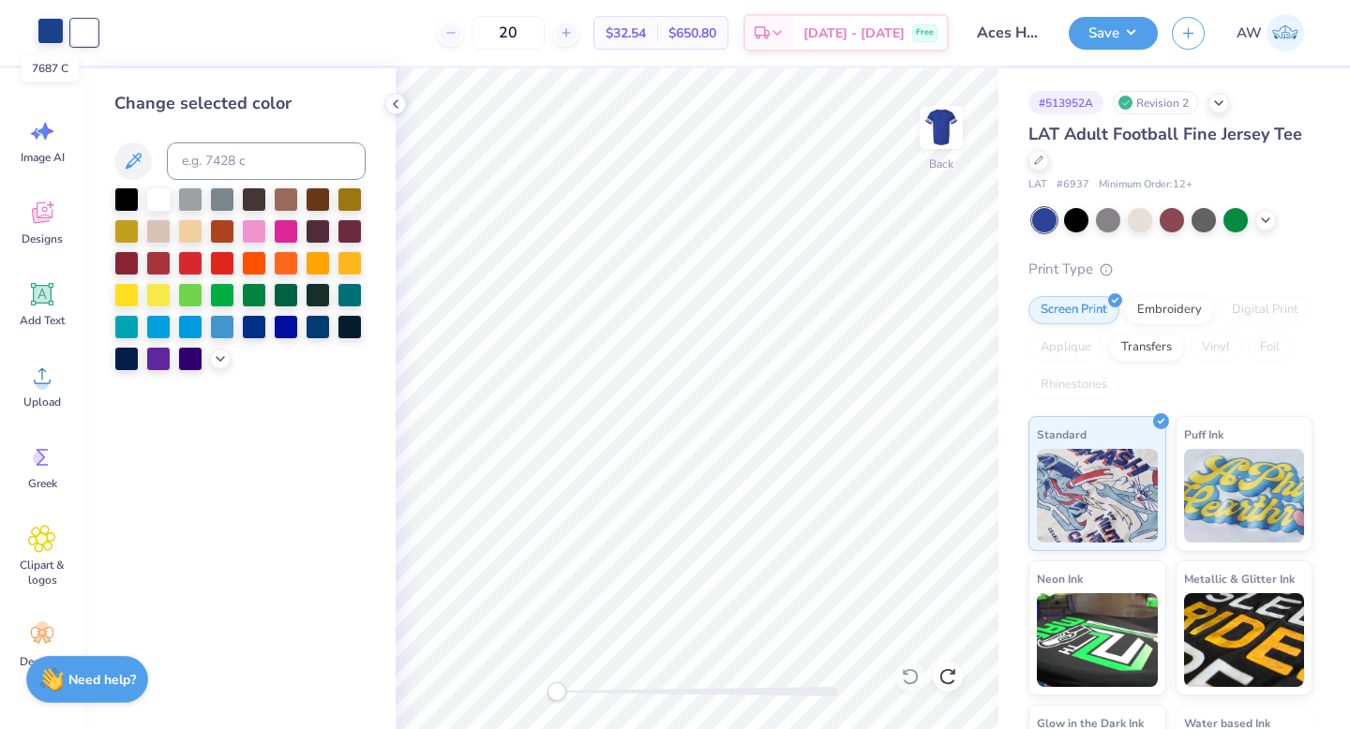
click at [50, 29] on div at bounding box center [51, 31] width 26 height 26
click at [252, 258] on div at bounding box center [254, 261] width 24 height 24
click at [79, 32] on div at bounding box center [84, 31] width 26 height 26
click at [126, 189] on div at bounding box center [126, 198] width 24 height 24
click at [42, 27] on div at bounding box center [51, 31] width 26 height 26
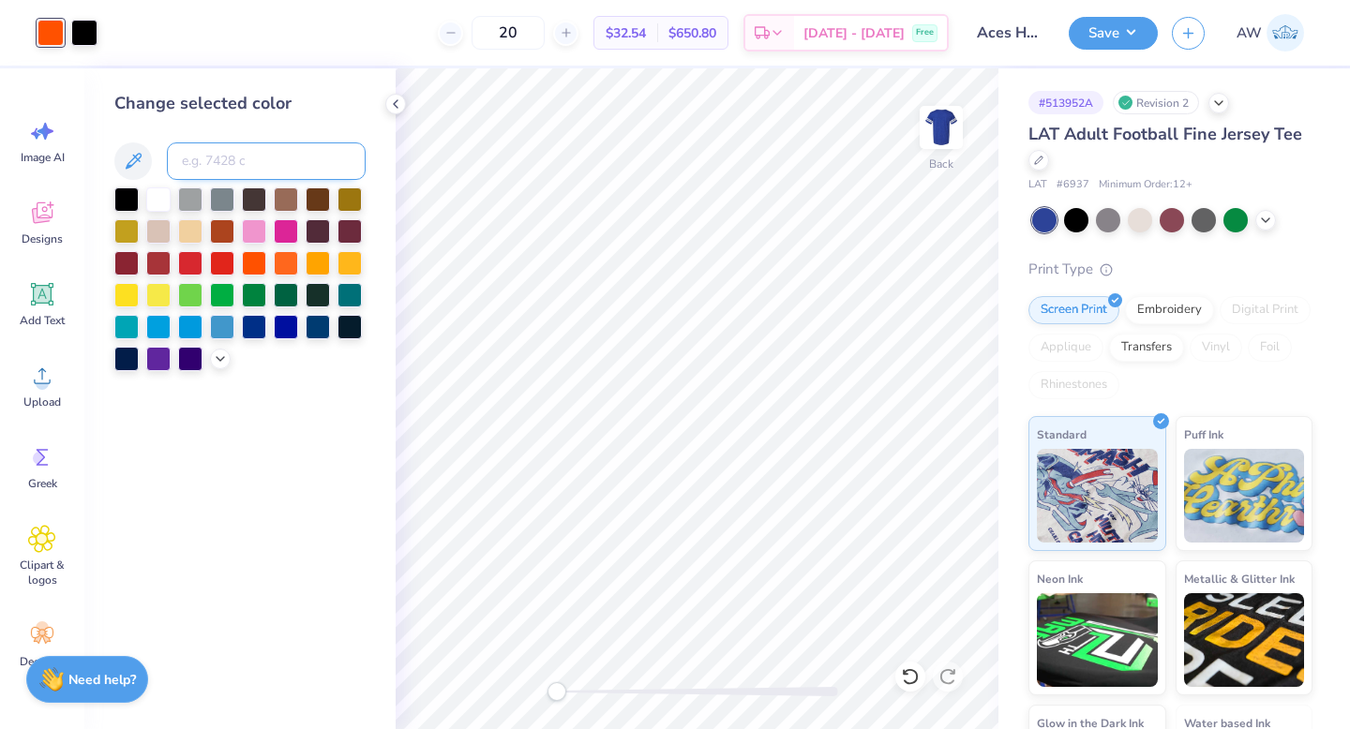
click at [252, 166] on input at bounding box center [266, 162] width 199 height 38
type input "7687"
click at [161, 196] on div at bounding box center [158, 198] width 24 height 24
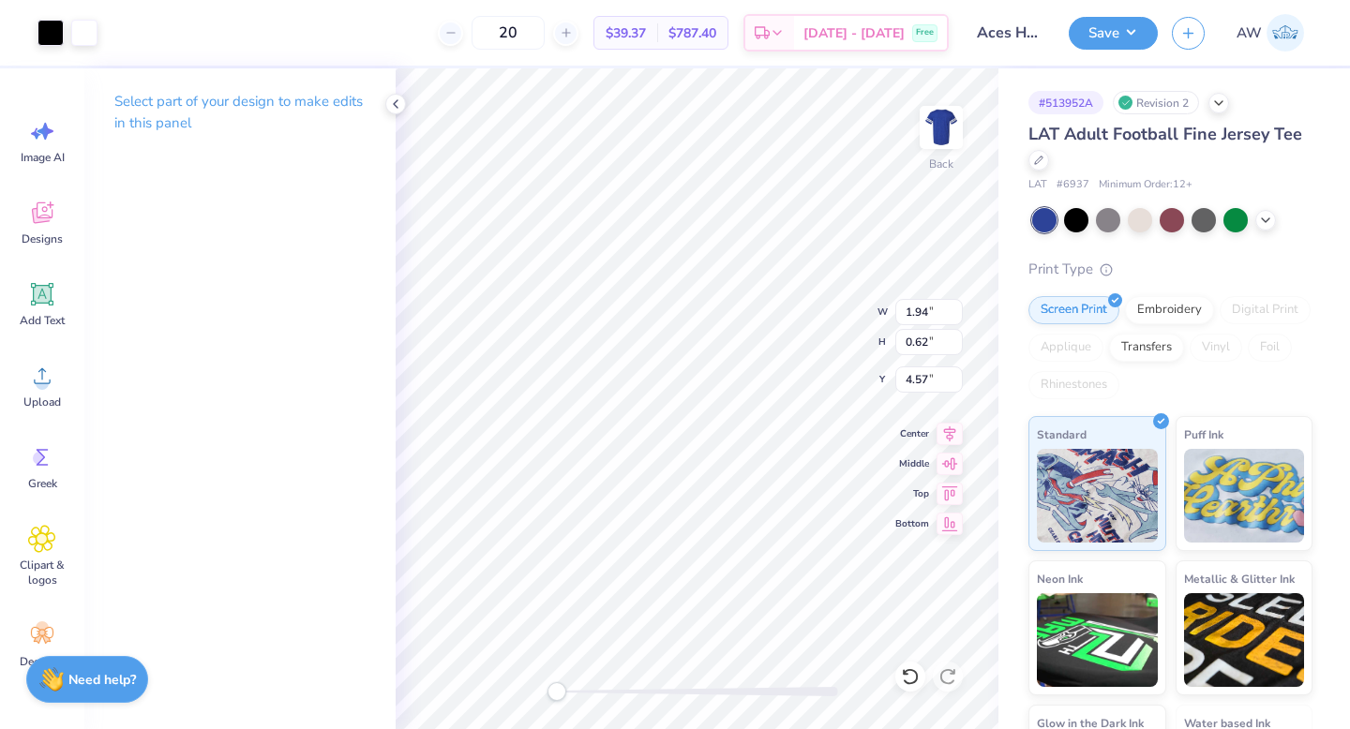
type input "1.95"
type input "1.75"
type input "2.53"
type input "0.80"
type input "1.62"
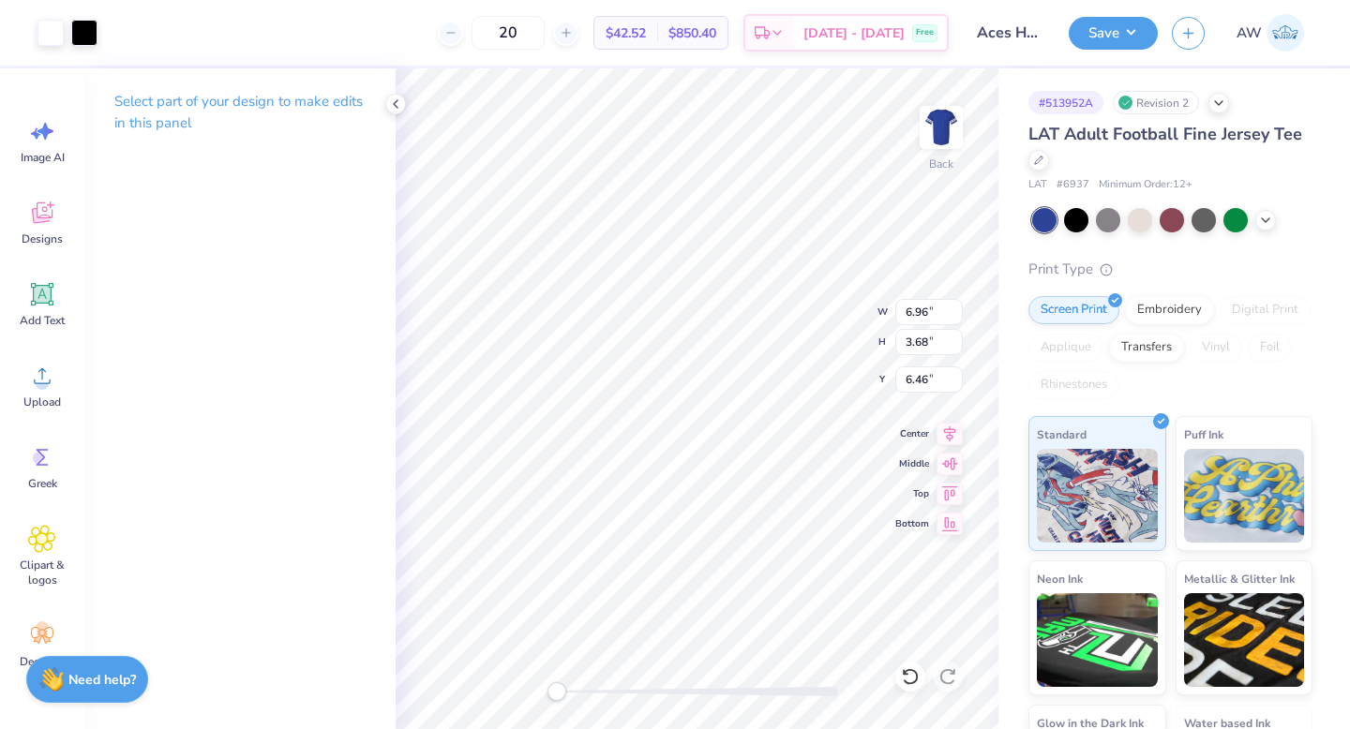
type input "1.60"
type input "14.33"
type input "5.66"
type input "0.75"
type input "0.97"
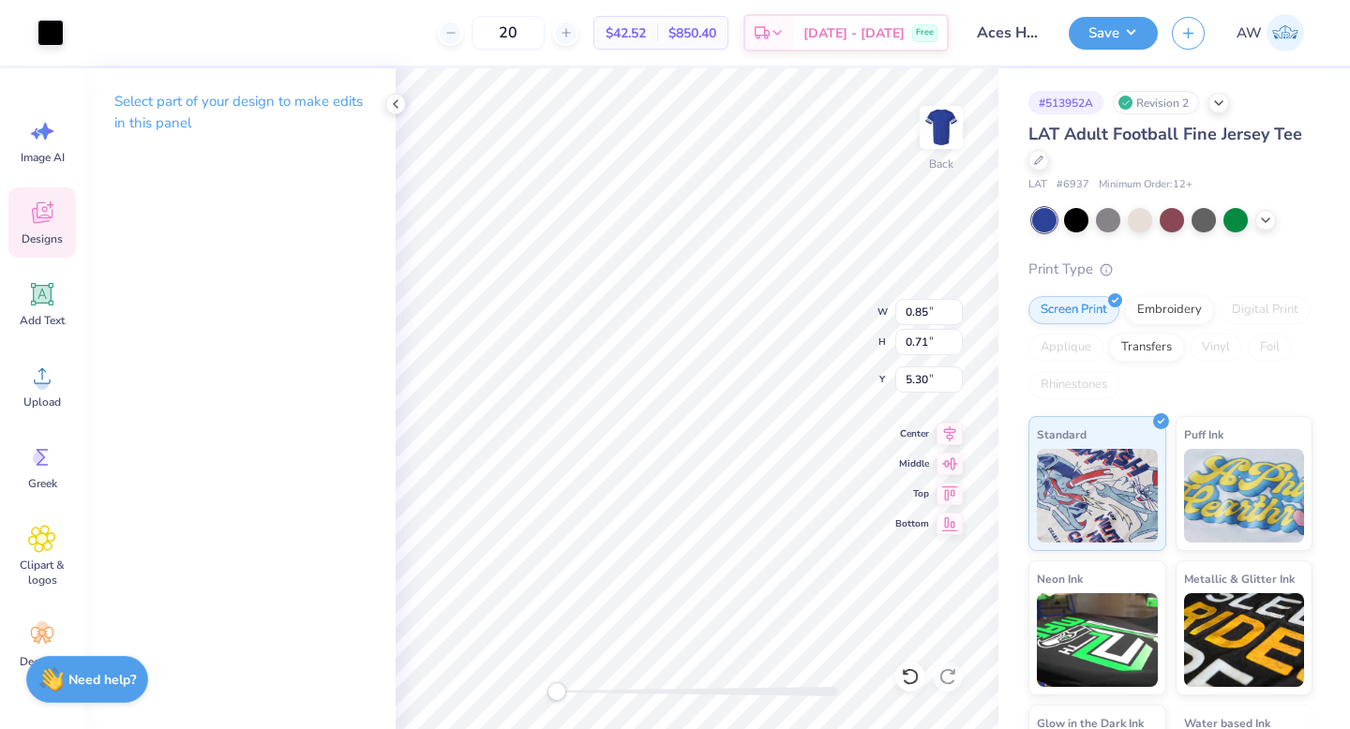
click at [53, 16] on div "Art colors" at bounding box center [32, 33] width 64 height 66
click at [53, 24] on div at bounding box center [51, 31] width 26 height 26
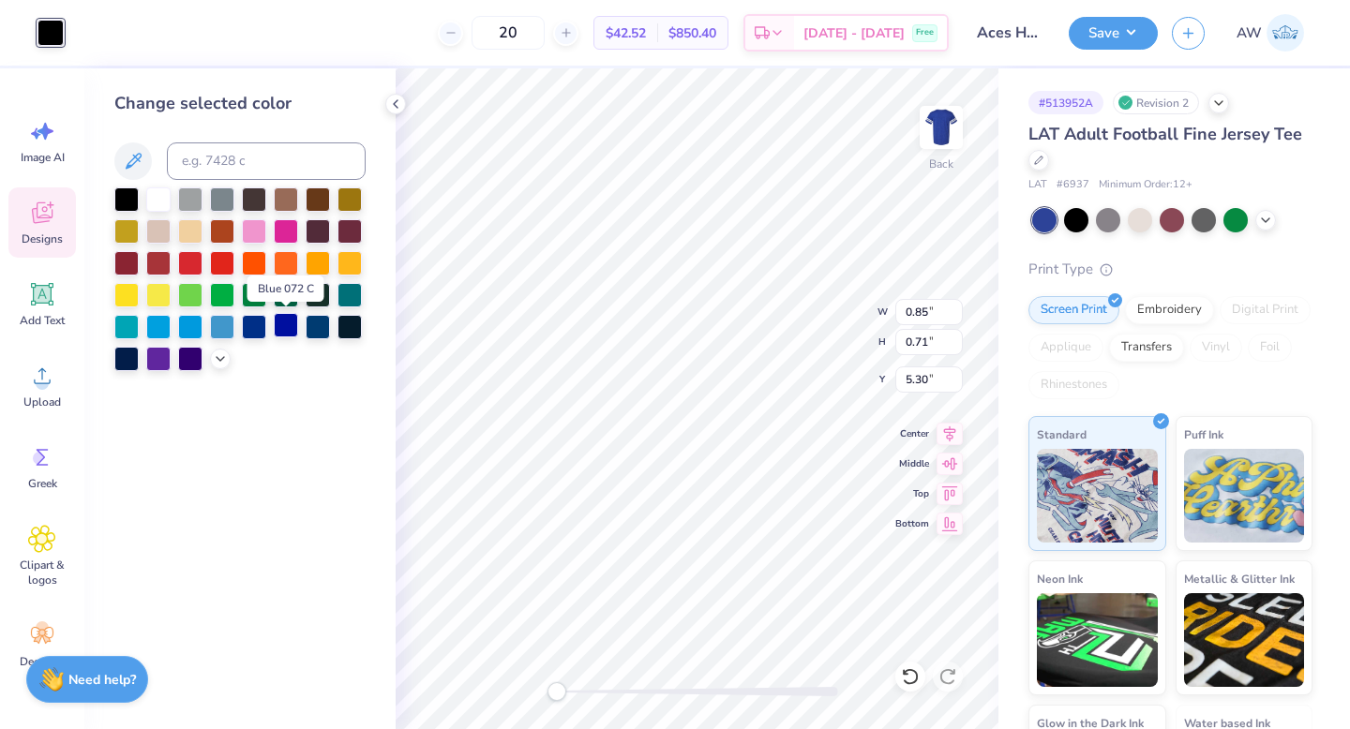
click at [284, 330] on div at bounding box center [286, 325] width 24 height 24
click at [192, 327] on div at bounding box center [190, 325] width 24 height 24
click at [326, 444] on div "Change selected color" at bounding box center [239, 398] width 311 height 661
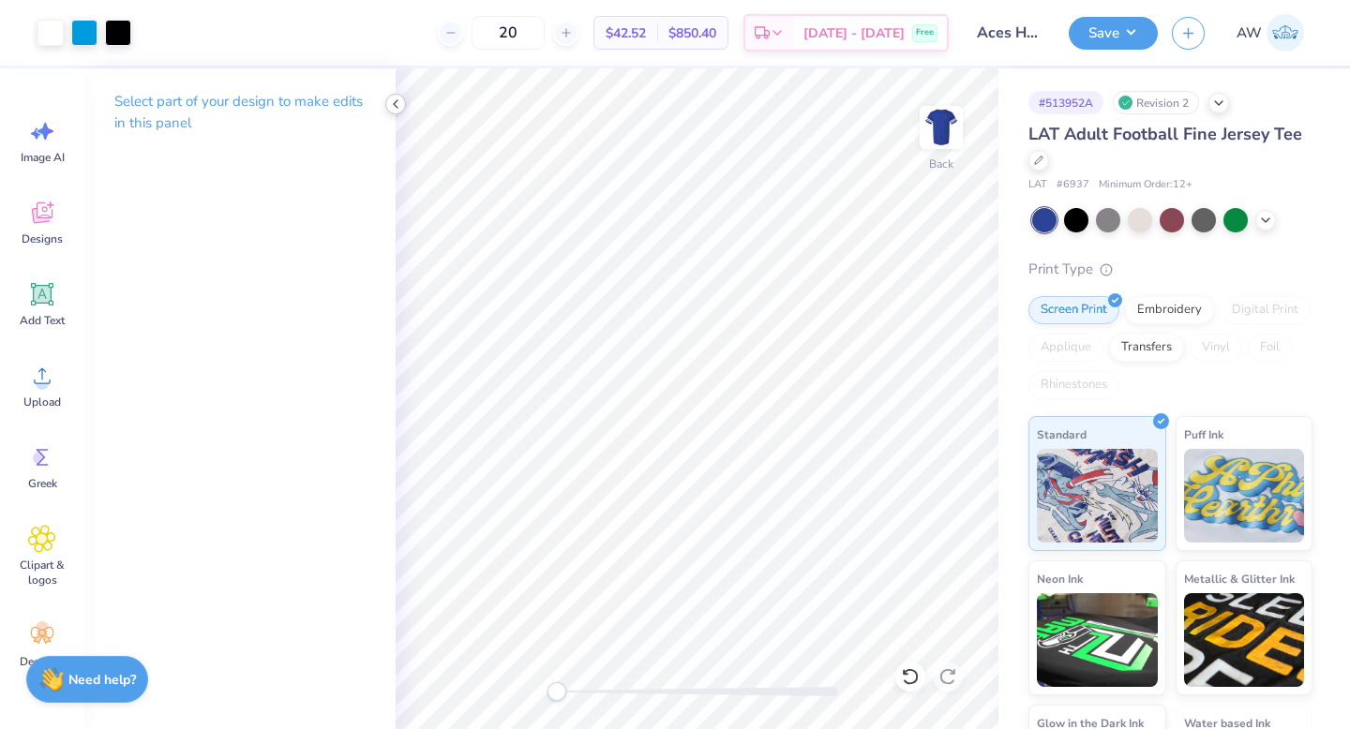
click at [399, 106] on icon at bounding box center [395, 104] width 15 height 15
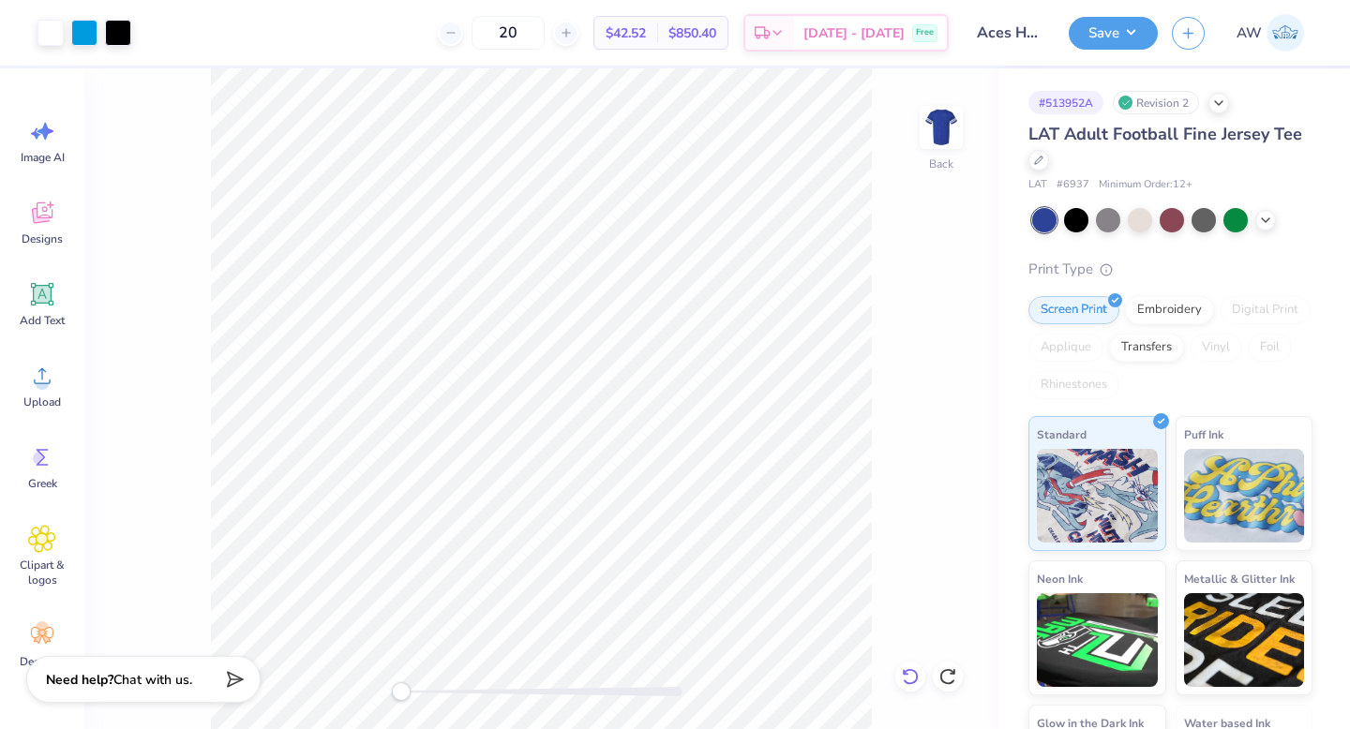
click at [905, 684] on icon at bounding box center [910, 677] width 19 height 19
click at [906, 684] on icon at bounding box center [910, 677] width 19 height 19
click at [910, 675] on icon at bounding box center [910, 677] width 19 height 19
click at [911, 675] on icon at bounding box center [910, 677] width 19 height 19
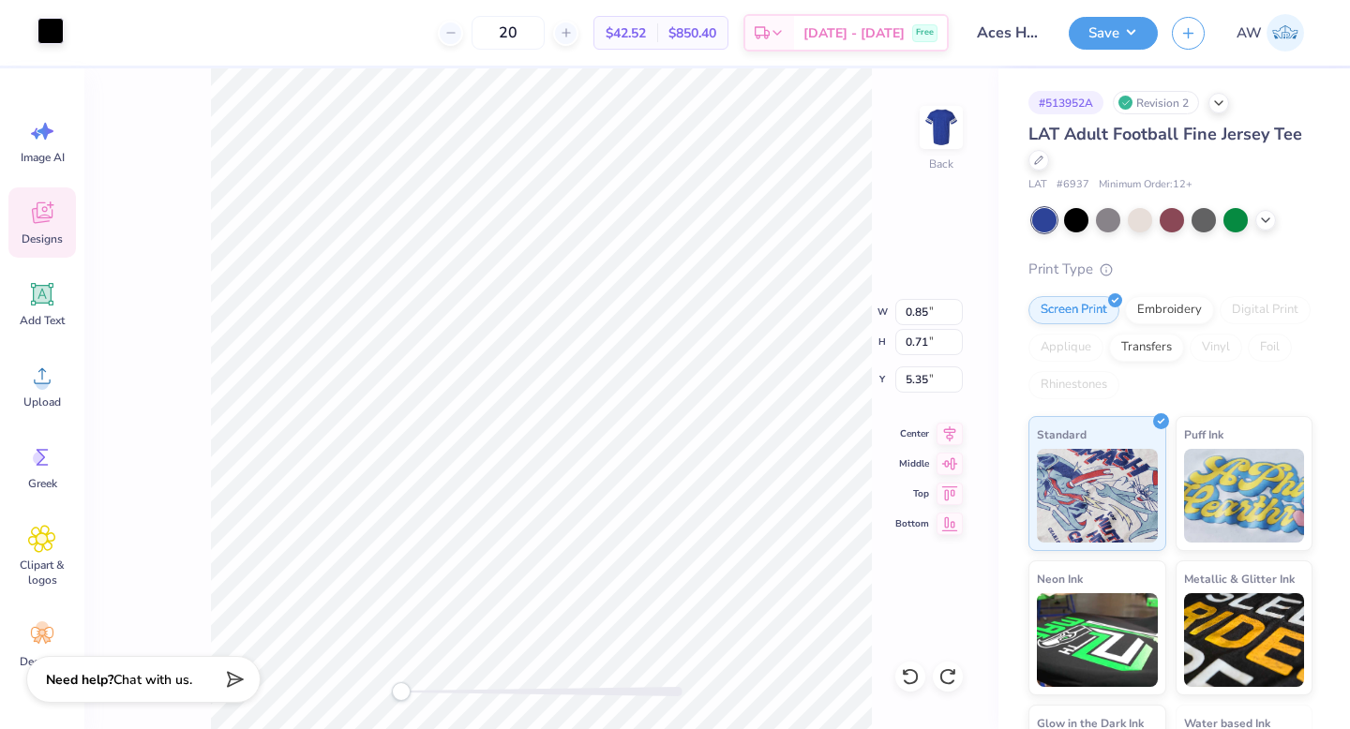
click at [53, 39] on div at bounding box center [51, 31] width 26 height 26
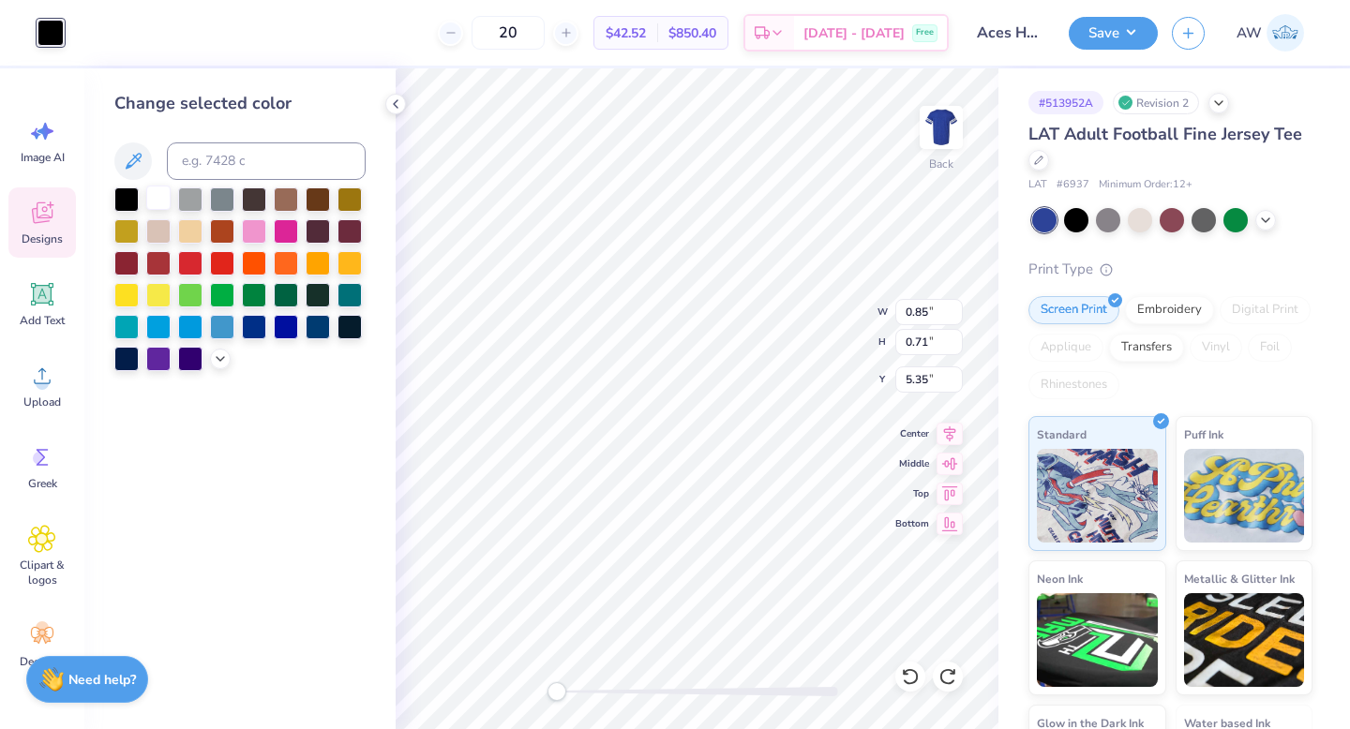
click at [156, 197] on div at bounding box center [158, 198] width 24 height 24
click at [392, 105] on icon at bounding box center [395, 104] width 15 height 15
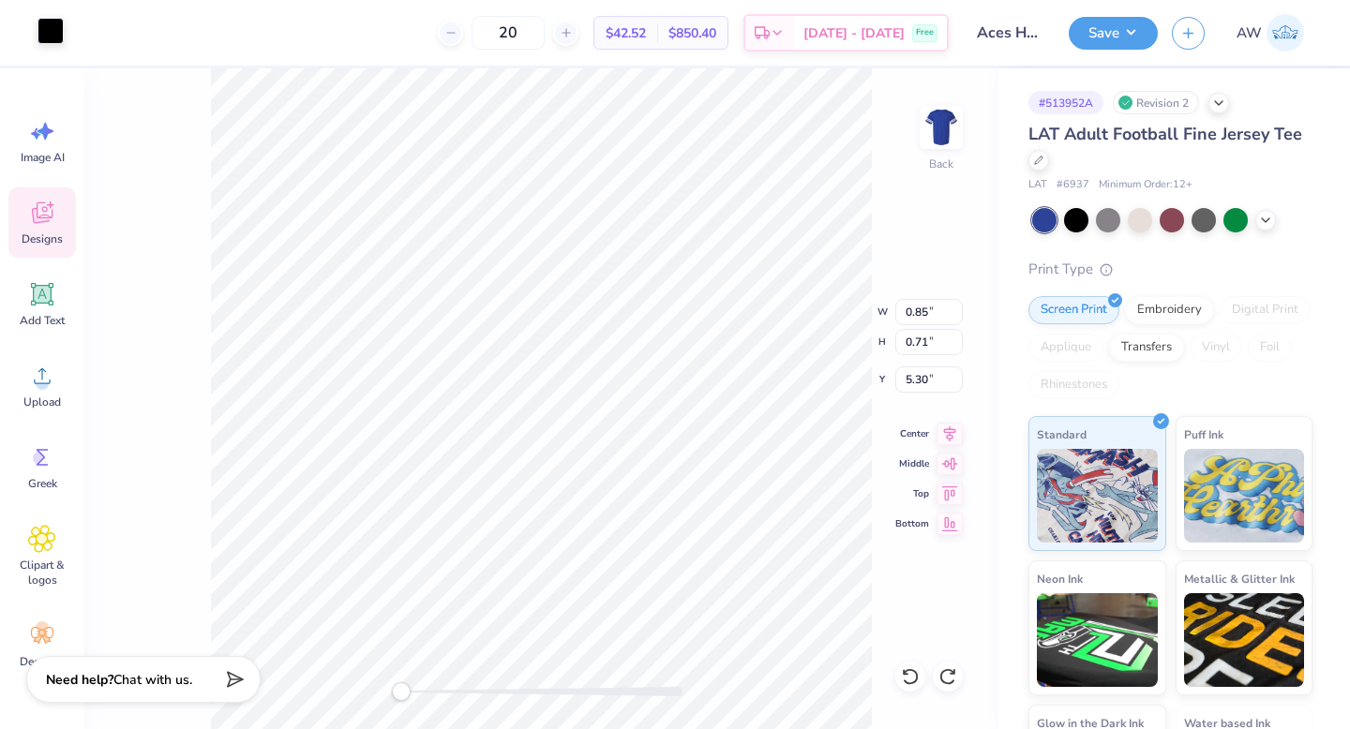
click at [48, 36] on div at bounding box center [51, 31] width 26 height 26
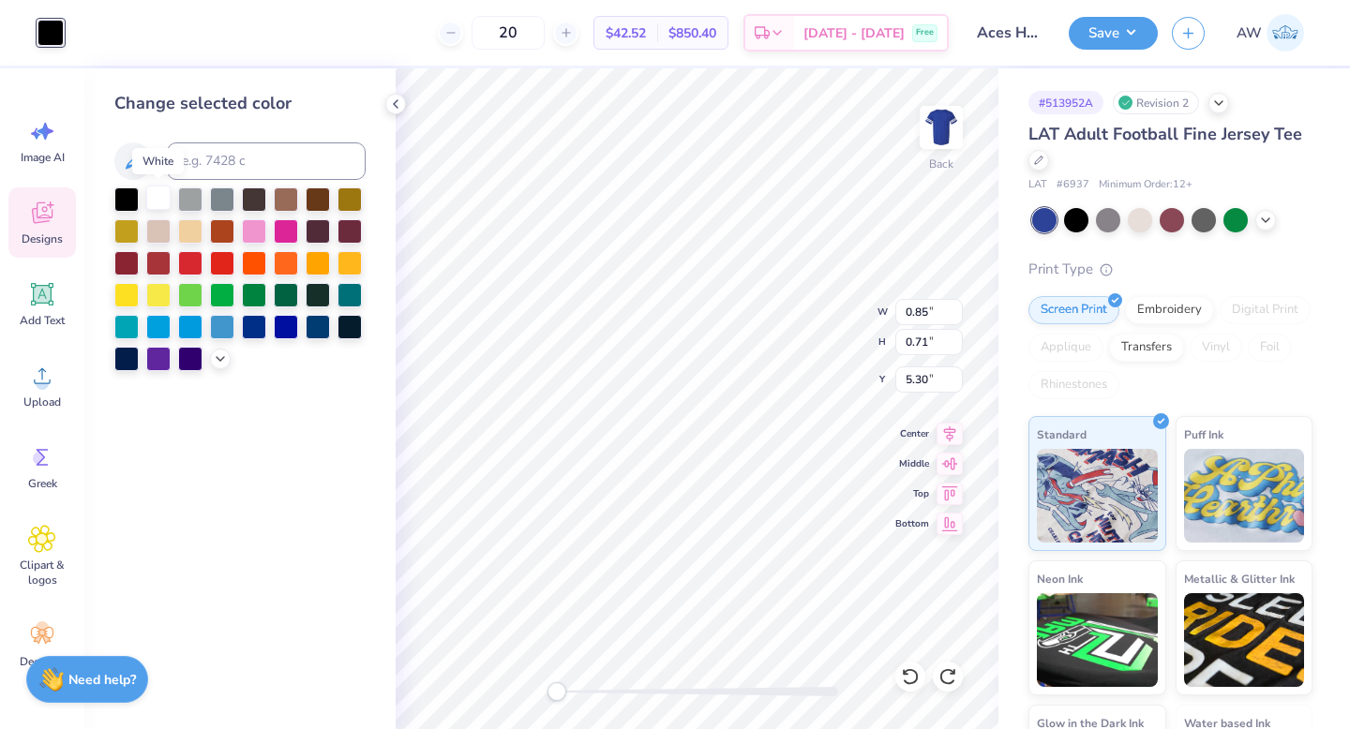
click at [163, 202] on div at bounding box center [158, 198] width 24 height 24
click at [398, 98] on icon at bounding box center [395, 104] width 15 height 15
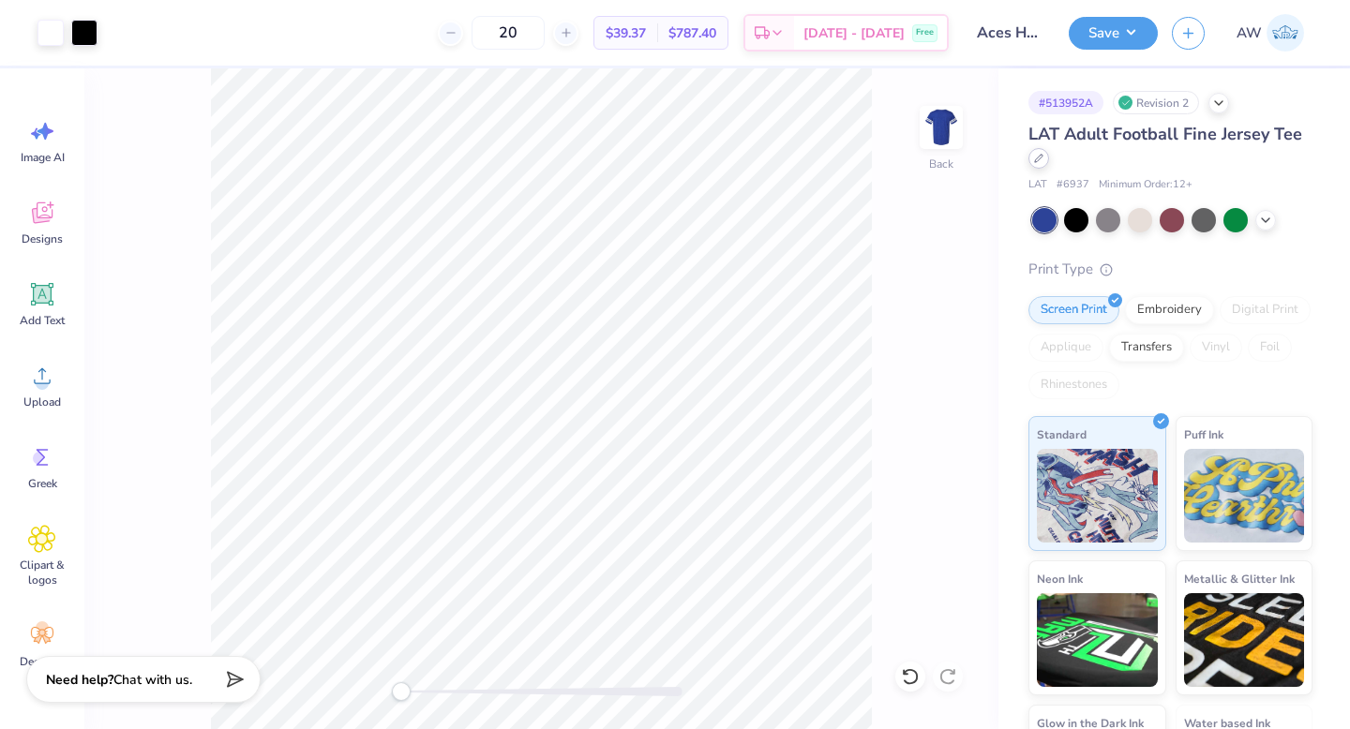
click at [1041, 161] on icon at bounding box center [1038, 158] width 9 height 9
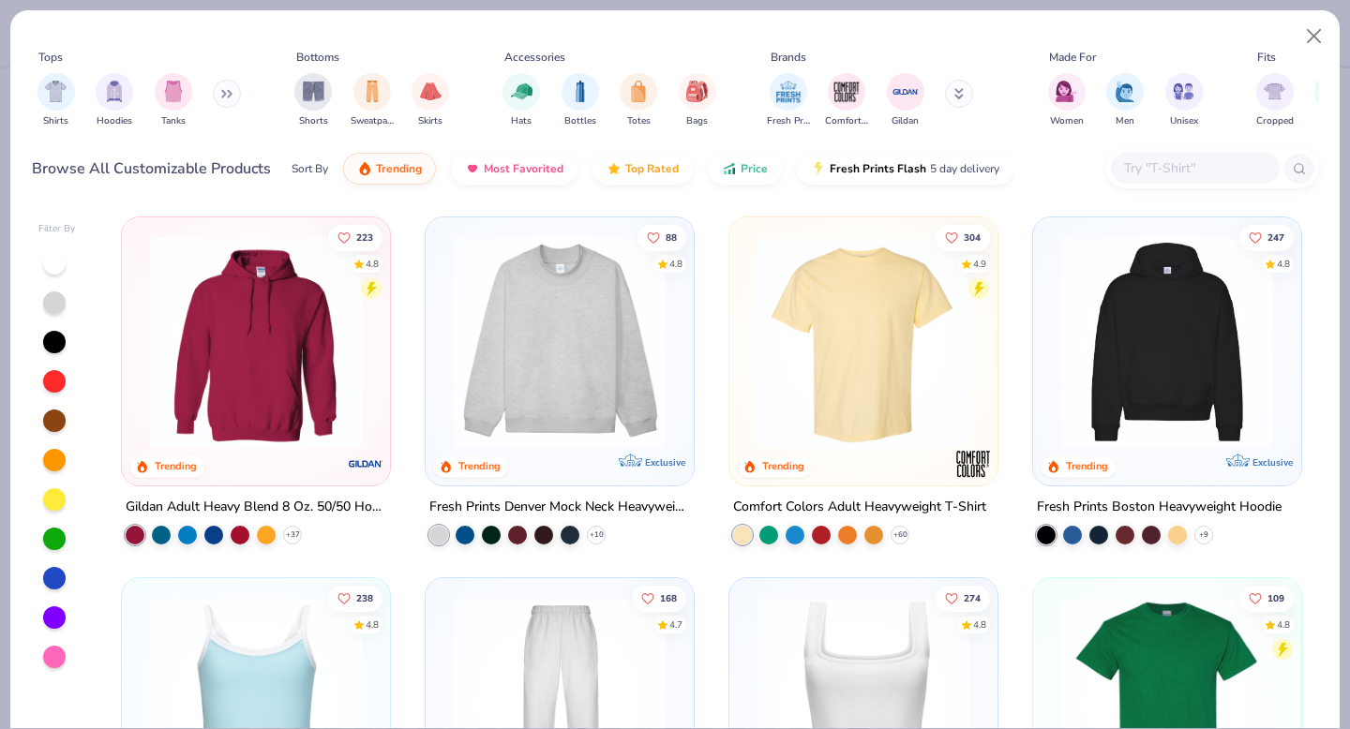
scroll to position [20, 0]
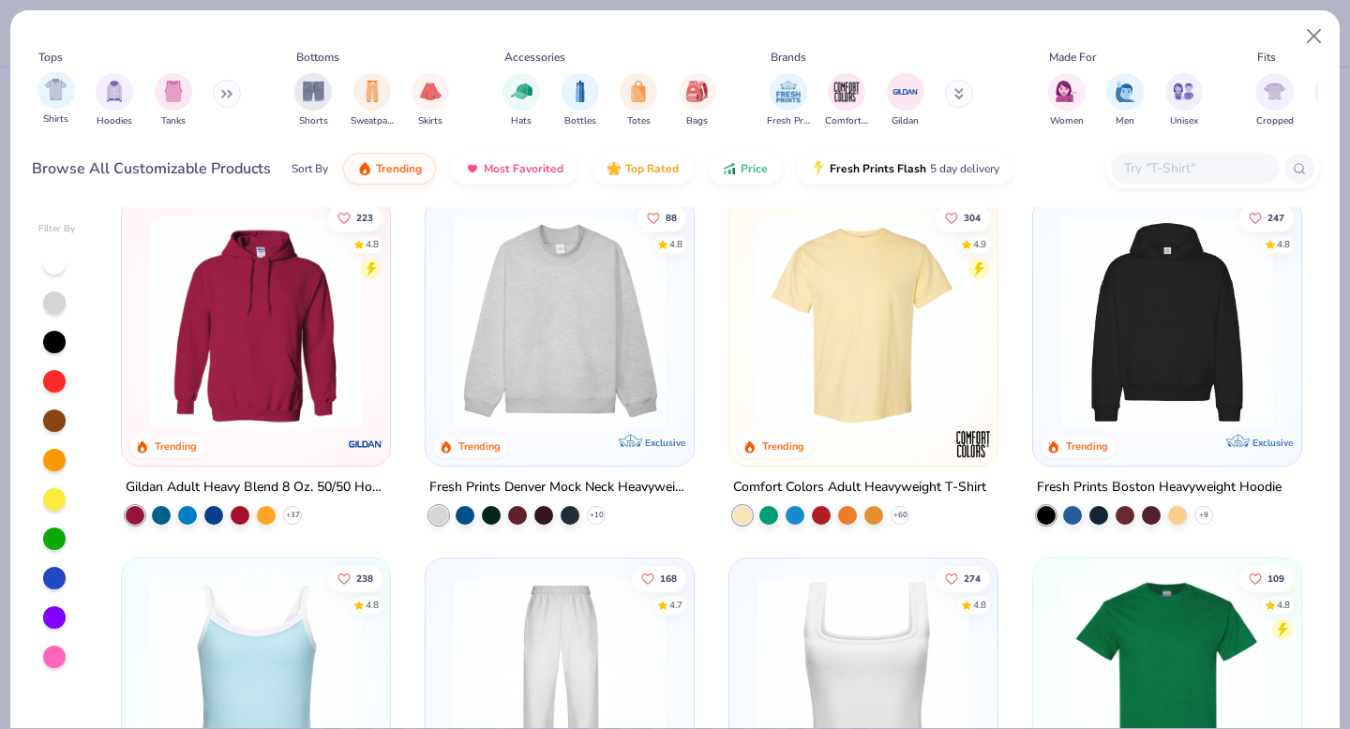
click at [67, 105] on div "Shirts" at bounding box center [57, 98] width 38 height 55
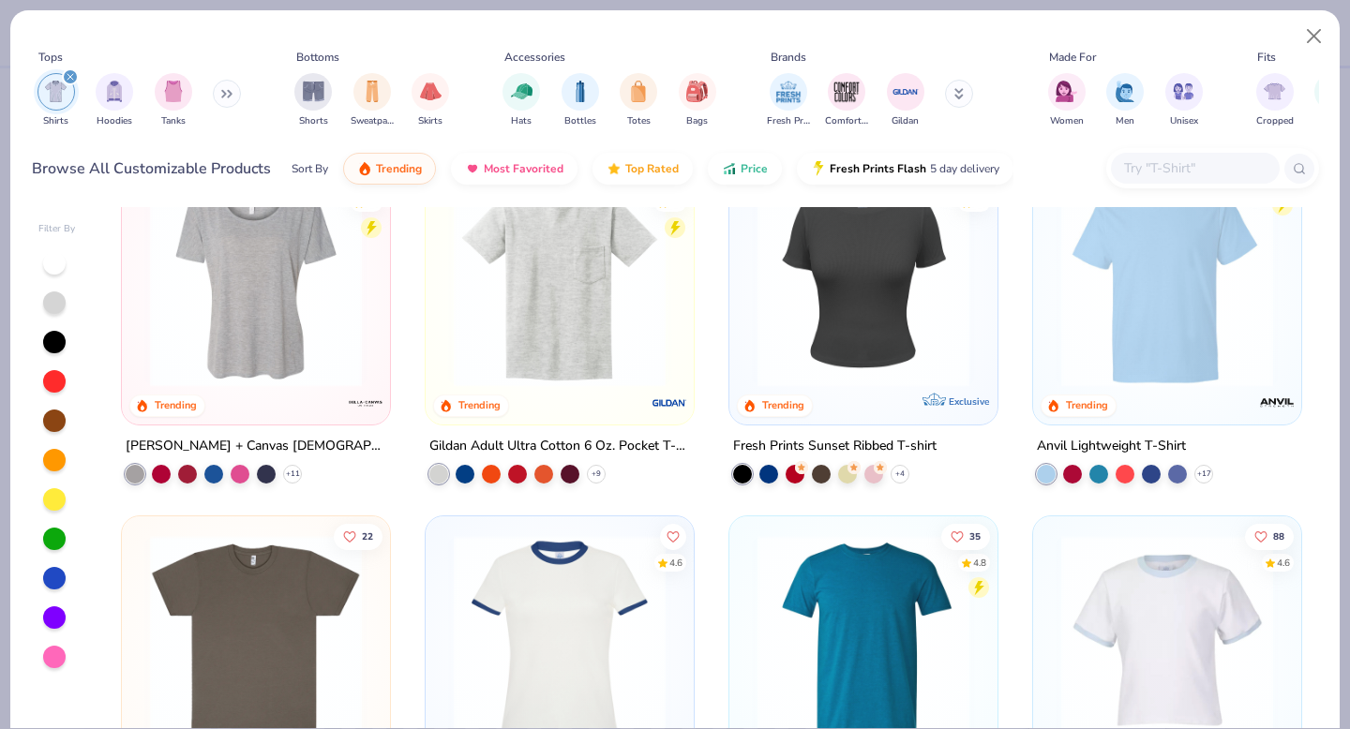
scroll to position [952, 0]
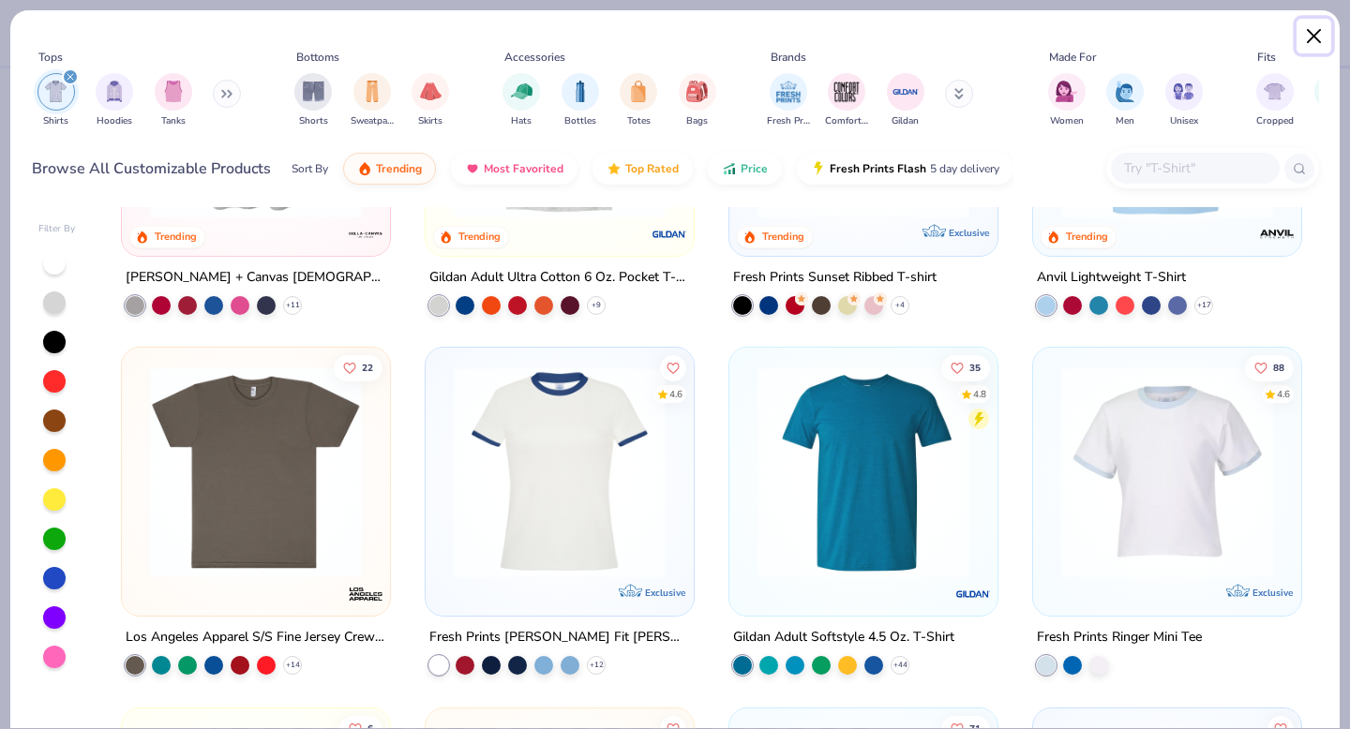
click at [1314, 35] on button "Close" at bounding box center [1315, 37] width 36 height 36
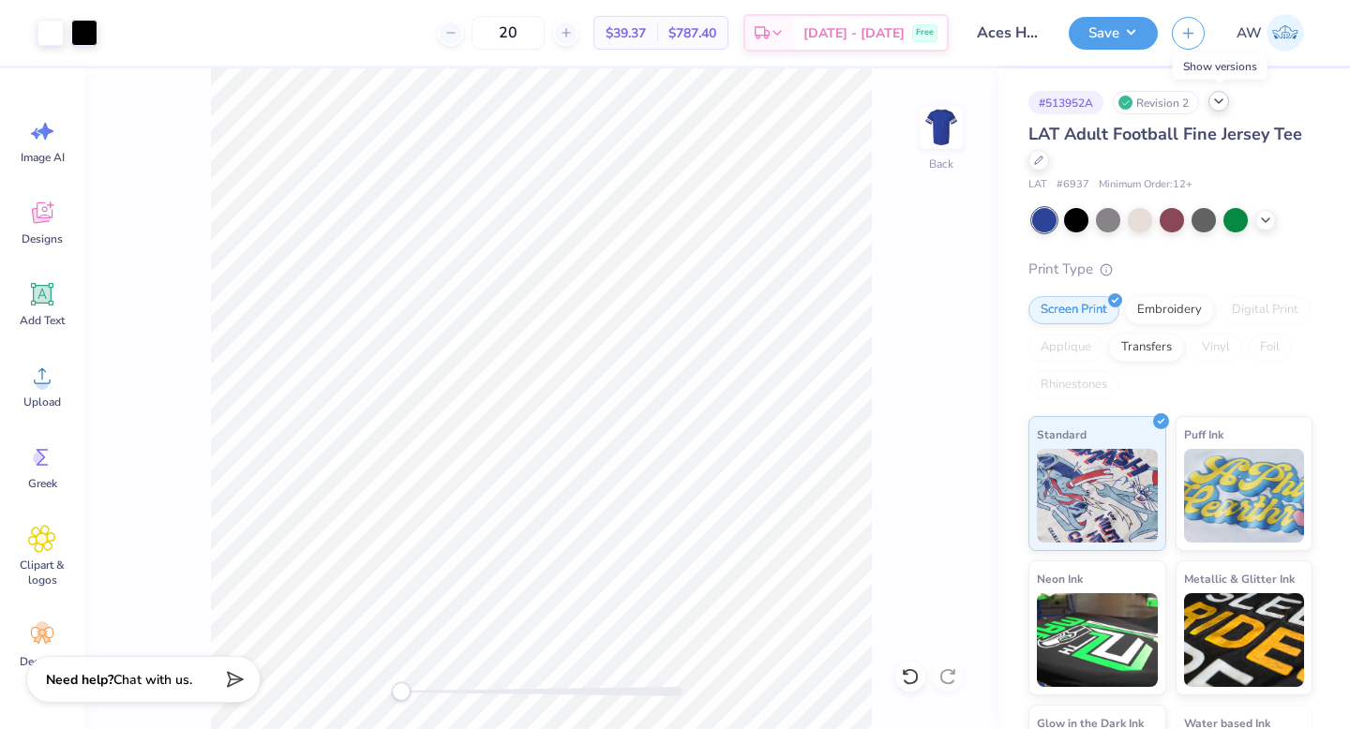
click at [1221, 109] on div at bounding box center [1219, 101] width 21 height 21
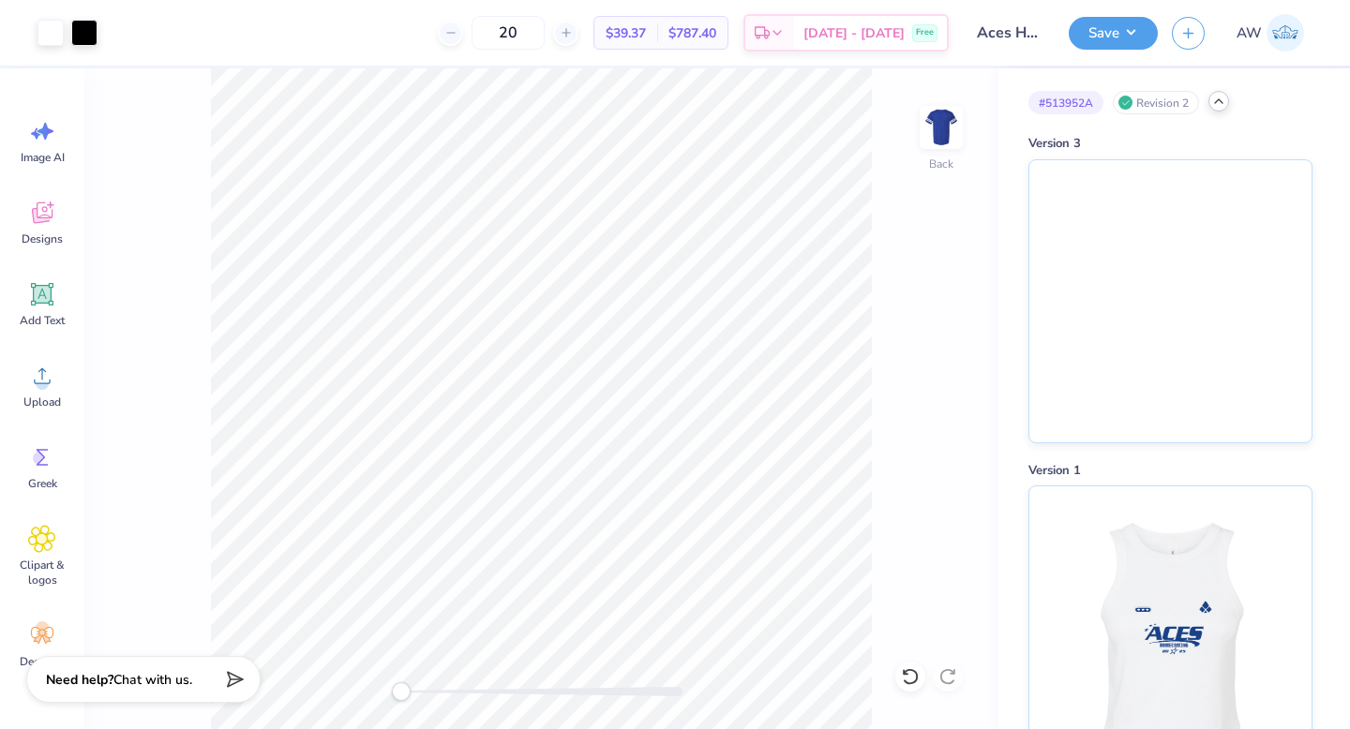
click at [1215, 110] on div at bounding box center [1219, 101] width 21 height 21
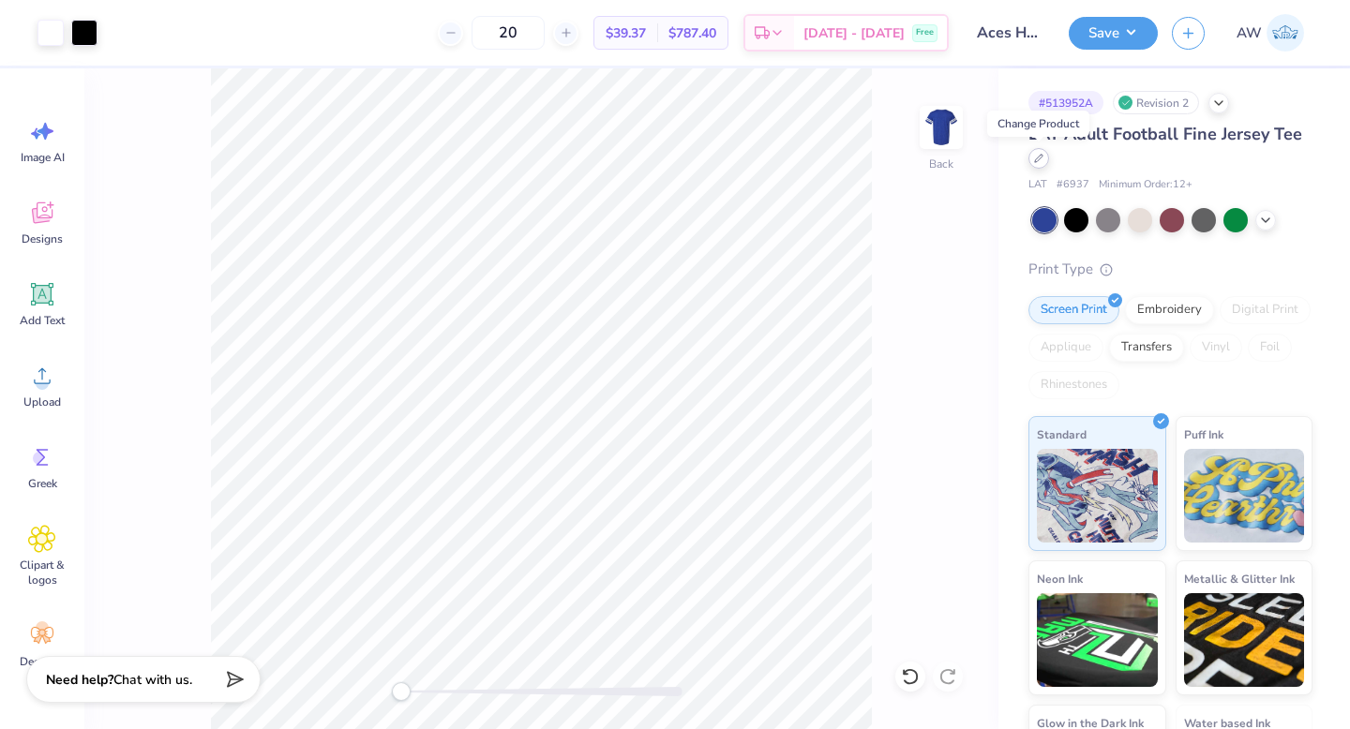
click at [1041, 159] on icon at bounding box center [1038, 158] width 9 height 9
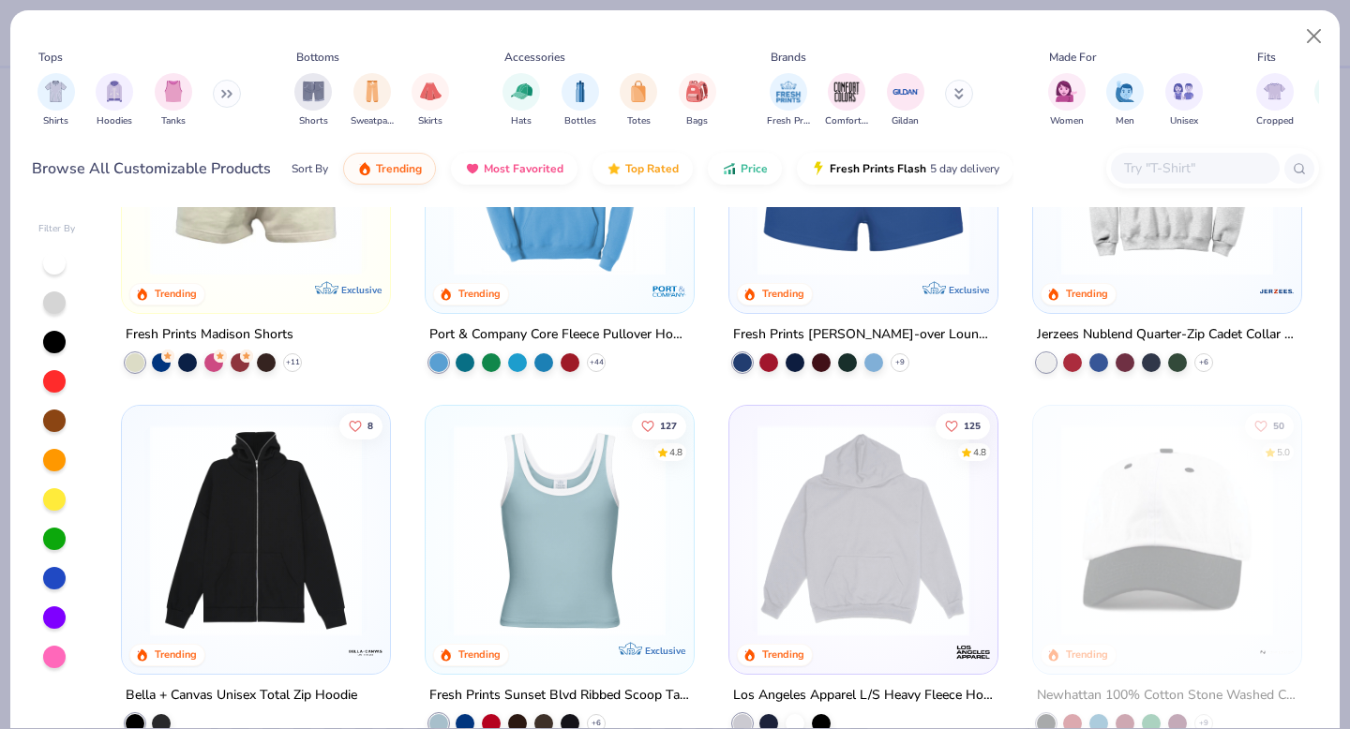
scroll to position [1736, 0]
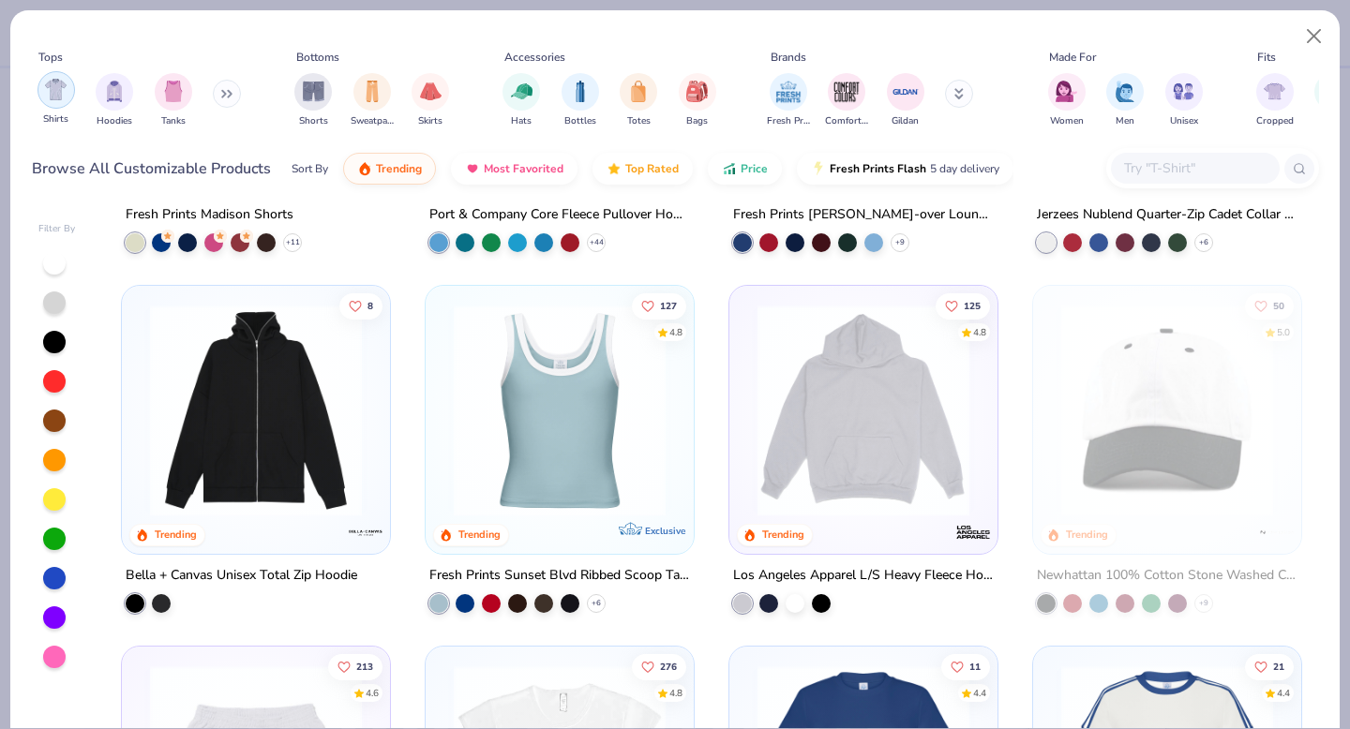
click at [67, 95] on div "filter for Shirts" at bounding box center [57, 90] width 38 height 38
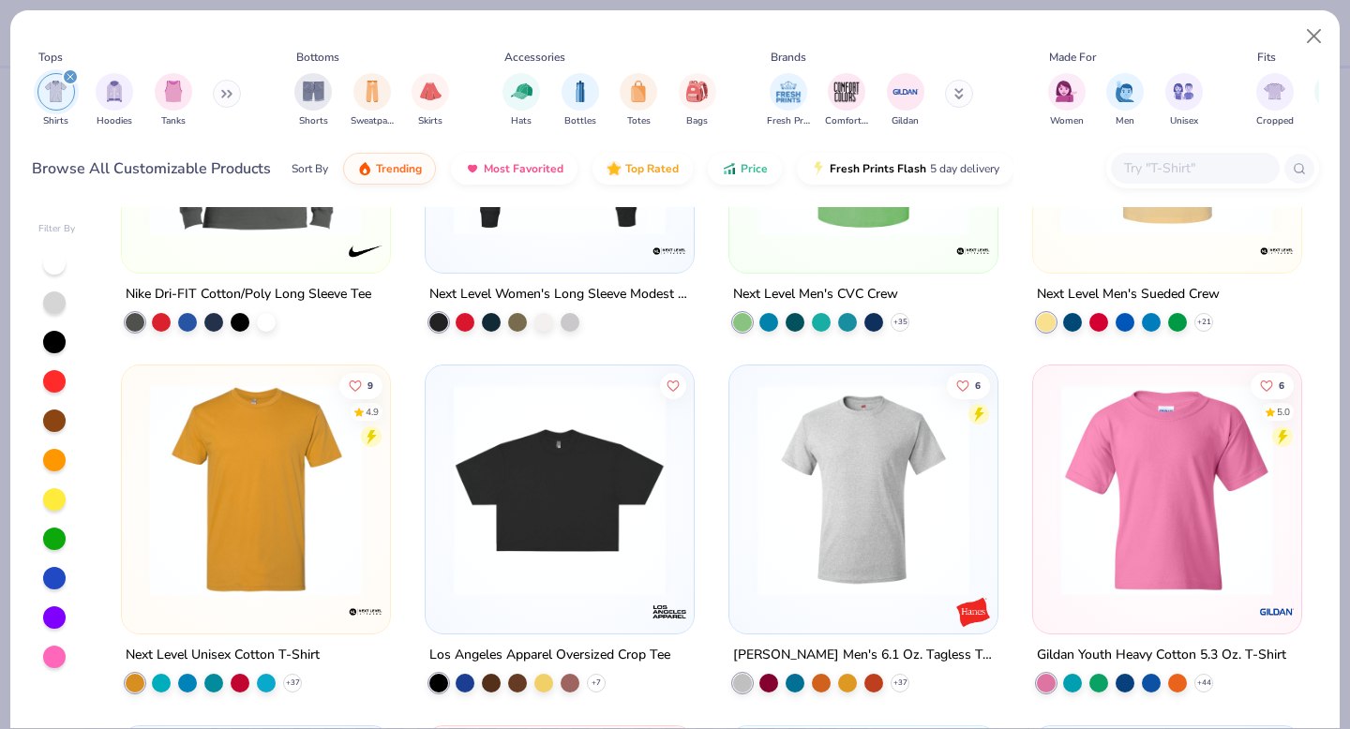
scroll to position [4899, 0]
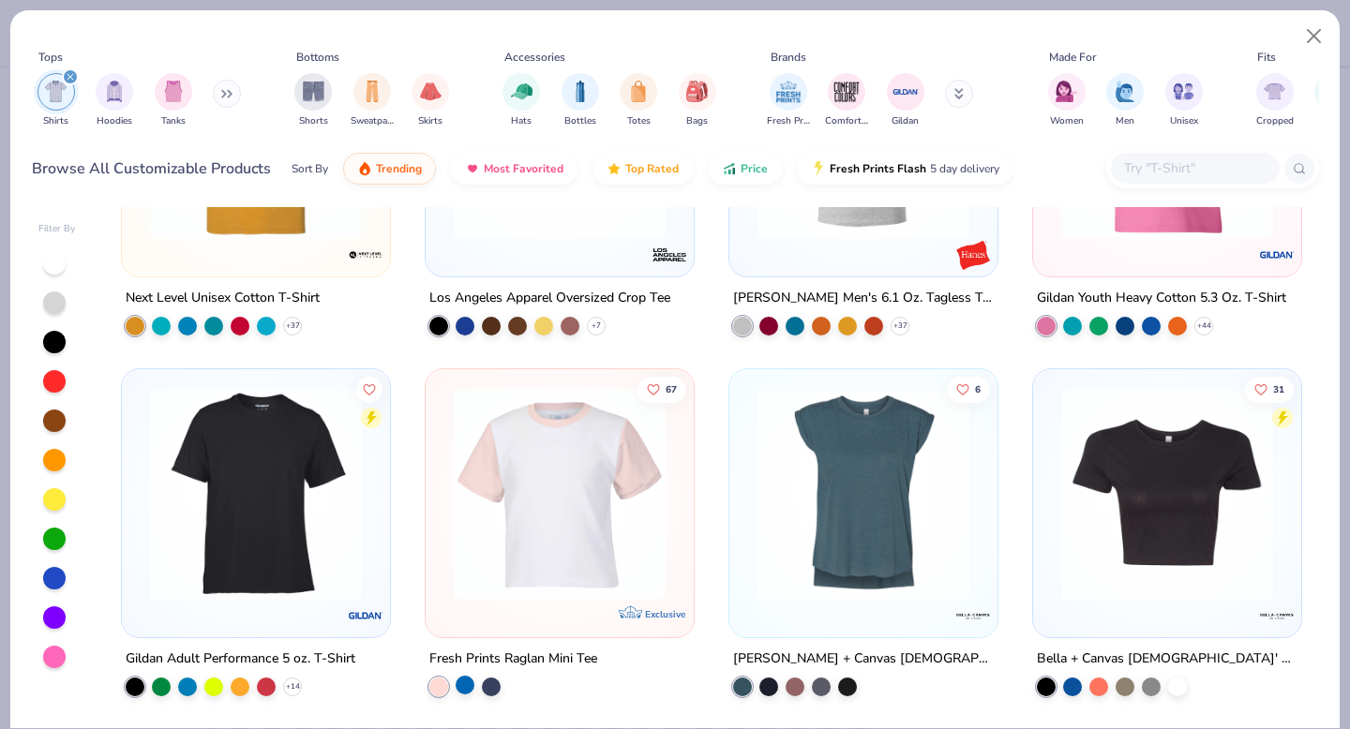
click at [463, 687] on div at bounding box center [465, 684] width 19 height 19
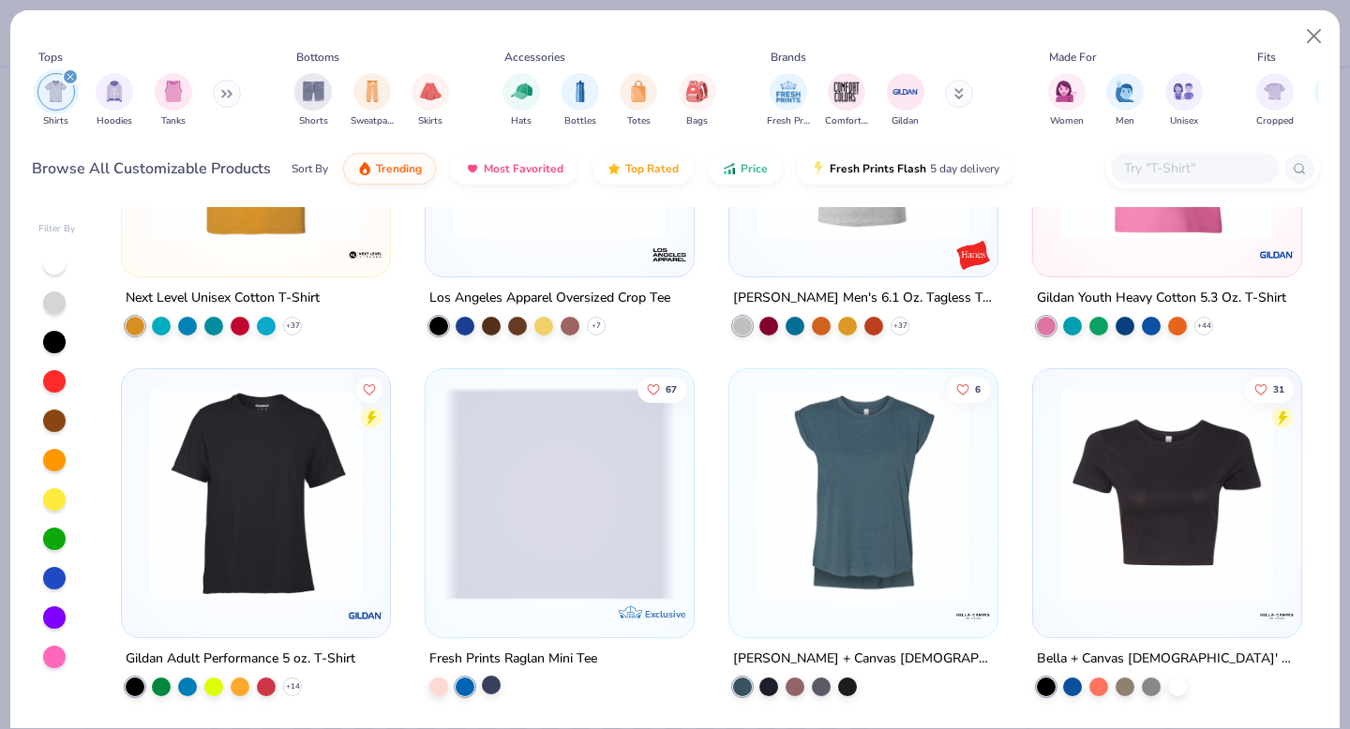
click at [498, 687] on div at bounding box center [491, 684] width 19 height 19
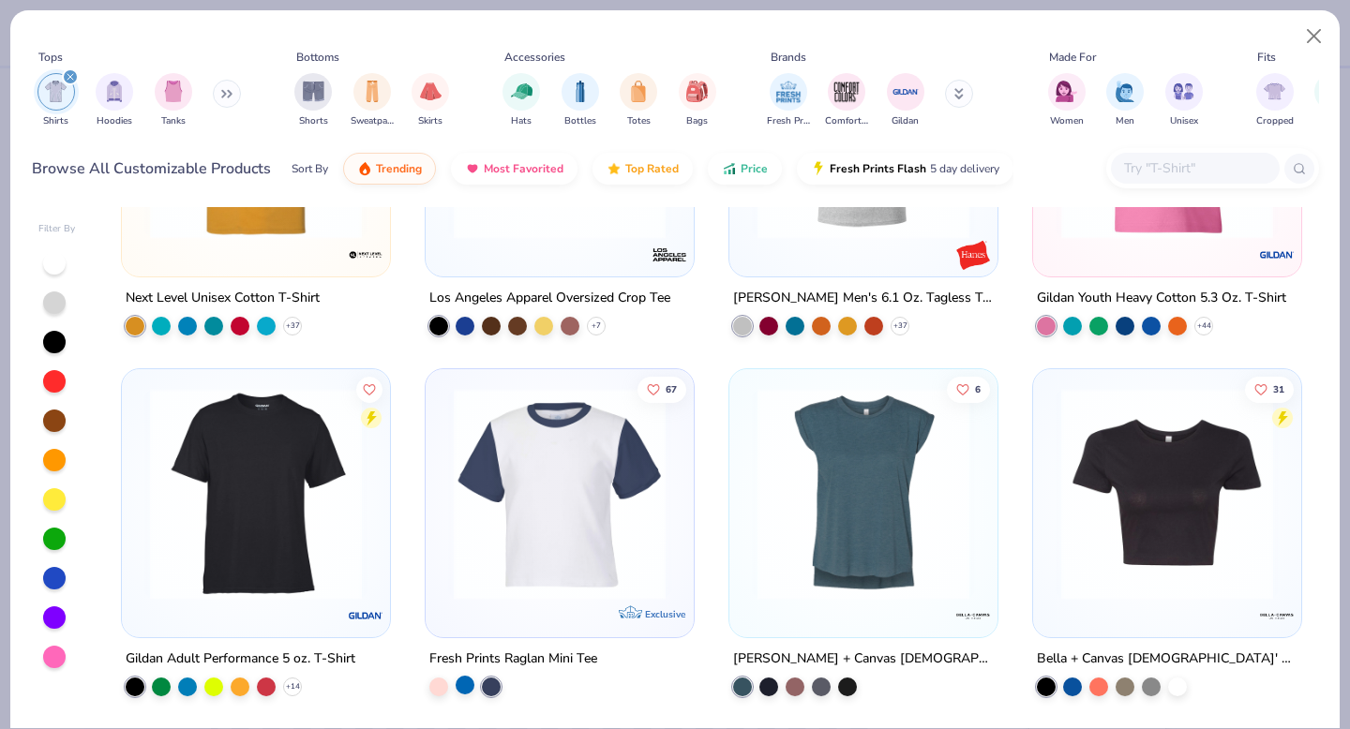
click at [463, 682] on div at bounding box center [465, 684] width 19 height 19
click at [493, 686] on div at bounding box center [491, 684] width 19 height 19
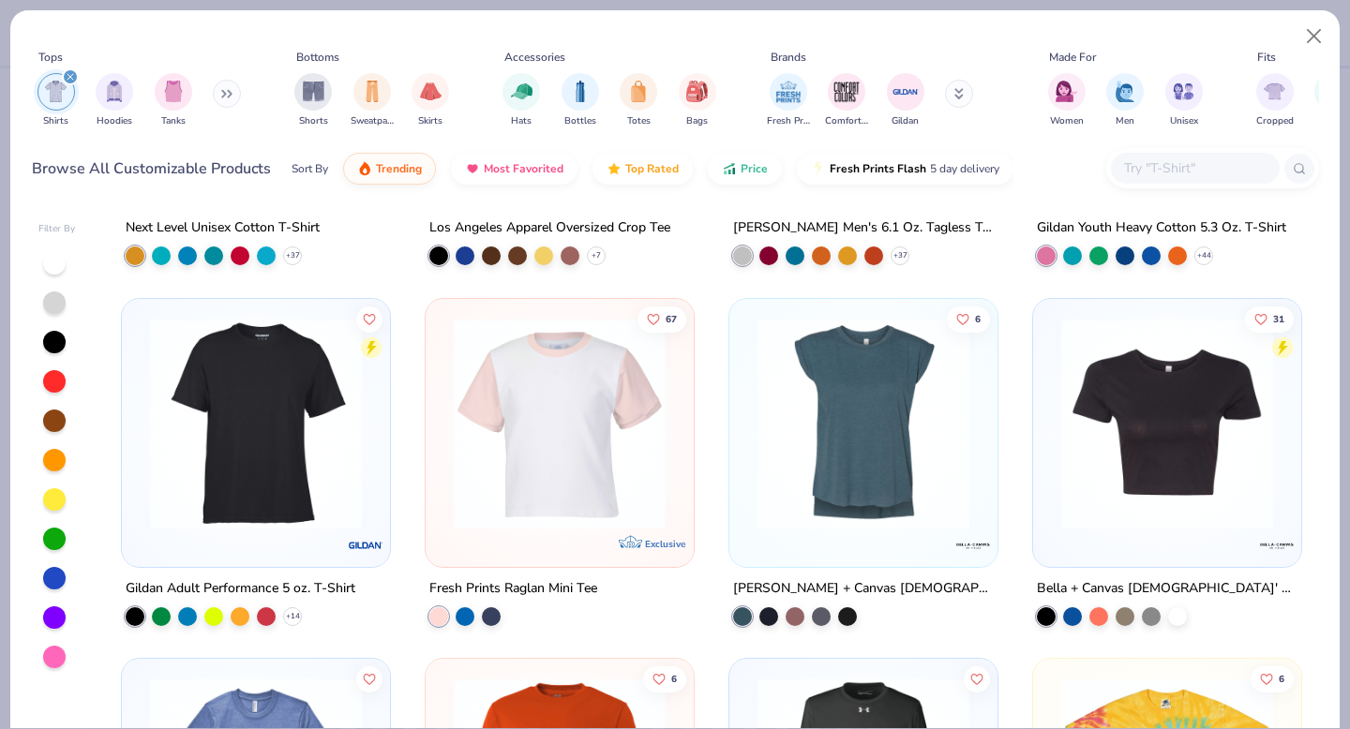
scroll to position [4964, 0]
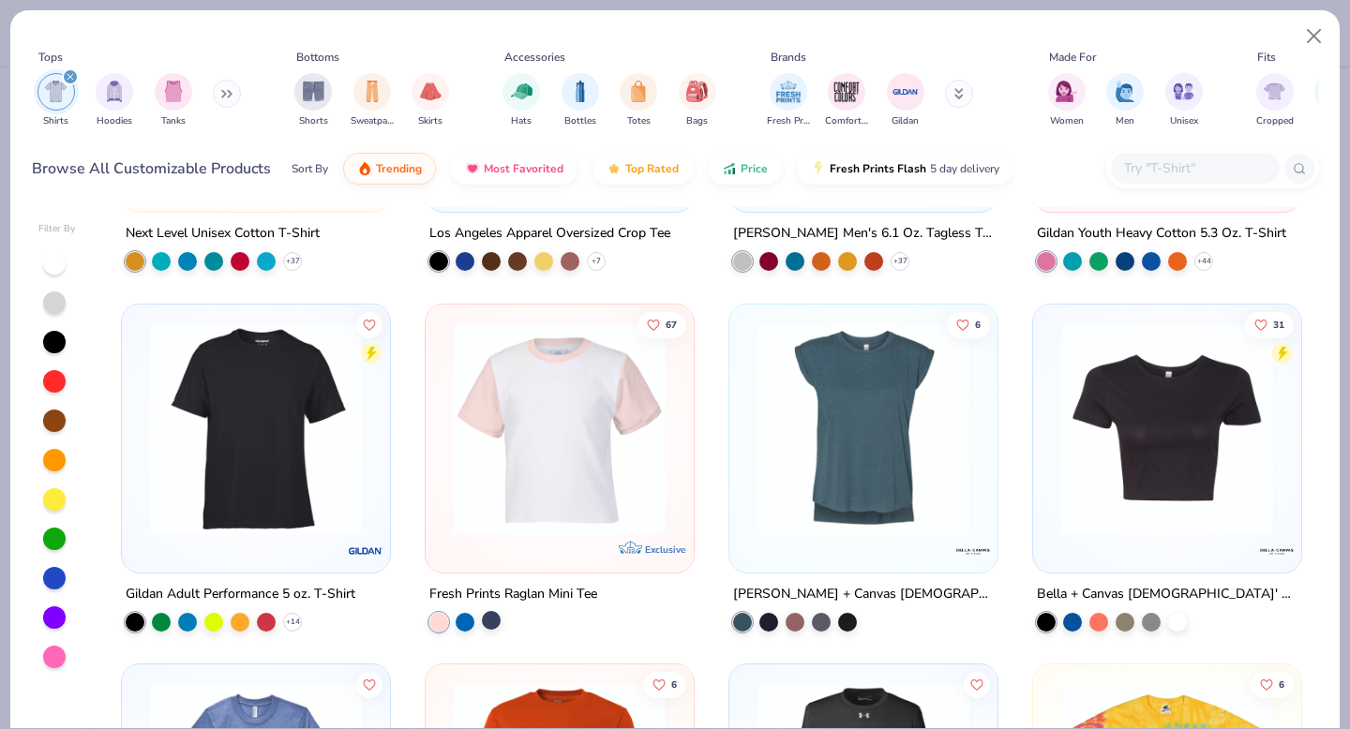
click at [499, 619] on div at bounding box center [491, 619] width 19 height 19
click at [557, 451] on img at bounding box center [559, 429] width 231 height 212
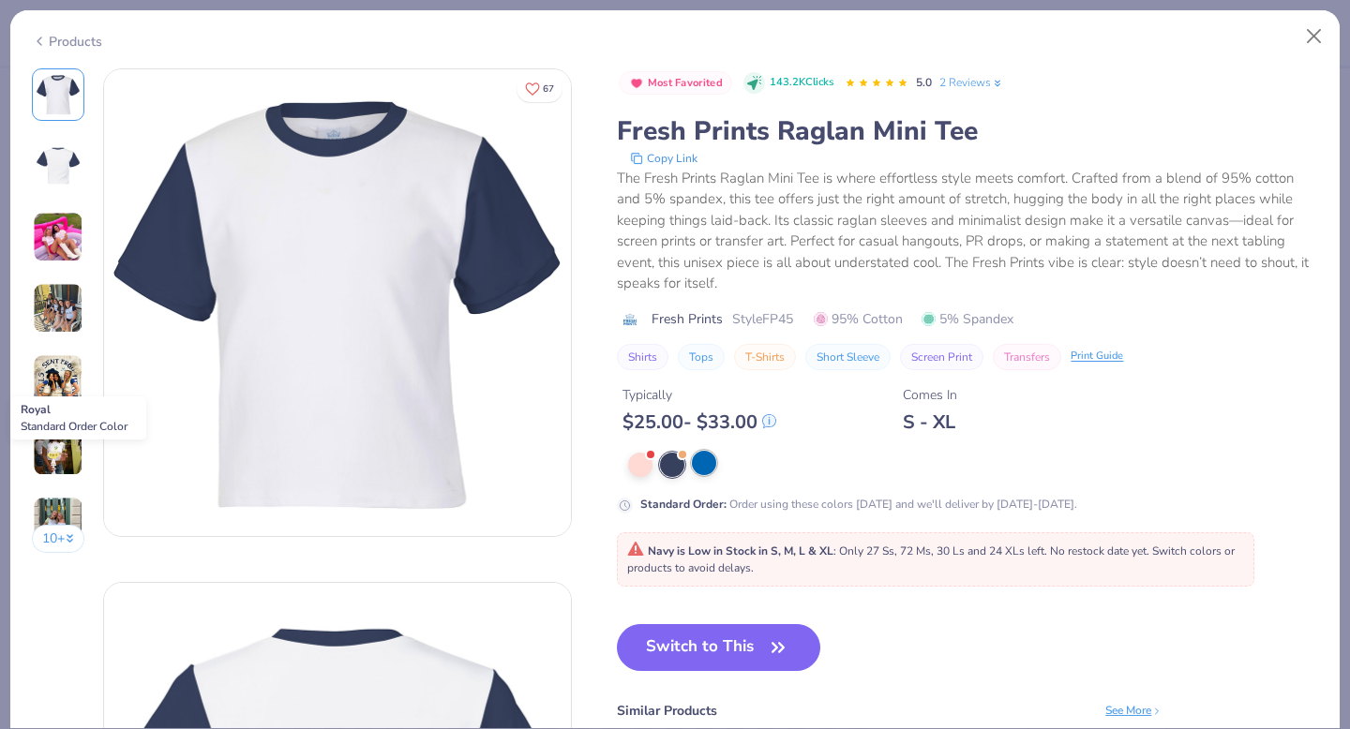
click at [708, 471] on div at bounding box center [704, 463] width 24 height 24
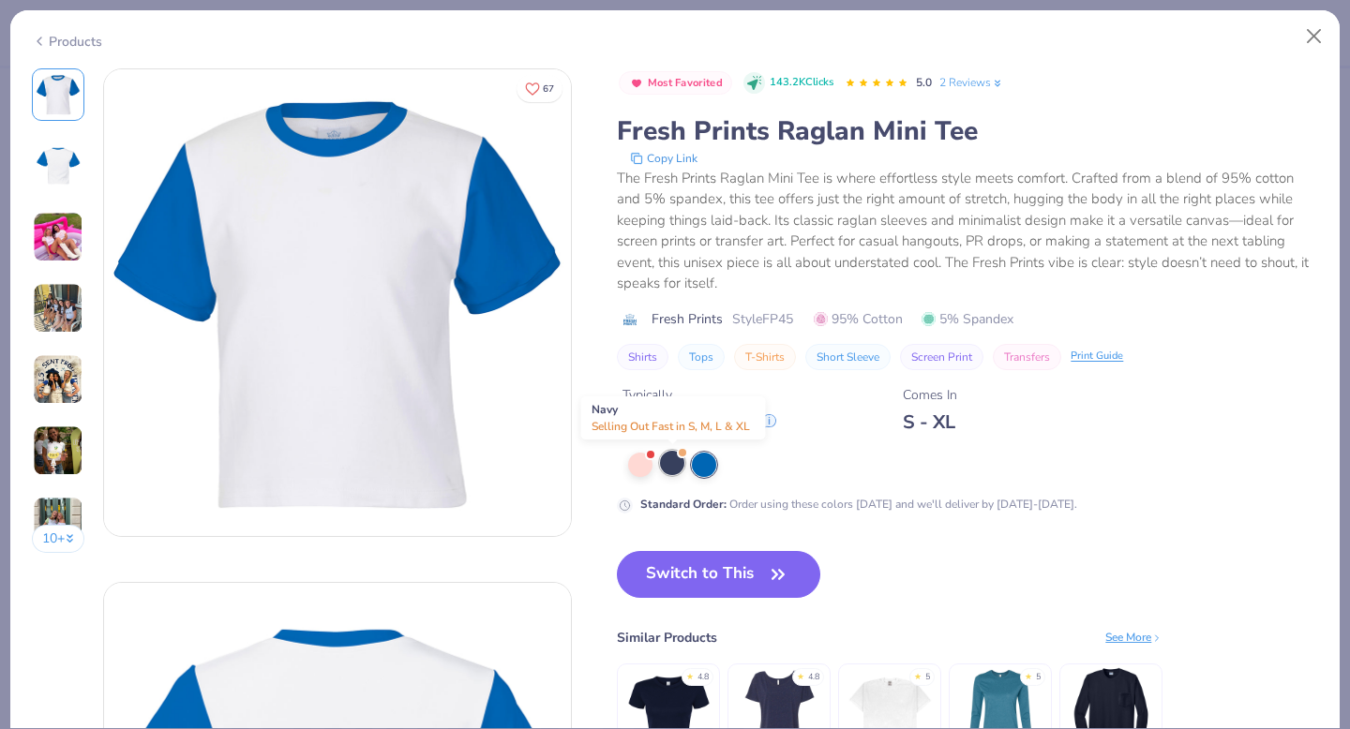
click at [664, 468] on div at bounding box center [672, 463] width 24 height 24
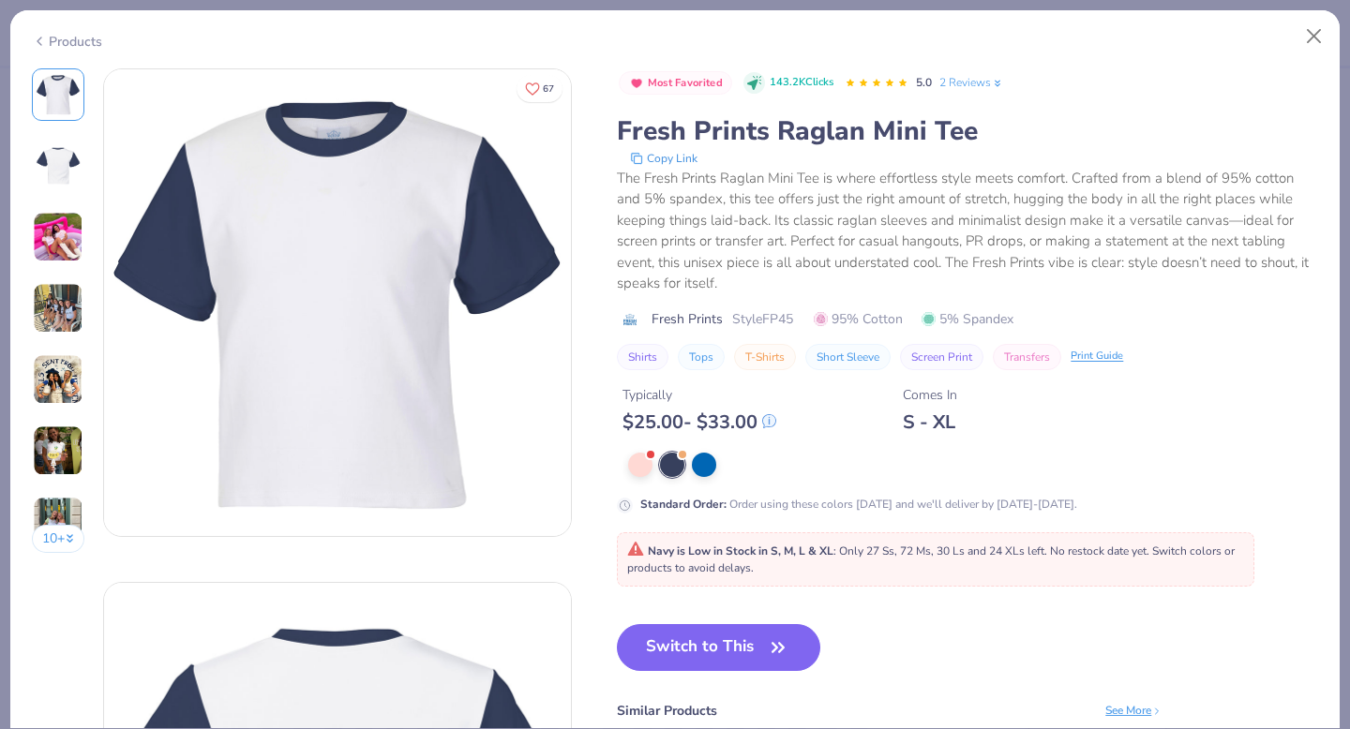
click at [53, 318] on img at bounding box center [58, 308] width 51 height 51
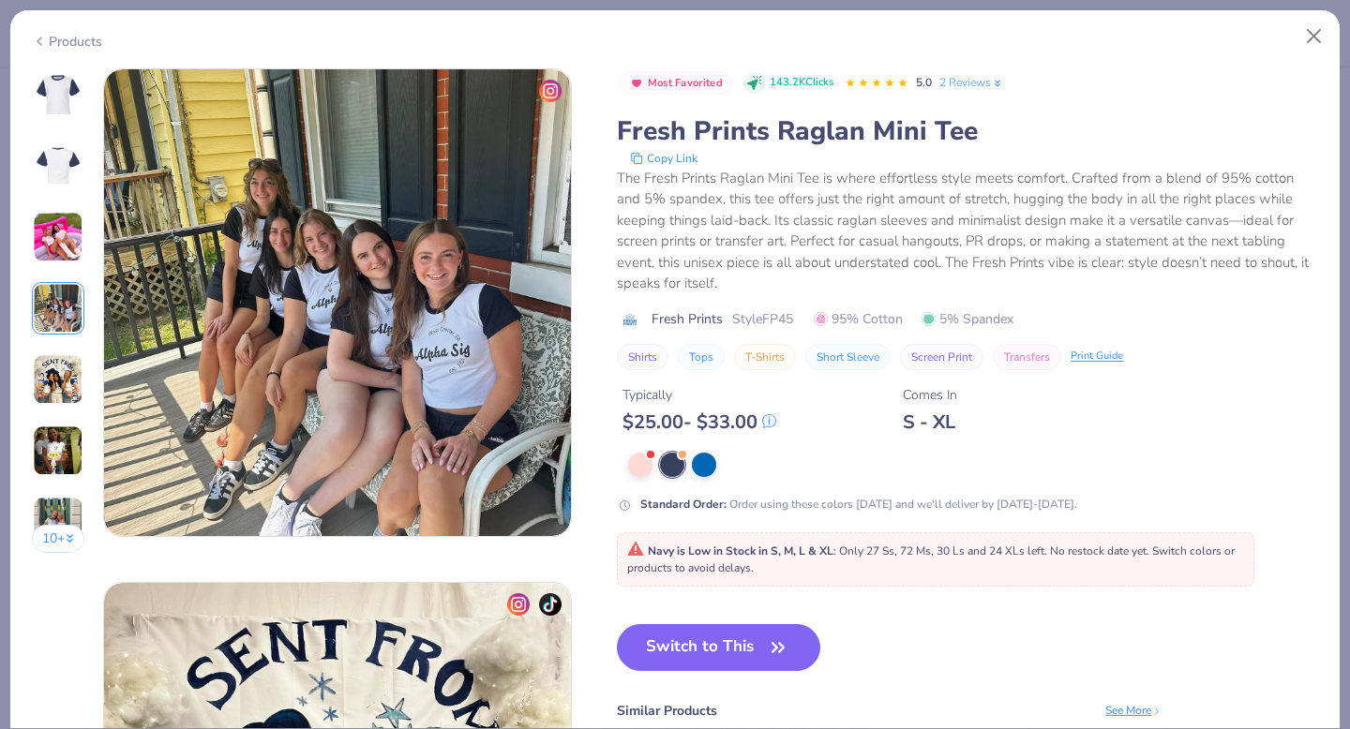
click at [63, 395] on img at bounding box center [58, 379] width 51 height 51
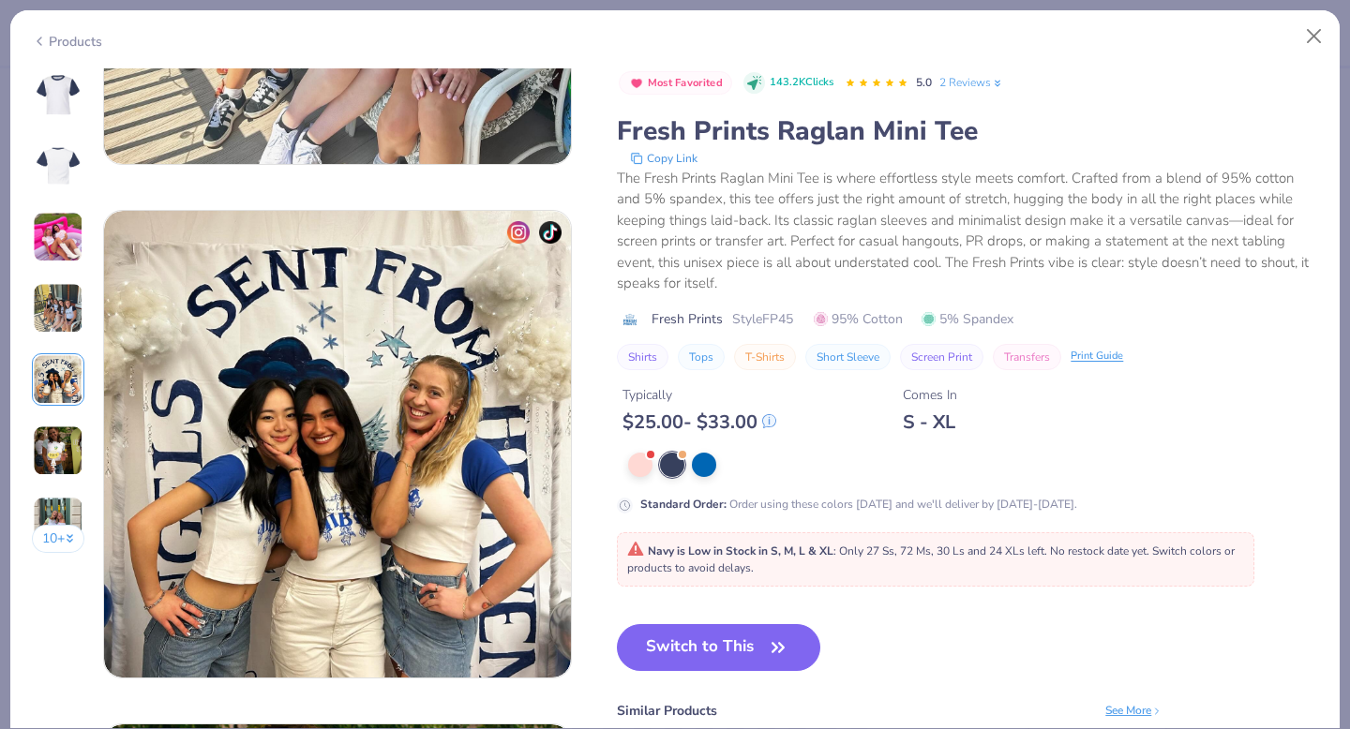
scroll to position [2055, 0]
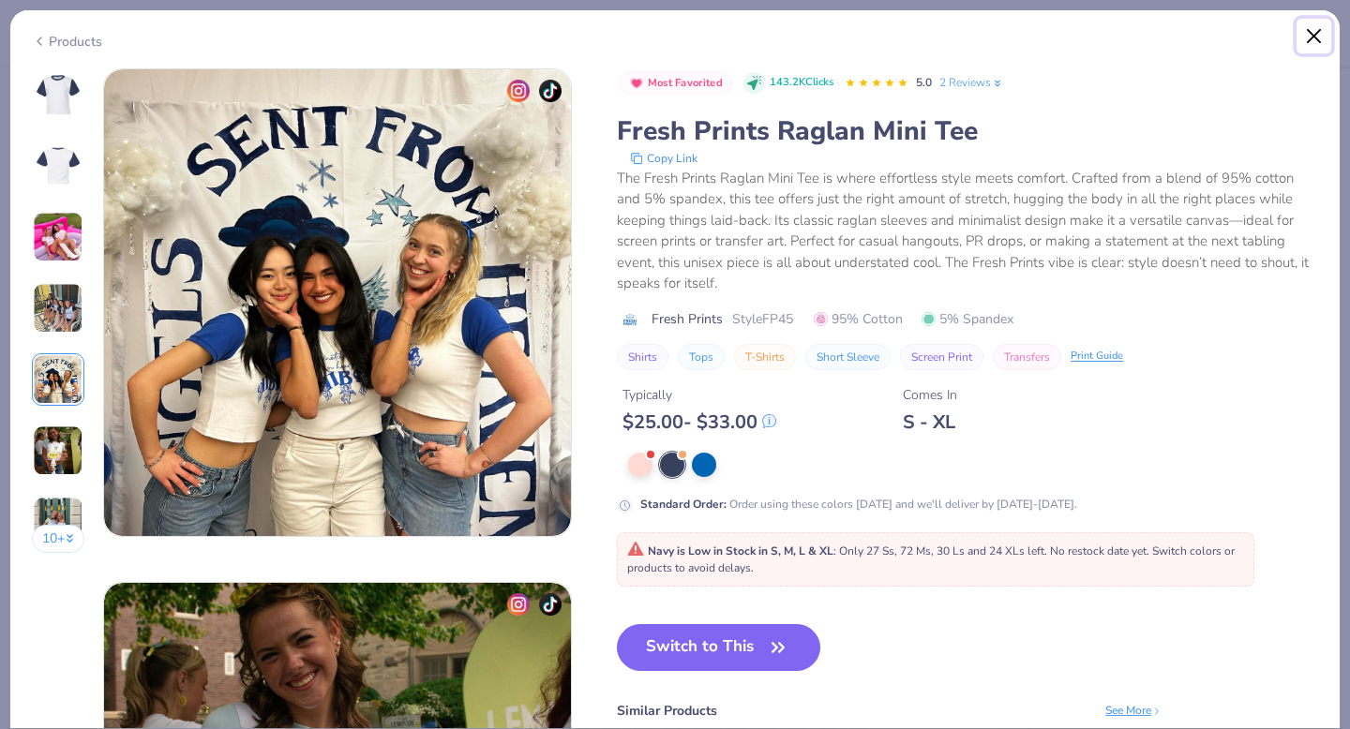
click at [1317, 31] on button "Close" at bounding box center [1315, 37] width 36 height 36
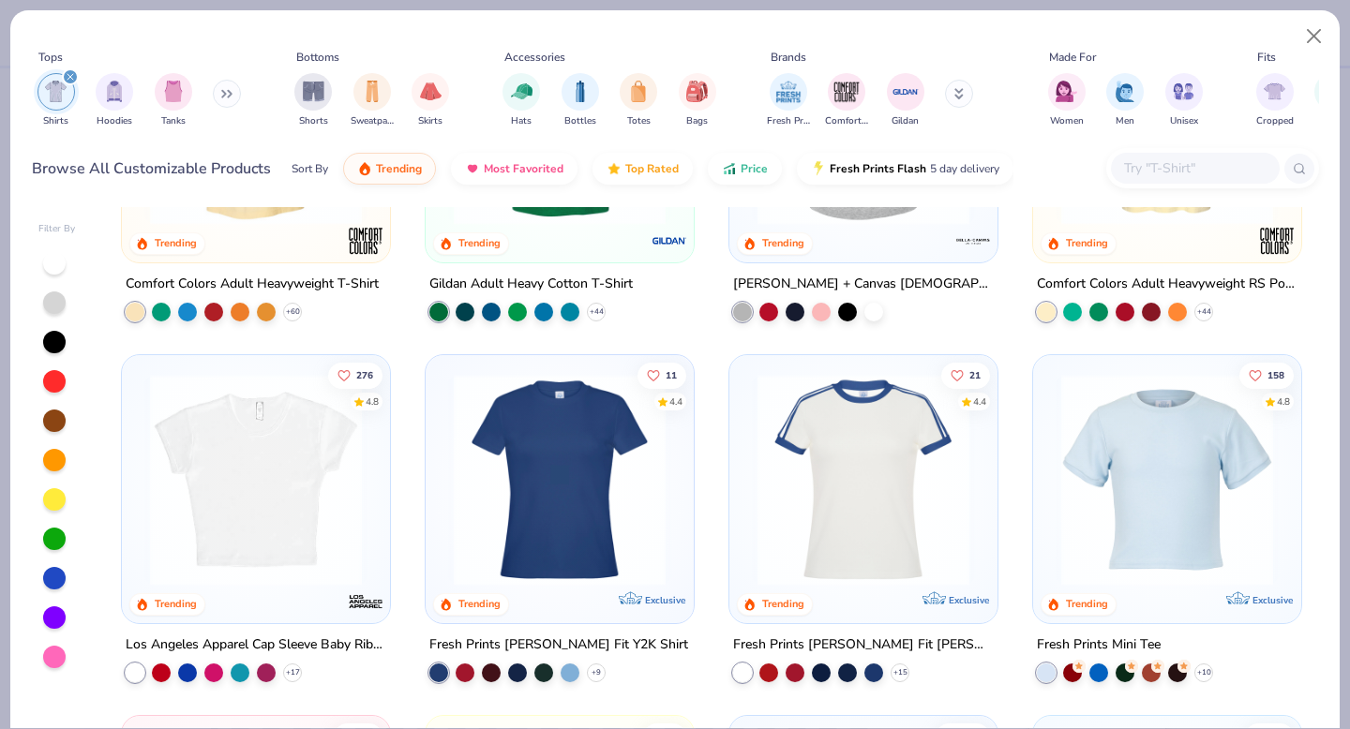
scroll to position [229, 0]
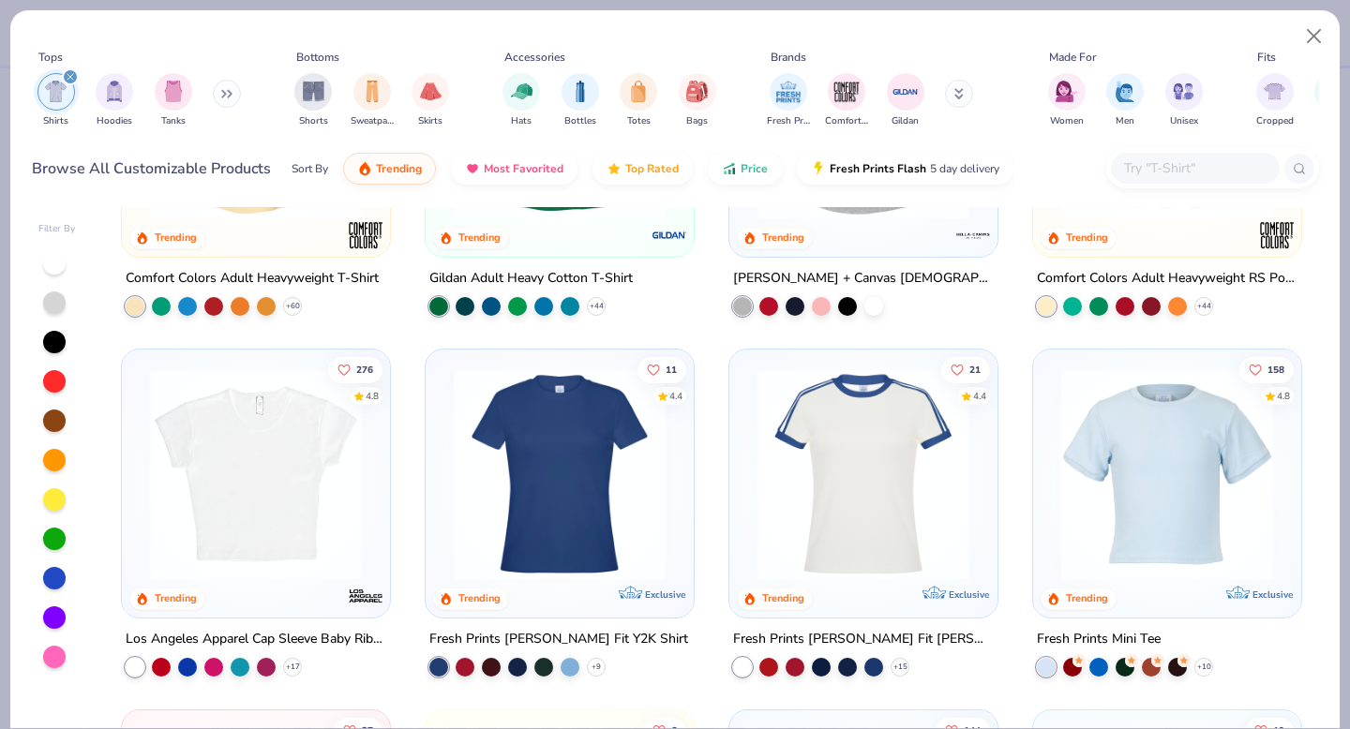
click at [630, 522] on img at bounding box center [559, 474] width 231 height 212
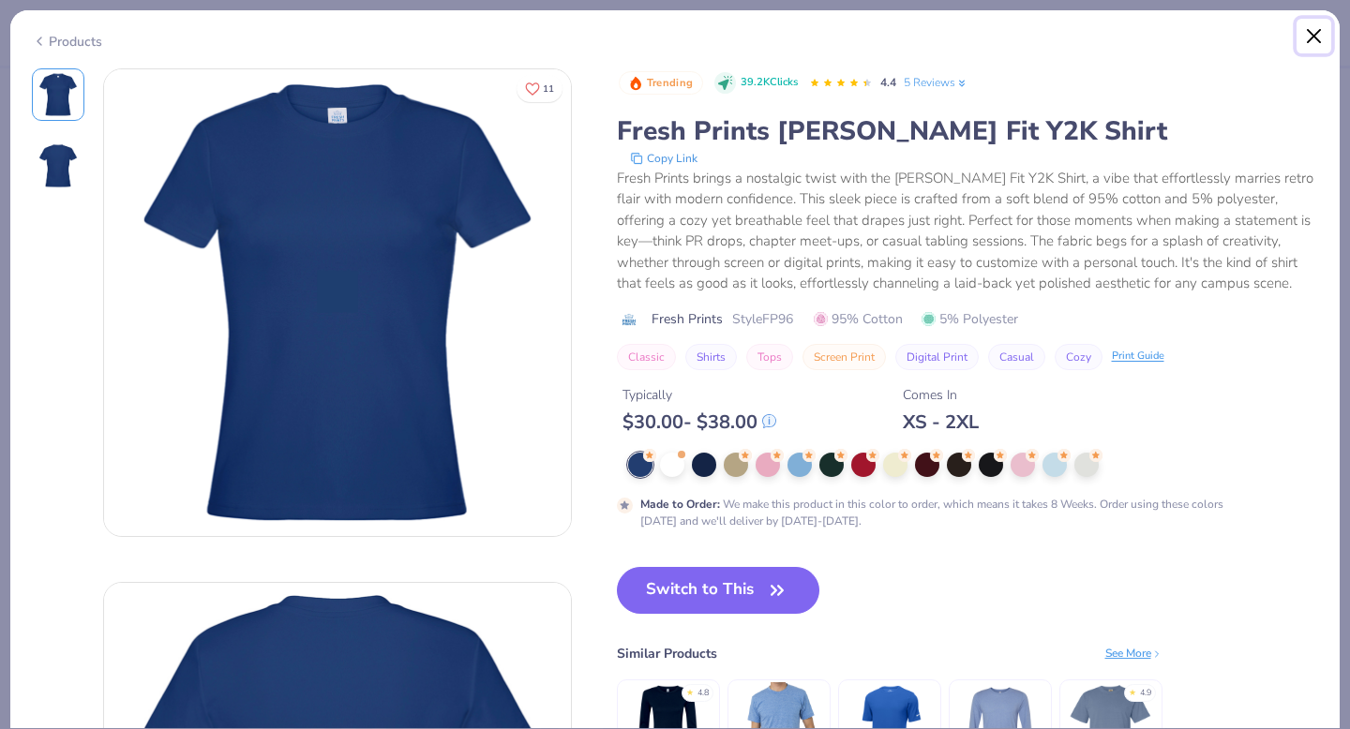
click at [1314, 39] on button "Close" at bounding box center [1315, 37] width 36 height 36
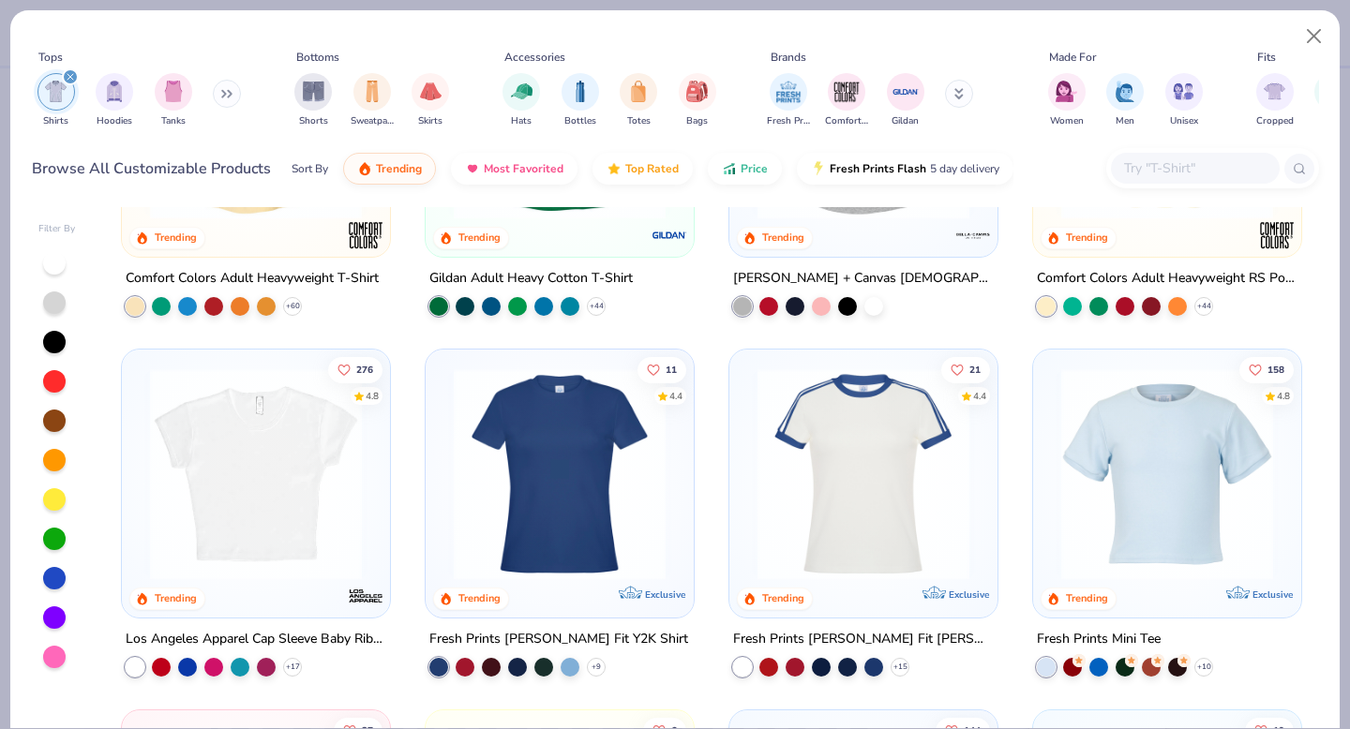
click at [846, 522] on img at bounding box center [863, 474] width 231 height 212
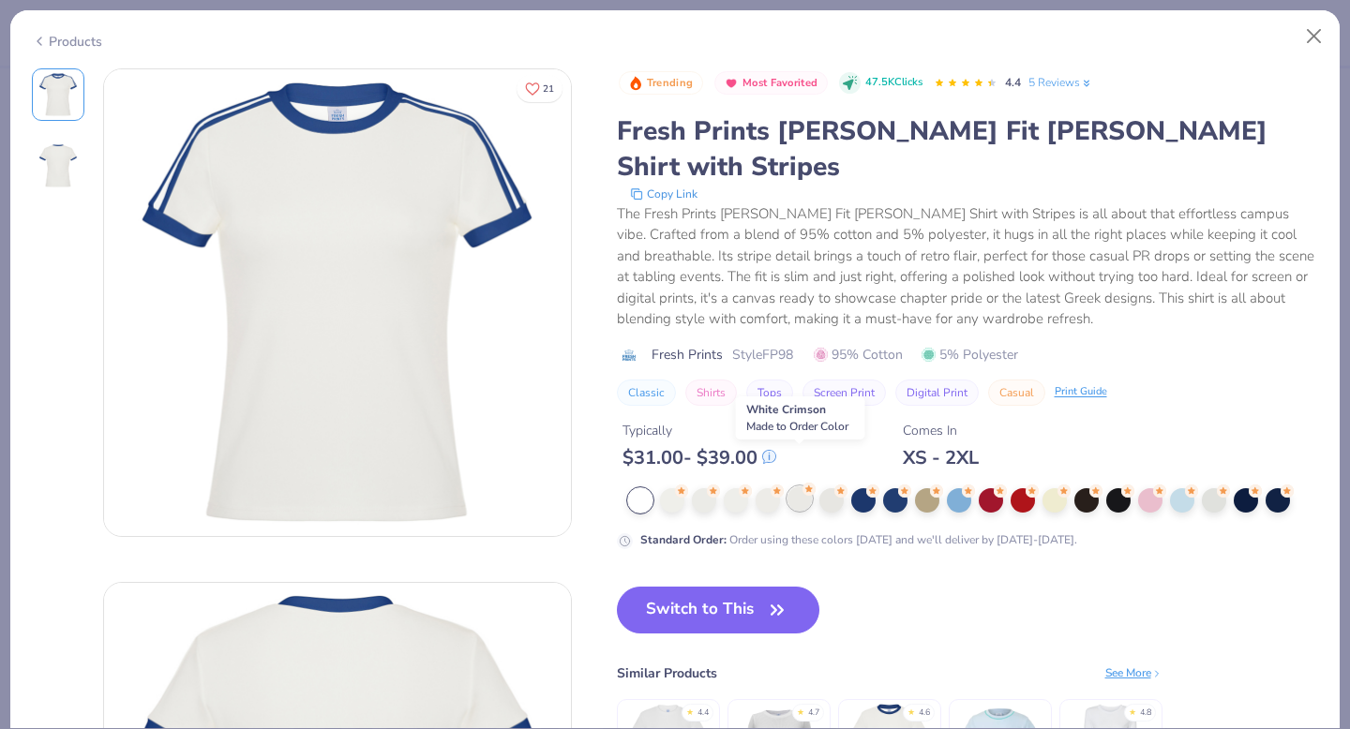
click at [799, 487] on div at bounding box center [800, 499] width 24 height 24
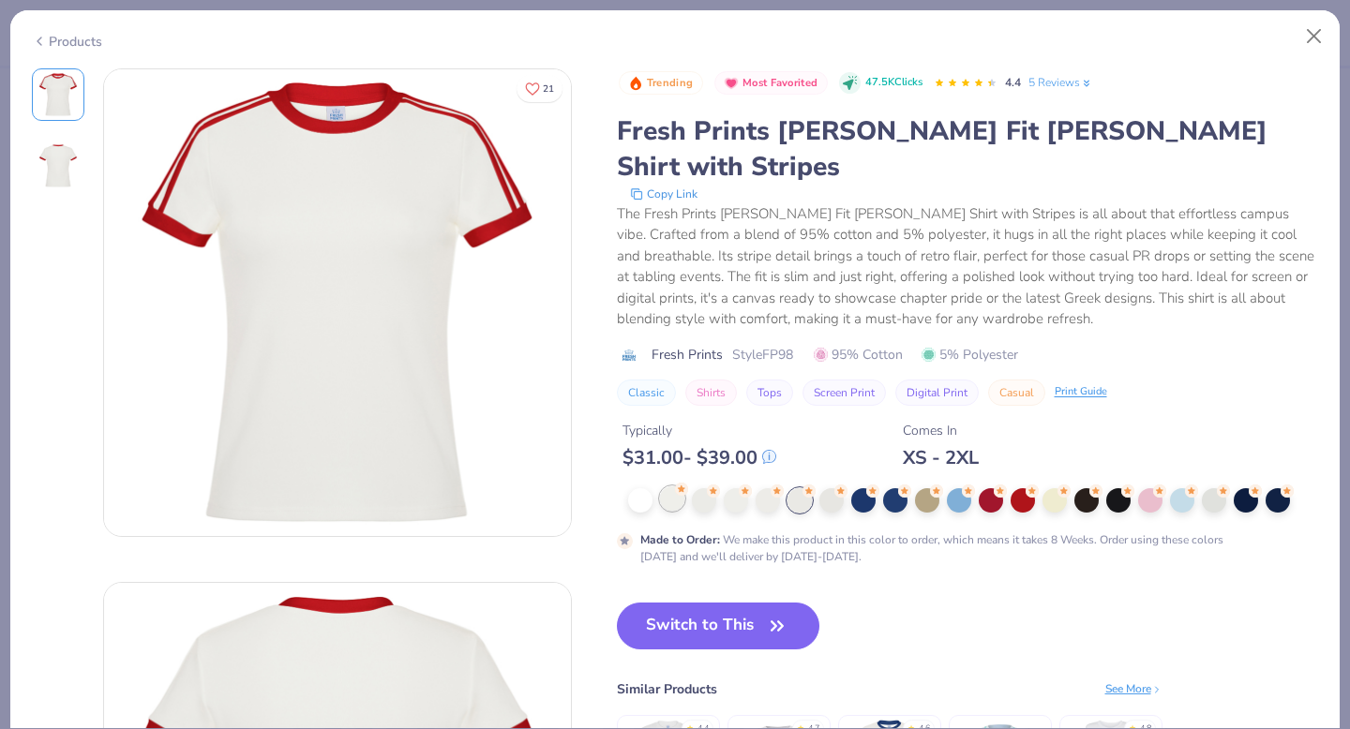
click at [670, 487] on div at bounding box center [672, 499] width 24 height 24
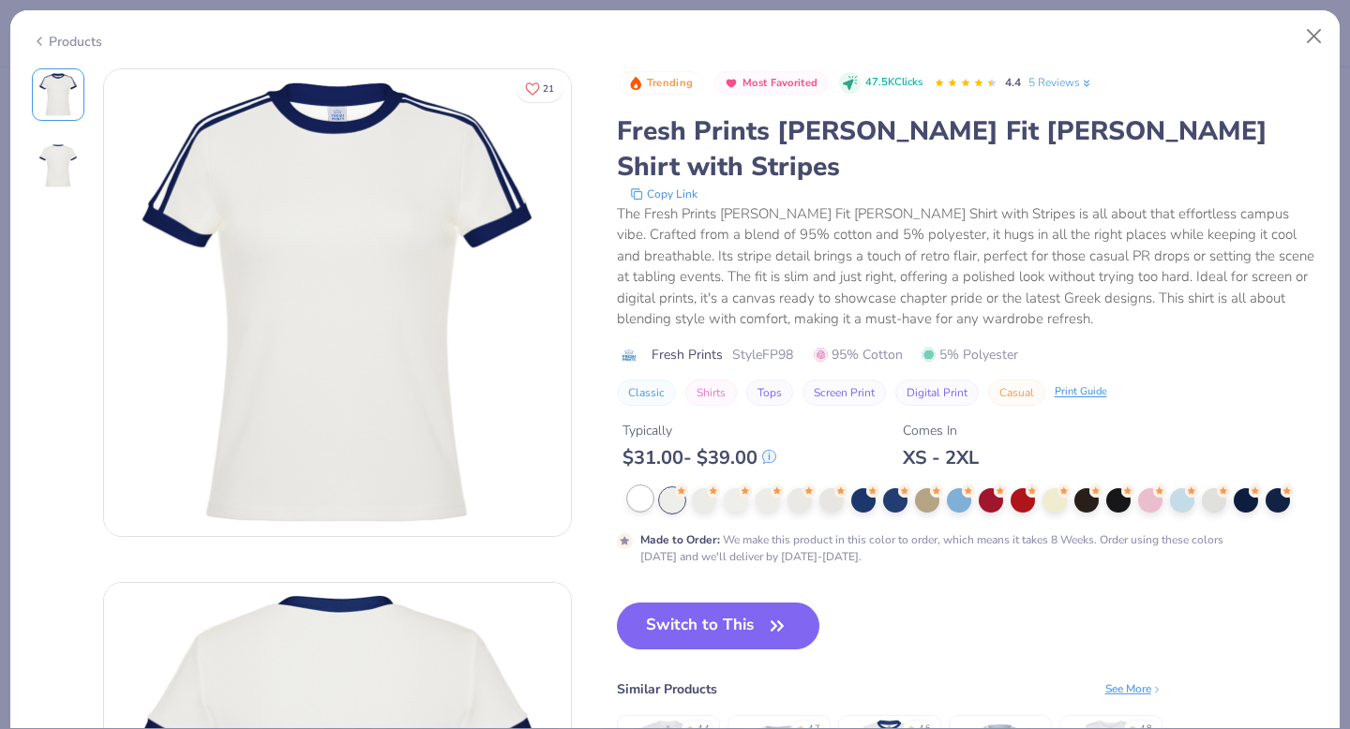
click at [634, 487] on div at bounding box center [640, 499] width 24 height 24
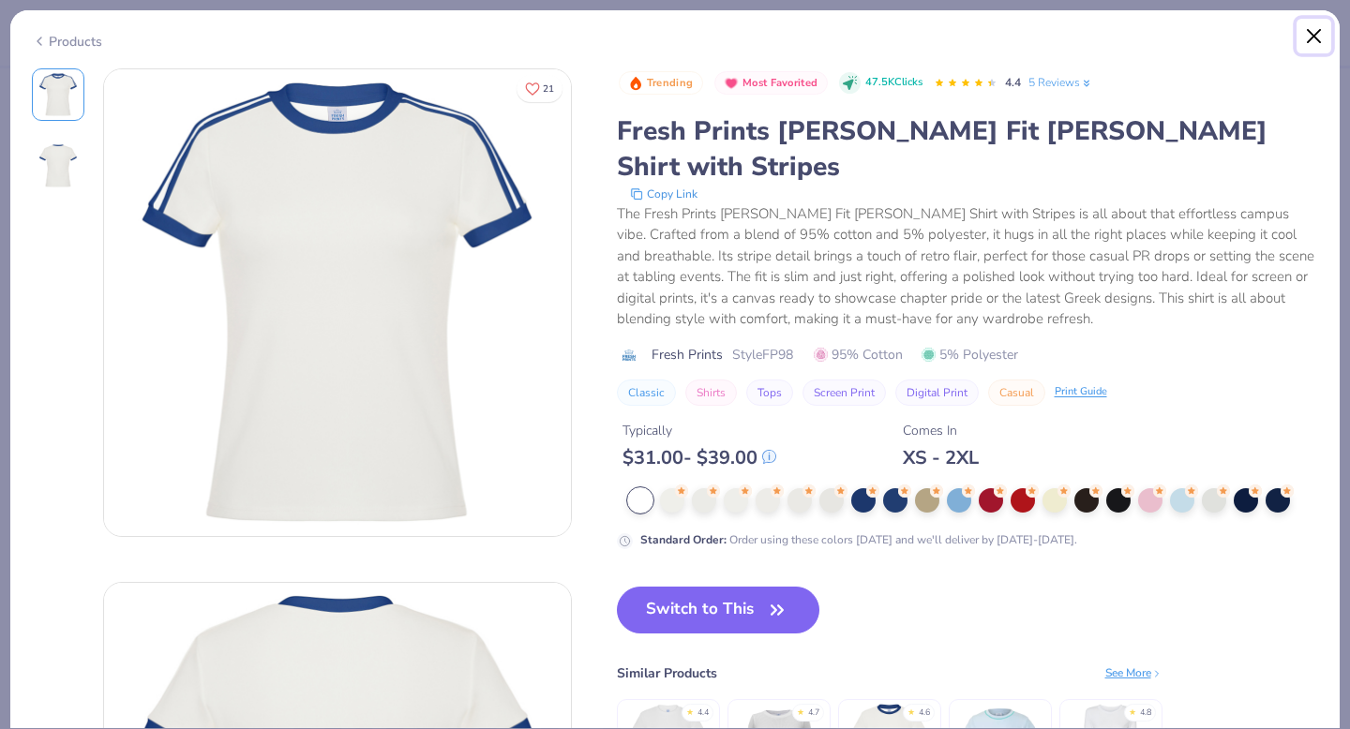
click at [1305, 38] on button "Close" at bounding box center [1315, 37] width 36 height 36
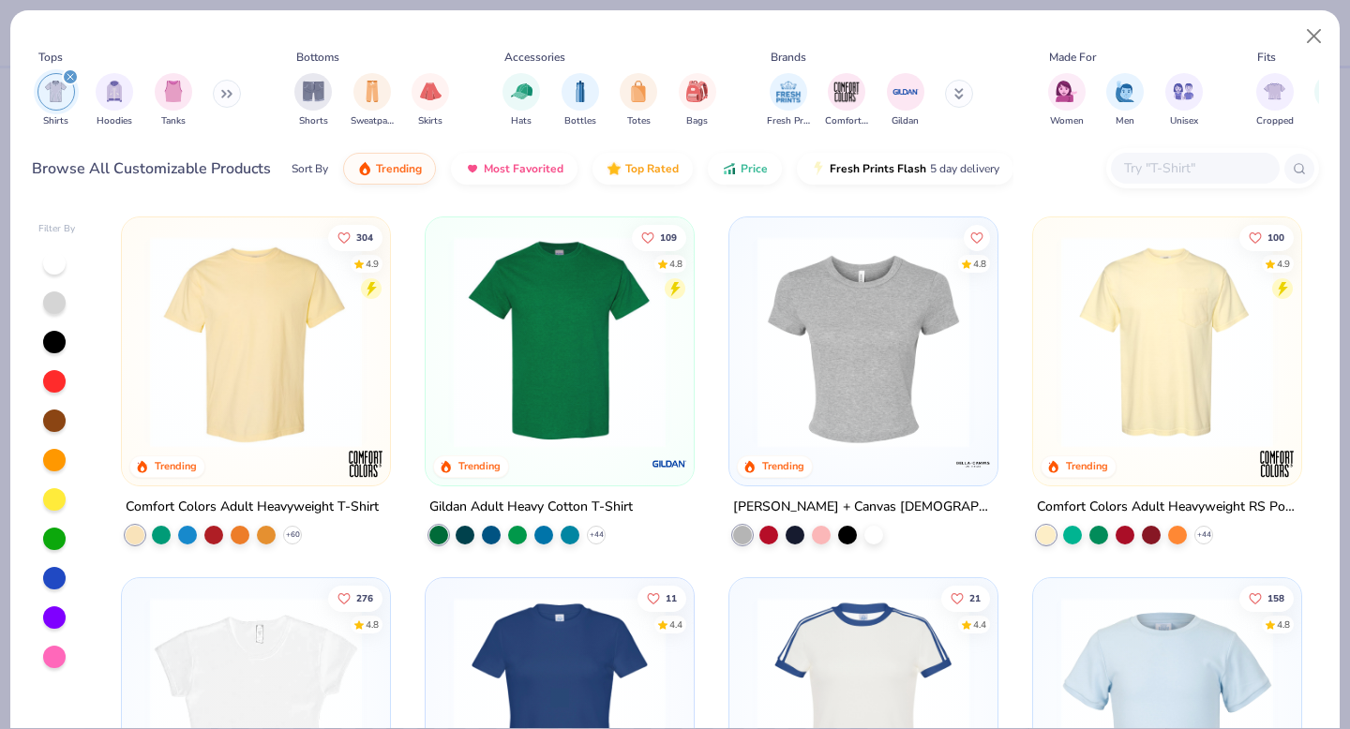
click at [291, 382] on img at bounding box center [256, 342] width 231 height 212
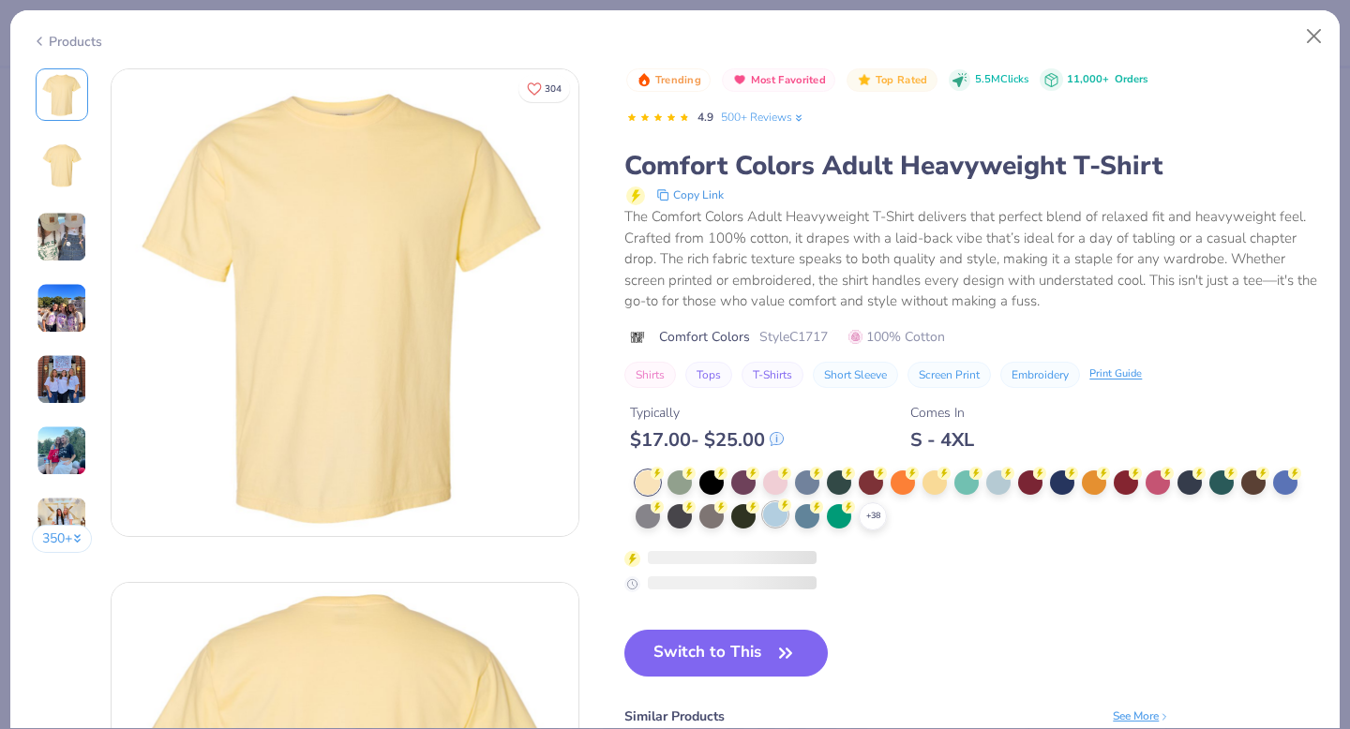
click at [779, 475] on div "+ 38" at bounding box center [977, 501] width 683 height 60
click at [774, 521] on div at bounding box center [775, 515] width 24 height 24
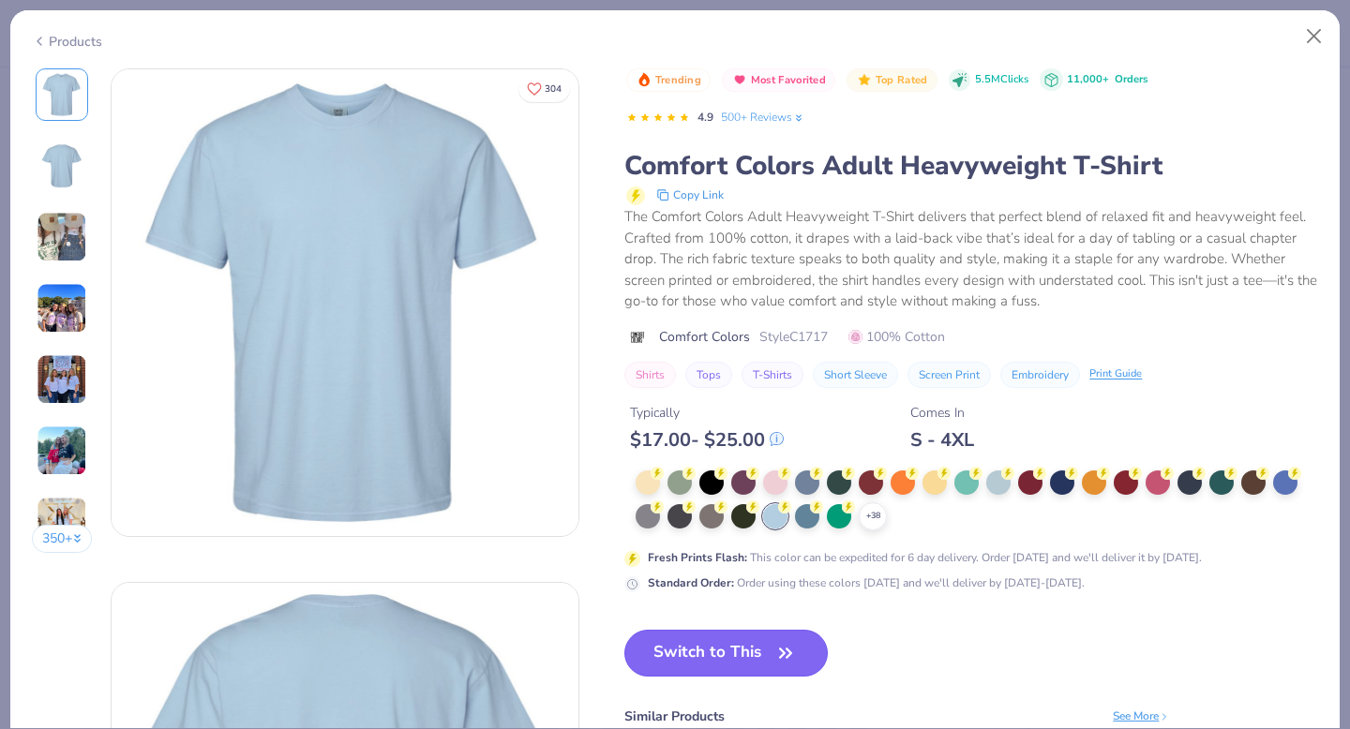
click at [747, 658] on button "Switch to This" at bounding box center [725, 653] width 203 height 47
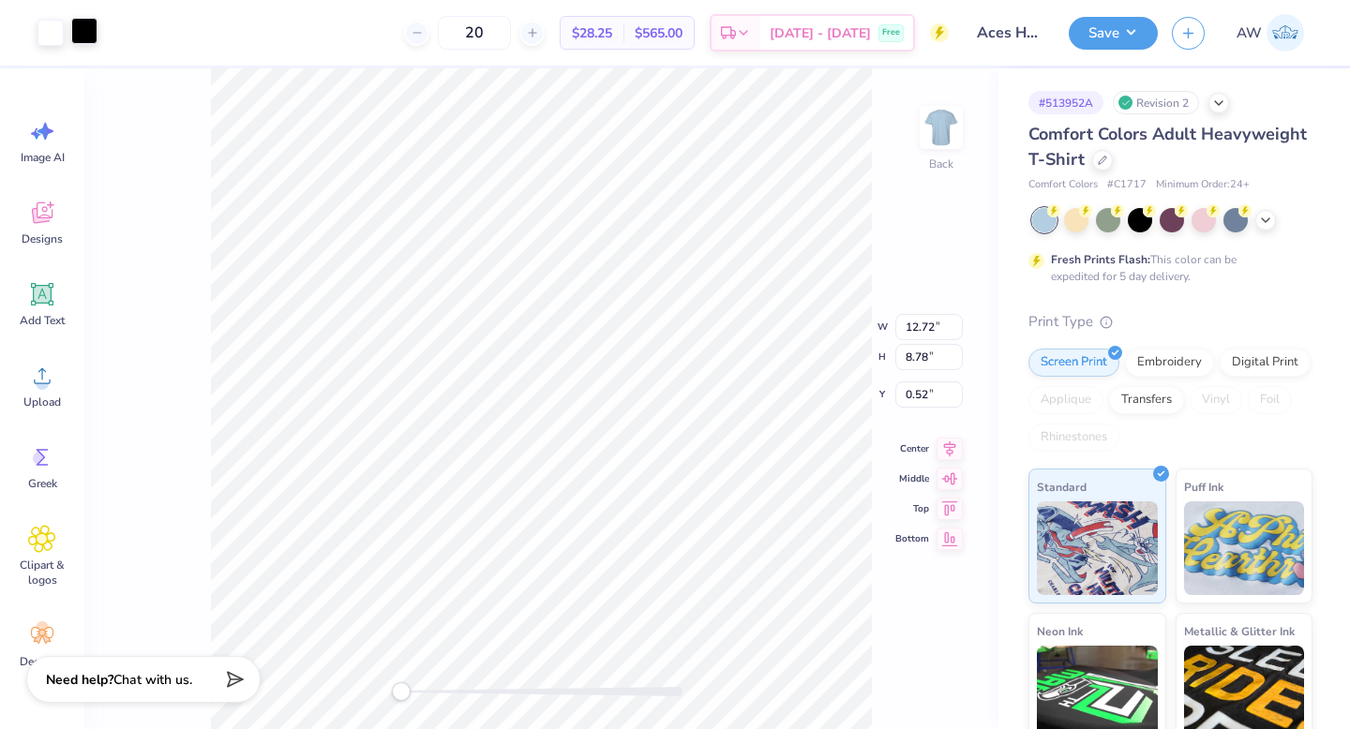
click at [92, 33] on div at bounding box center [84, 31] width 26 height 26
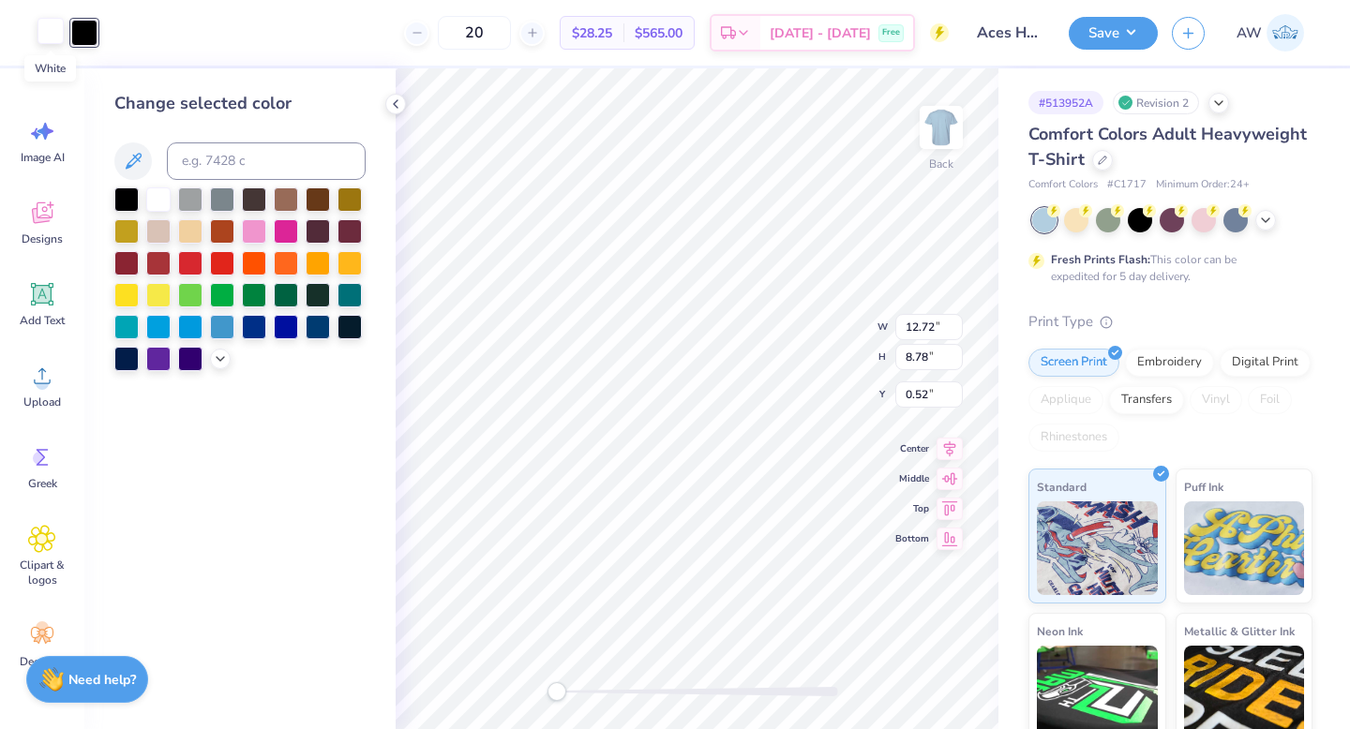
click at [47, 39] on div at bounding box center [51, 31] width 26 height 26
click at [254, 167] on input at bounding box center [266, 162] width 199 height 38
type input "7687"
click at [91, 33] on div at bounding box center [84, 31] width 26 height 26
click at [158, 198] on div at bounding box center [158, 198] width 24 height 24
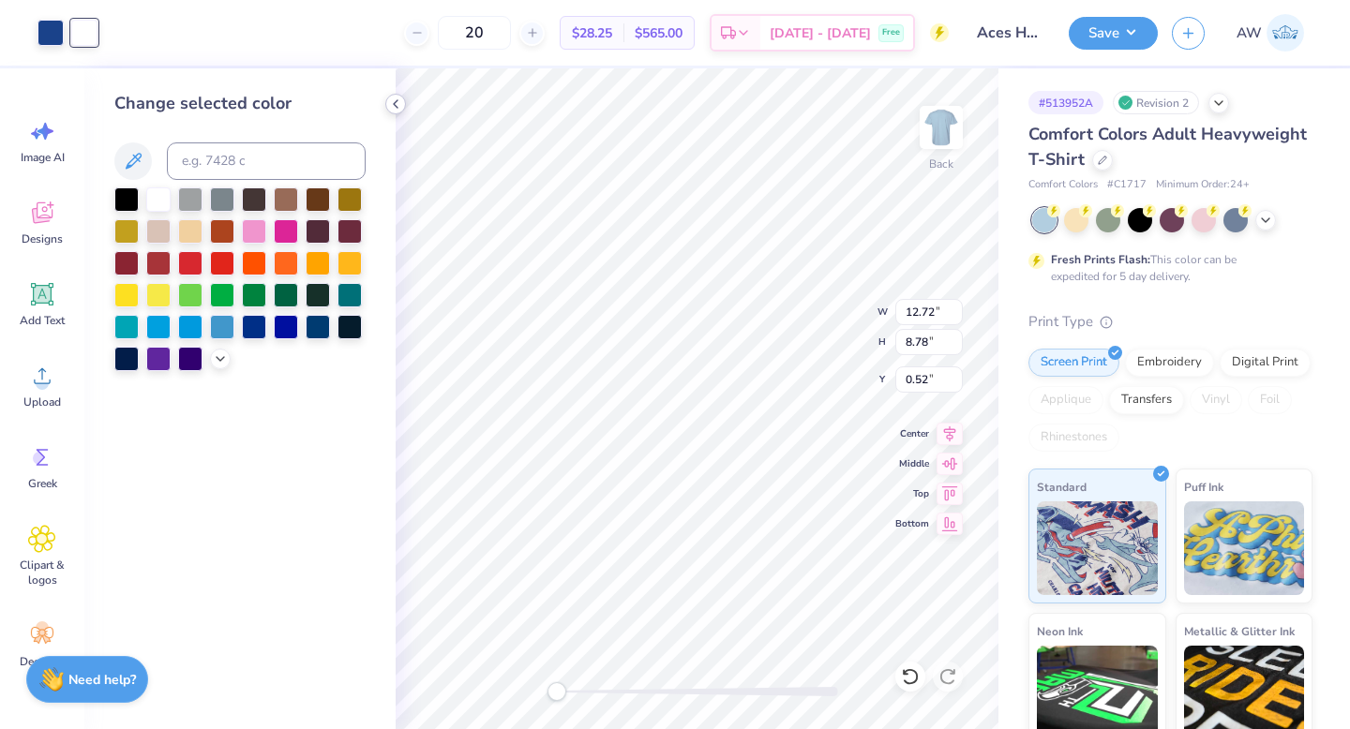
click at [390, 106] on icon at bounding box center [395, 104] width 15 height 15
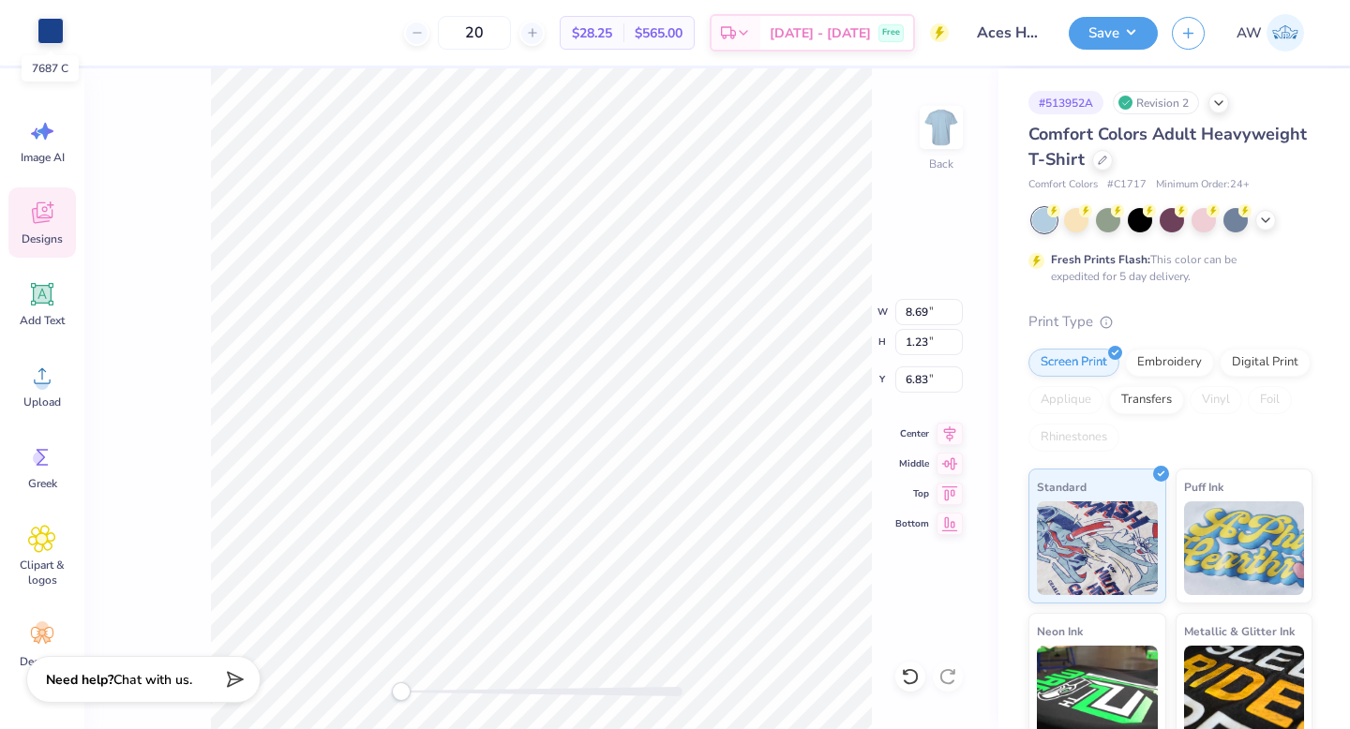
click at [51, 35] on div at bounding box center [51, 31] width 26 height 26
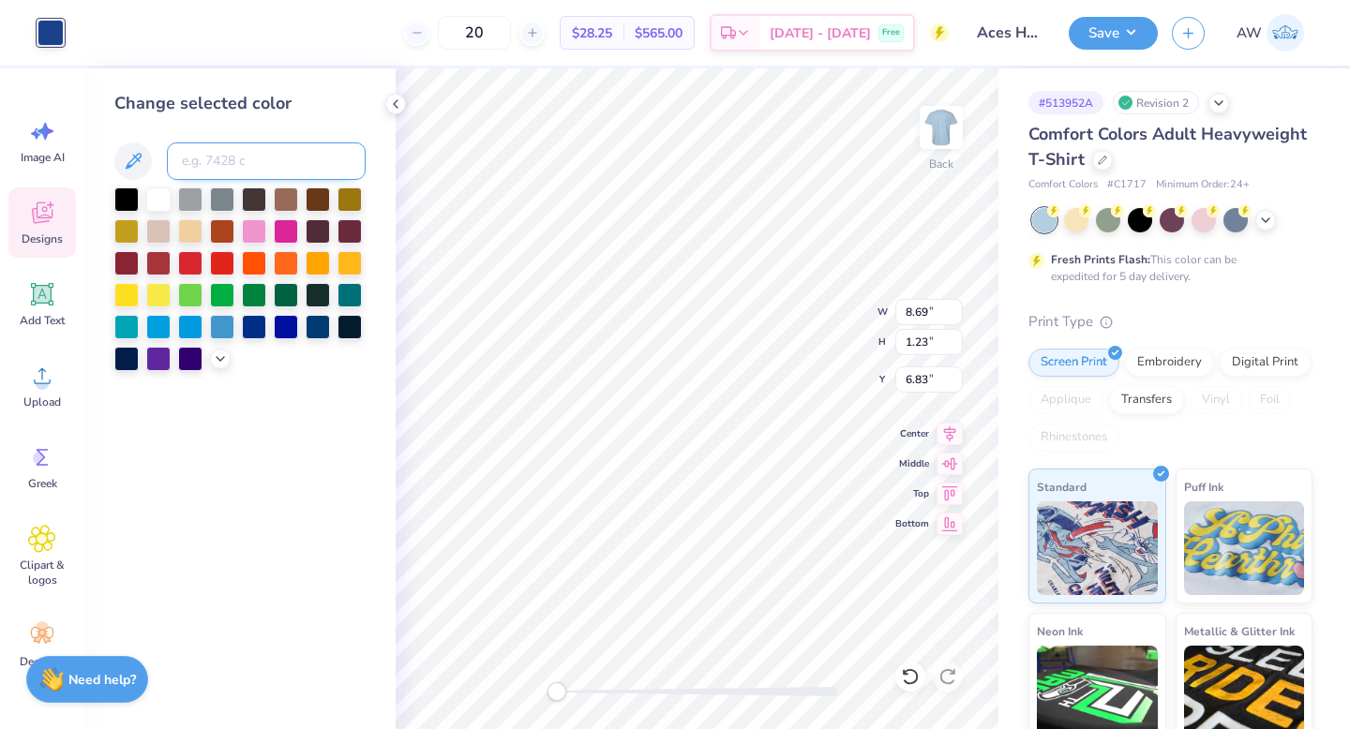
click at [214, 176] on input at bounding box center [266, 162] width 199 height 38
type input "7687"
click at [394, 104] on polyline at bounding box center [396, 104] width 4 height 8
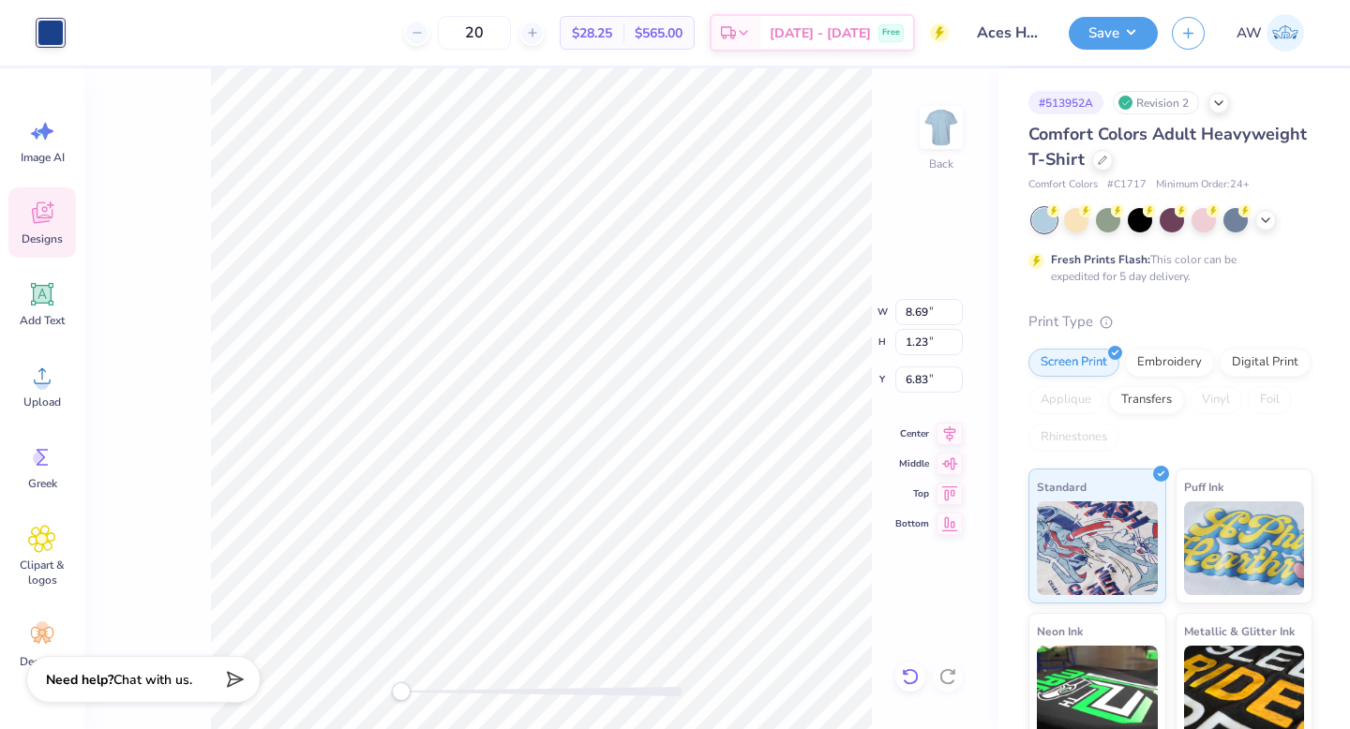
click at [910, 676] on icon at bounding box center [910, 677] width 19 height 19
click at [910, 676] on div "Back W 8.69 8.69 " H 1.23 1.23 " Y 6.83 6.83 " Center Middle Top Bottom" at bounding box center [541, 398] width 914 height 661
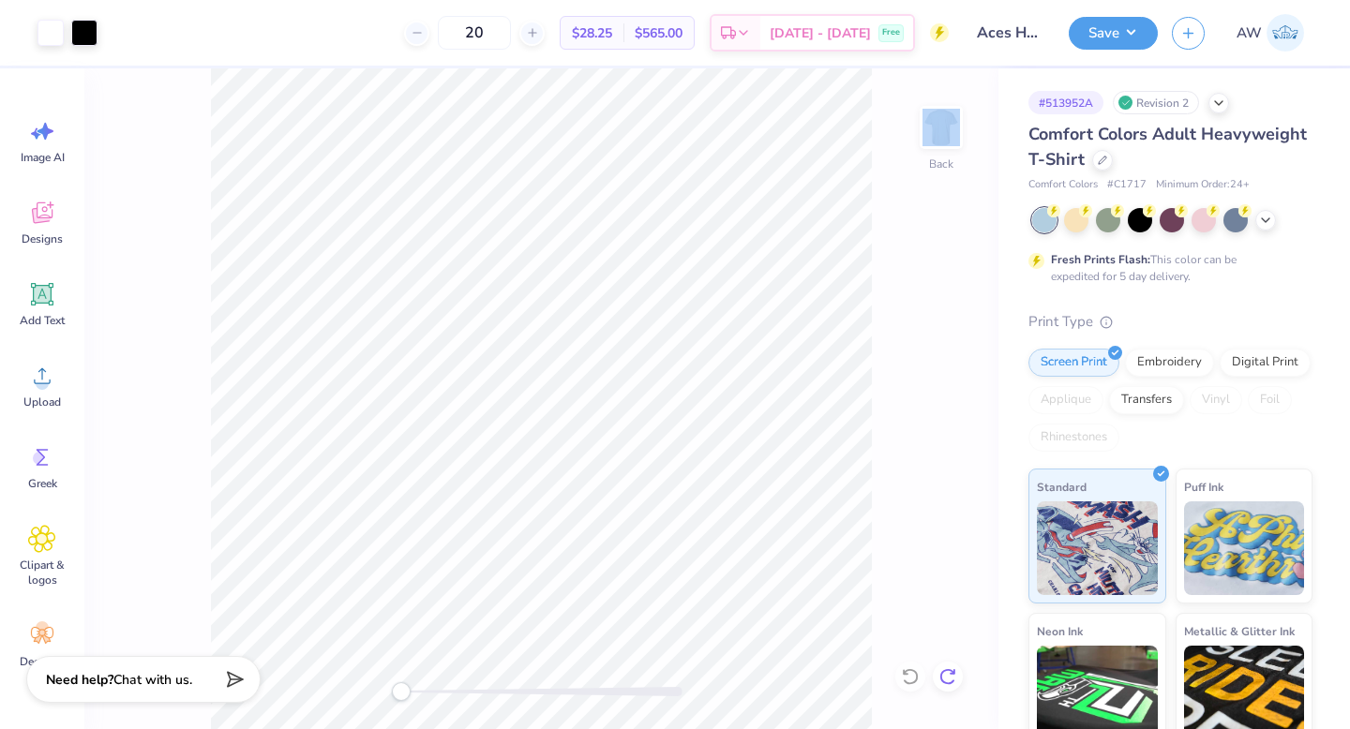
click at [959, 682] on div at bounding box center [948, 677] width 30 height 30
click at [904, 674] on icon at bounding box center [906, 672] width 4 height 4
click at [903, 674] on div "Back" at bounding box center [541, 398] width 914 height 661
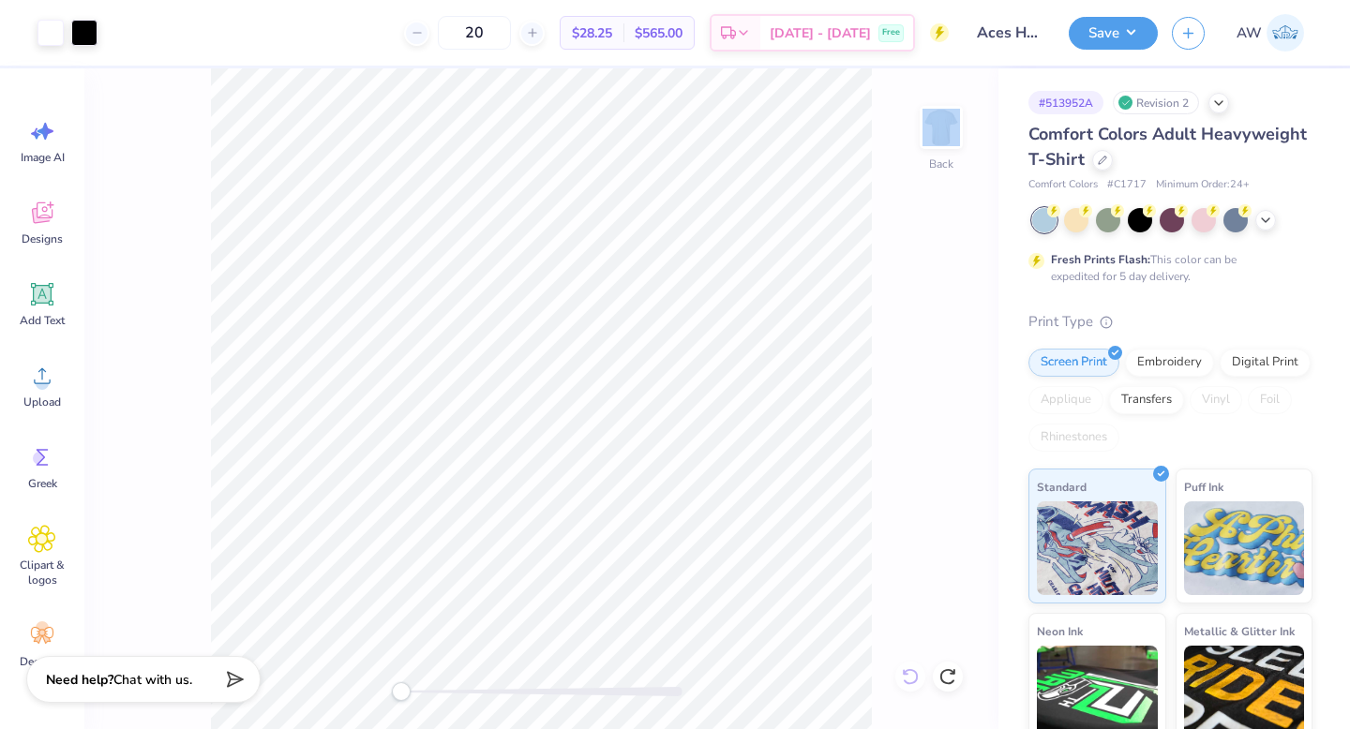
click at [903, 674] on div "Back" at bounding box center [541, 398] width 914 height 661
type input "0.85"
type input "0.71"
type input "8.33"
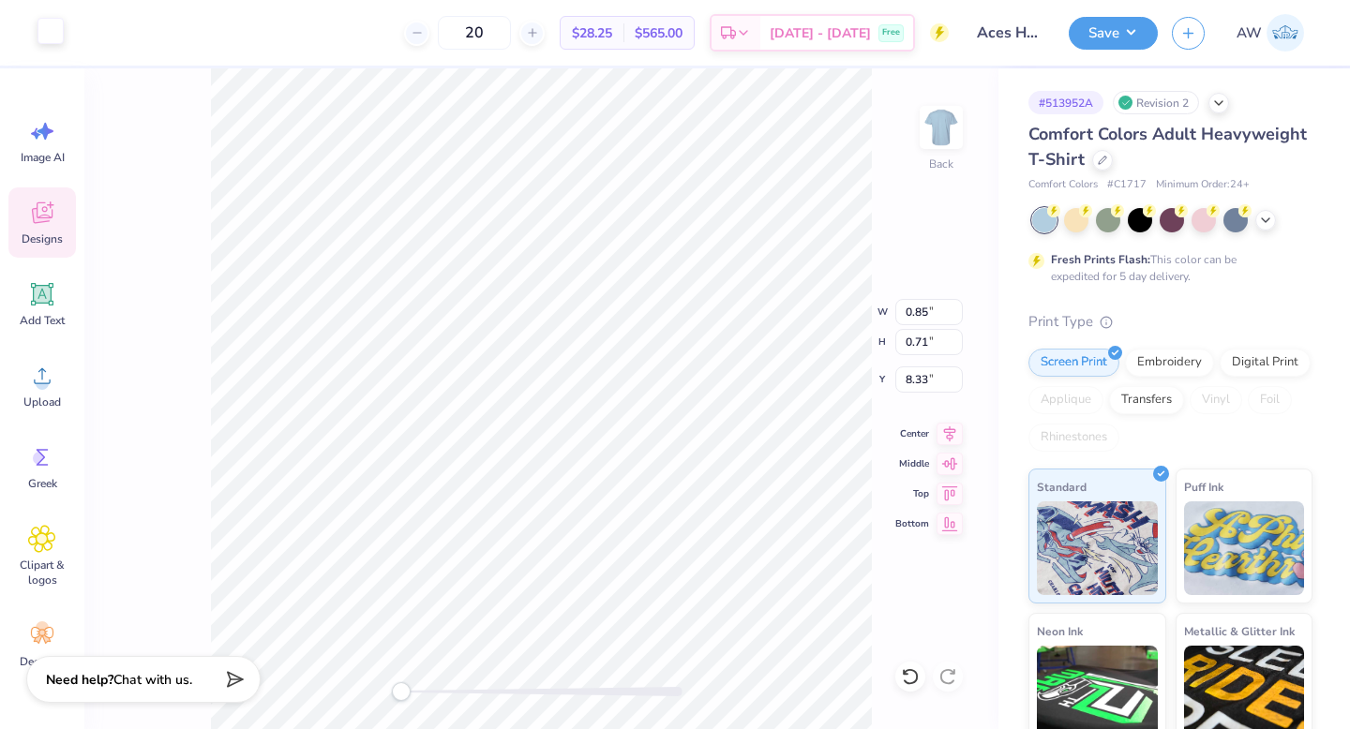
click at [39, 31] on div at bounding box center [51, 31] width 26 height 26
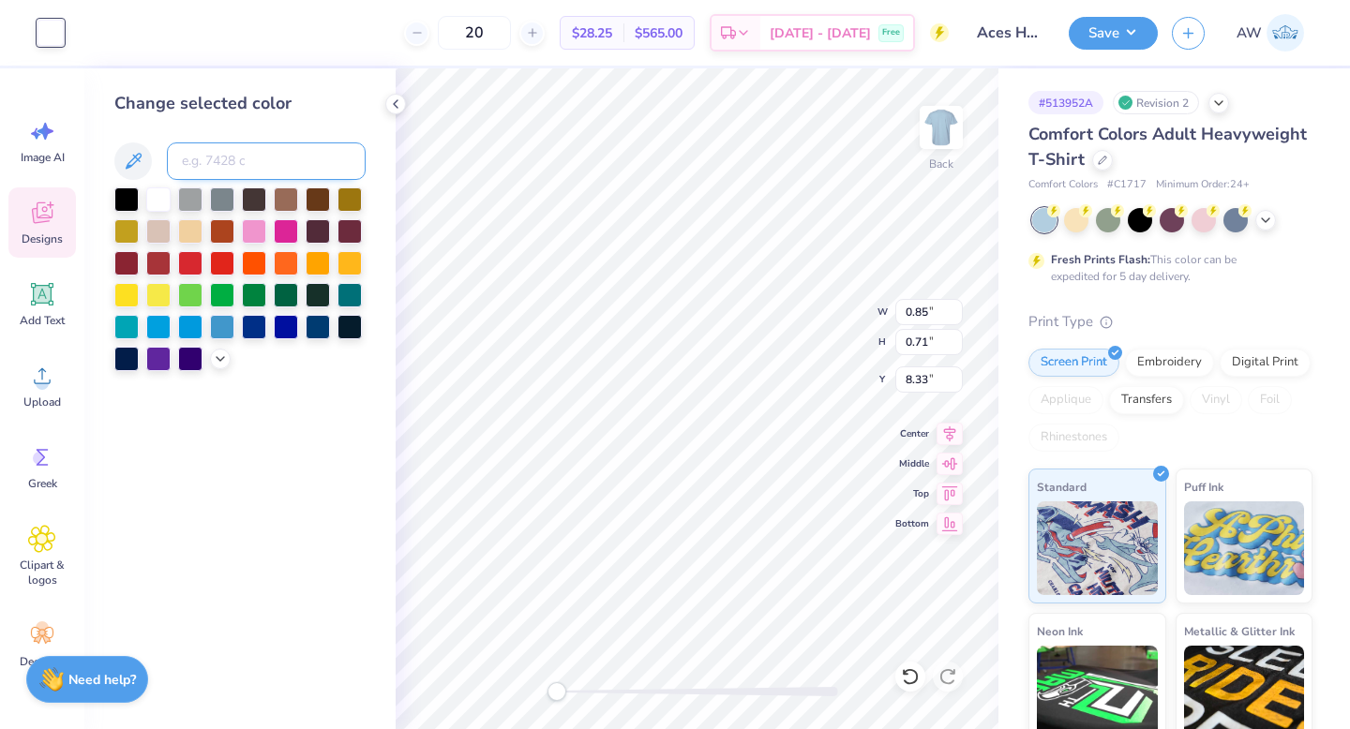
click at [256, 167] on input at bounding box center [266, 162] width 199 height 38
type input "7687"
click at [393, 99] on icon at bounding box center [395, 104] width 15 height 15
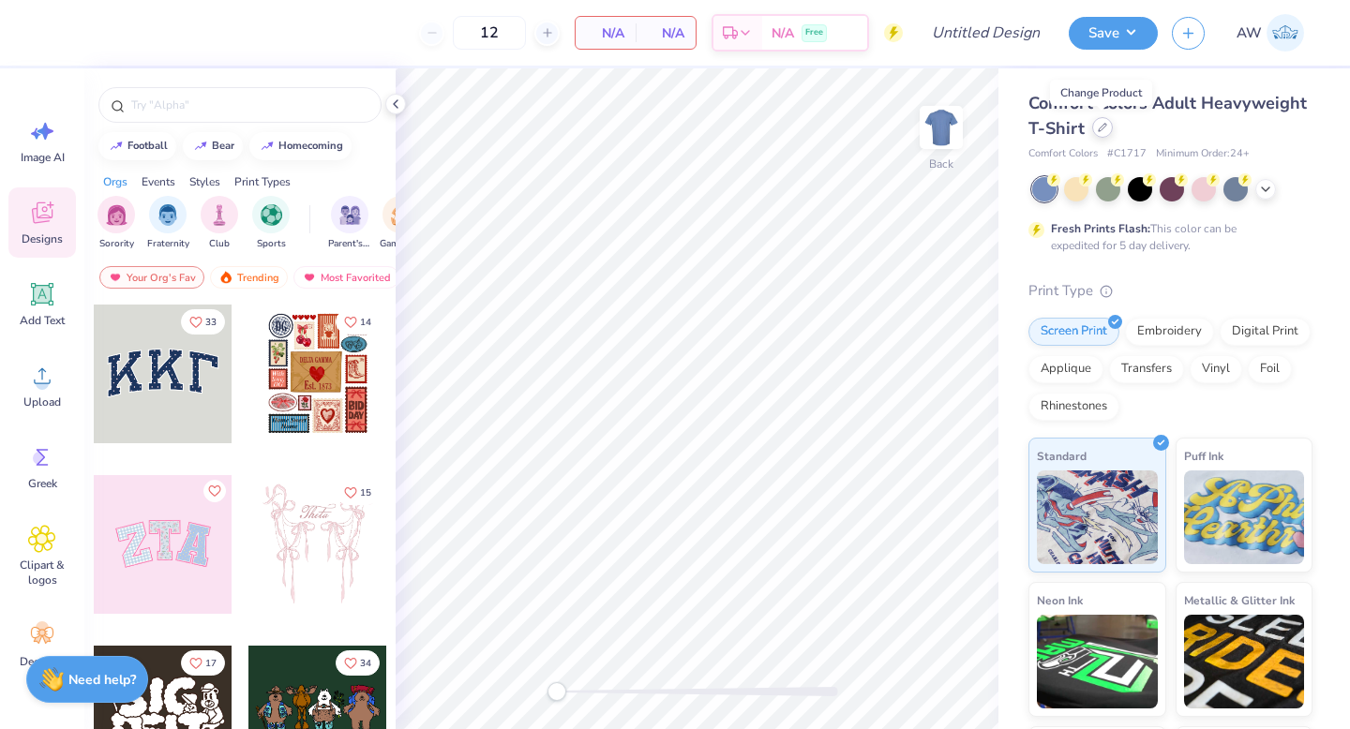
click at [1104, 131] on icon at bounding box center [1102, 127] width 9 height 9
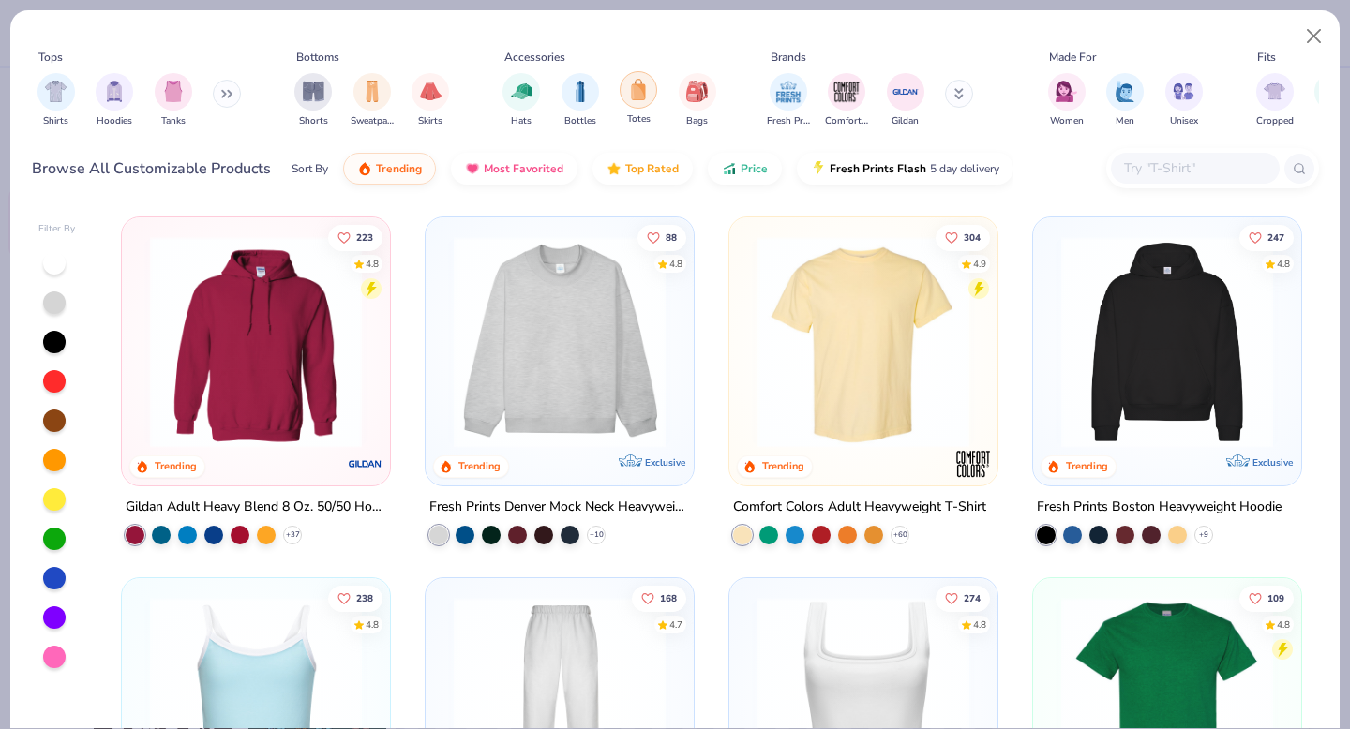
click at [646, 98] on img "filter for Totes" at bounding box center [638, 90] width 21 height 22
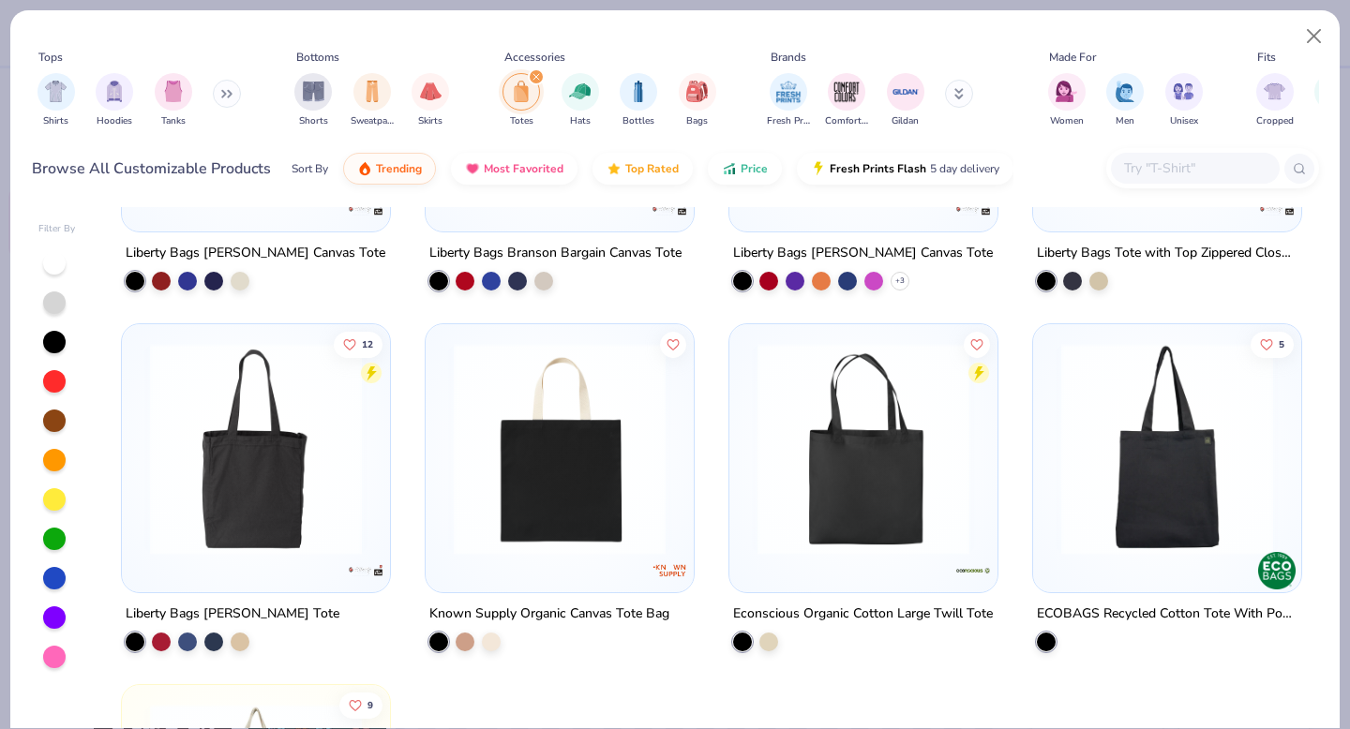
scroll to position [2012, 0]
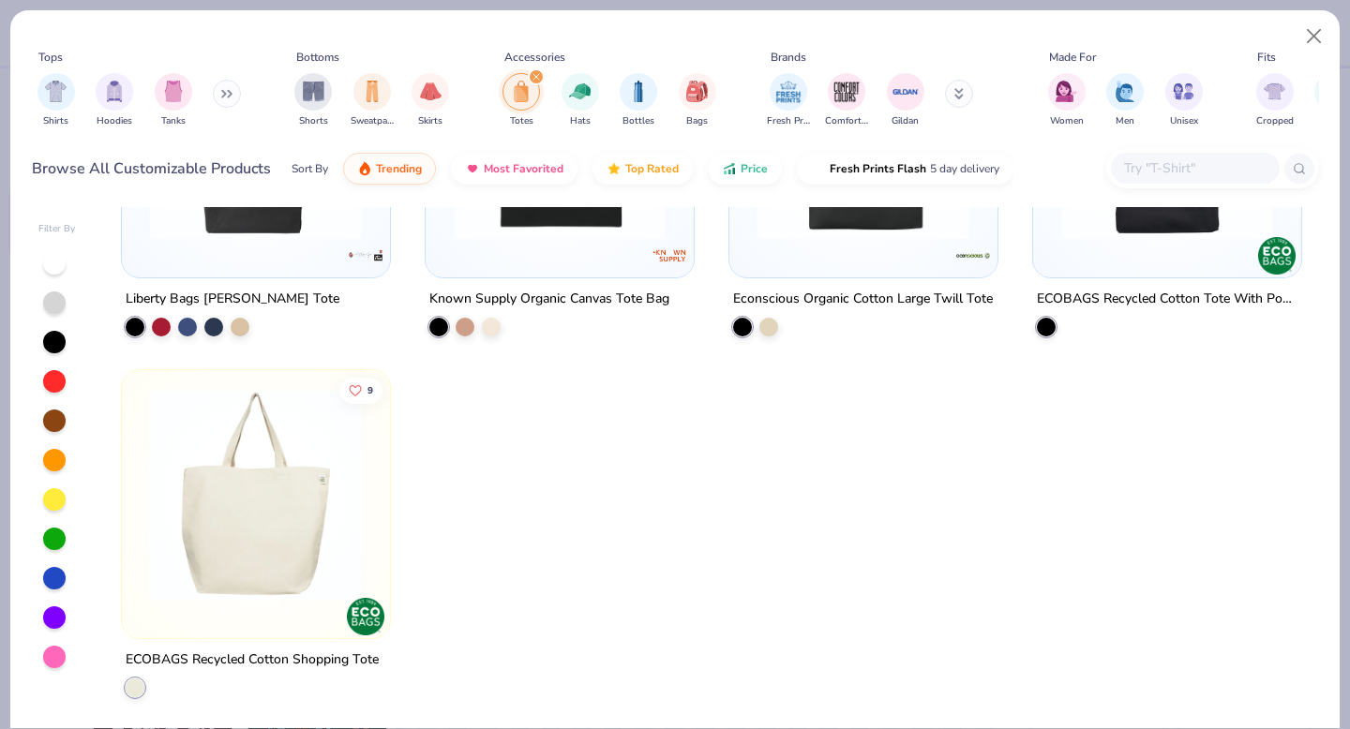
click at [330, 553] on img at bounding box center [256, 494] width 231 height 212
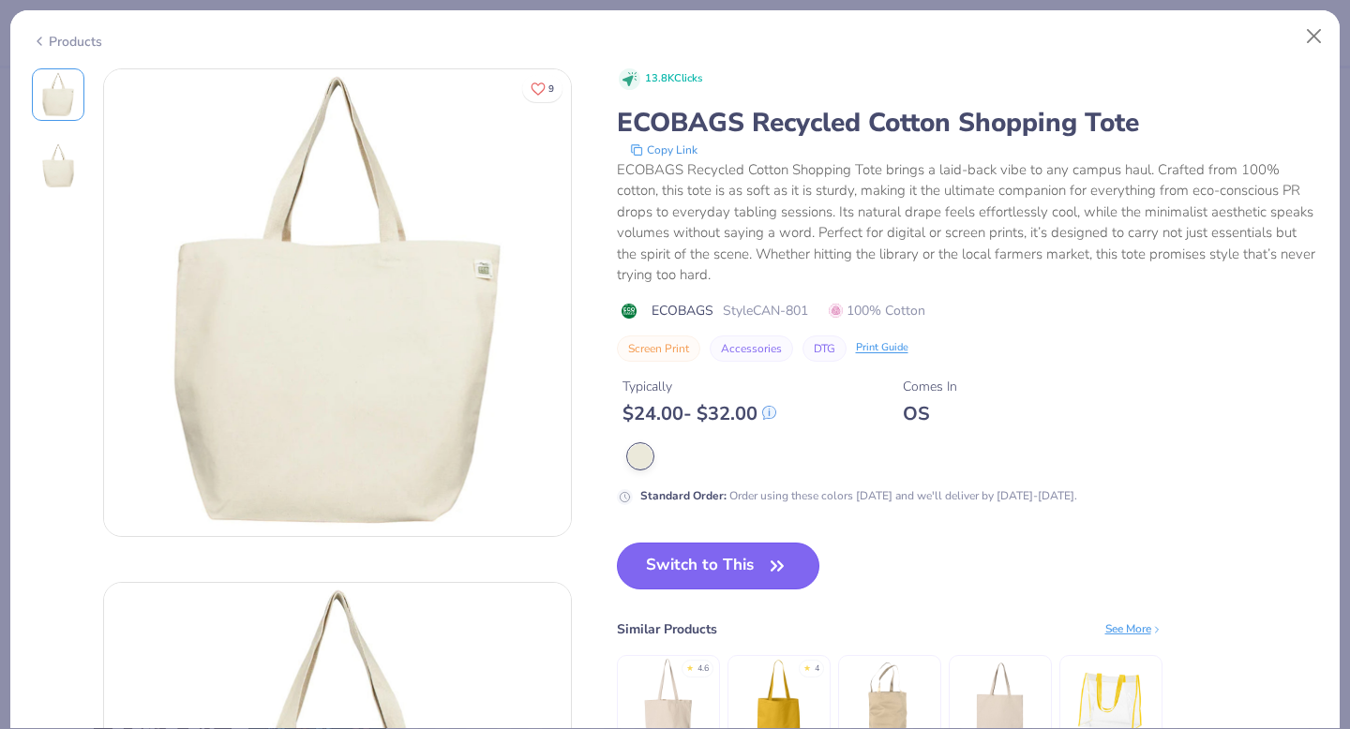
click at [740, 570] on button "Switch to This" at bounding box center [718, 566] width 203 height 47
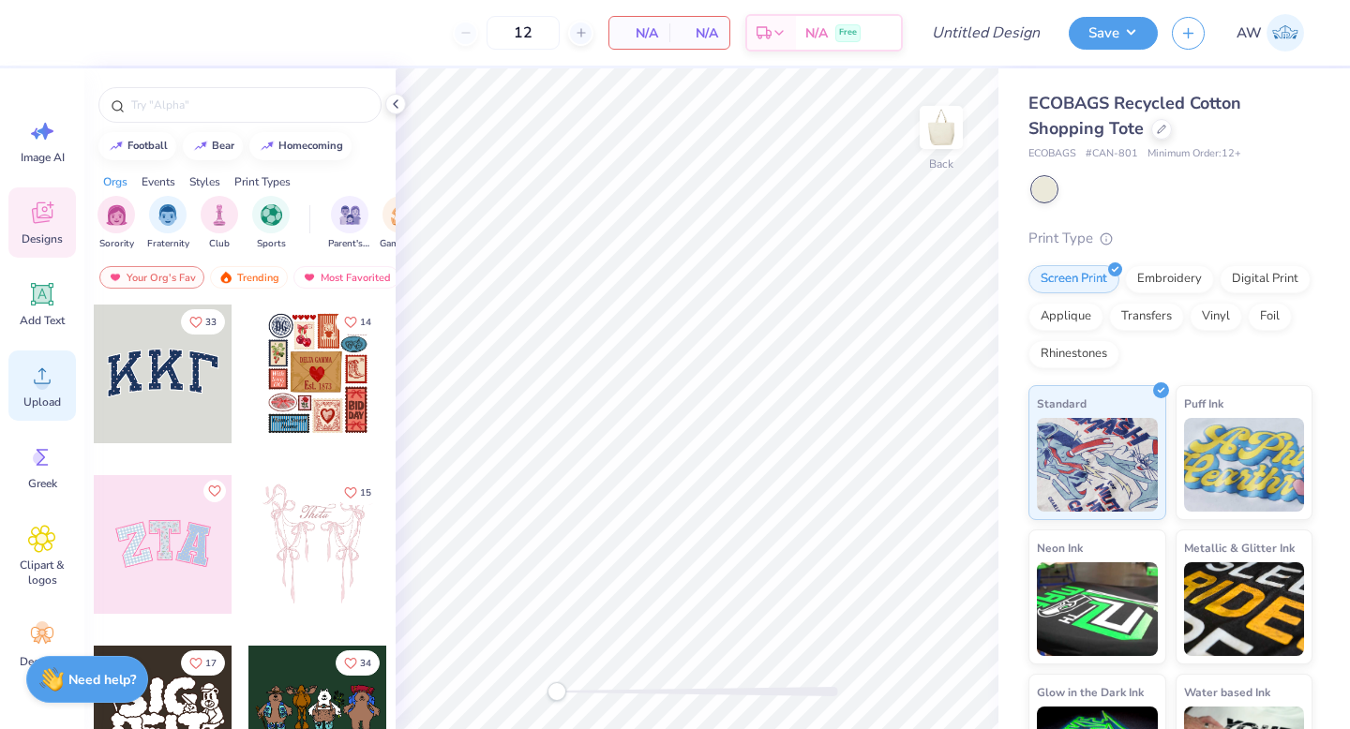
click at [56, 387] on div "Upload" at bounding box center [42, 386] width 68 height 70
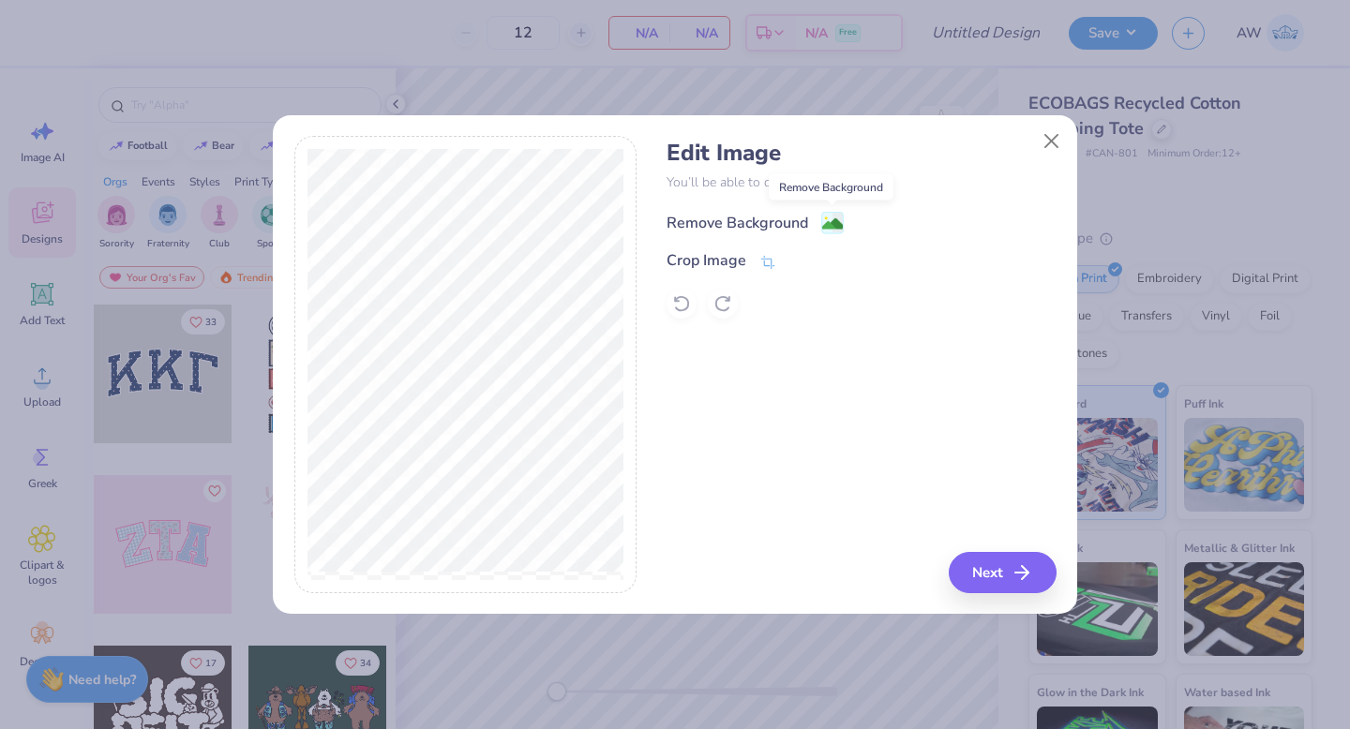
click at [830, 216] on image at bounding box center [832, 224] width 21 height 21
click at [1058, 140] on button "Close" at bounding box center [1052, 141] width 36 height 36
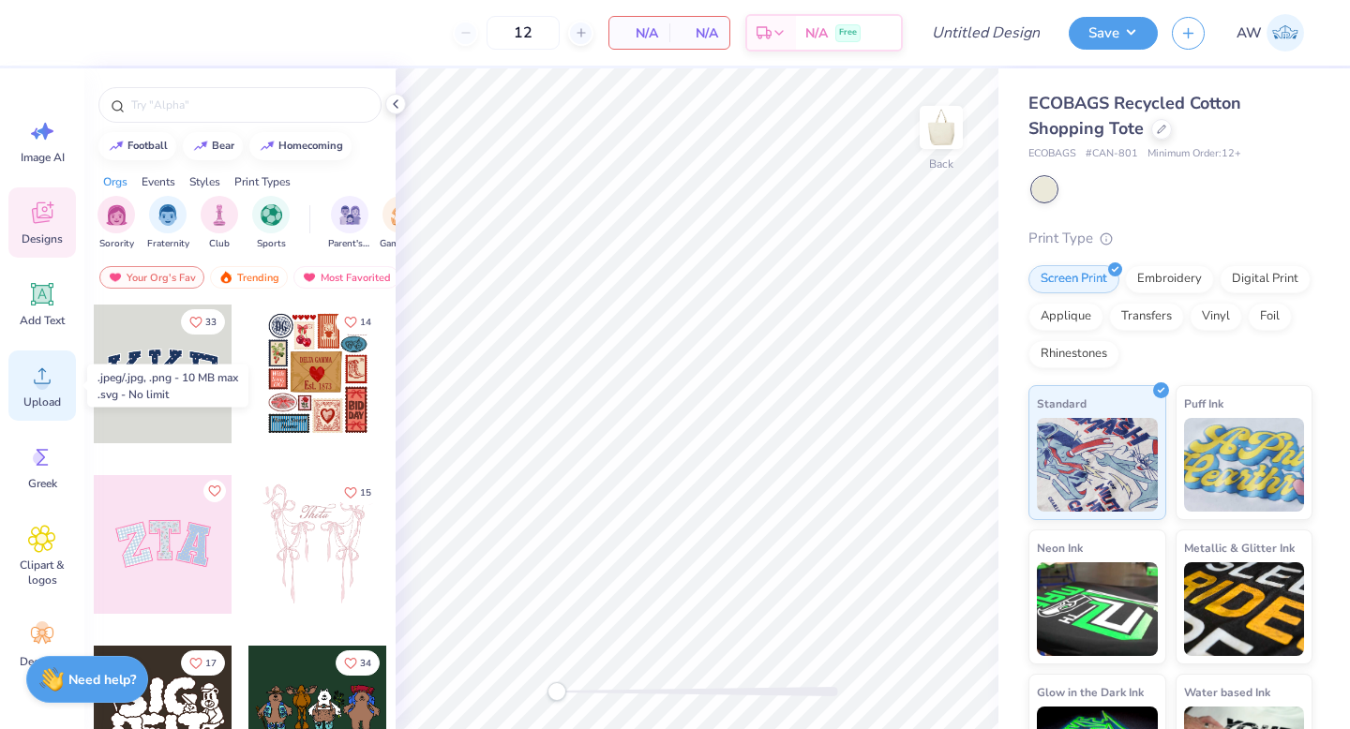
click at [38, 390] on div "Upload" at bounding box center [42, 386] width 68 height 70
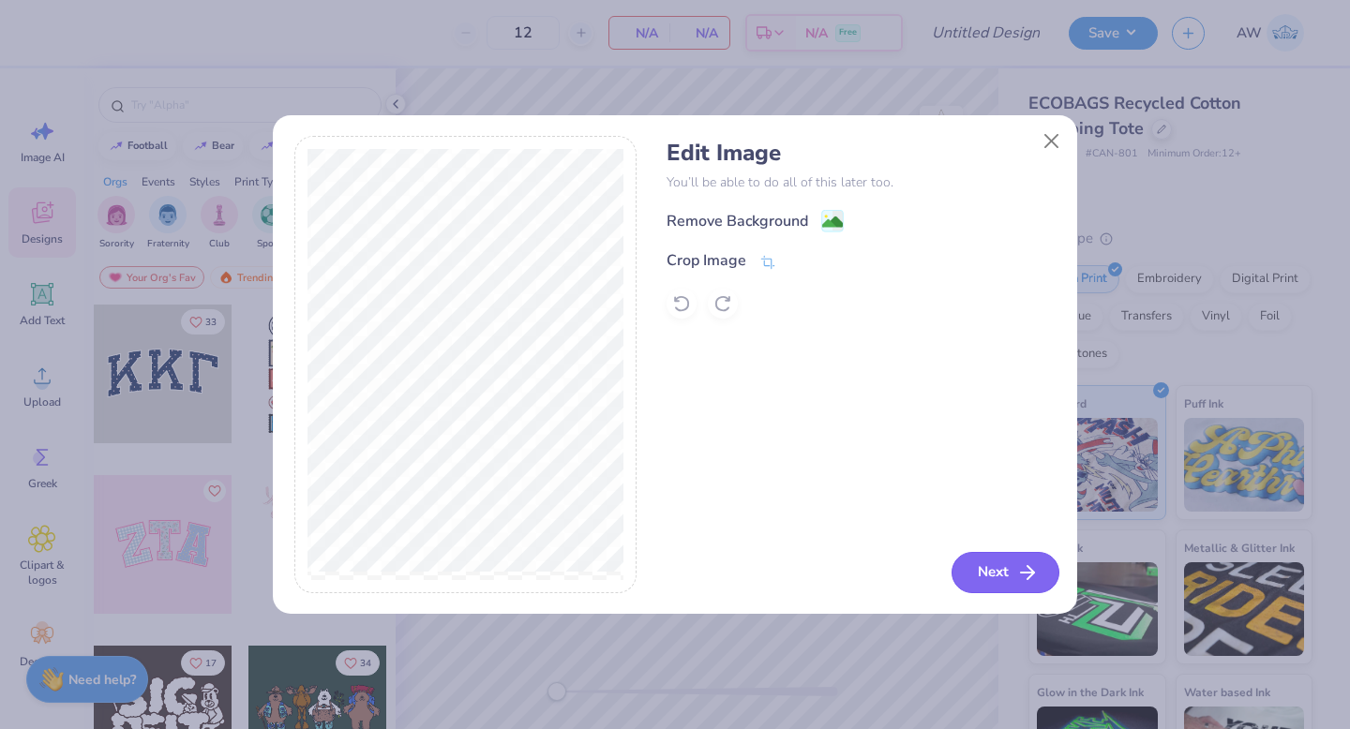
click at [1004, 565] on button "Next" at bounding box center [1006, 572] width 108 height 41
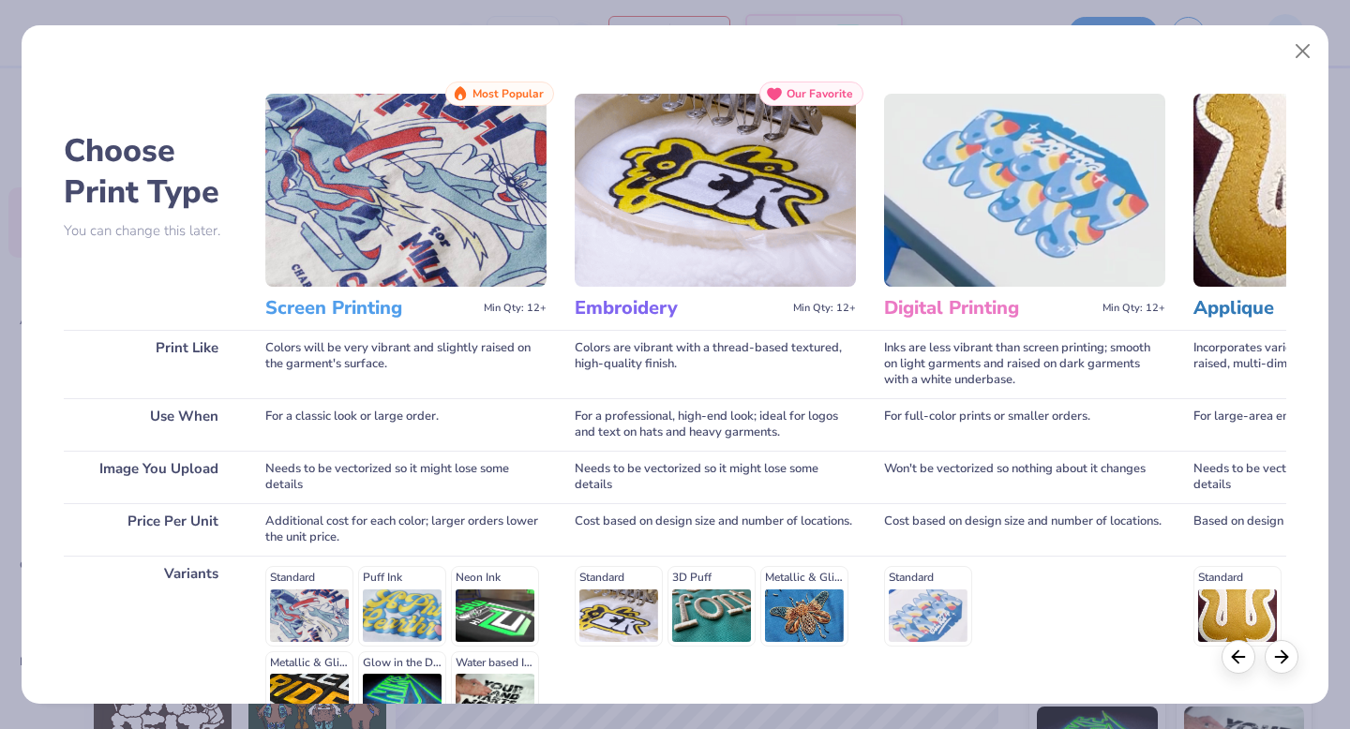
scroll to position [205, 0]
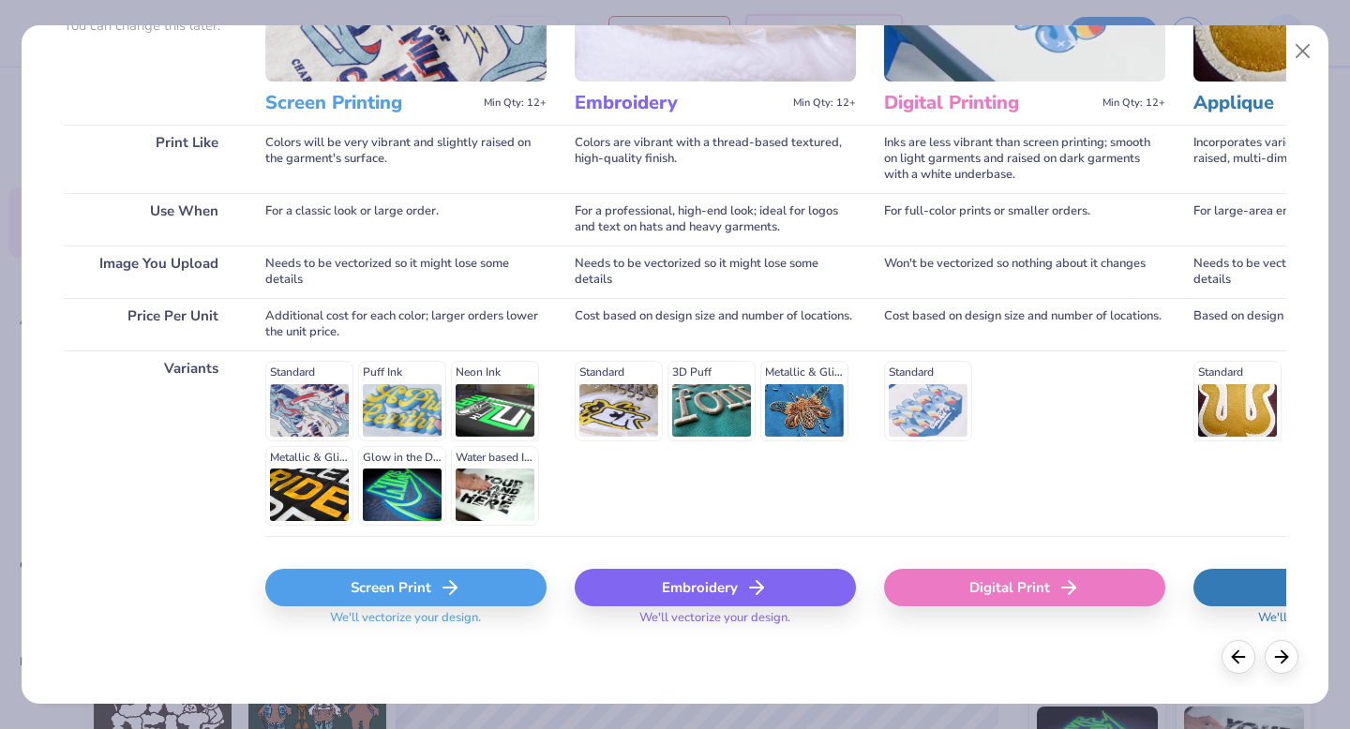
click at [401, 581] on div "Screen Print" at bounding box center [405, 588] width 281 height 38
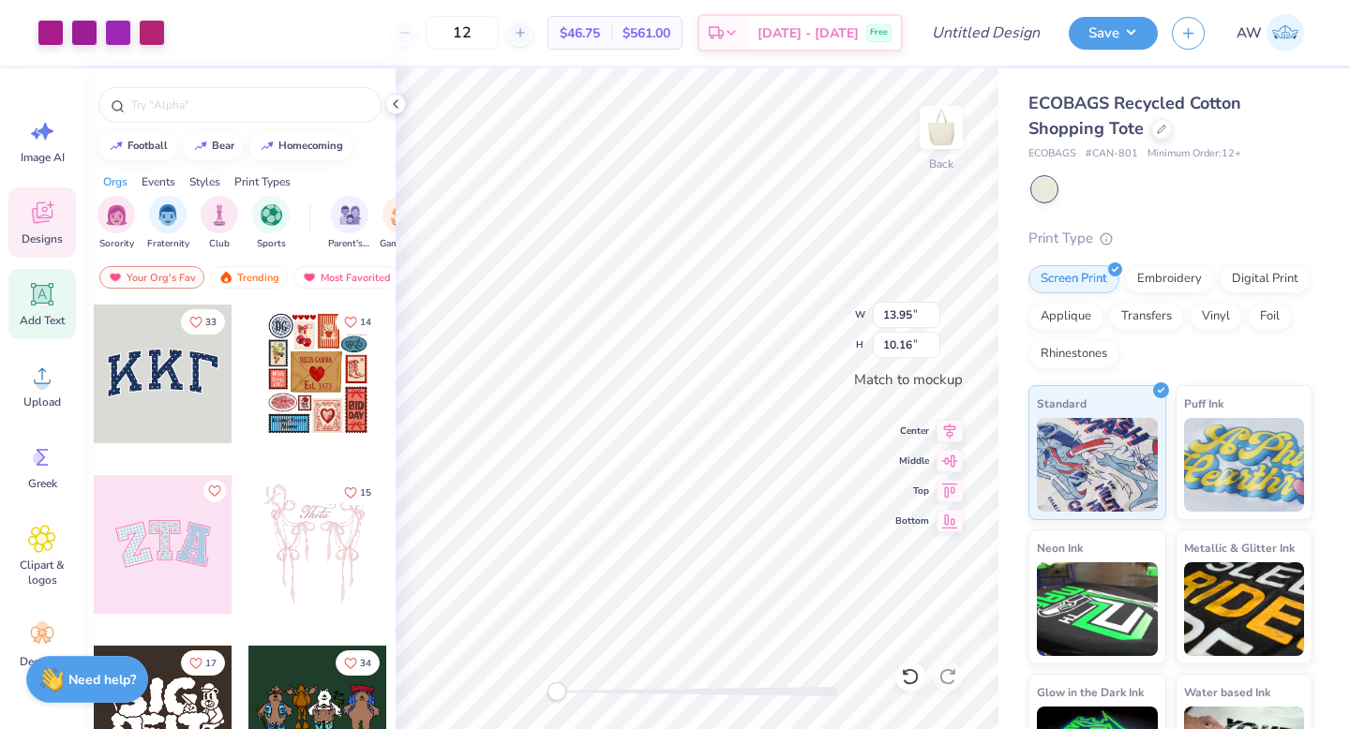
click at [47, 297] on icon at bounding box center [43, 295] width 18 height 18
type input "4.80"
type input "1.39"
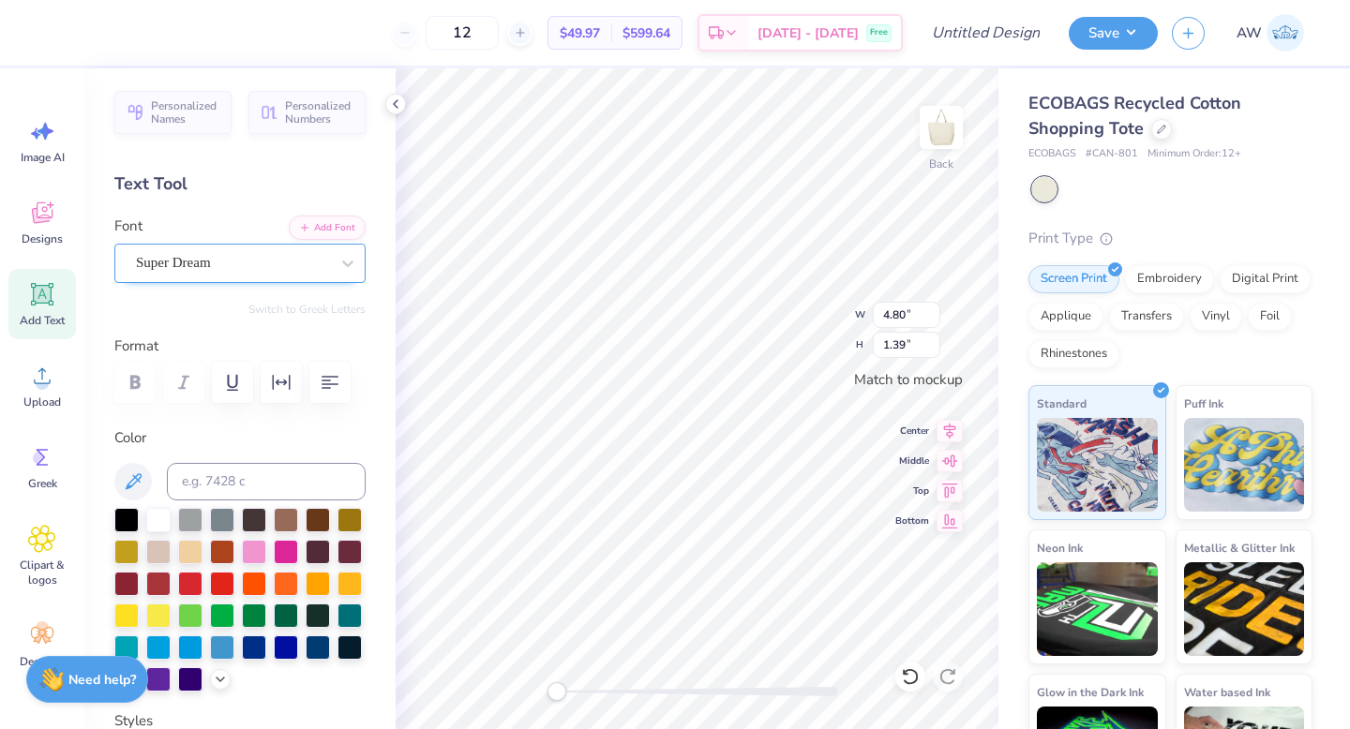
click at [262, 270] on div "Super Dream" at bounding box center [232, 262] width 197 height 29
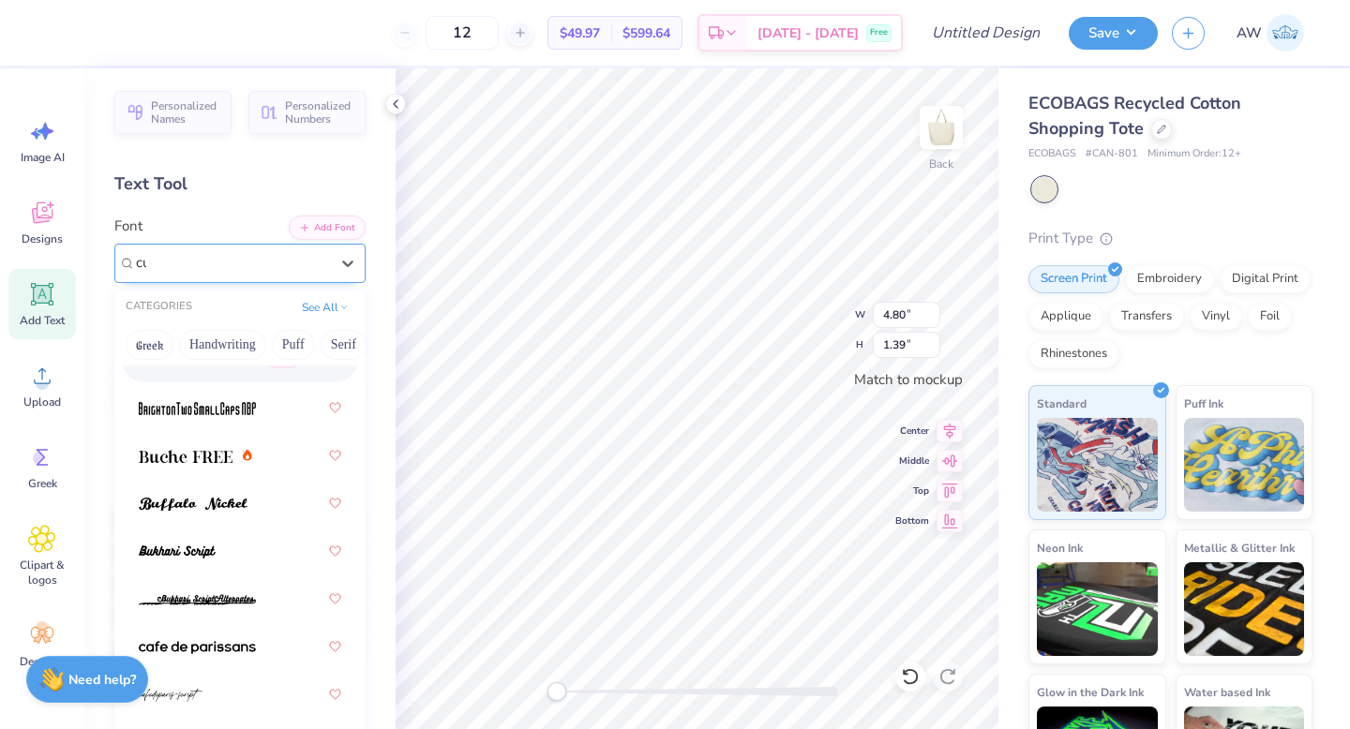
scroll to position [0, 0]
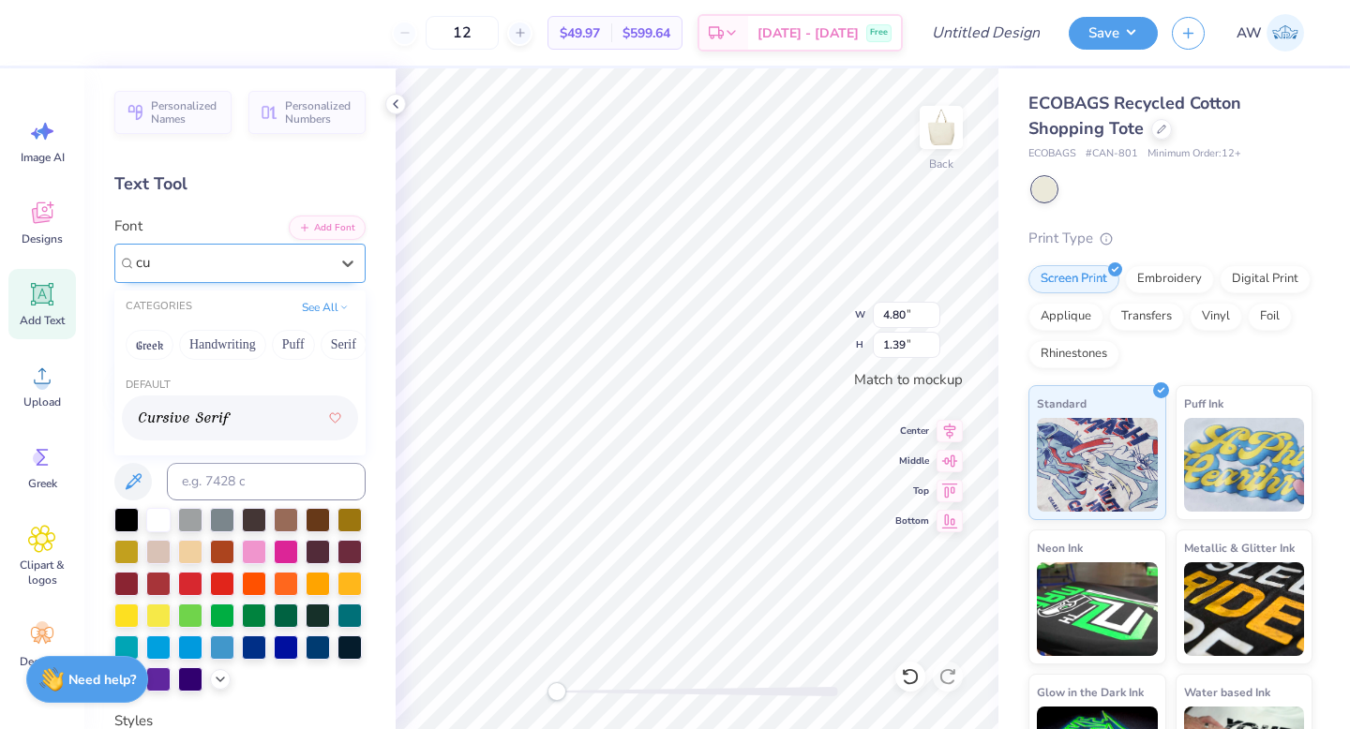
type input "c"
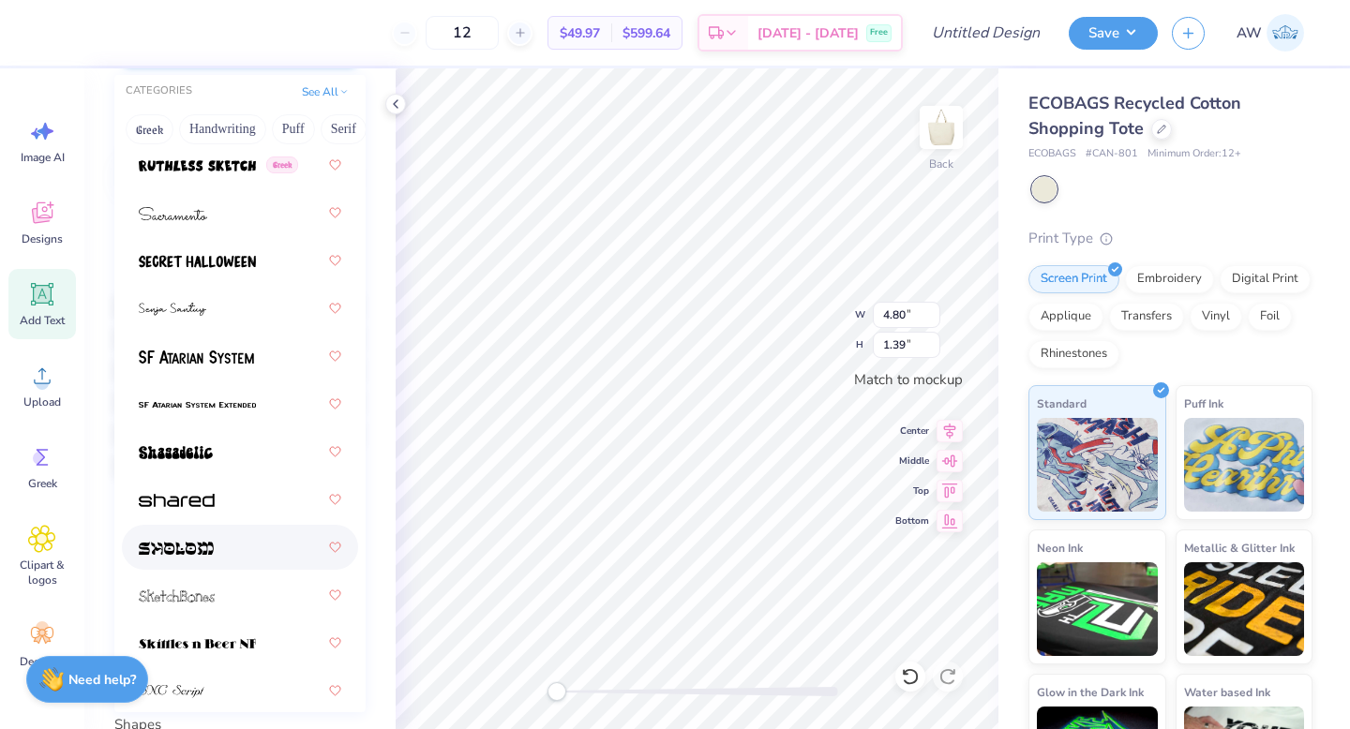
scroll to position [12233, 0]
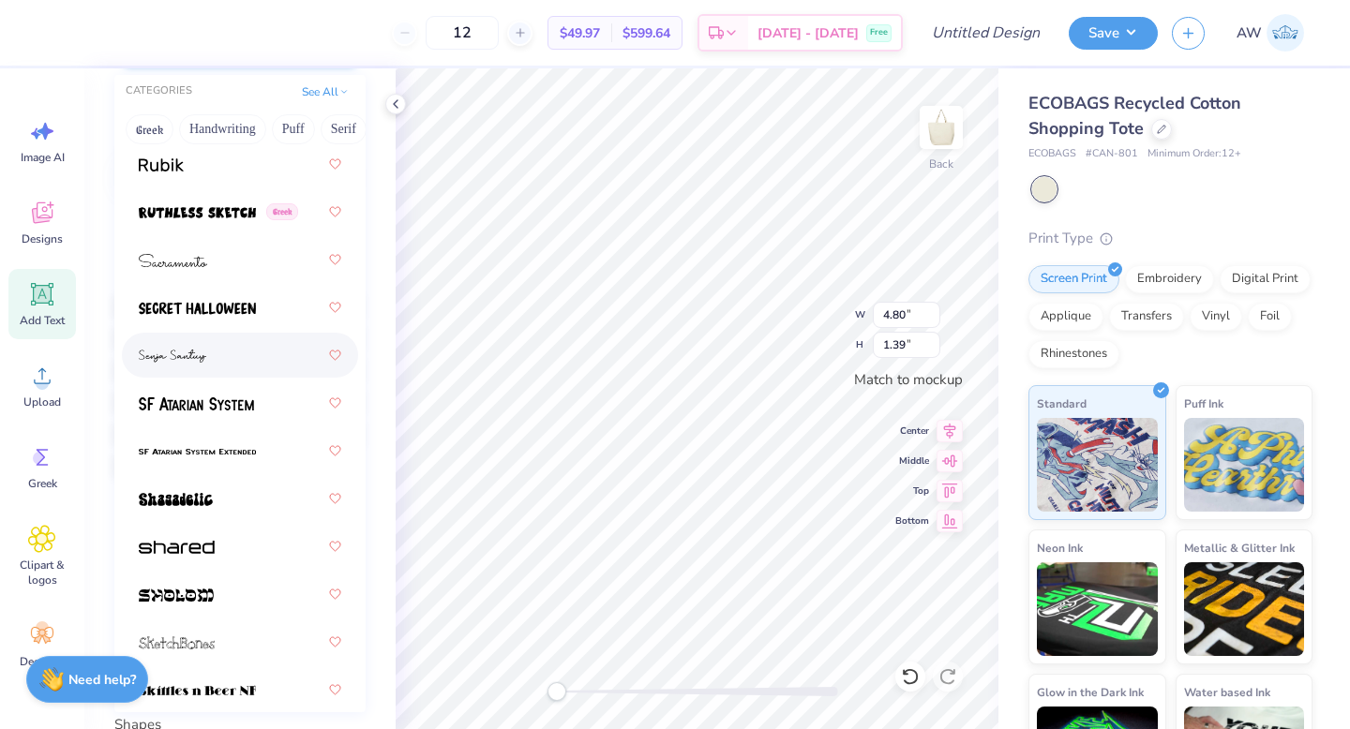
click at [214, 344] on div at bounding box center [240, 355] width 203 height 34
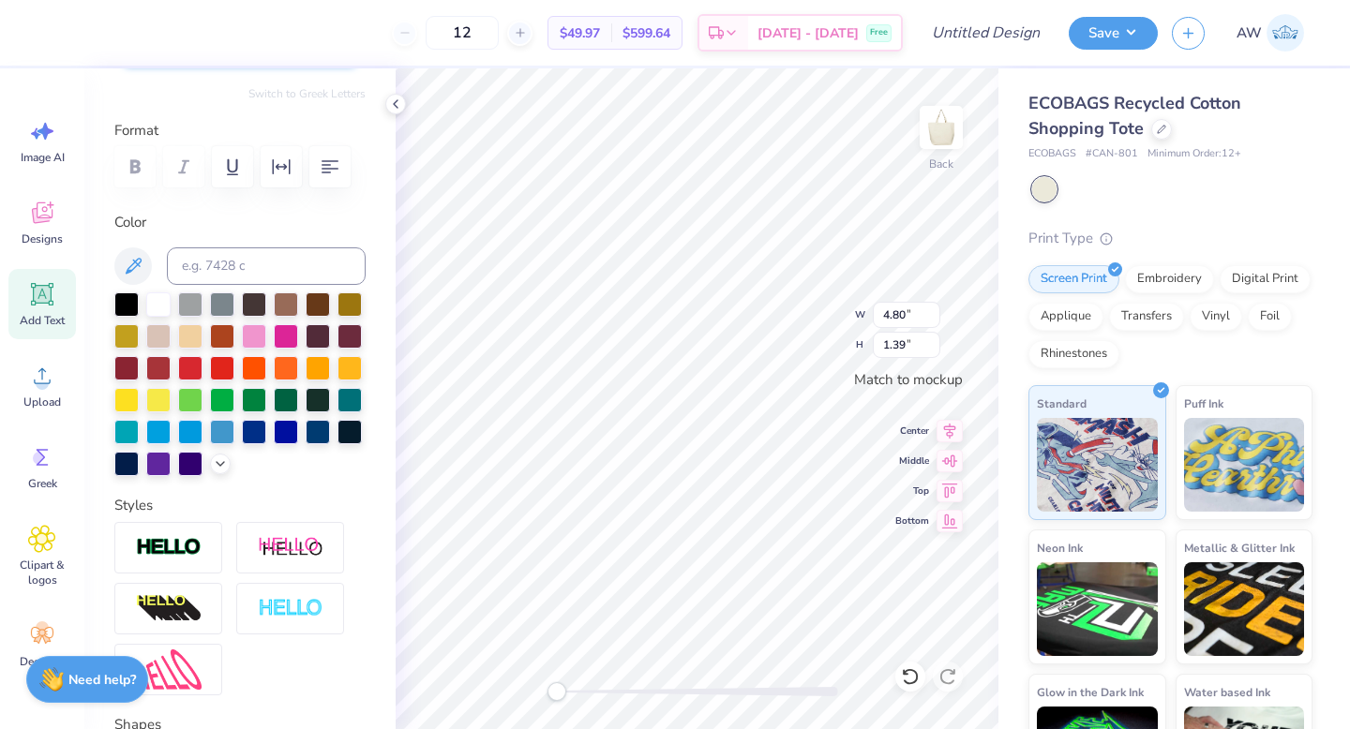
type textarea "X"
type textarea "Making a Difference by Design"
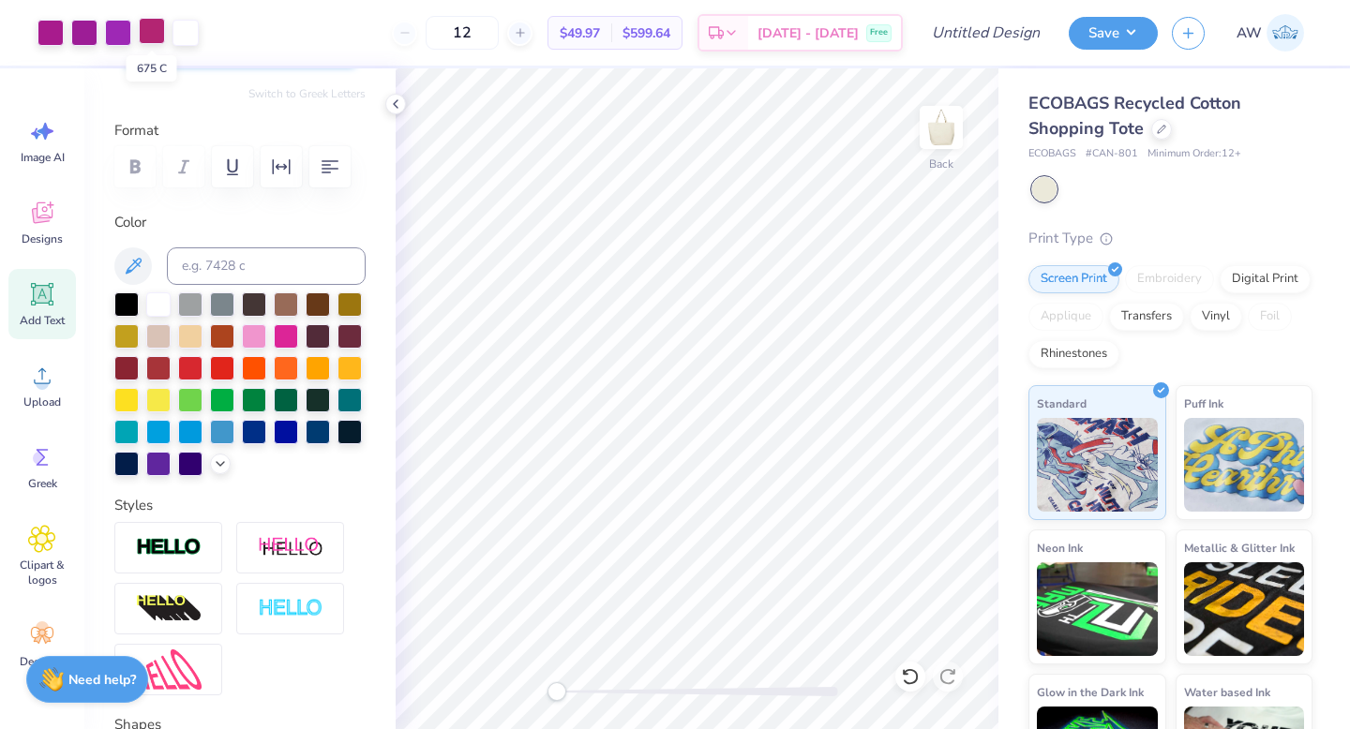
click at [152, 30] on div at bounding box center [152, 31] width 26 height 26
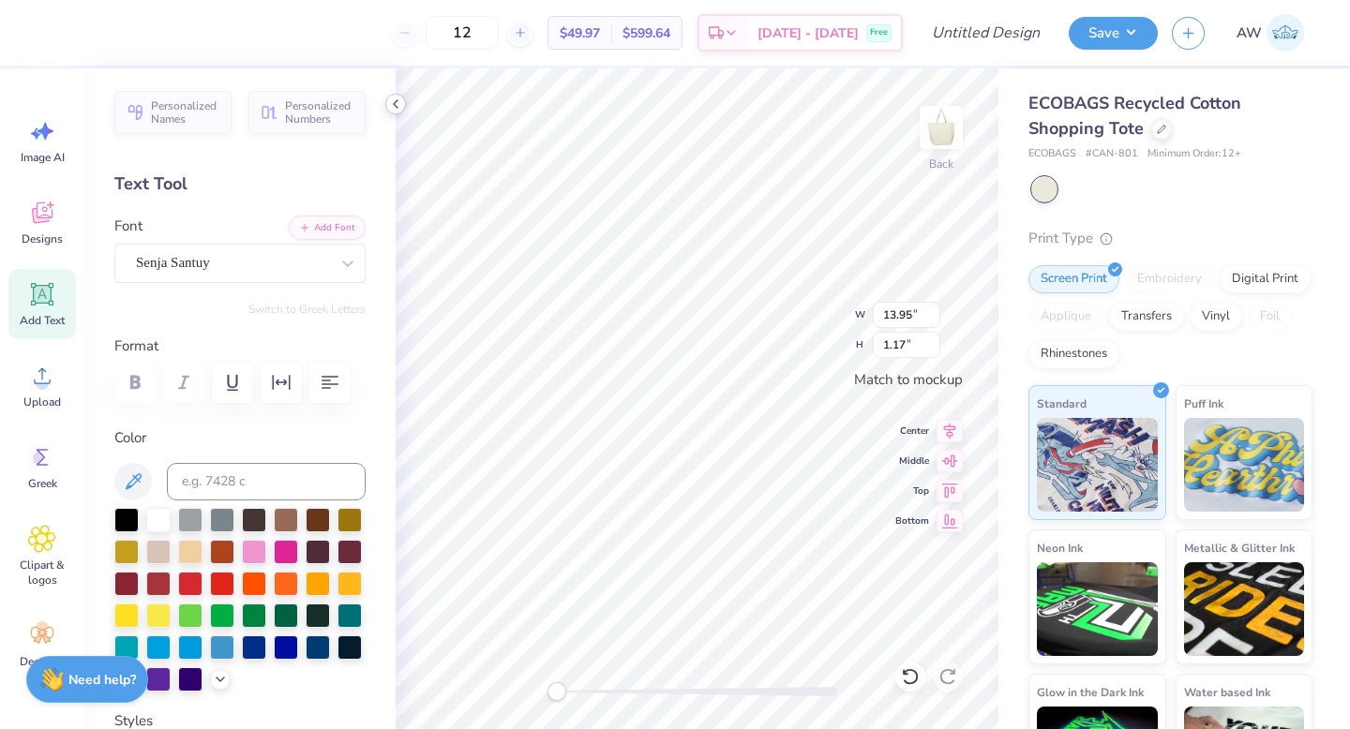
click at [398, 106] on icon at bounding box center [395, 104] width 15 height 15
type input "6.81"
type input "4.96"
click at [186, 34] on div at bounding box center [186, 31] width 26 height 26
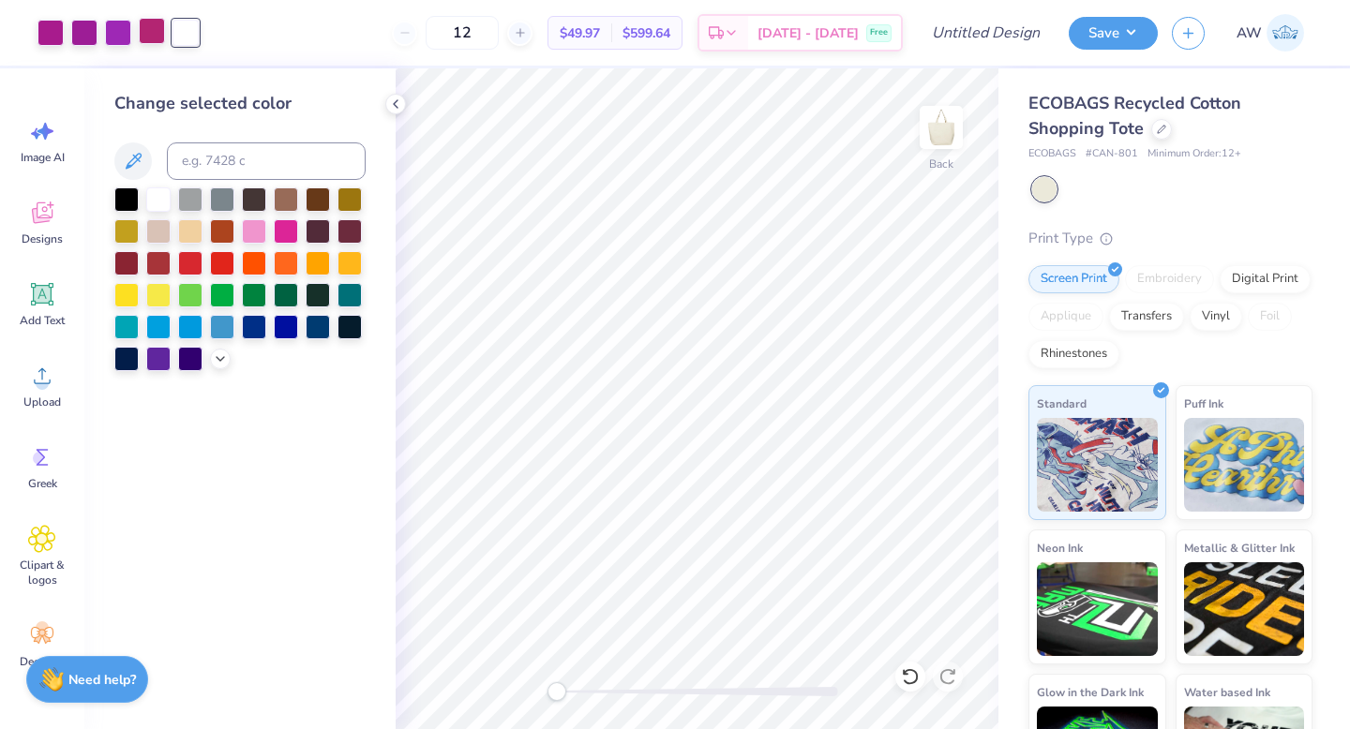
click at [150, 38] on div at bounding box center [152, 31] width 26 height 26
click at [176, 35] on div at bounding box center [186, 31] width 26 height 26
click at [239, 155] on input at bounding box center [266, 162] width 199 height 38
type input "675"
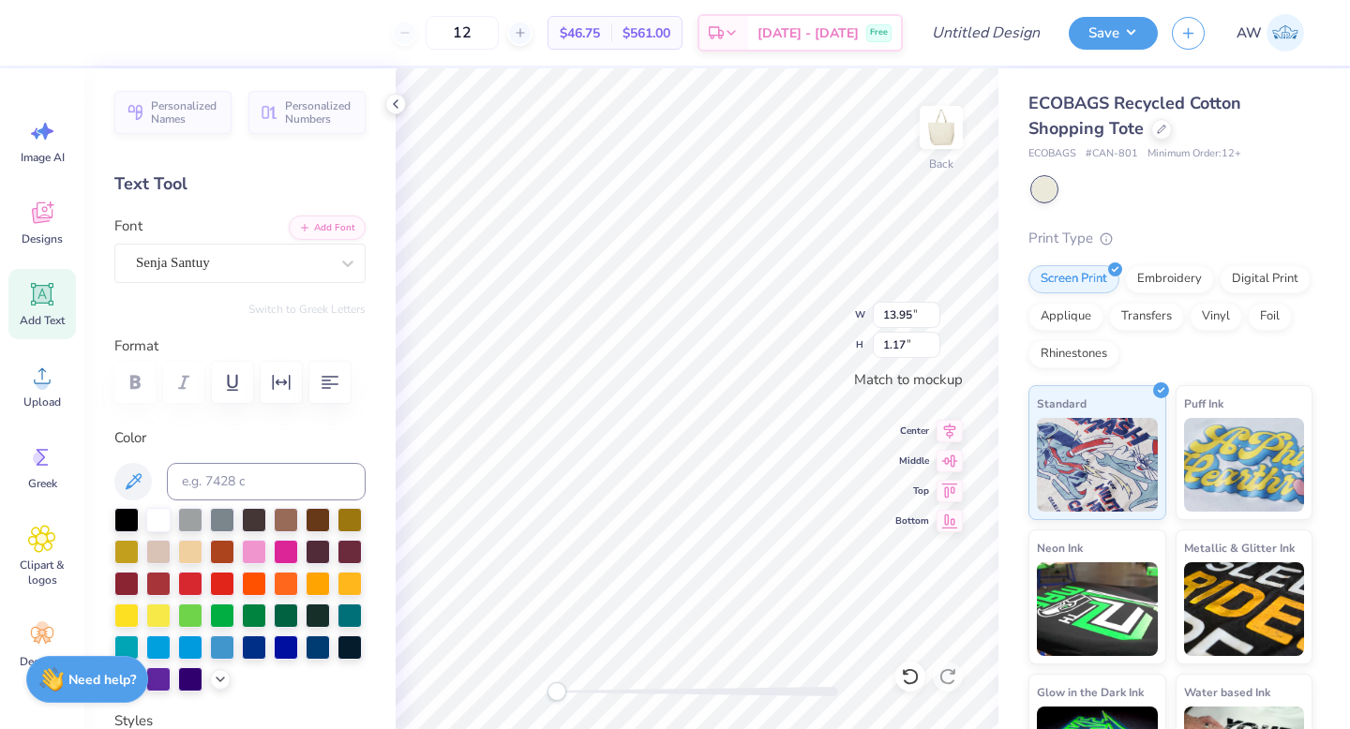
type input "11.25"
type input "0.94"
type textarea "Leadership Through Design"
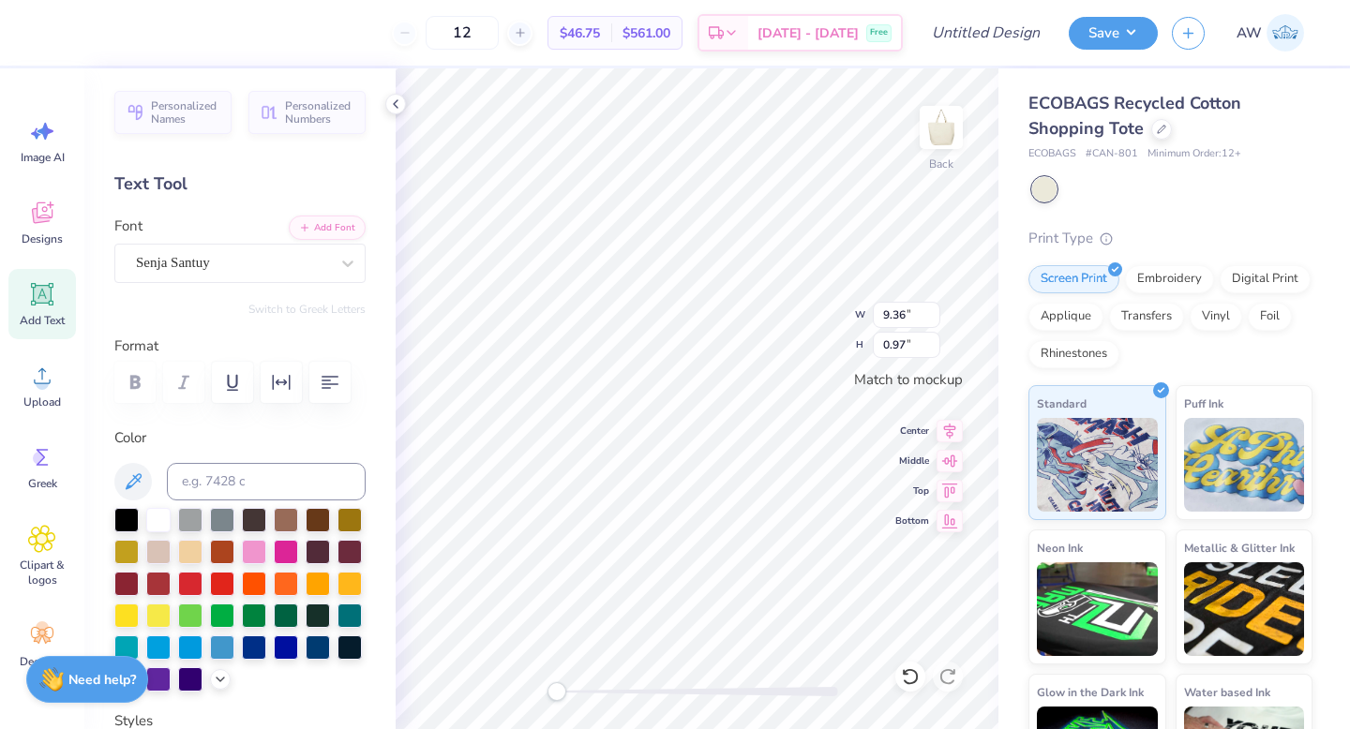
type textarea "L"
type textarea "Creating Postive Change"
click at [396, 103] on icon at bounding box center [395, 104] width 15 height 15
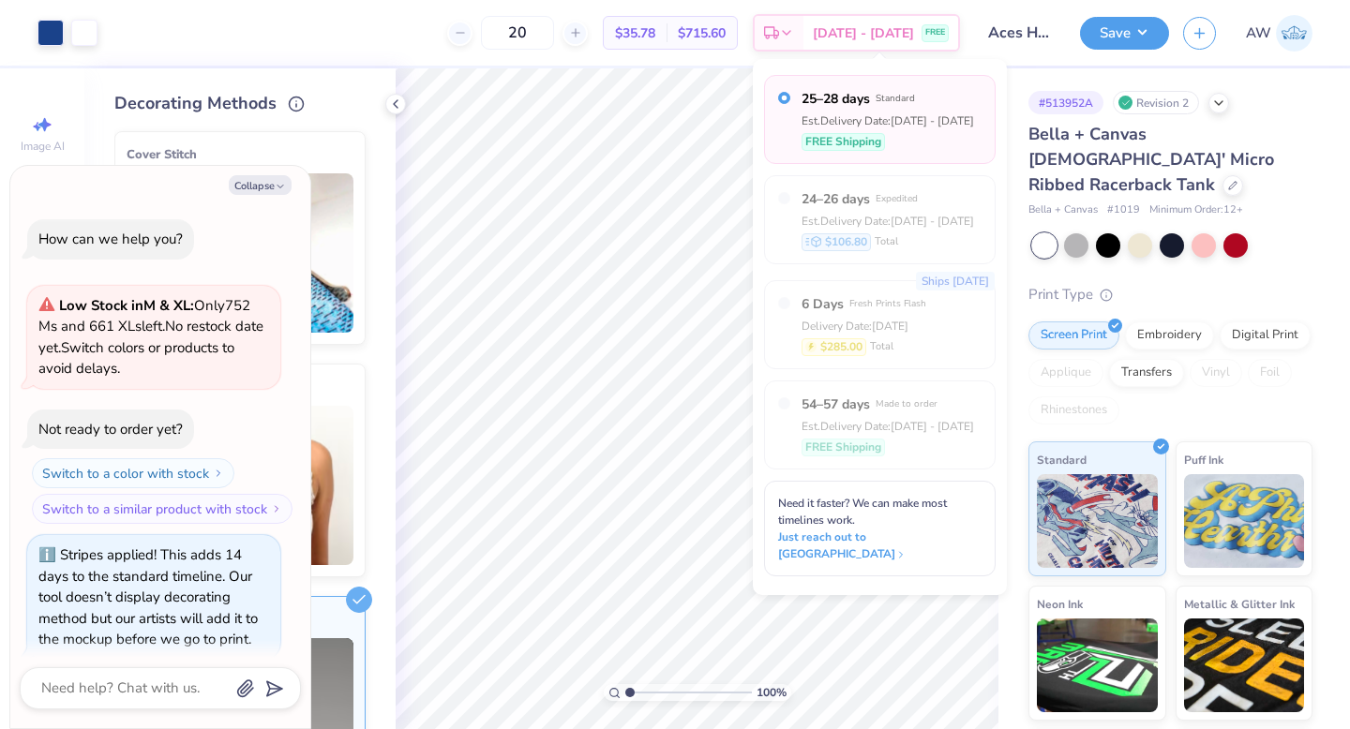
scroll to position [2799, 0]
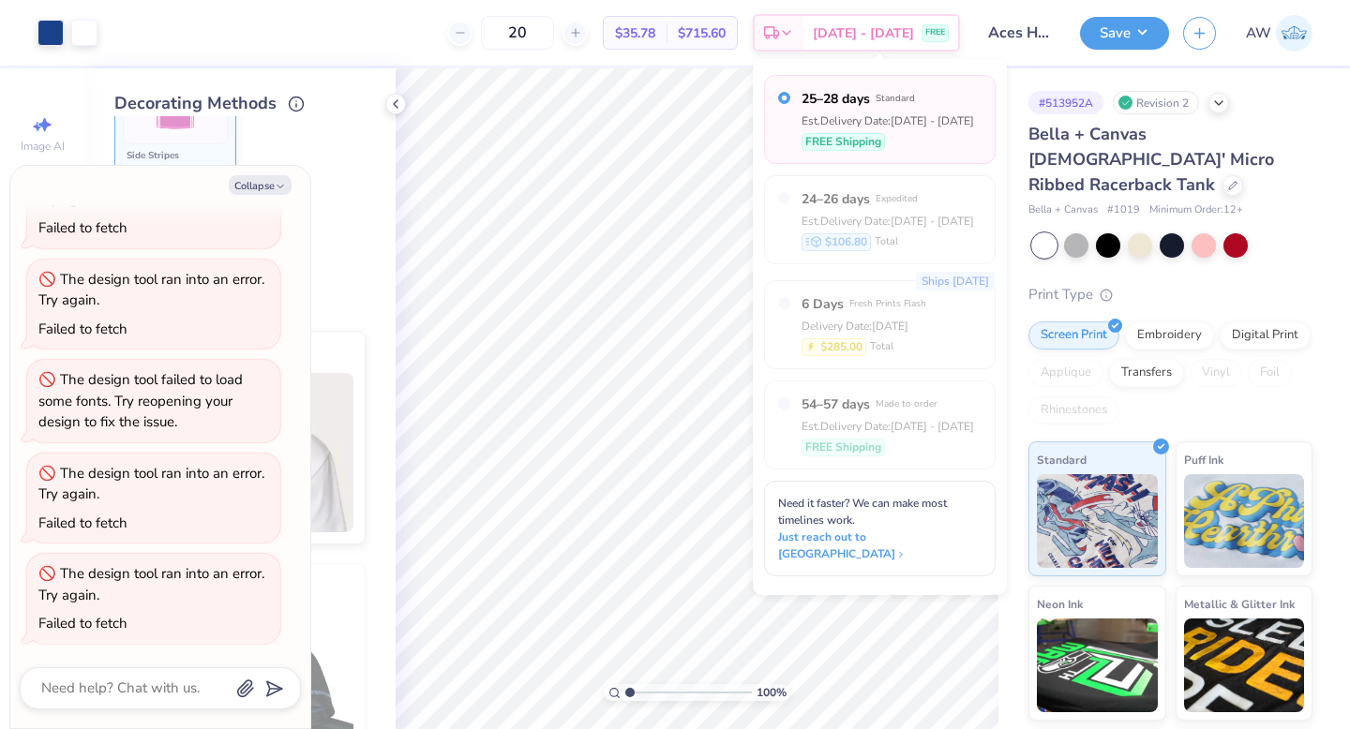
click at [275, 173] on div "Collapse How can we help you? Low Stock in M & XL : Only 752 Ms and 661 XLs lef…" at bounding box center [160, 447] width 300 height 563
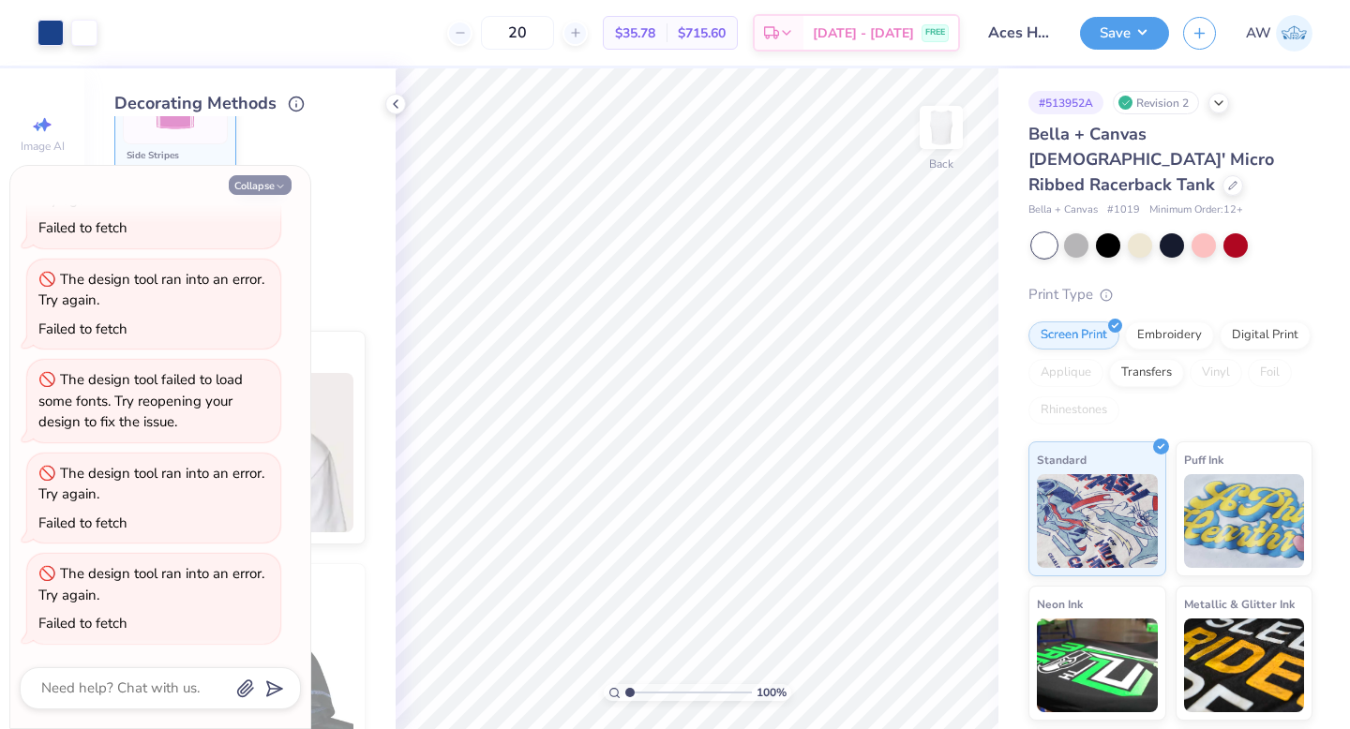
click at [259, 188] on button "Collapse" at bounding box center [260, 185] width 63 height 20
type textarea "x"
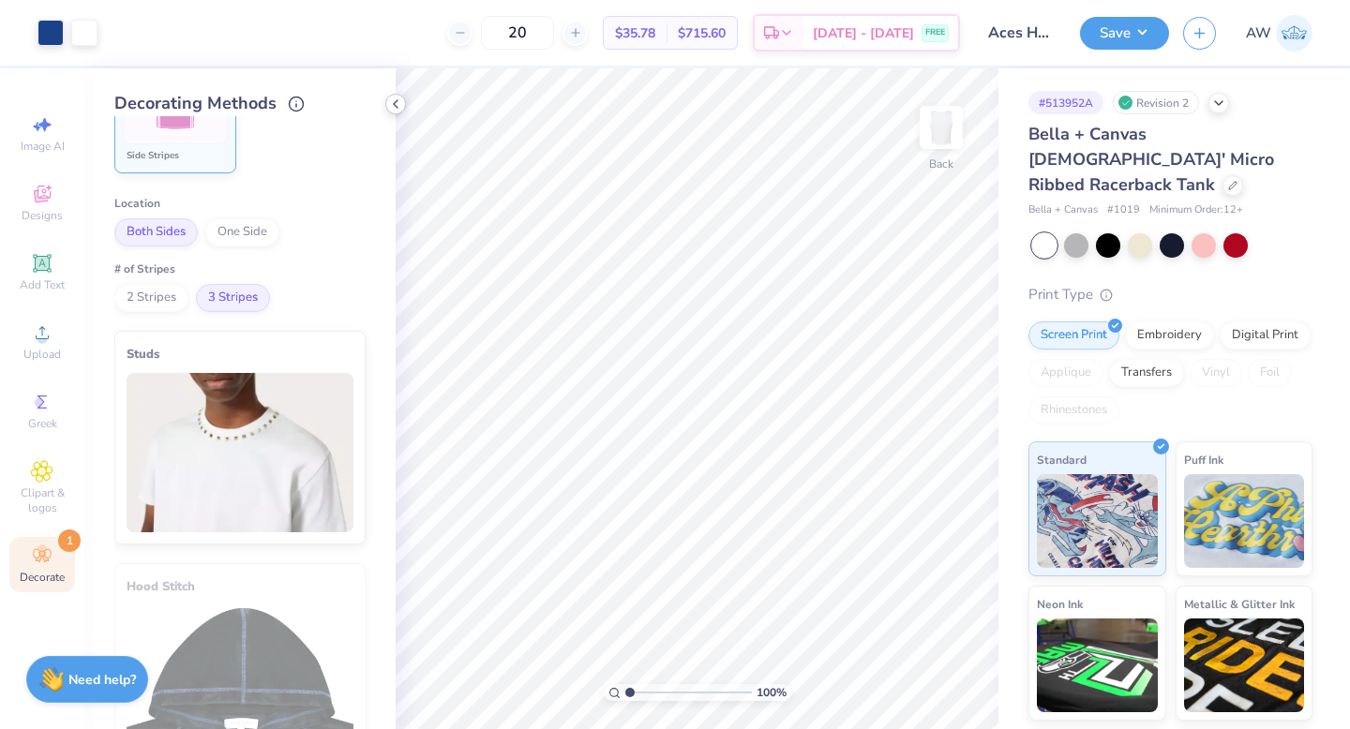
click at [399, 103] on icon at bounding box center [395, 104] width 15 height 15
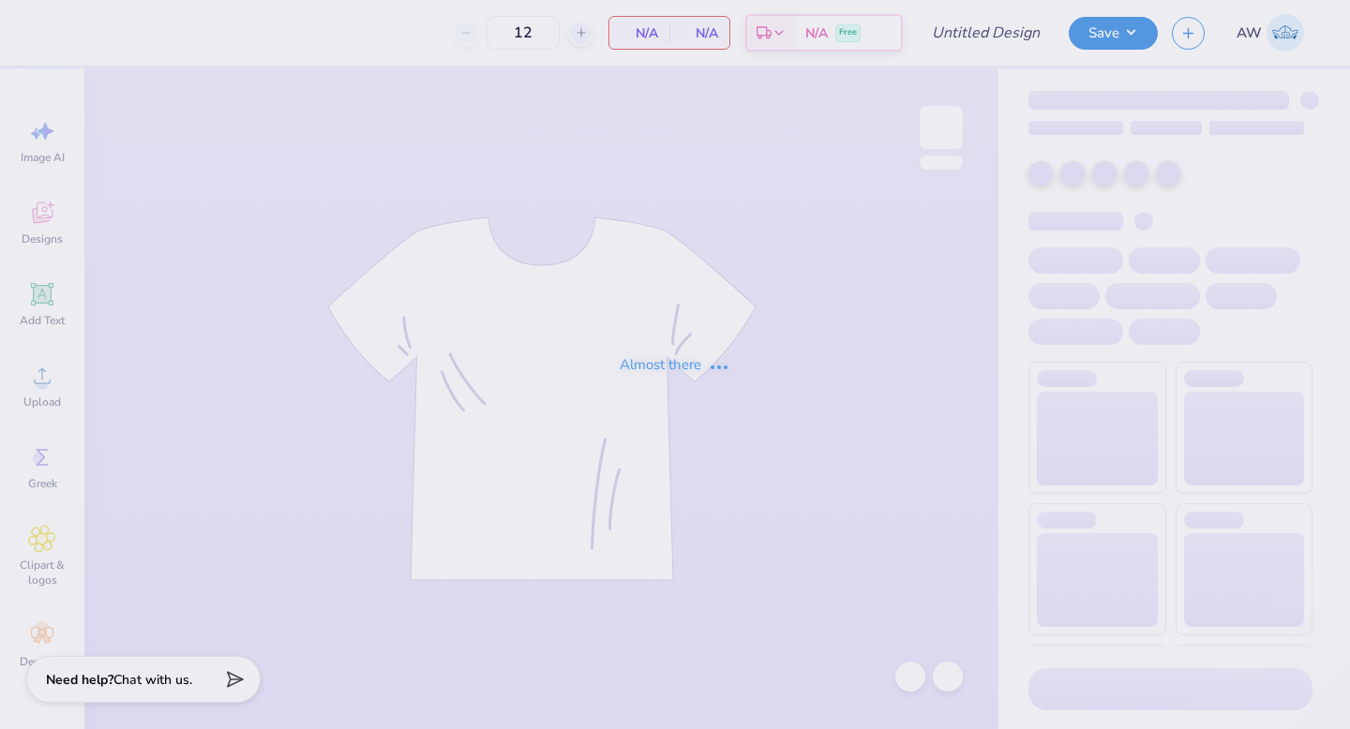
type input "Aces Homecoming Tank"
type input "20"
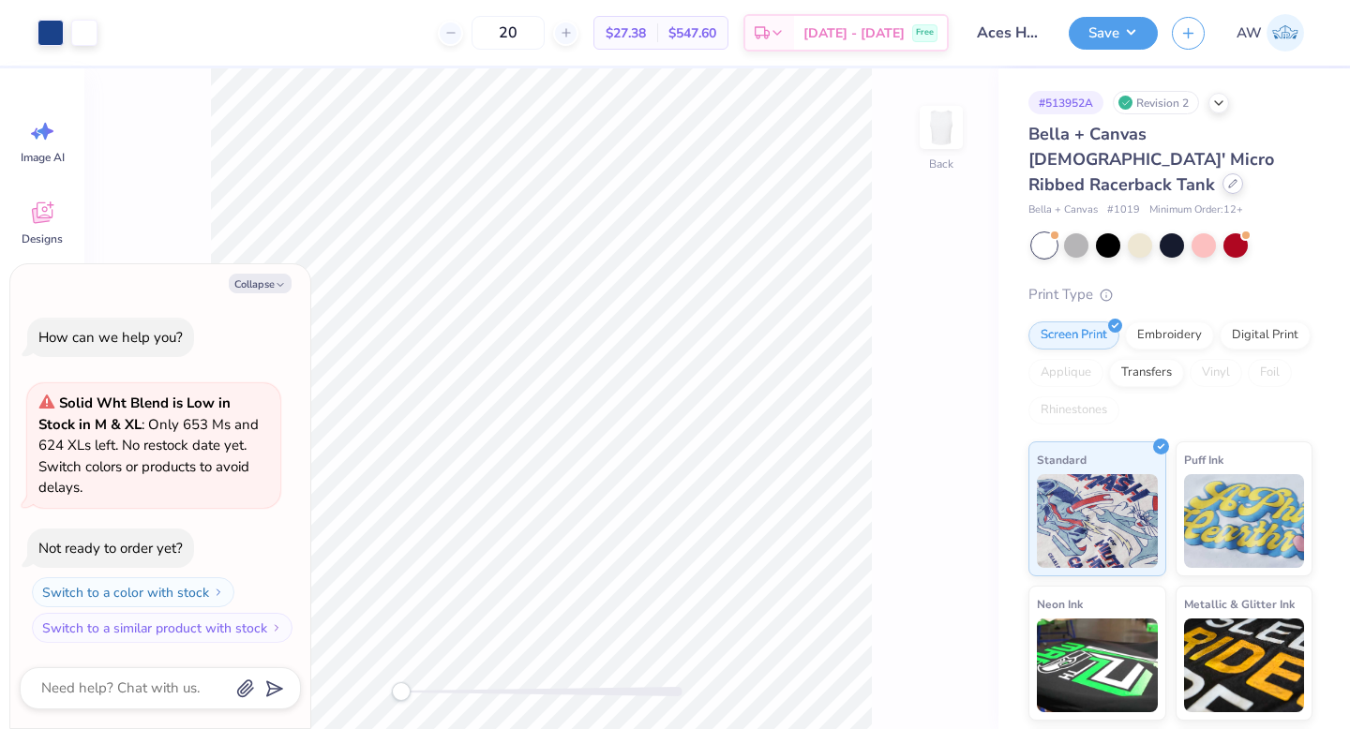
click at [1229, 180] on icon at bounding box center [1233, 184] width 8 height 8
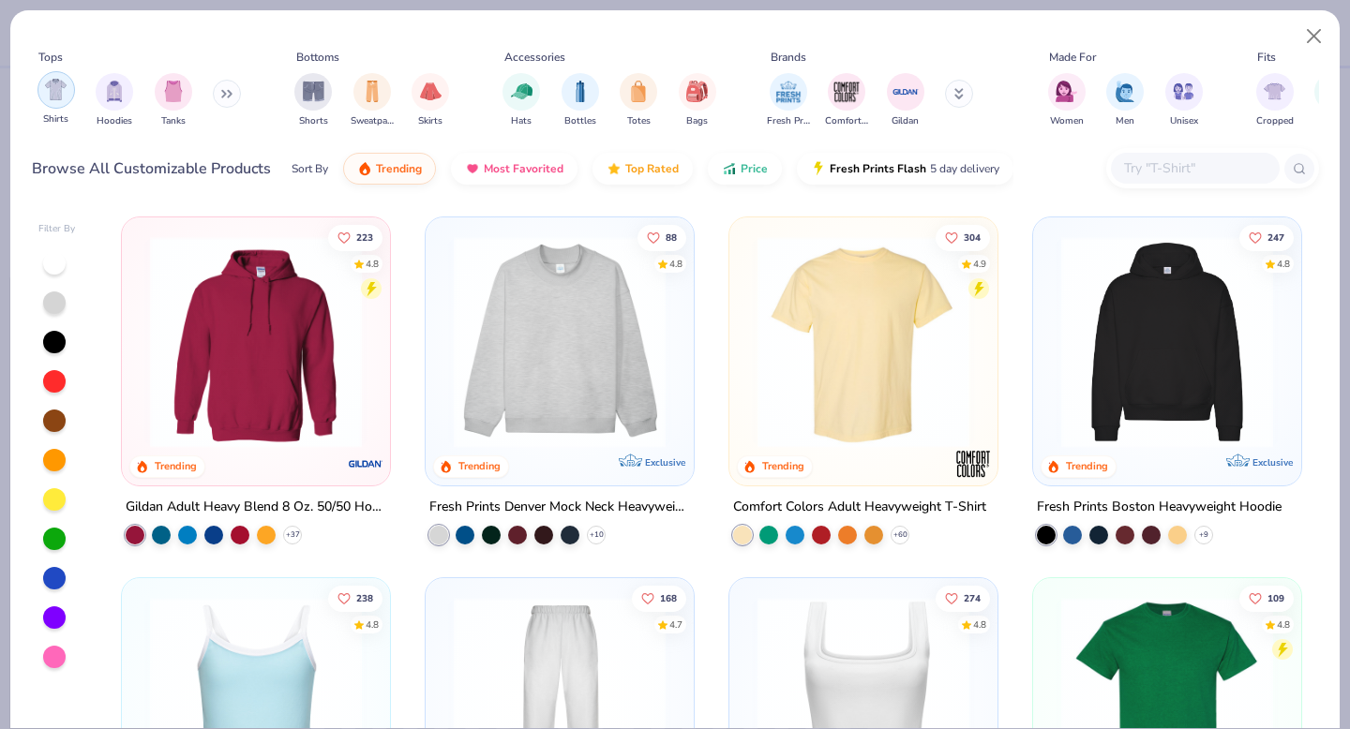
click at [63, 93] on img "filter for Shirts" at bounding box center [56, 90] width 22 height 22
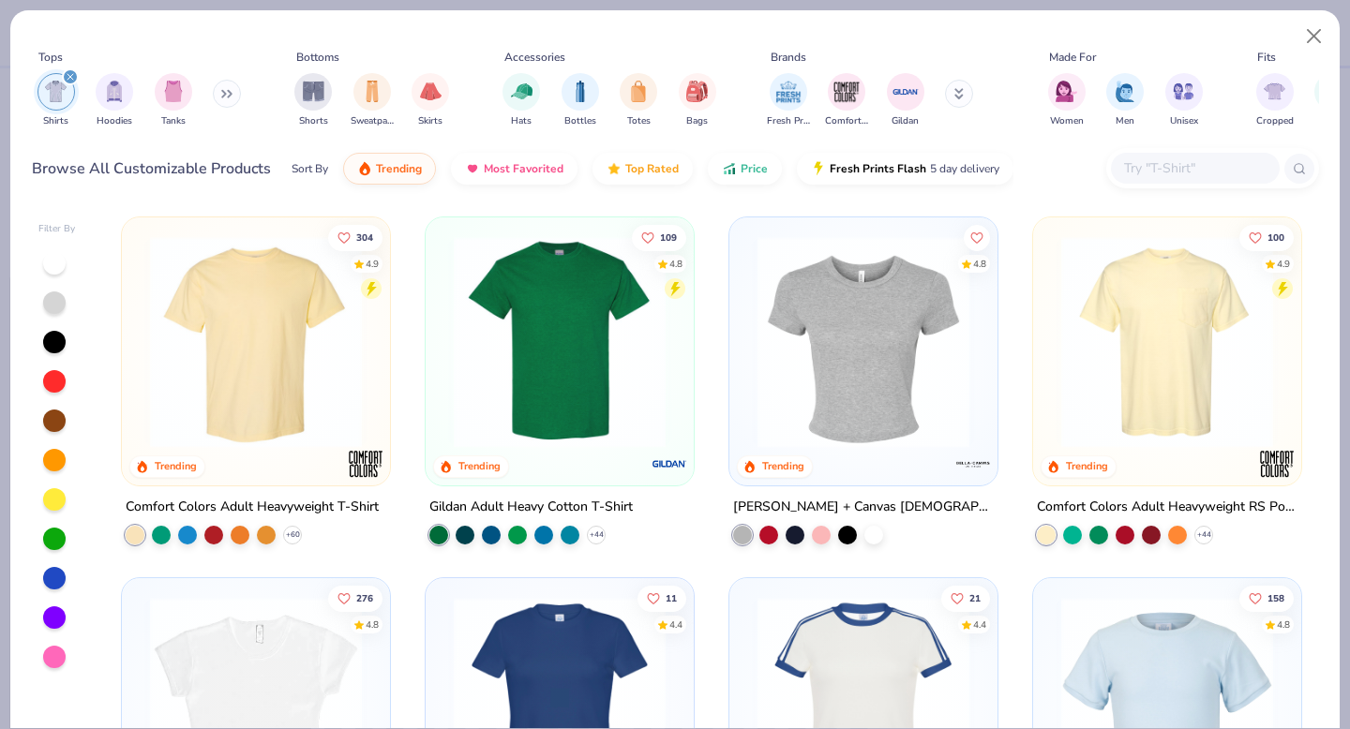
click at [204, 379] on img at bounding box center [256, 342] width 231 height 212
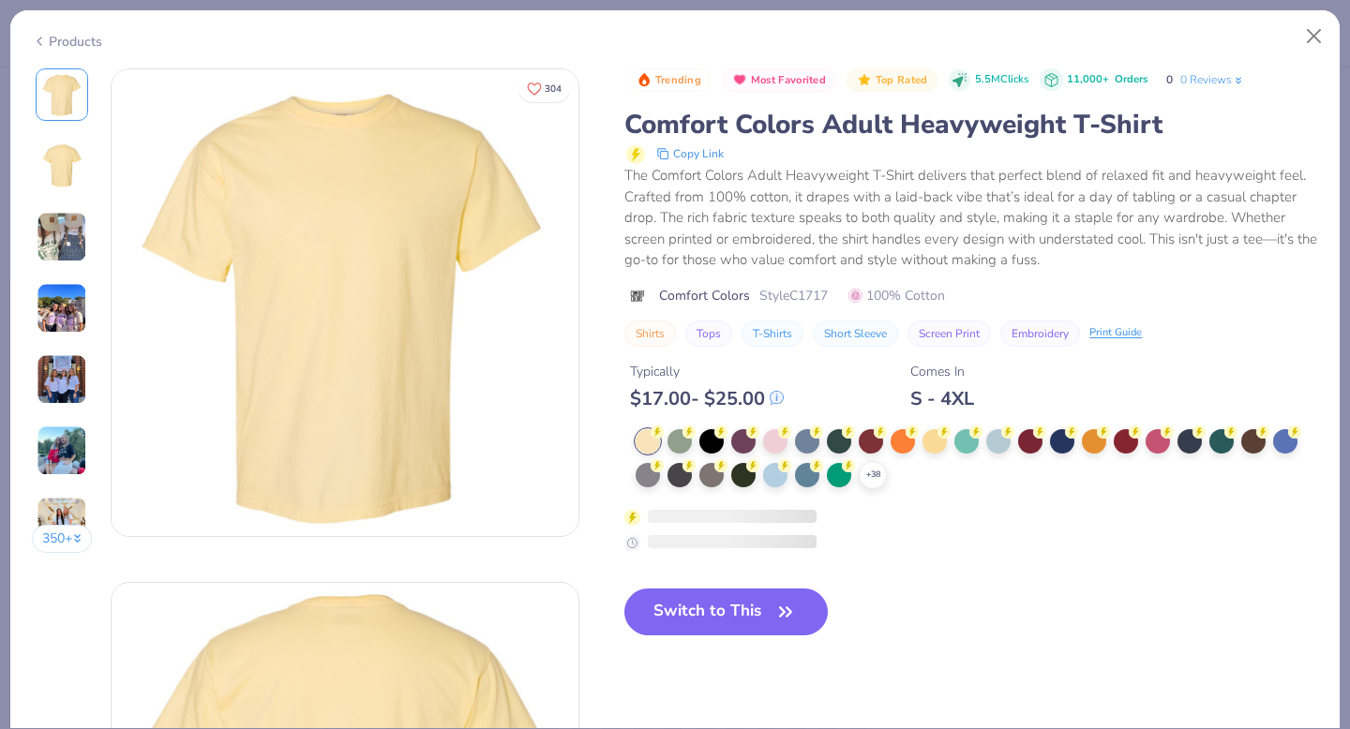
click at [782, 474] on div at bounding box center [775, 475] width 24 height 24
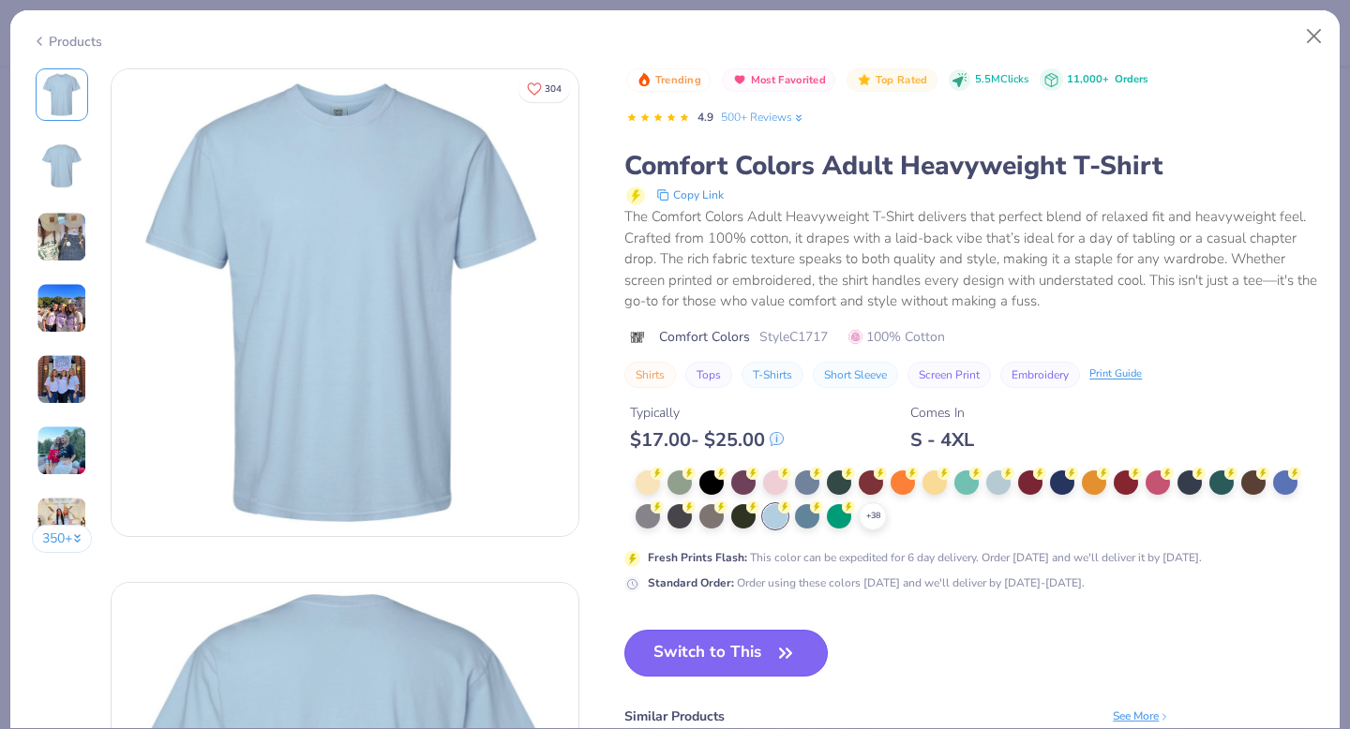
click at [757, 654] on button "Switch to This" at bounding box center [725, 653] width 203 height 47
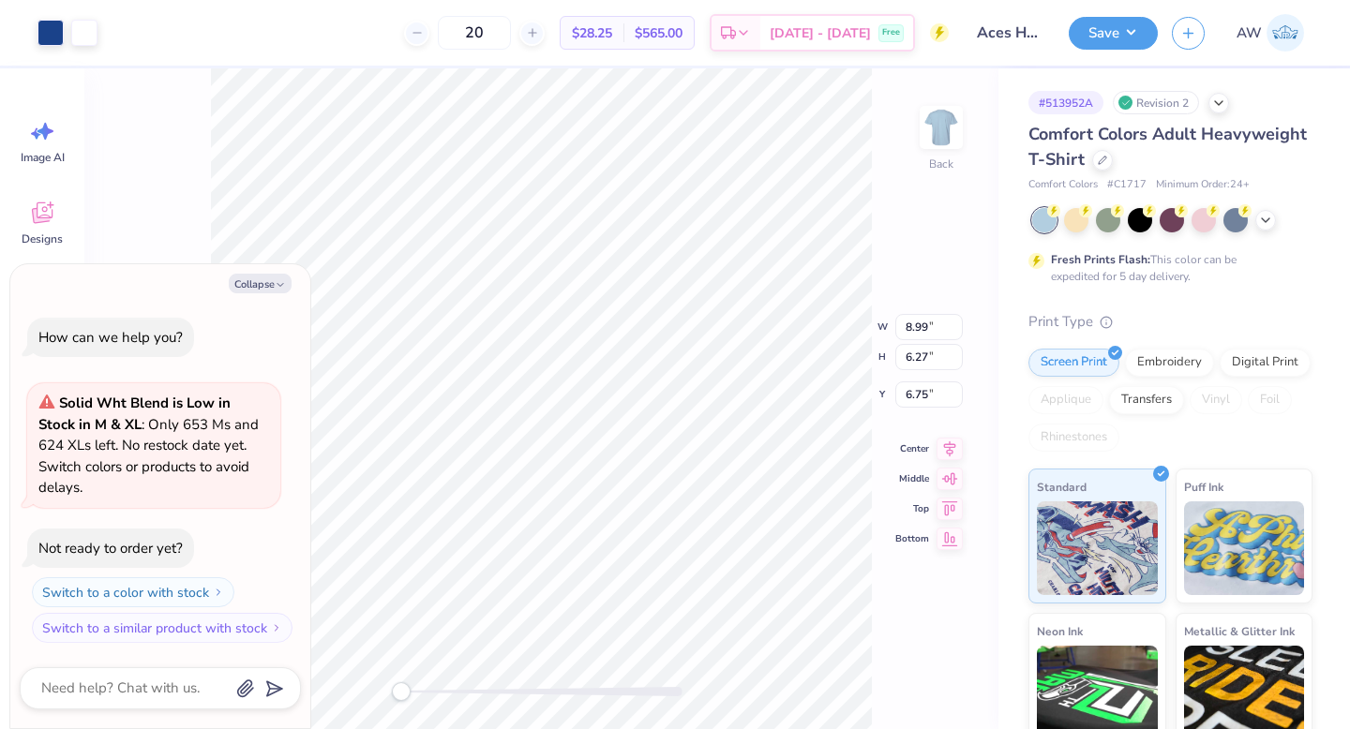
type textarea "x"
type input "3.00"
type textarea "x"
type input "2.03"
type input "2.06"
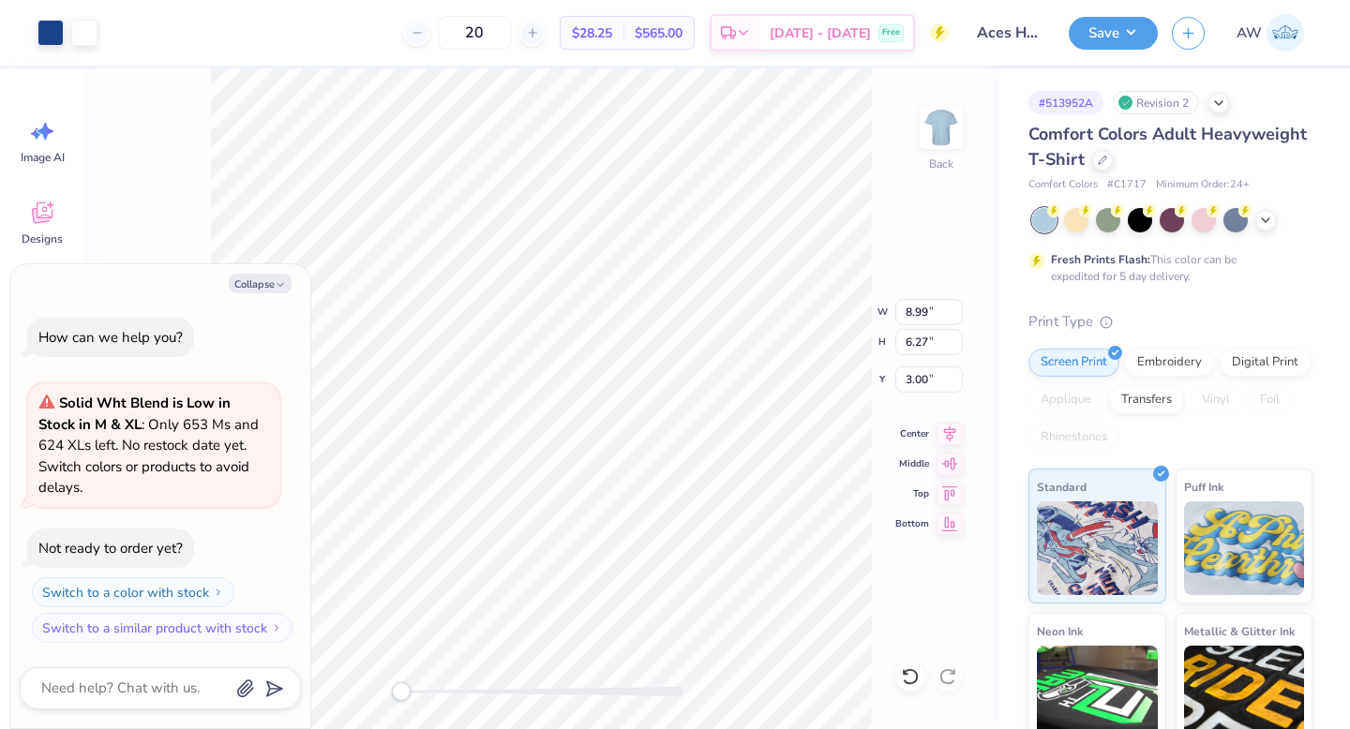
type input "1.46"
type textarea "x"
type input "1.37"
type input "1.39"
type input "3.00"
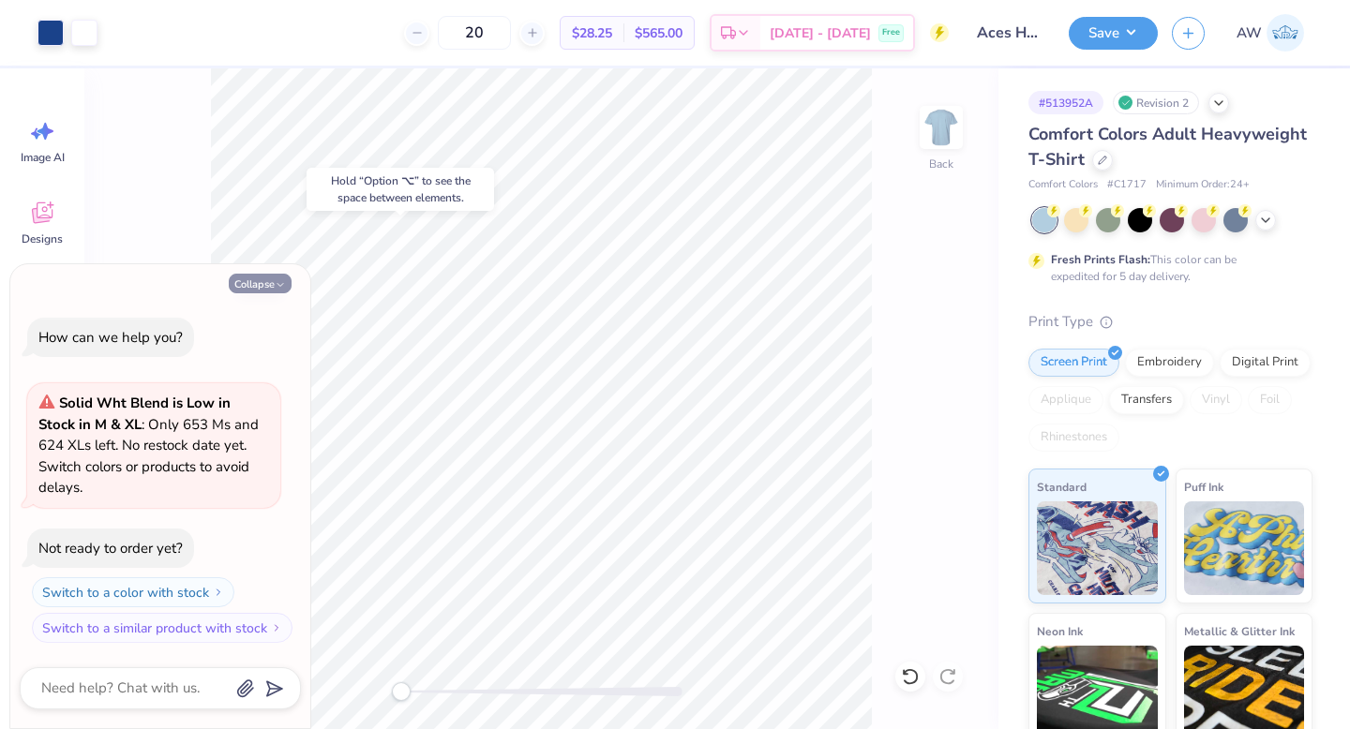
click at [269, 287] on button "Collapse" at bounding box center [260, 284] width 63 height 20
type textarea "x"
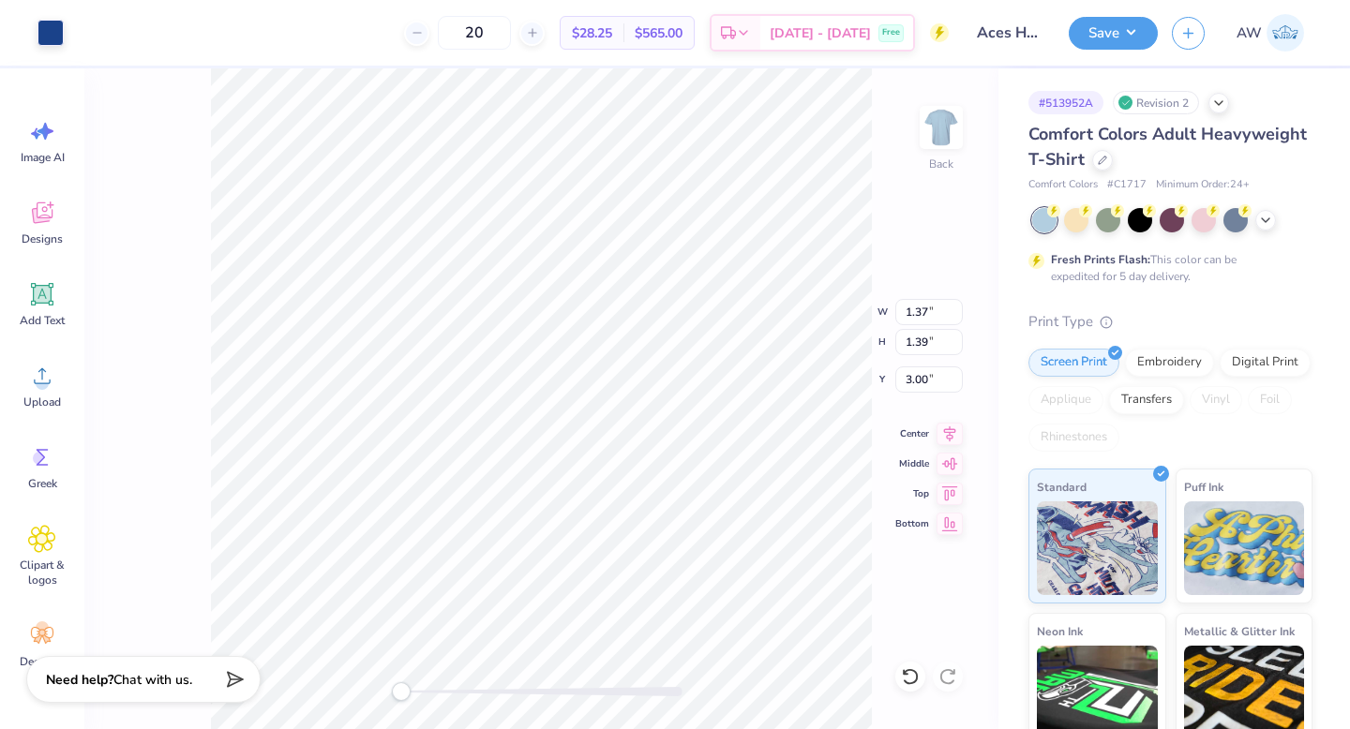
type input "8.06"
type input "5.57"
type input "3.69"
type input "1.37"
type input "1.39"
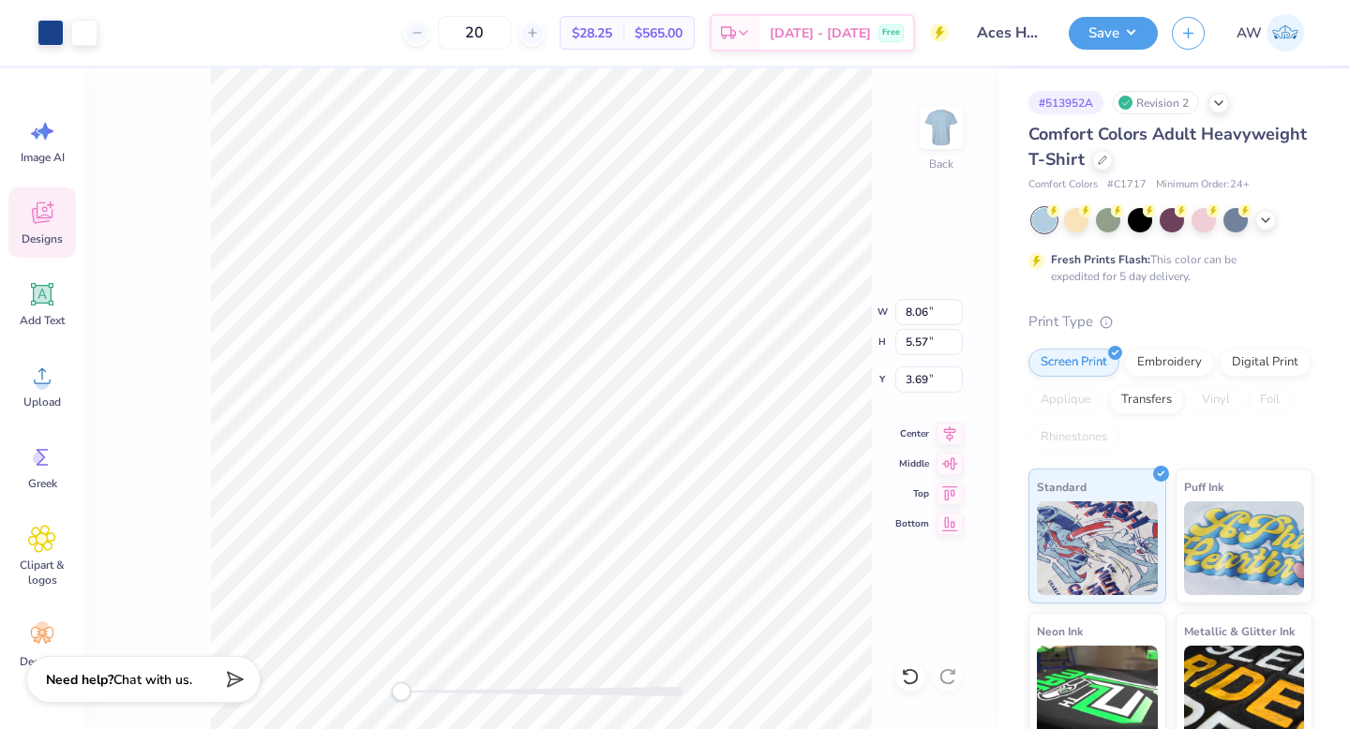
type input "3.00"
type input "3.54"
type input "11.92"
type input "5.47"
type input "6.00"
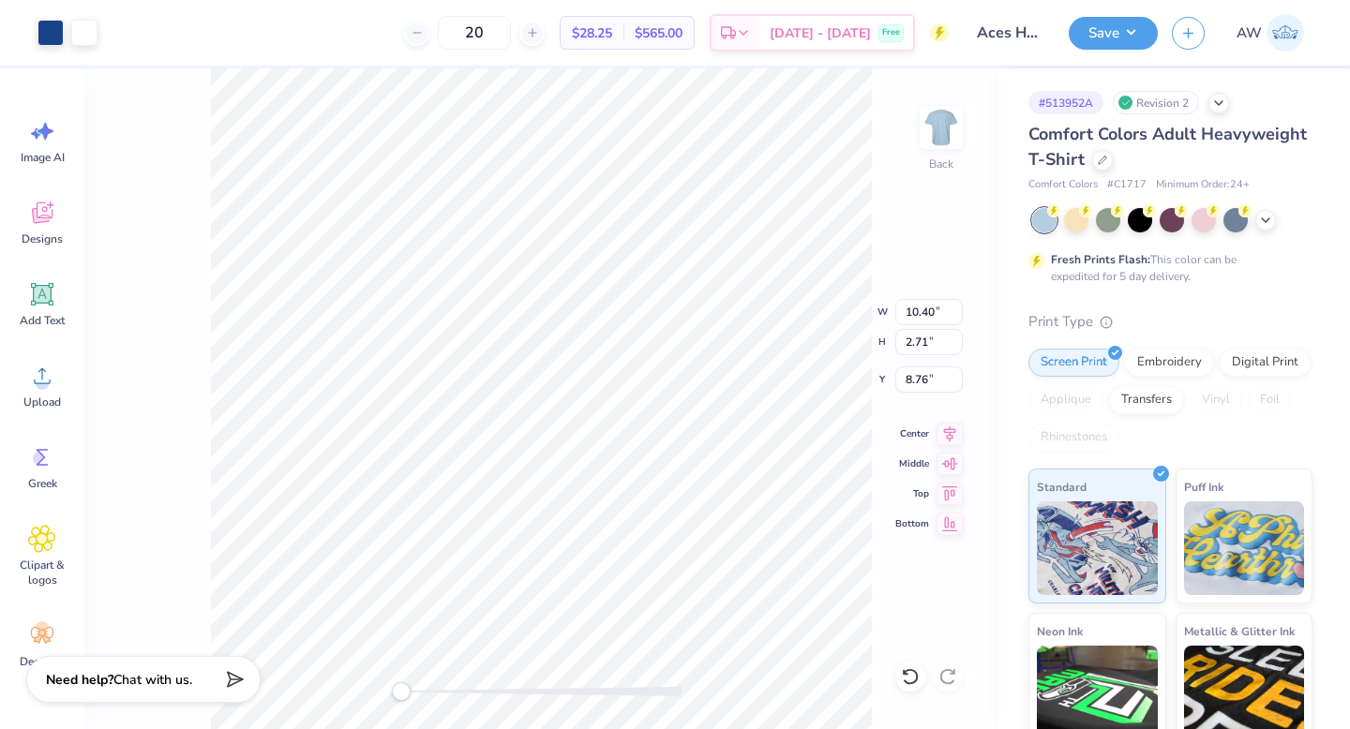
type input "11.92"
type input "2.68"
type input "6.42"
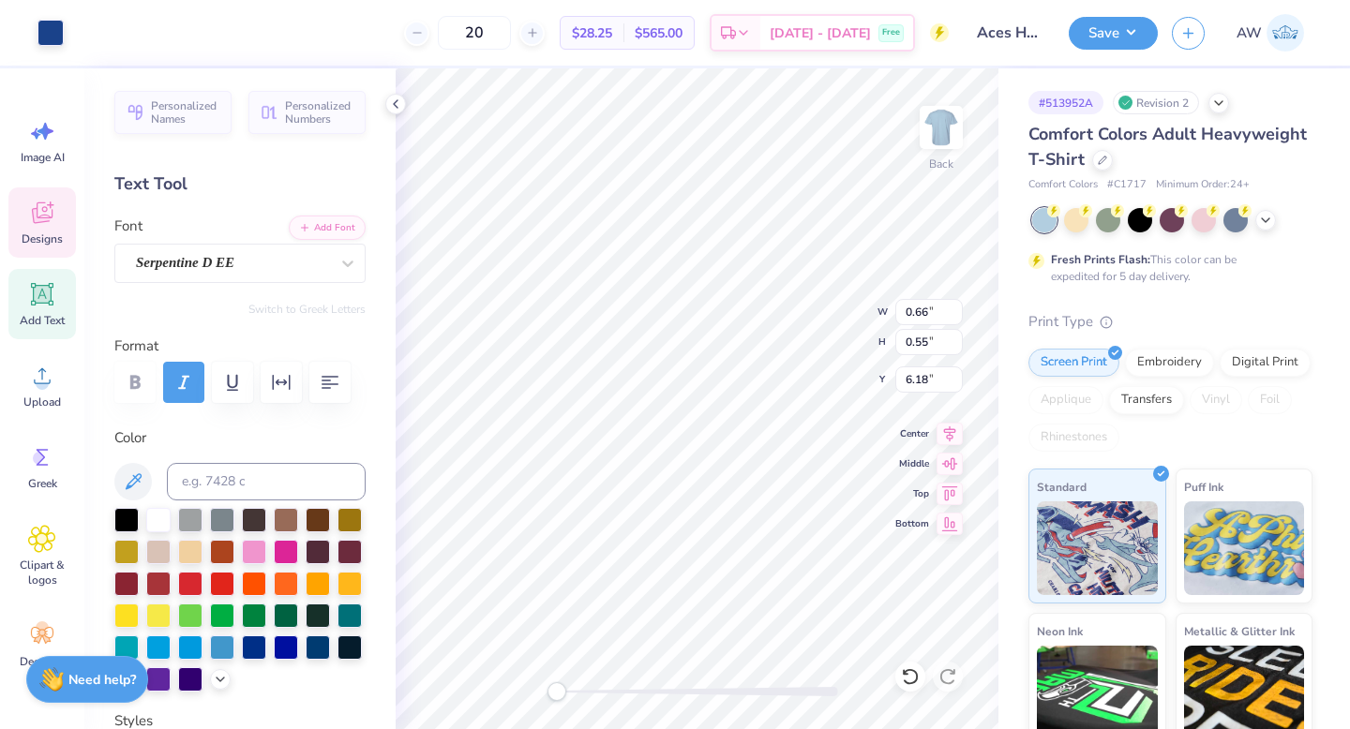
type input "11.92"
type input "2.68"
type input "6.59"
type input "5.48"
type input "11.92"
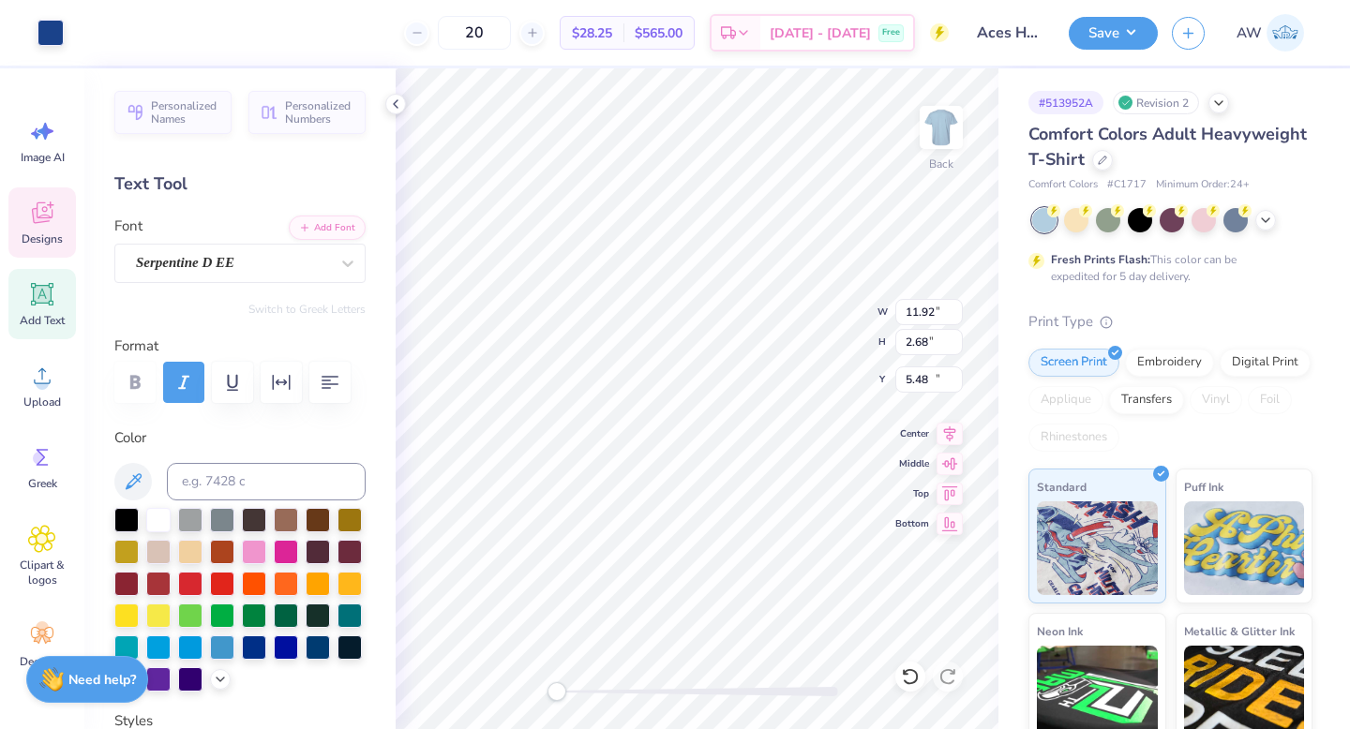
type input "2.68"
type input "14.44"
type input "11.92"
type input "2.68"
type input "6.59"
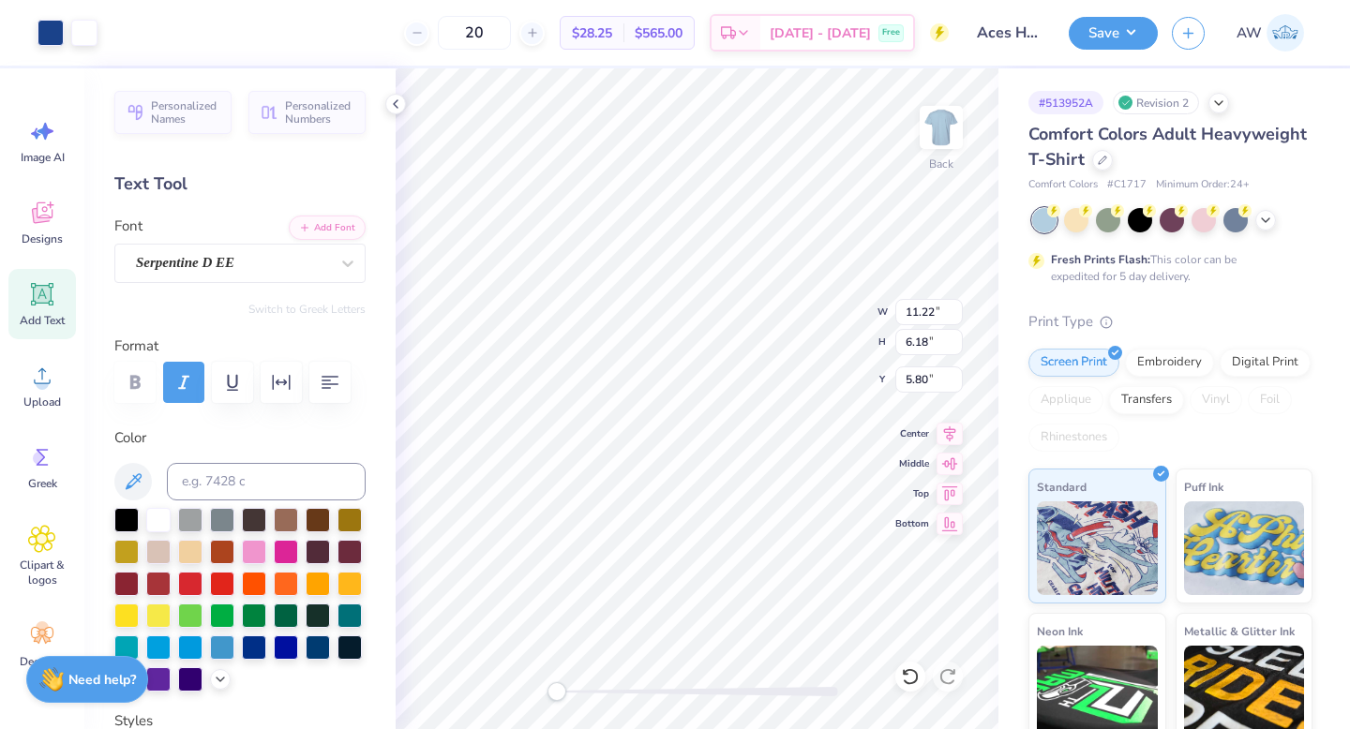
type input "10.63"
type input "5.99"
